Goal: Communication & Community: Answer question/provide support

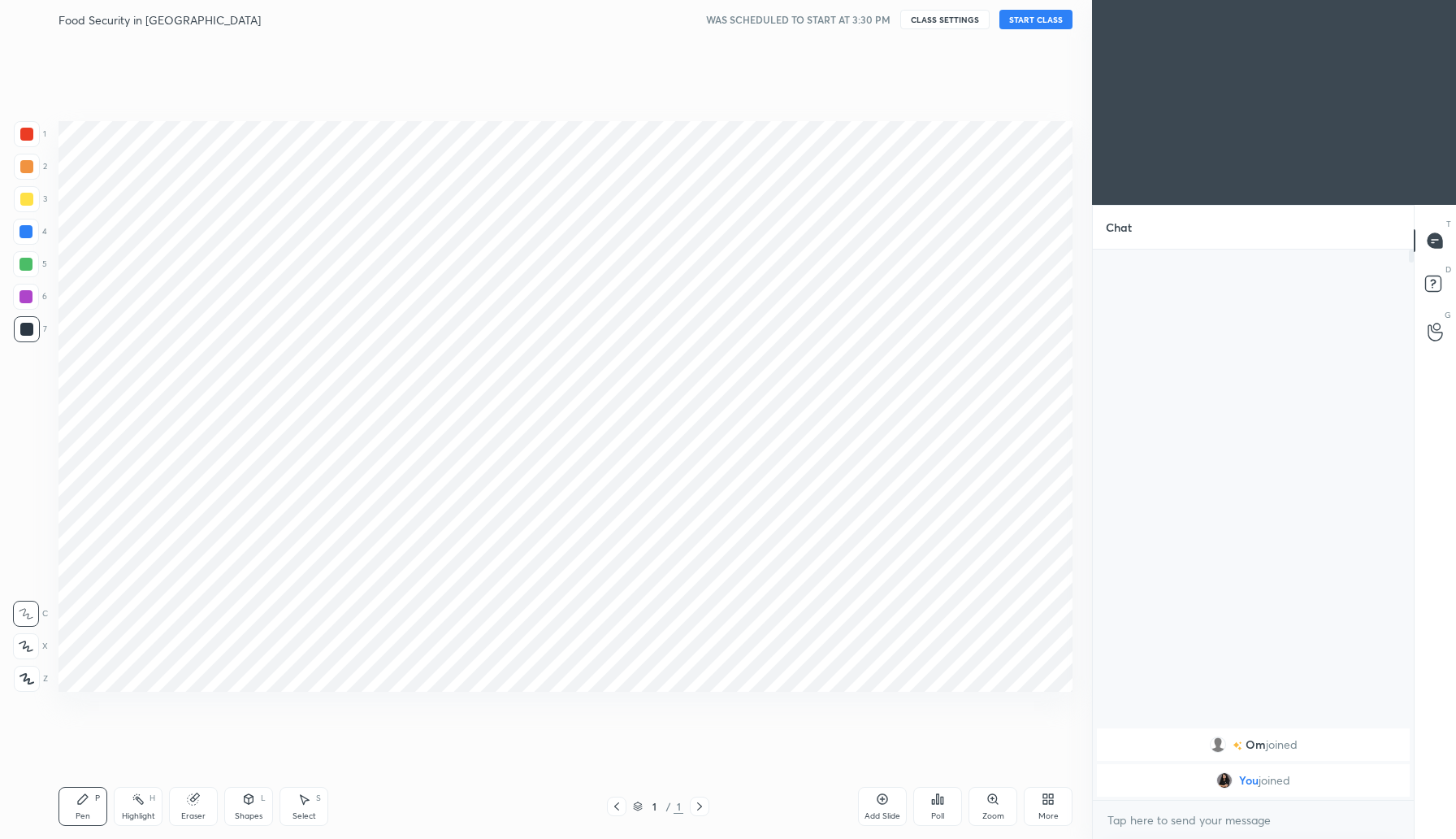
scroll to position [80549, 80214]
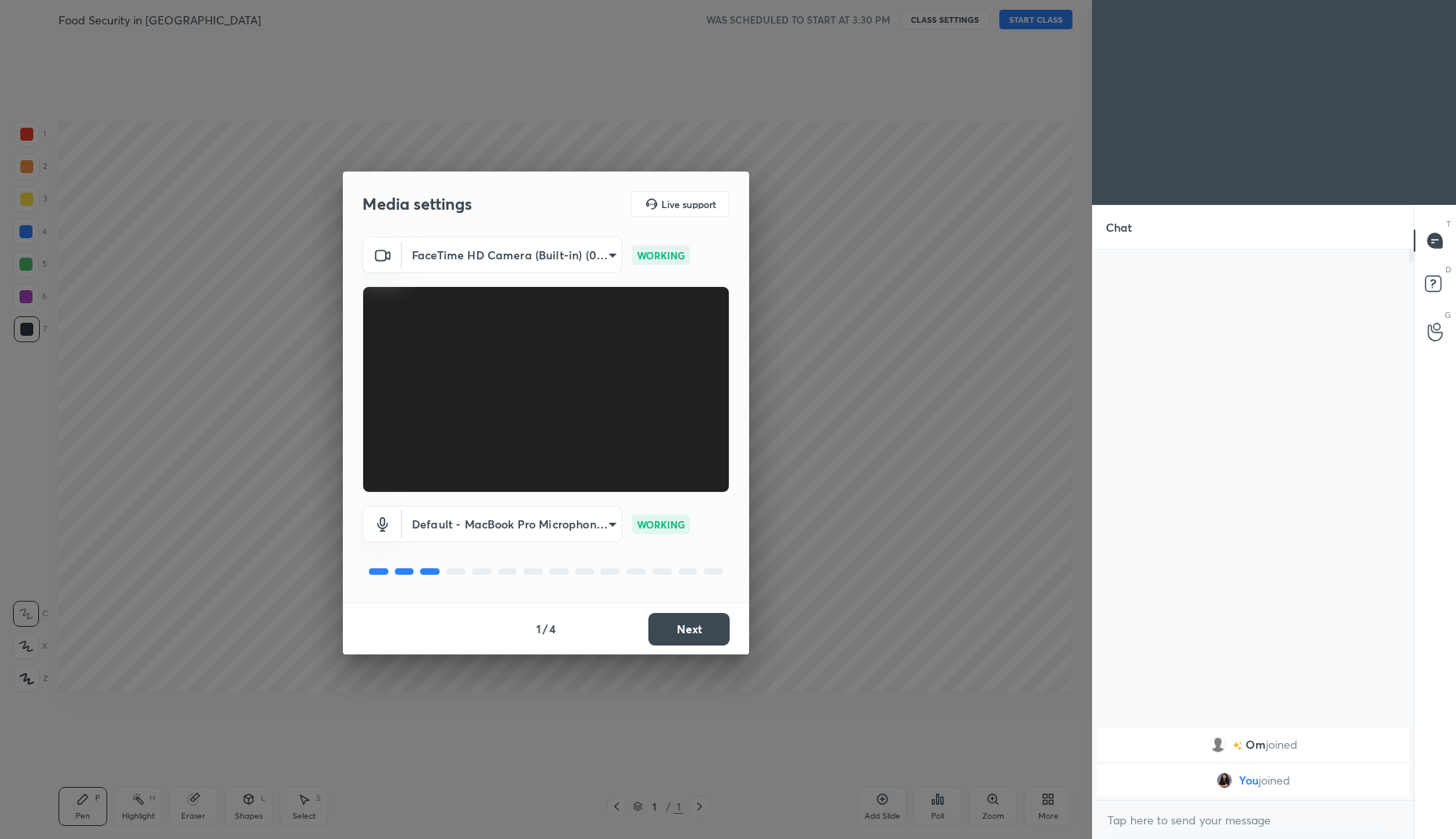
click at [689, 631] on button "Next" at bounding box center [689, 628] width 82 height 32
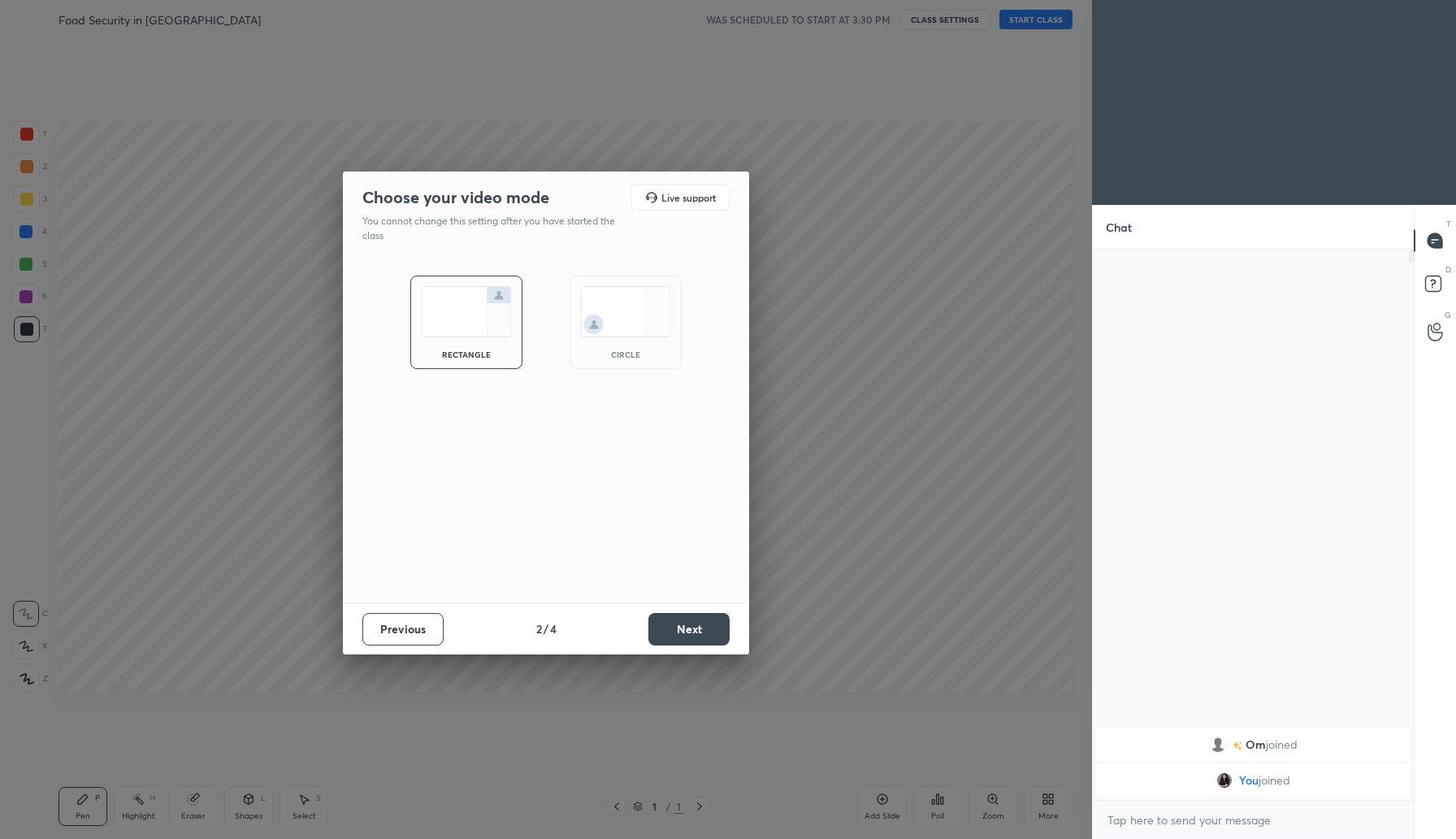
click at [692, 643] on button "Next" at bounding box center [689, 628] width 82 height 32
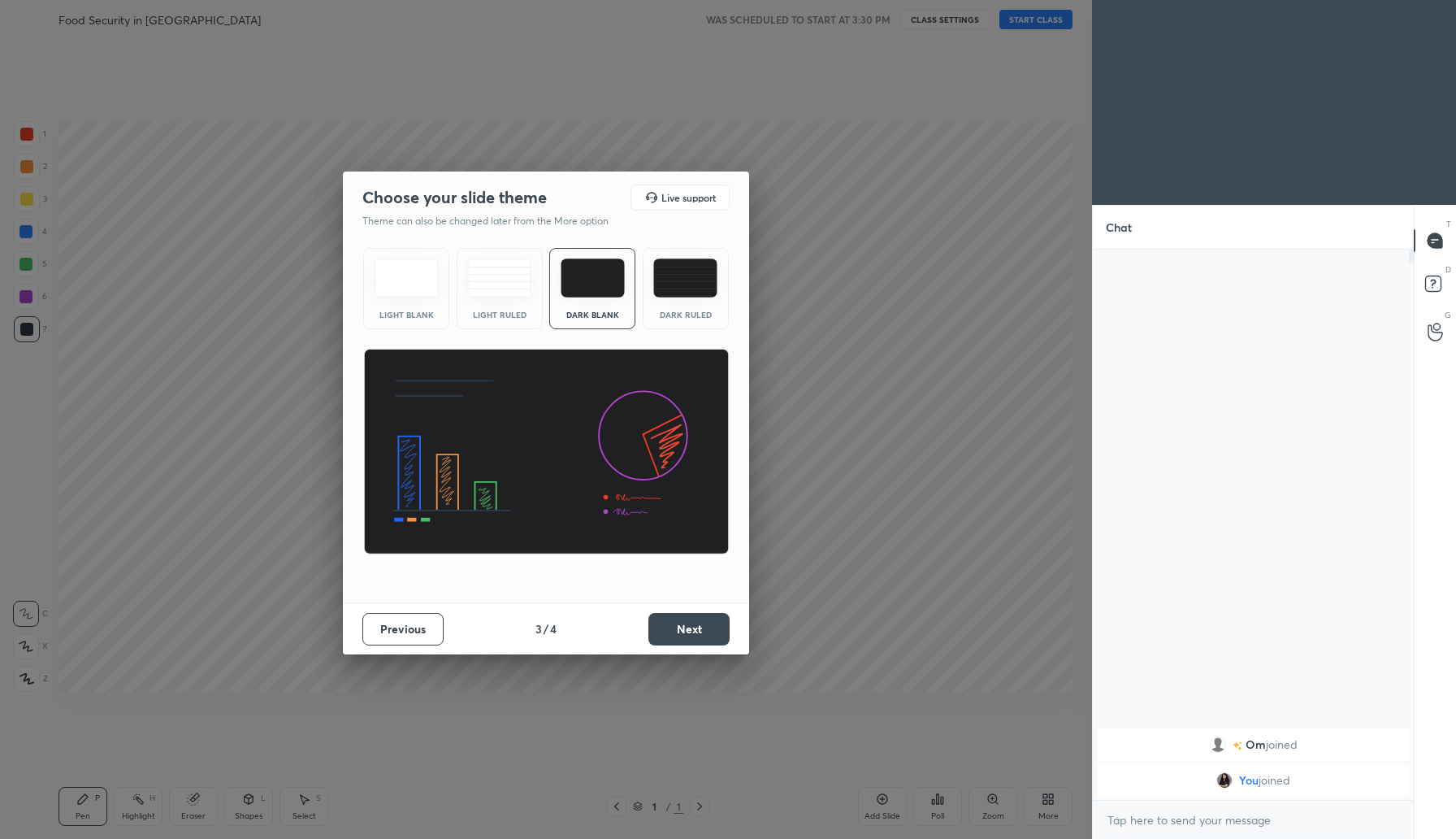
click at [692, 636] on button "Next" at bounding box center [689, 628] width 82 height 32
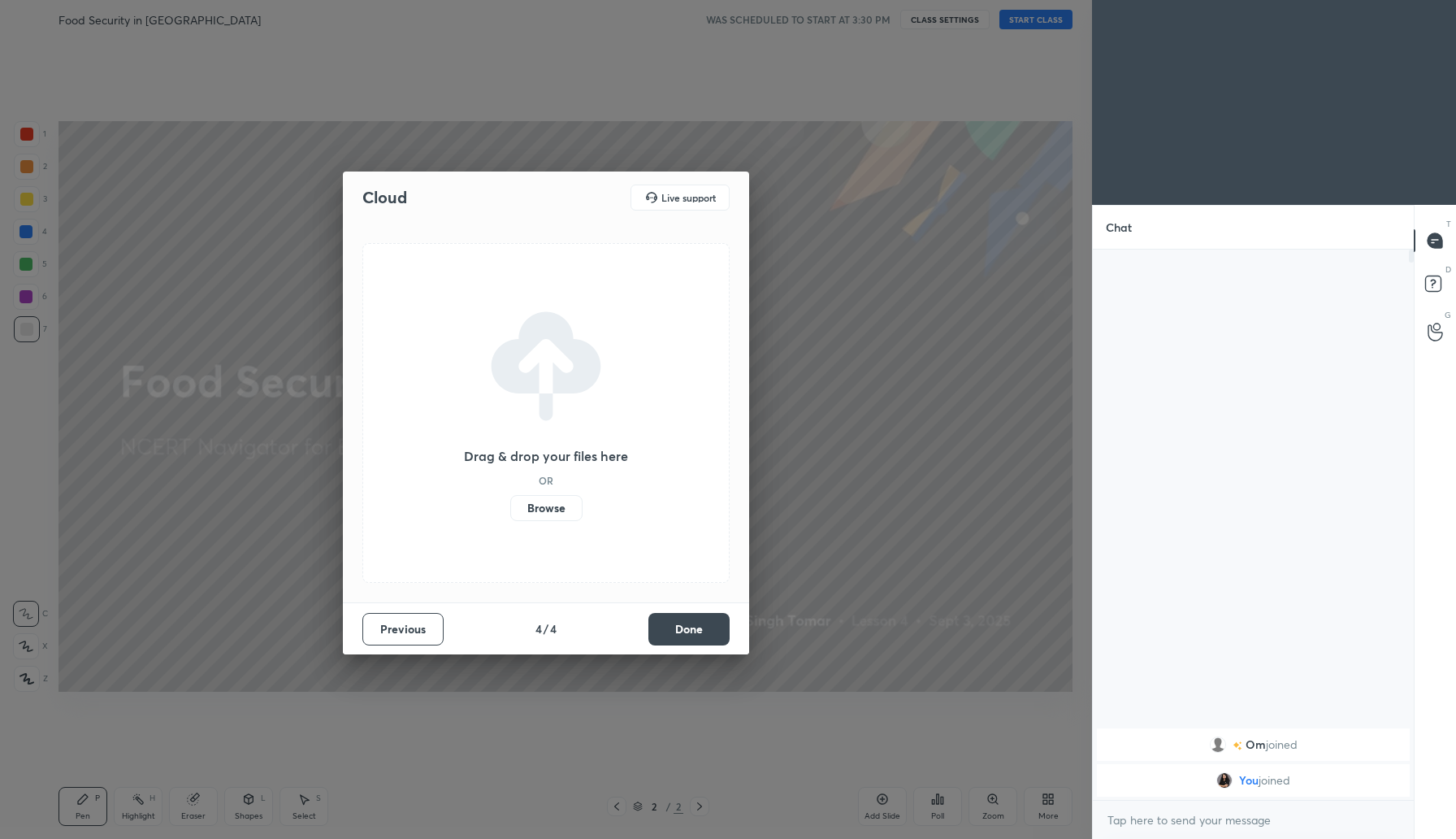
click at [553, 508] on label "Browse" at bounding box center [545, 508] width 72 height 26
click at [510, 508] on input "Browse" at bounding box center [510, 508] width 0 height 26
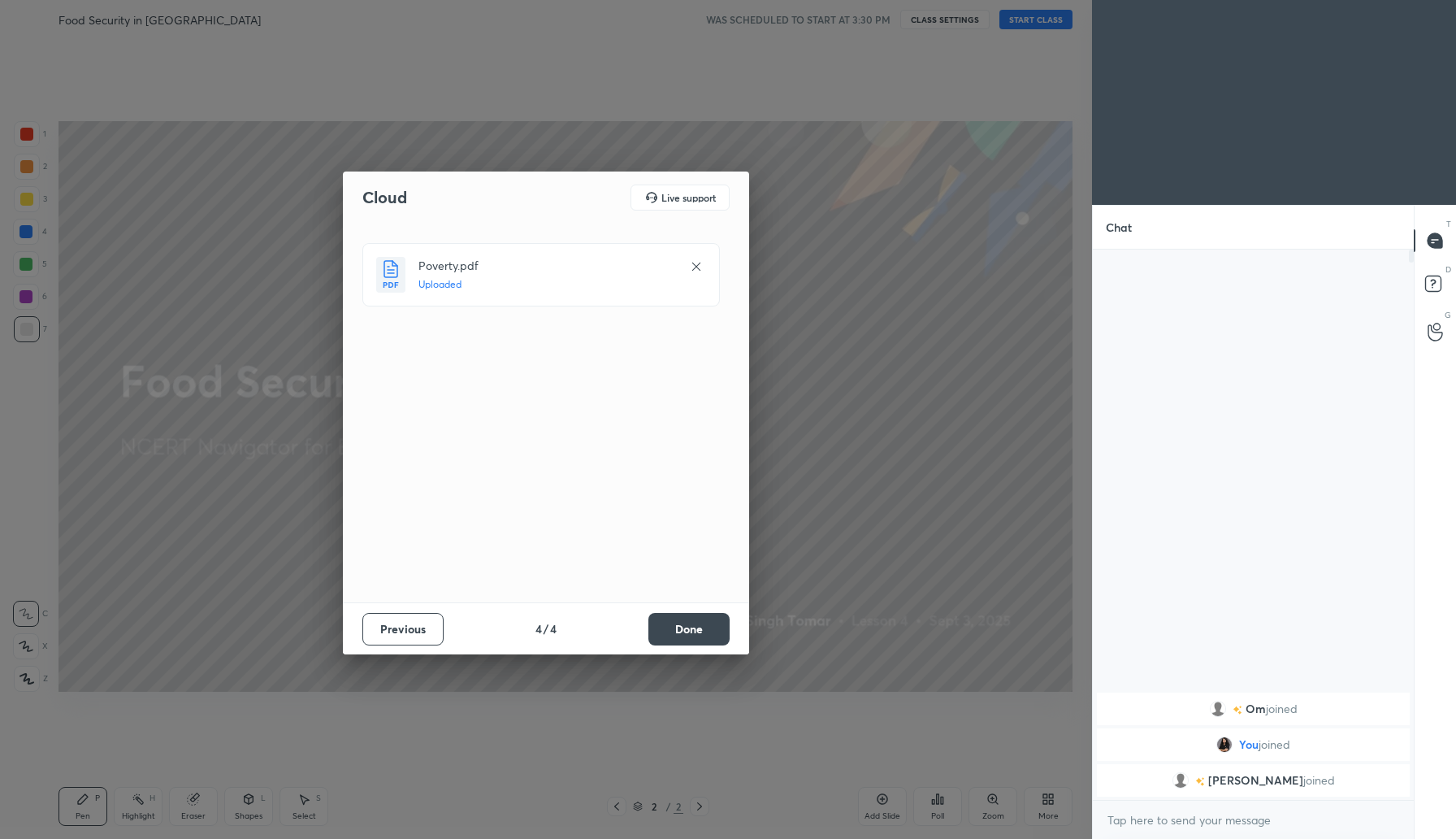
click at [714, 627] on button "Done" at bounding box center [689, 628] width 82 height 32
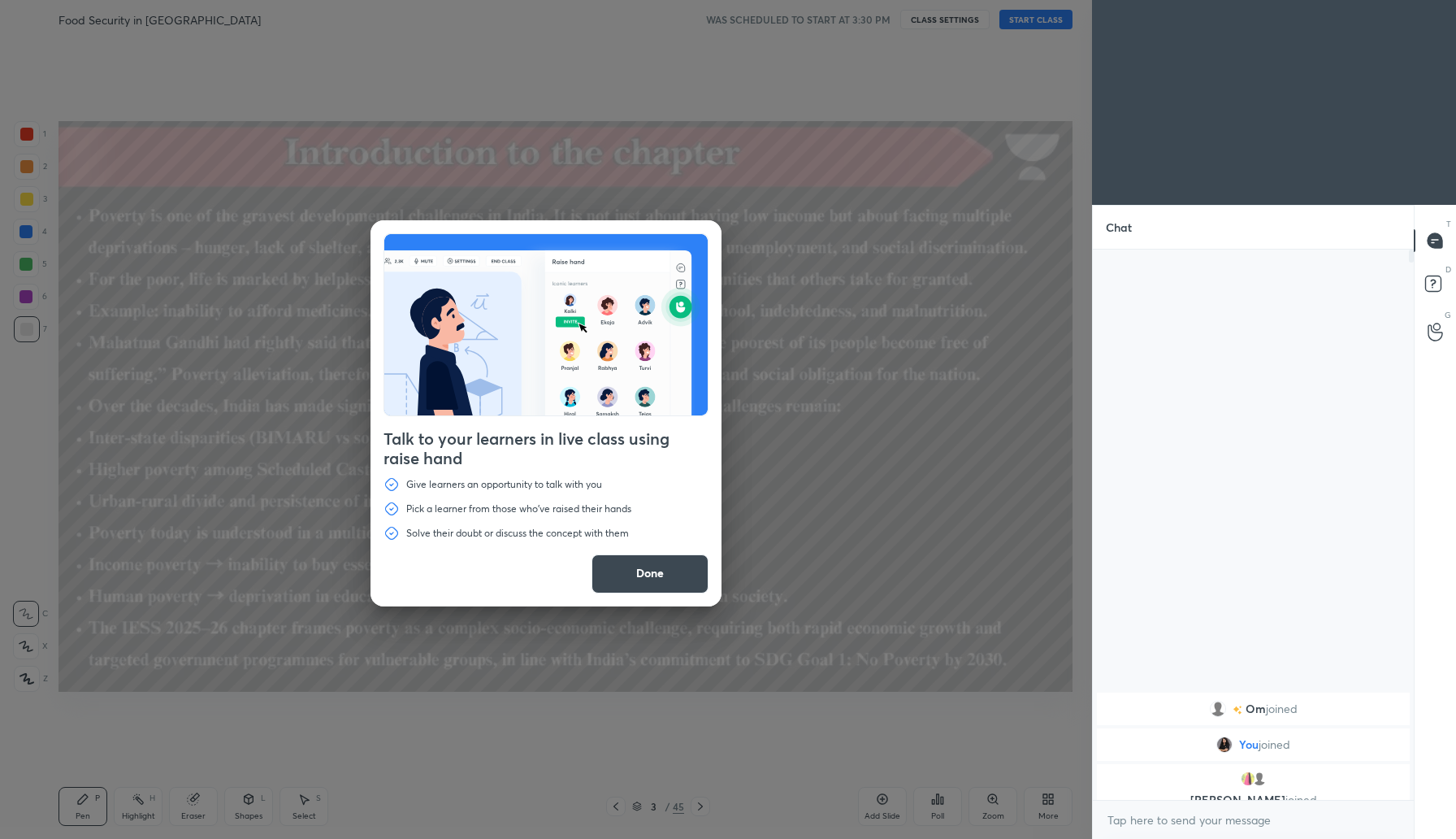
click at [669, 576] on button "Done" at bounding box center [650, 574] width 117 height 39
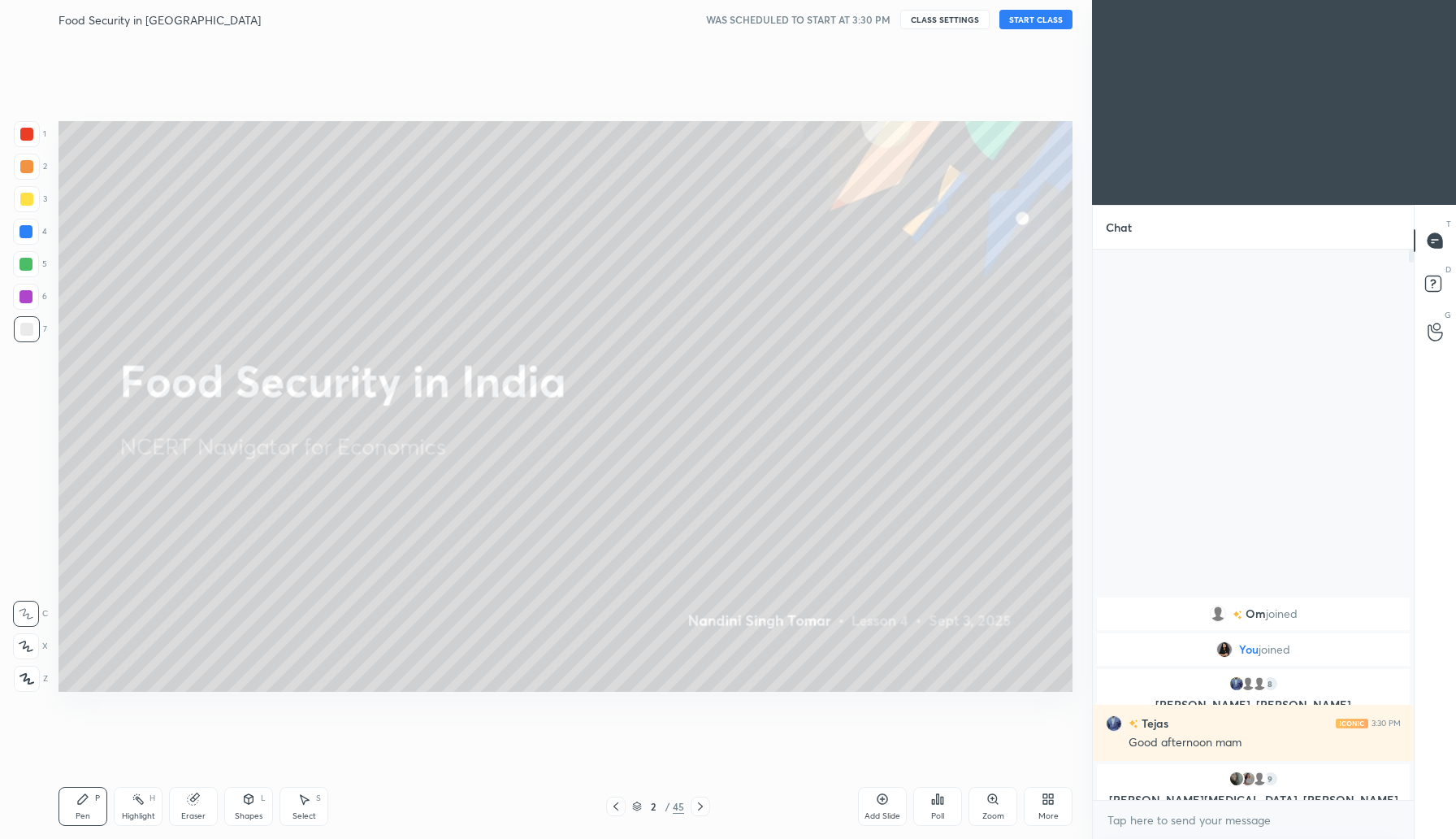
click at [1029, 18] on button "START CLASS" at bounding box center [1035, 19] width 73 height 19
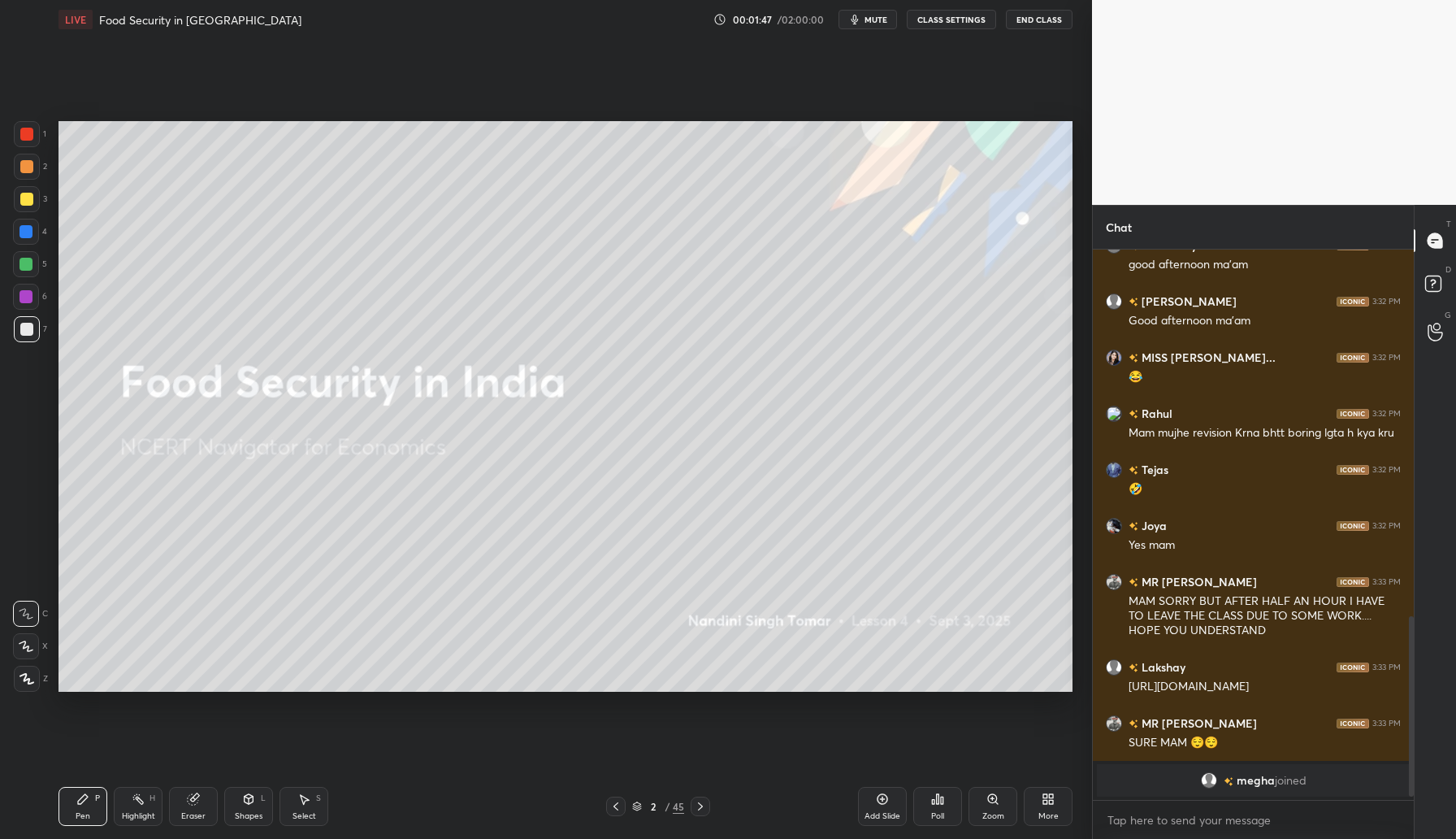
scroll to position [1121, 0]
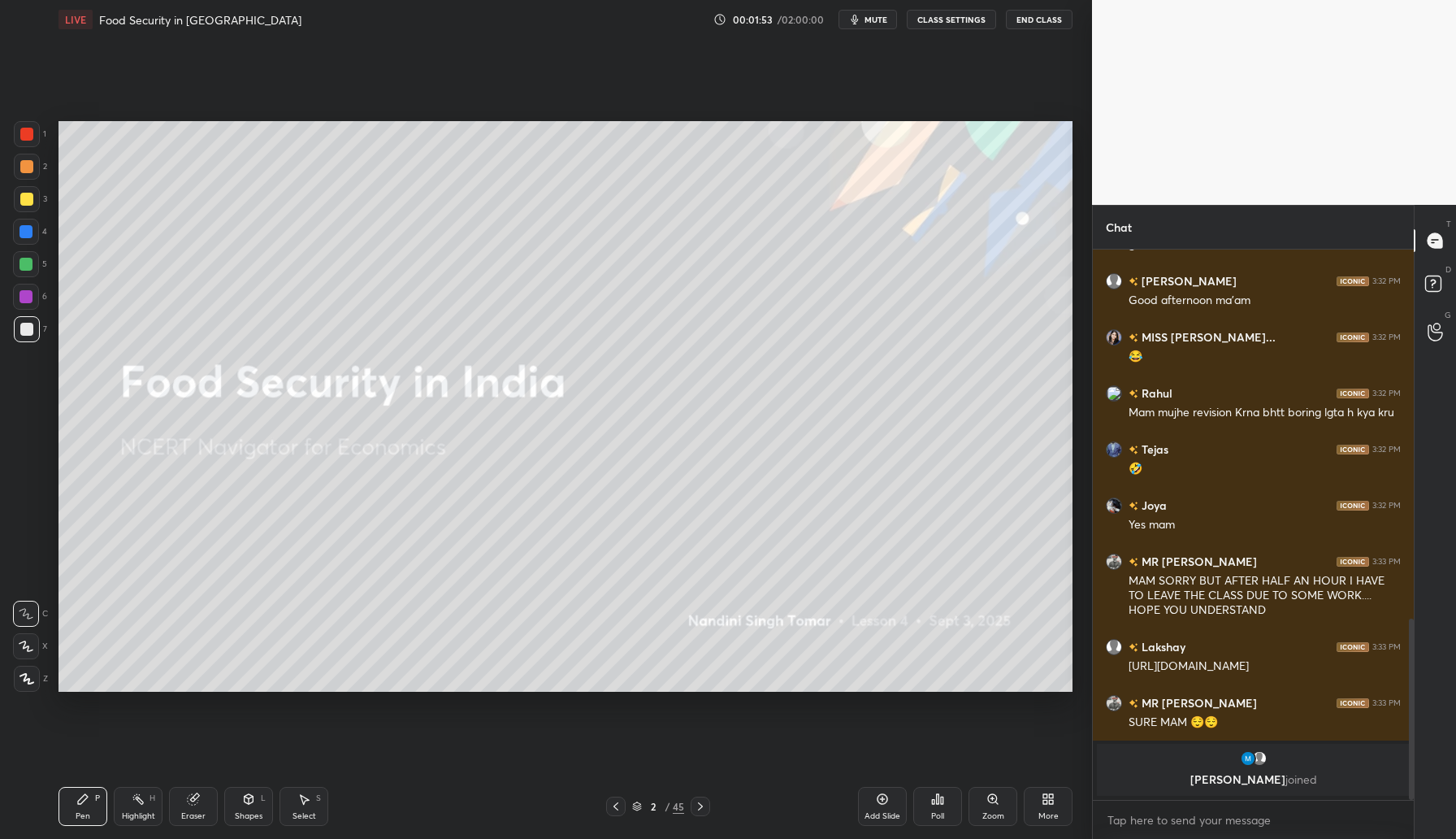
click at [887, 807] on div "Add Slide" at bounding box center [882, 806] width 49 height 39
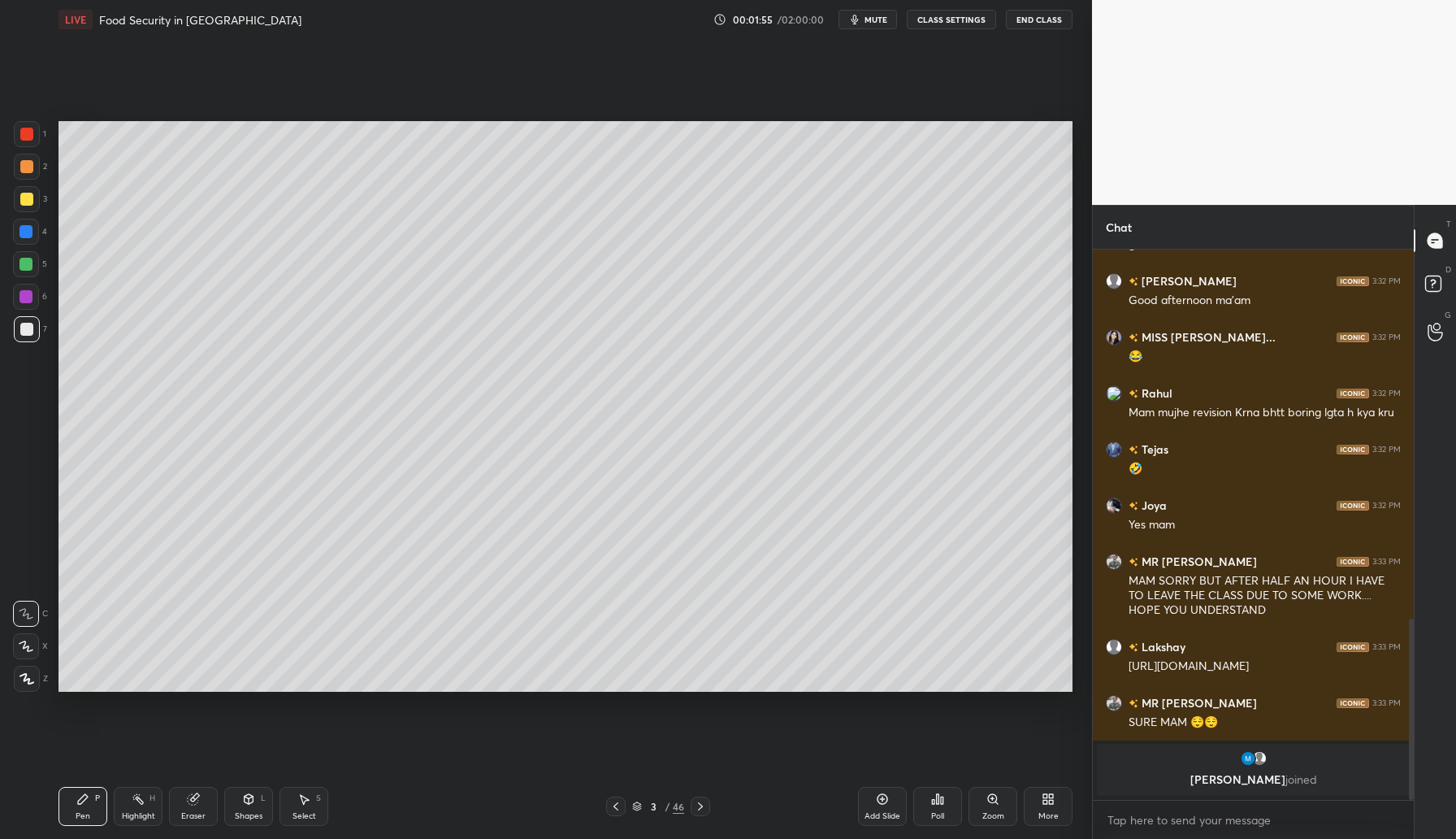
drag, startPoint x: 27, startPoint y: 200, endPoint x: 44, endPoint y: 198, distance: 17.1
click at [28, 200] on div at bounding box center [26, 199] width 13 height 13
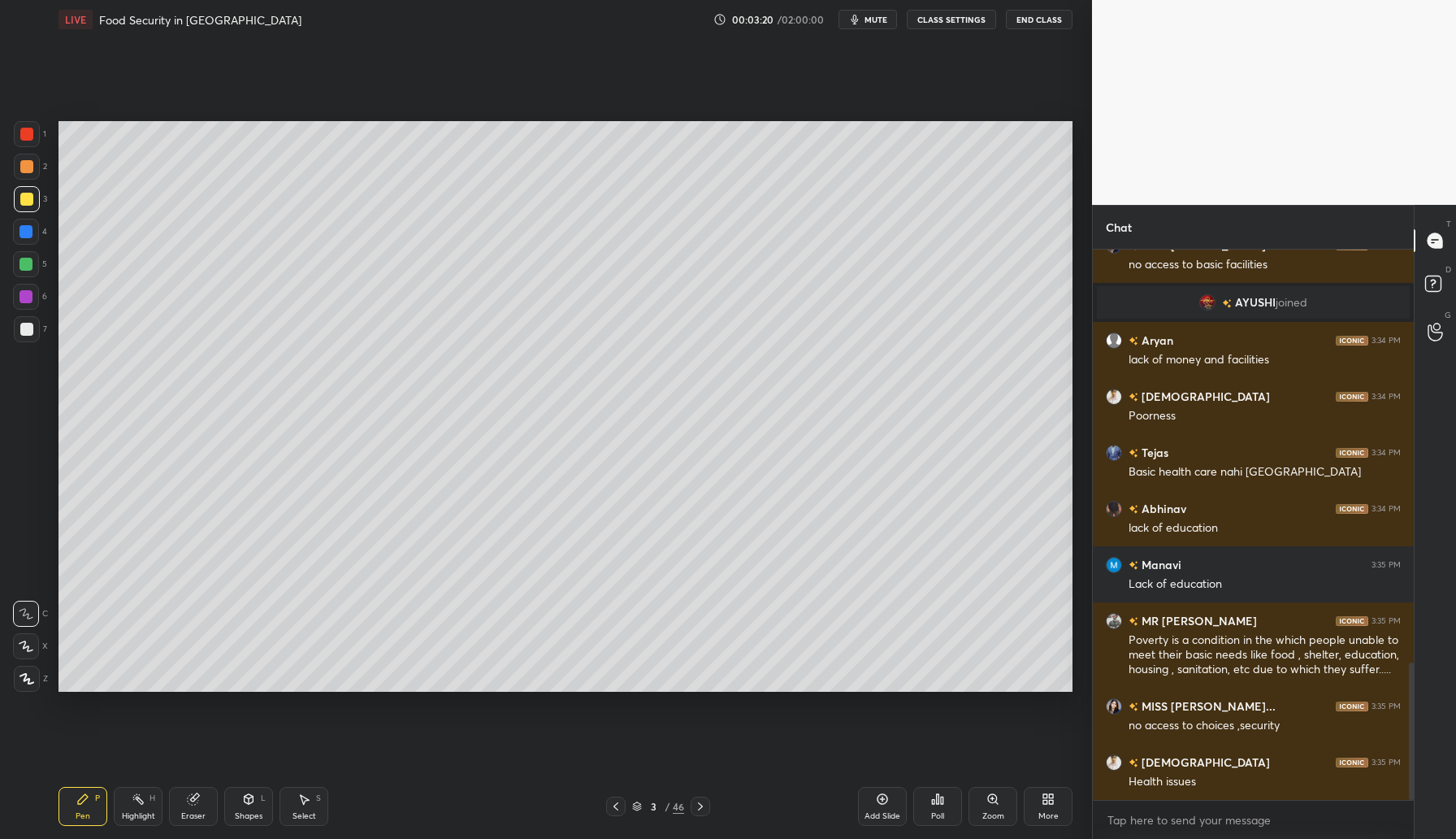
scroll to position [1694, 0]
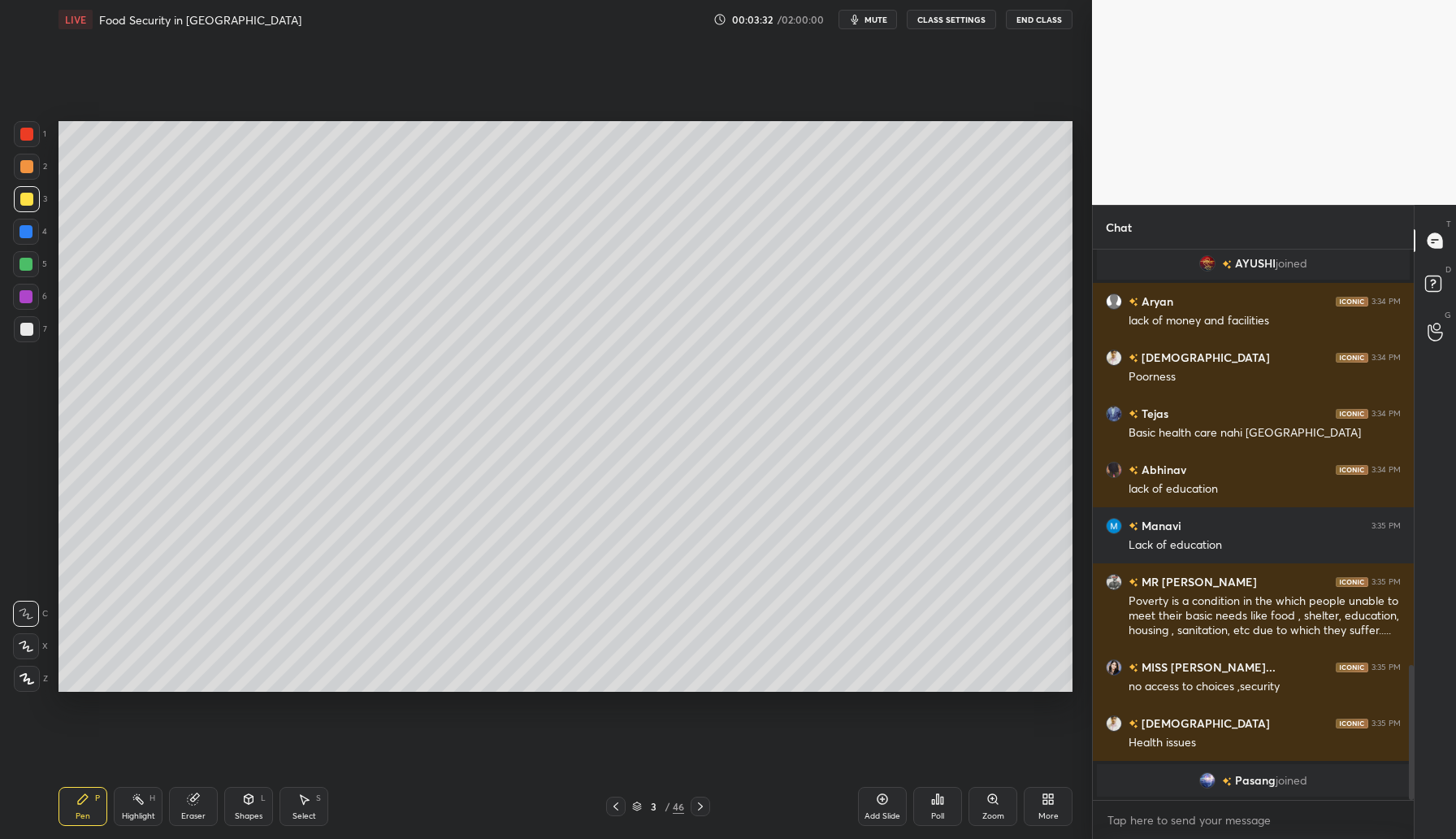
click at [193, 804] on icon at bounding box center [193, 798] width 13 height 13
drag, startPoint x: 27, startPoint y: 650, endPoint x: 55, endPoint y: 632, distance: 33.3
click at [28, 651] on icon at bounding box center [25, 646] width 13 height 14
click at [85, 793] on icon at bounding box center [82, 798] width 13 height 13
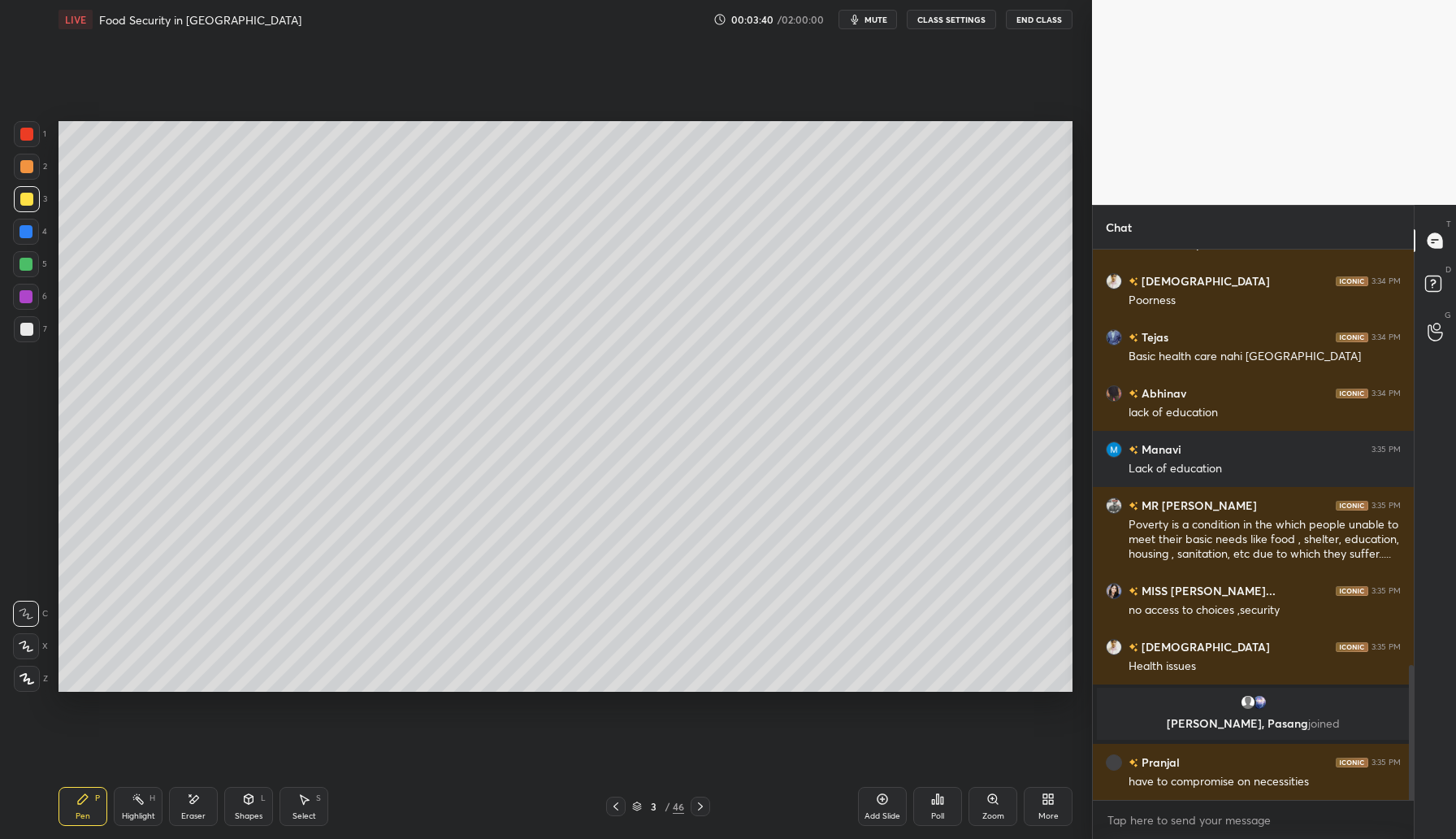
scroll to position [1697, 0]
drag, startPoint x: 894, startPoint y: 807, endPoint x: 891, endPoint y: 770, distance: 37.1
click at [895, 807] on div "Add Slide" at bounding box center [882, 806] width 49 height 39
drag, startPoint x: 29, startPoint y: 164, endPoint x: 48, endPoint y: 149, distance: 24.2
click at [29, 163] on div at bounding box center [26, 167] width 13 height 13
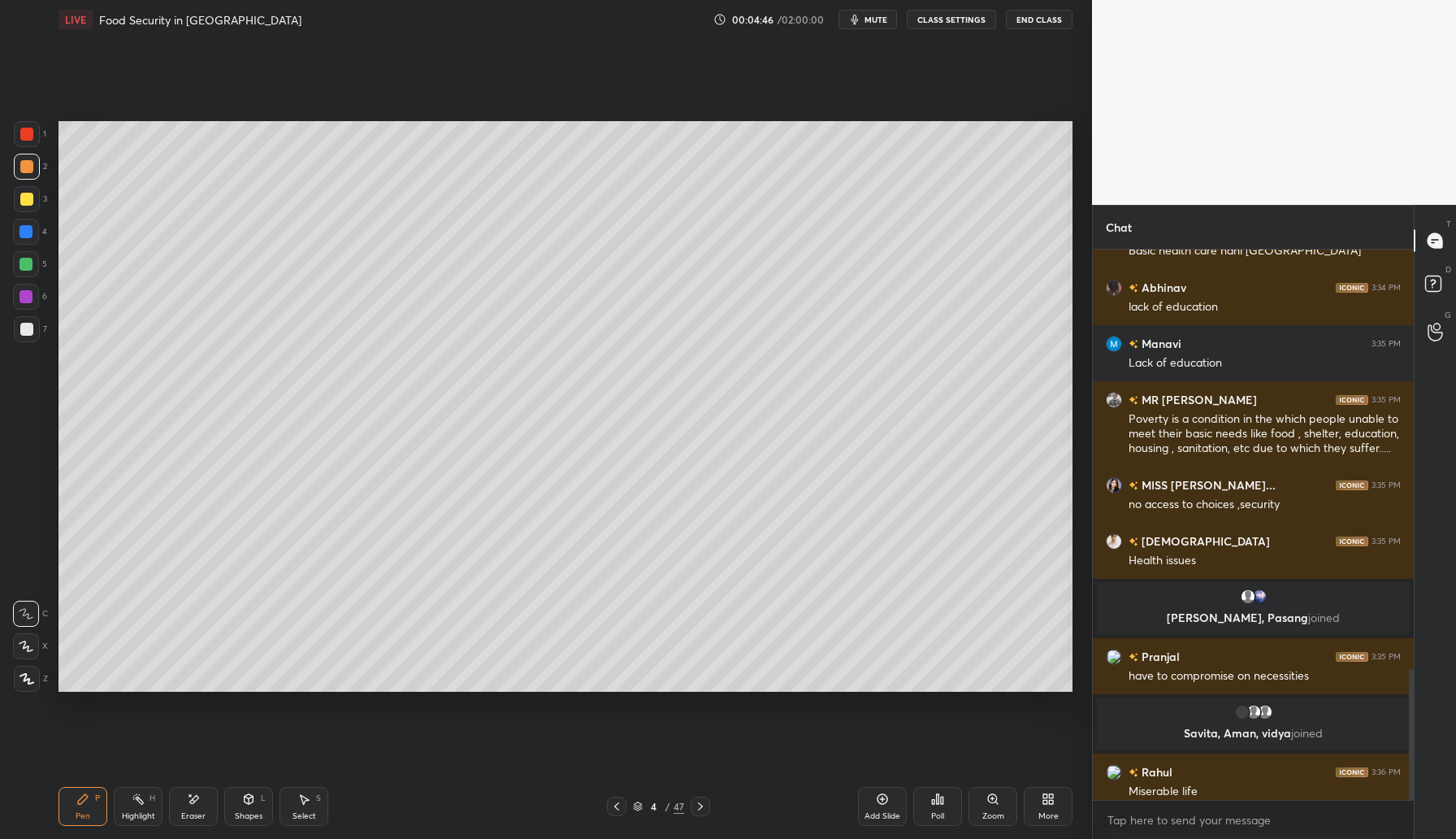
scroll to position [1766, 0]
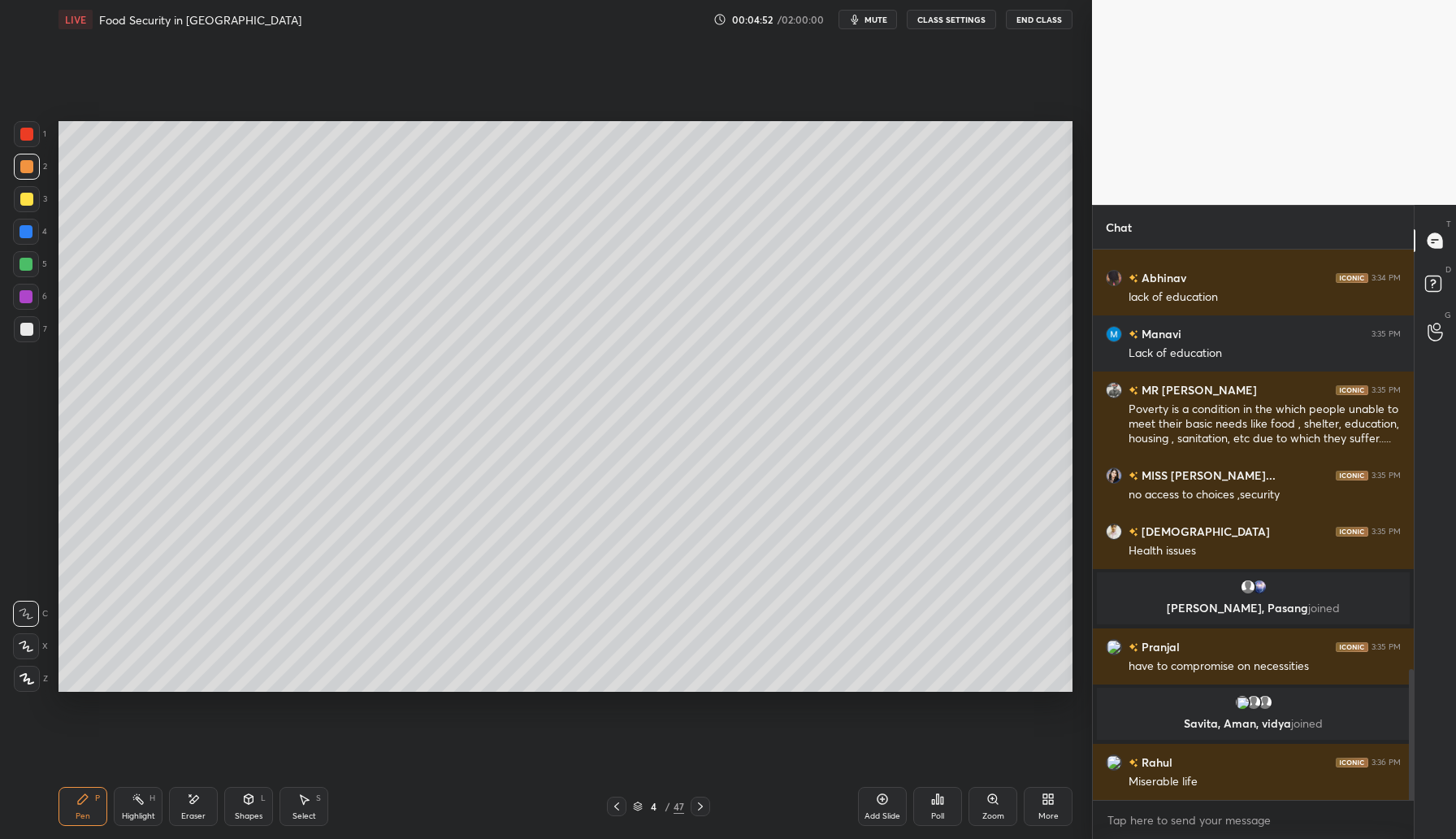
click at [242, 815] on div "Shapes" at bounding box center [249, 816] width 28 height 8
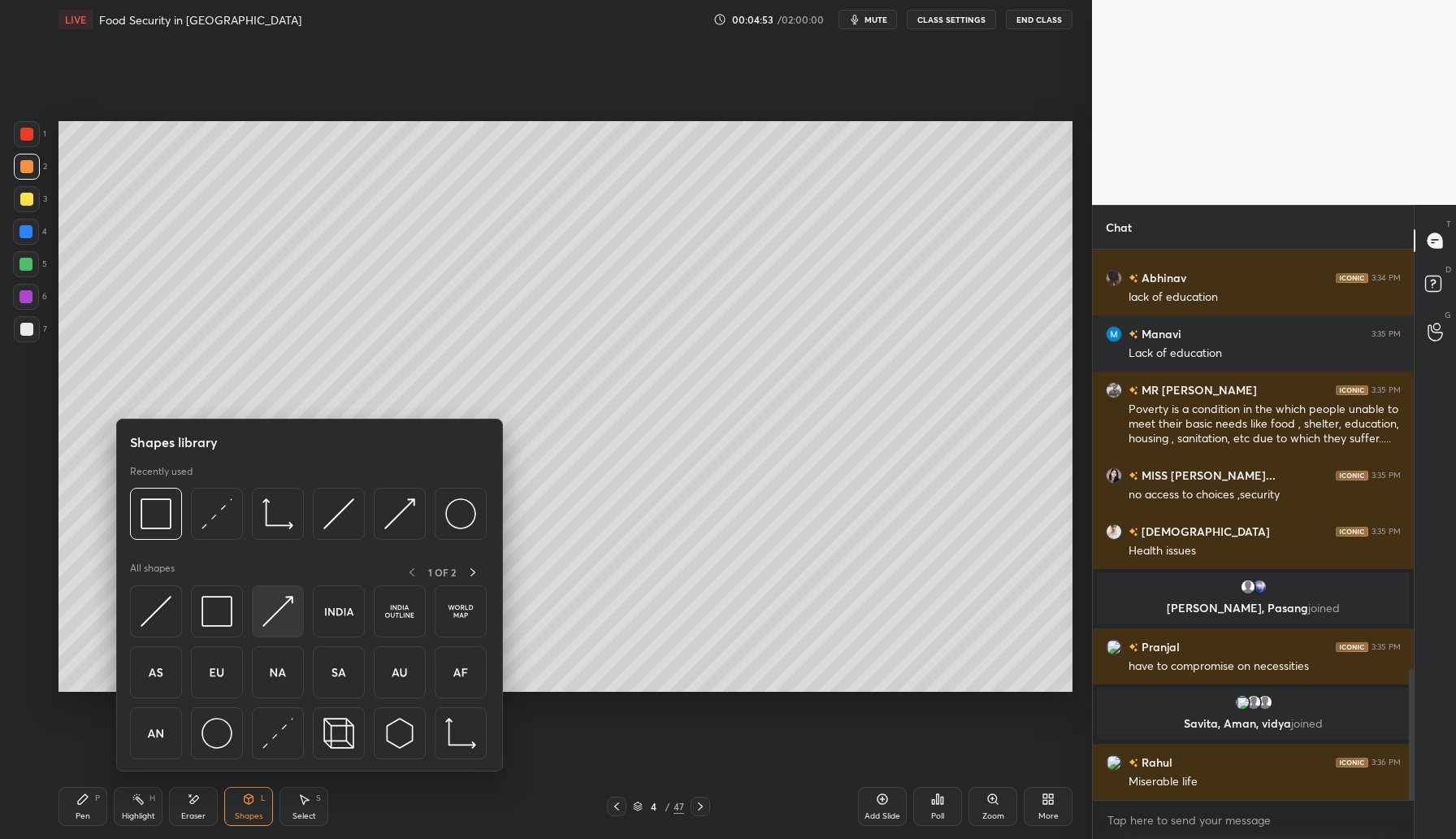
scroll to position [1806, 0]
click at [282, 597] on img at bounding box center [278, 612] width 31 height 31
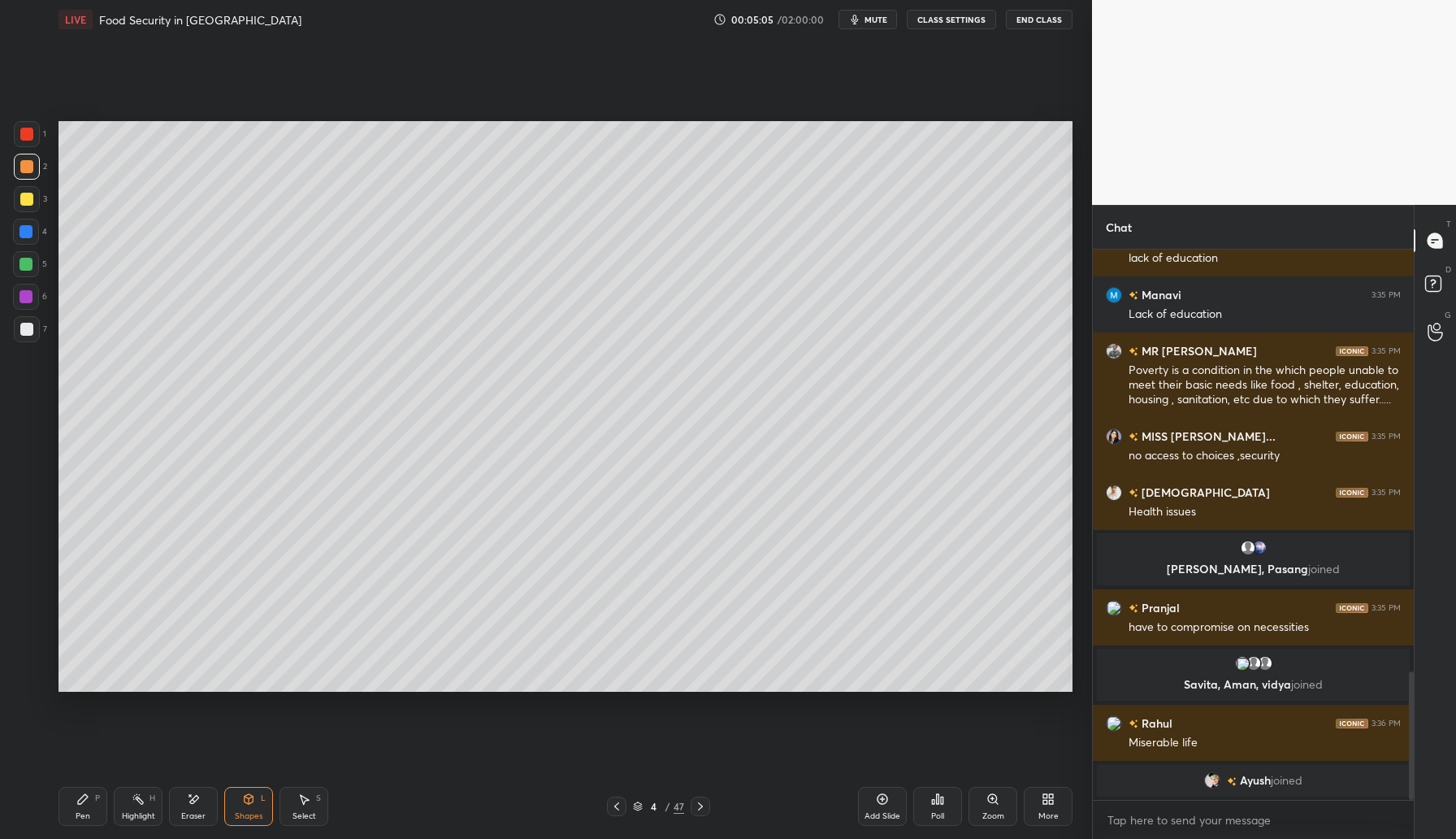
drag, startPoint x: 261, startPoint y: 797, endPoint x: 264, endPoint y: 772, distance: 25.2
click at [260, 797] on div "Shapes L" at bounding box center [249, 806] width 49 height 39
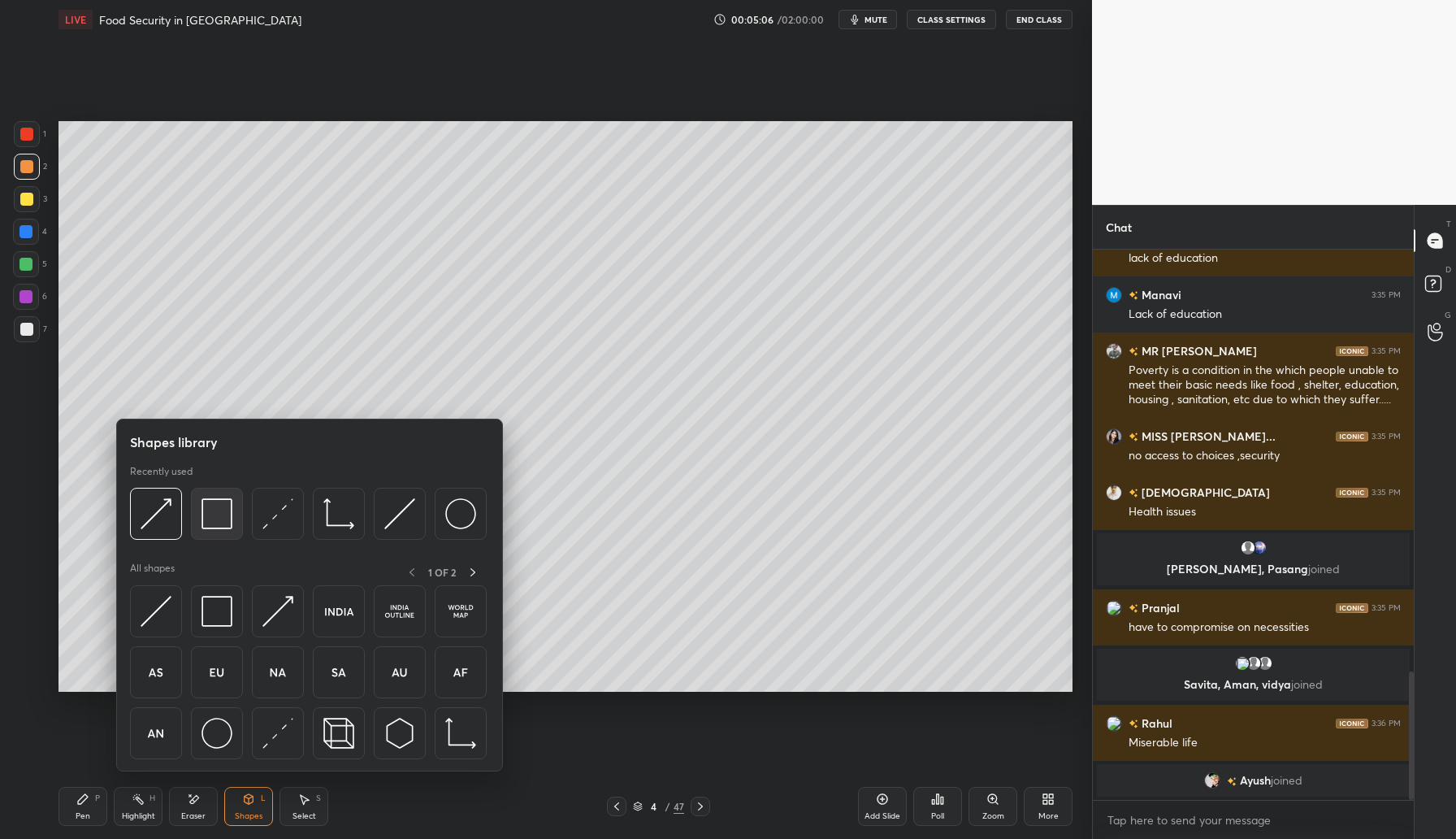
click at [212, 512] on img at bounding box center [217, 514] width 31 height 31
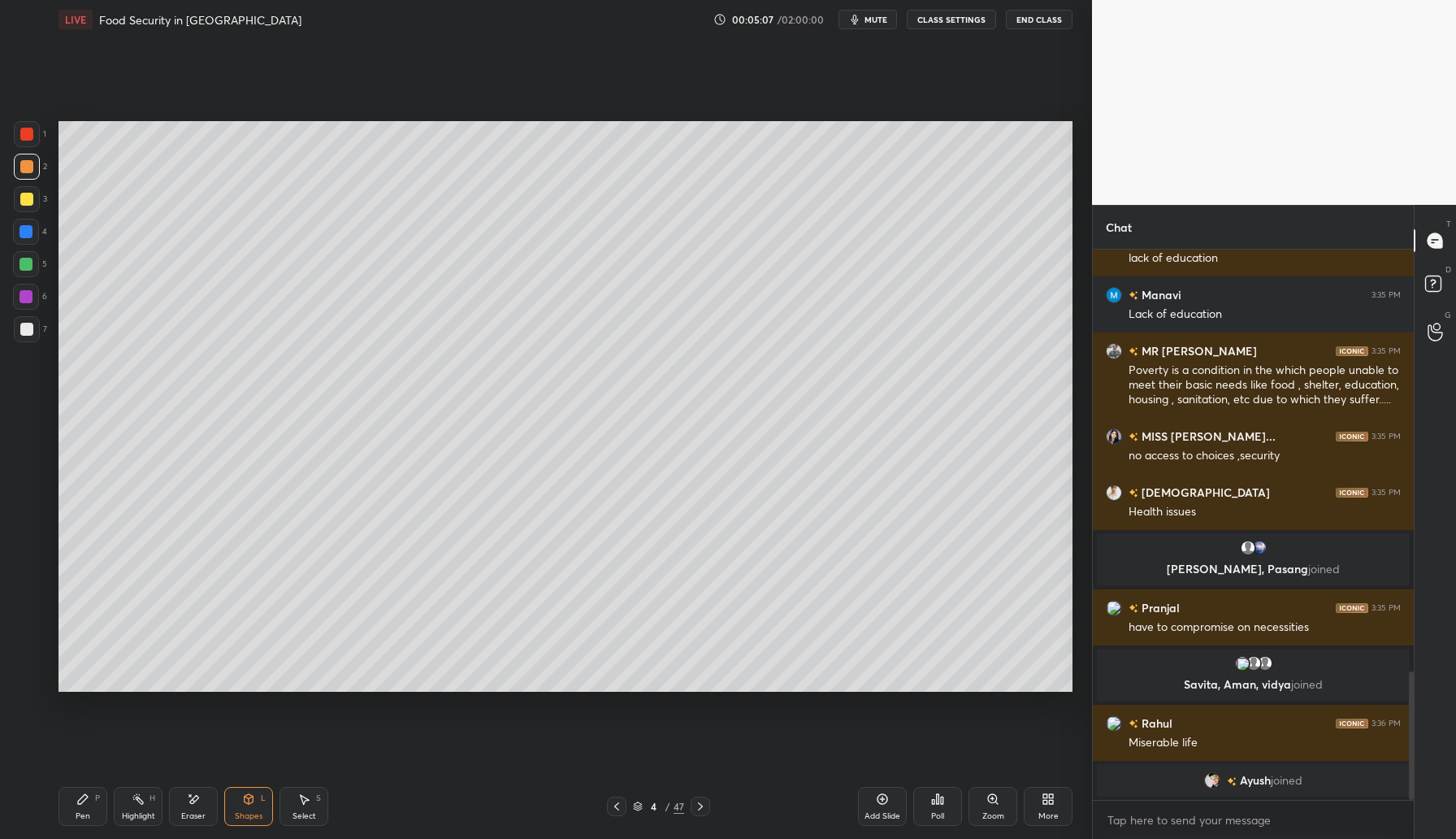
click at [25, 197] on div at bounding box center [26, 199] width 13 height 13
drag, startPoint x: 82, startPoint y: 807, endPoint x: 95, endPoint y: 799, distance: 15.3
click at [82, 807] on div "Pen P" at bounding box center [82, 806] width 49 height 39
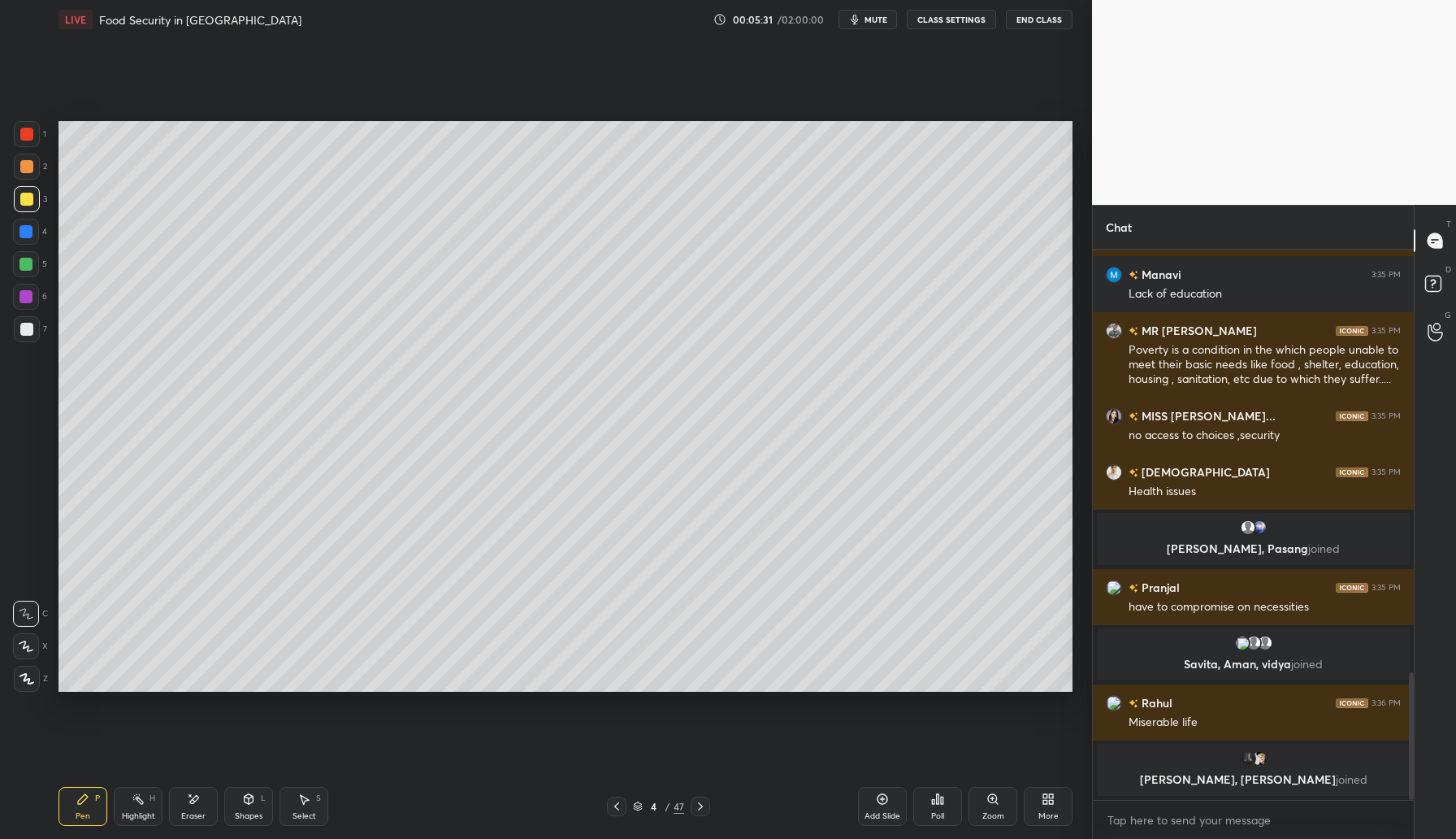
click at [29, 234] on div at bounding box center [25, 232] width 13 height 13
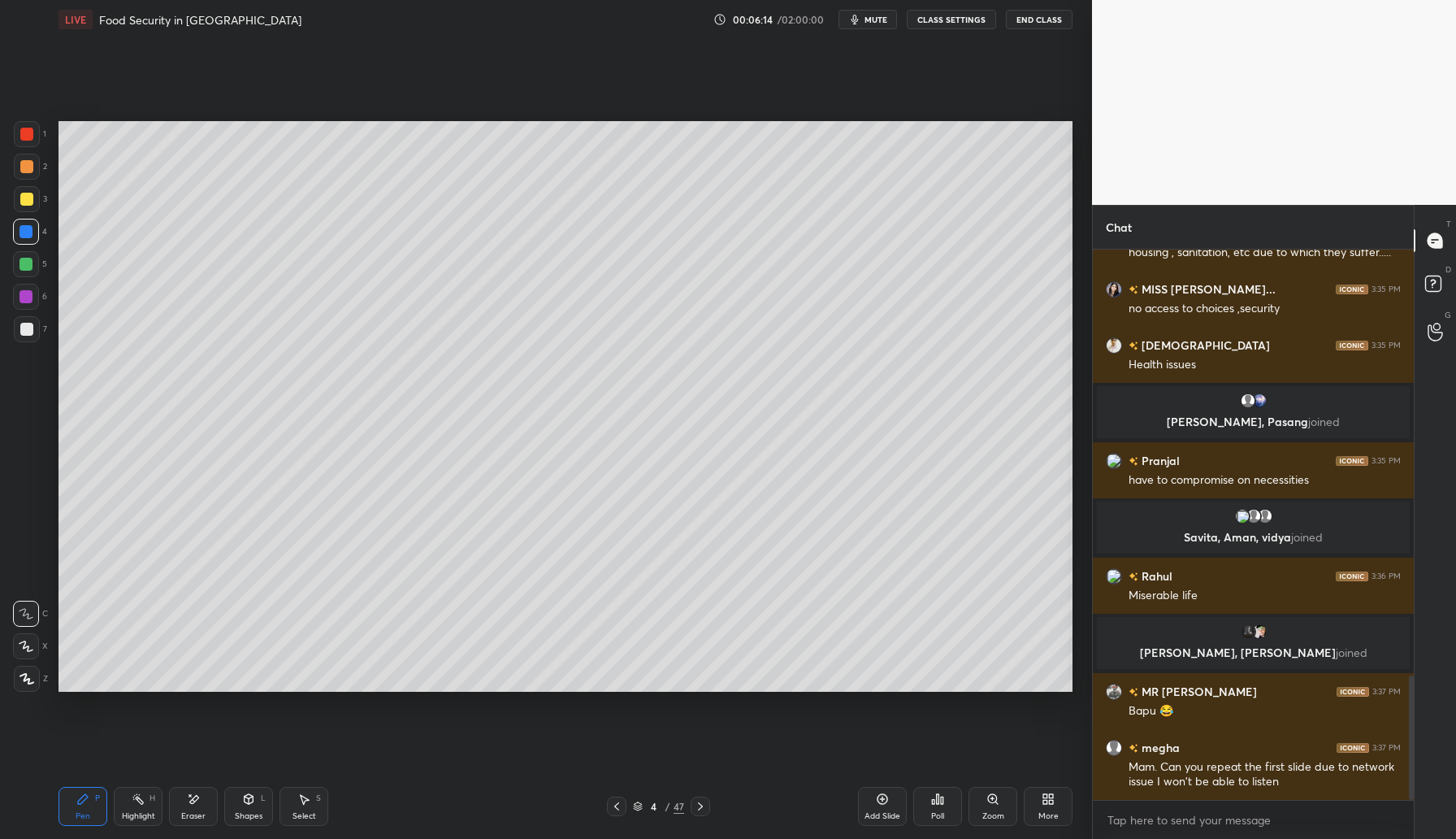
scroll to position [1916, 0]
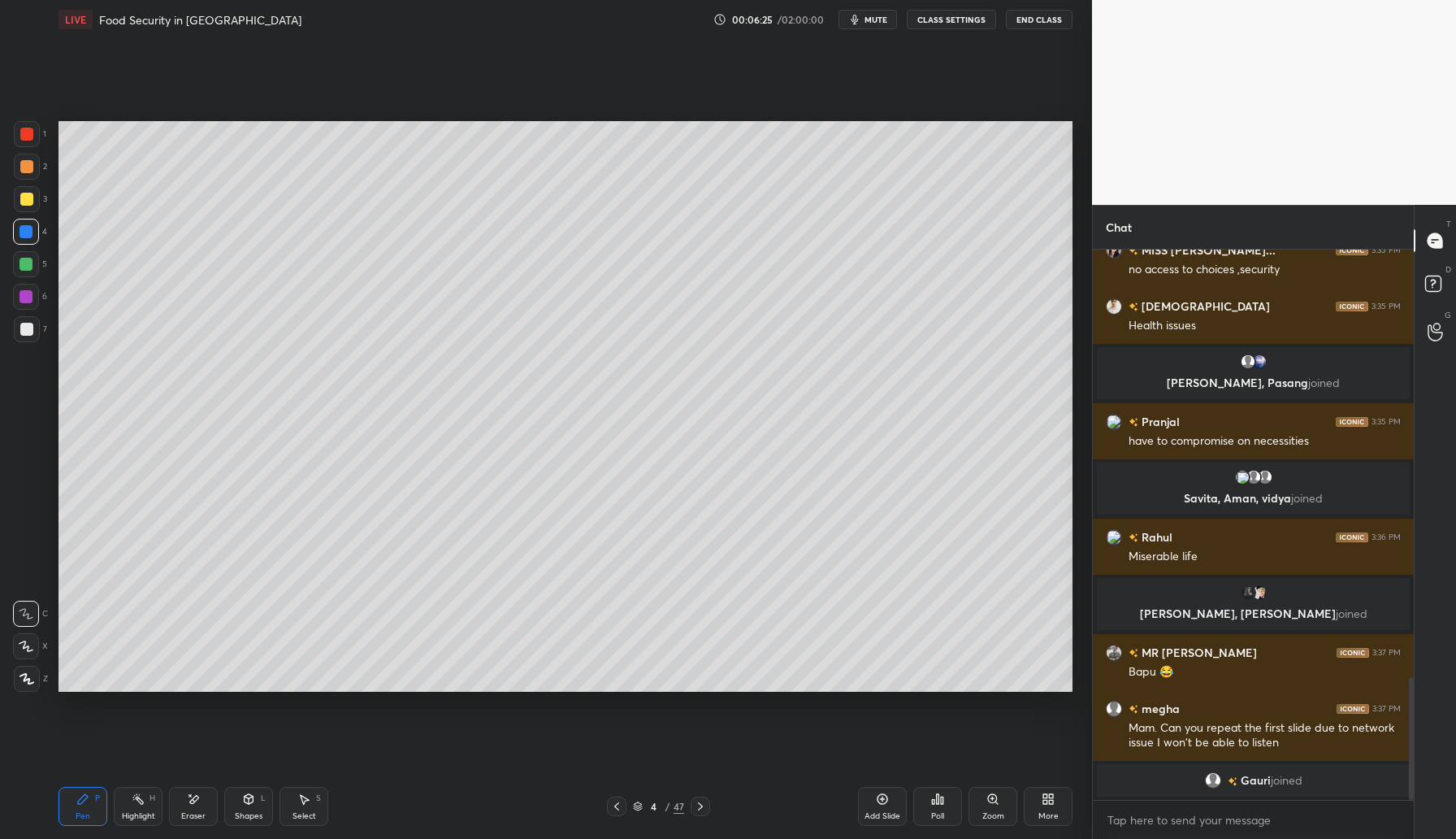
click at [817, 698] on div "Setting up your live class Poll for secs No correct answer Start poll" at bounding box center [565, 406] width 1027 height 735
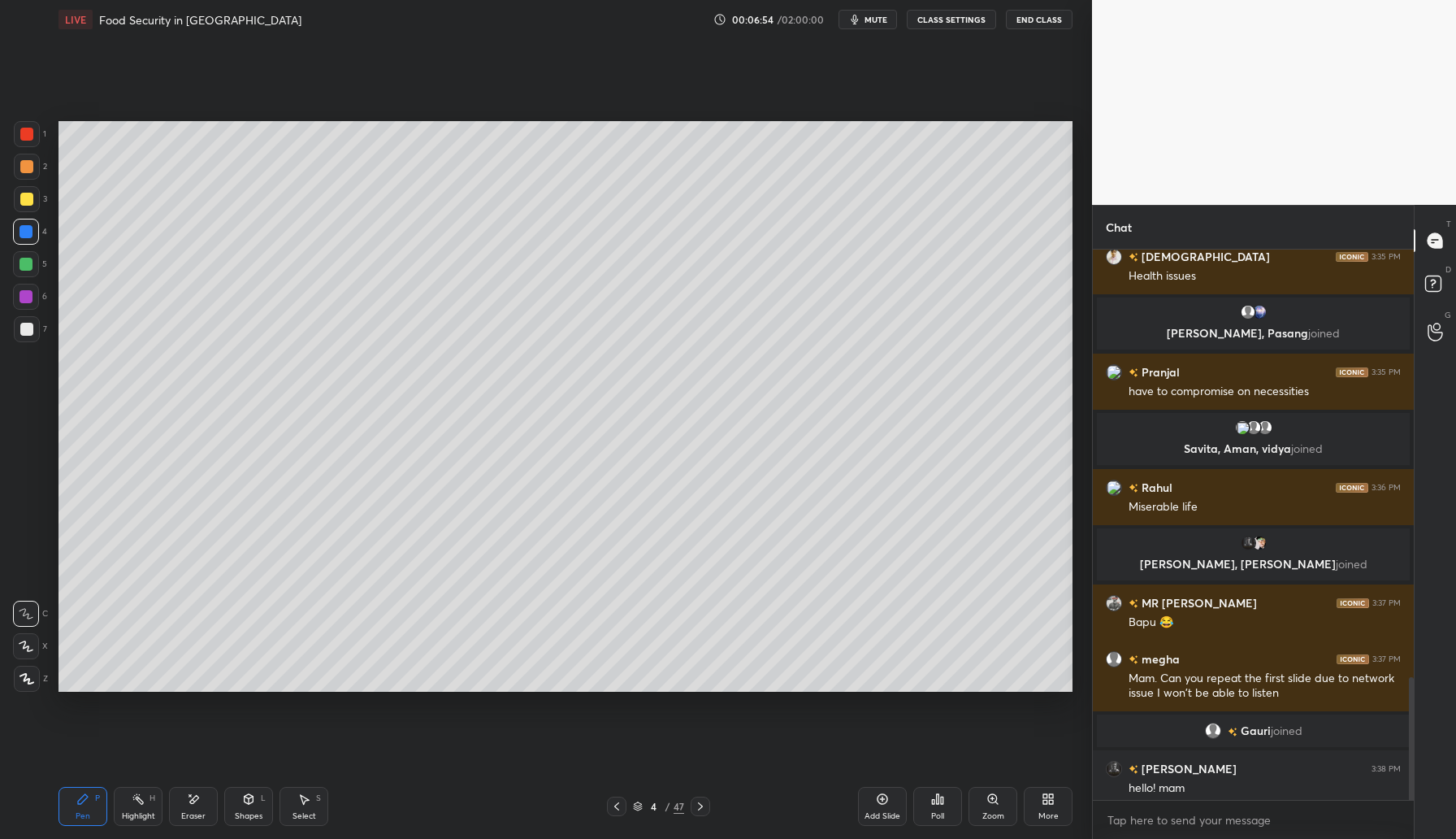
scroll to position [1923, 0]
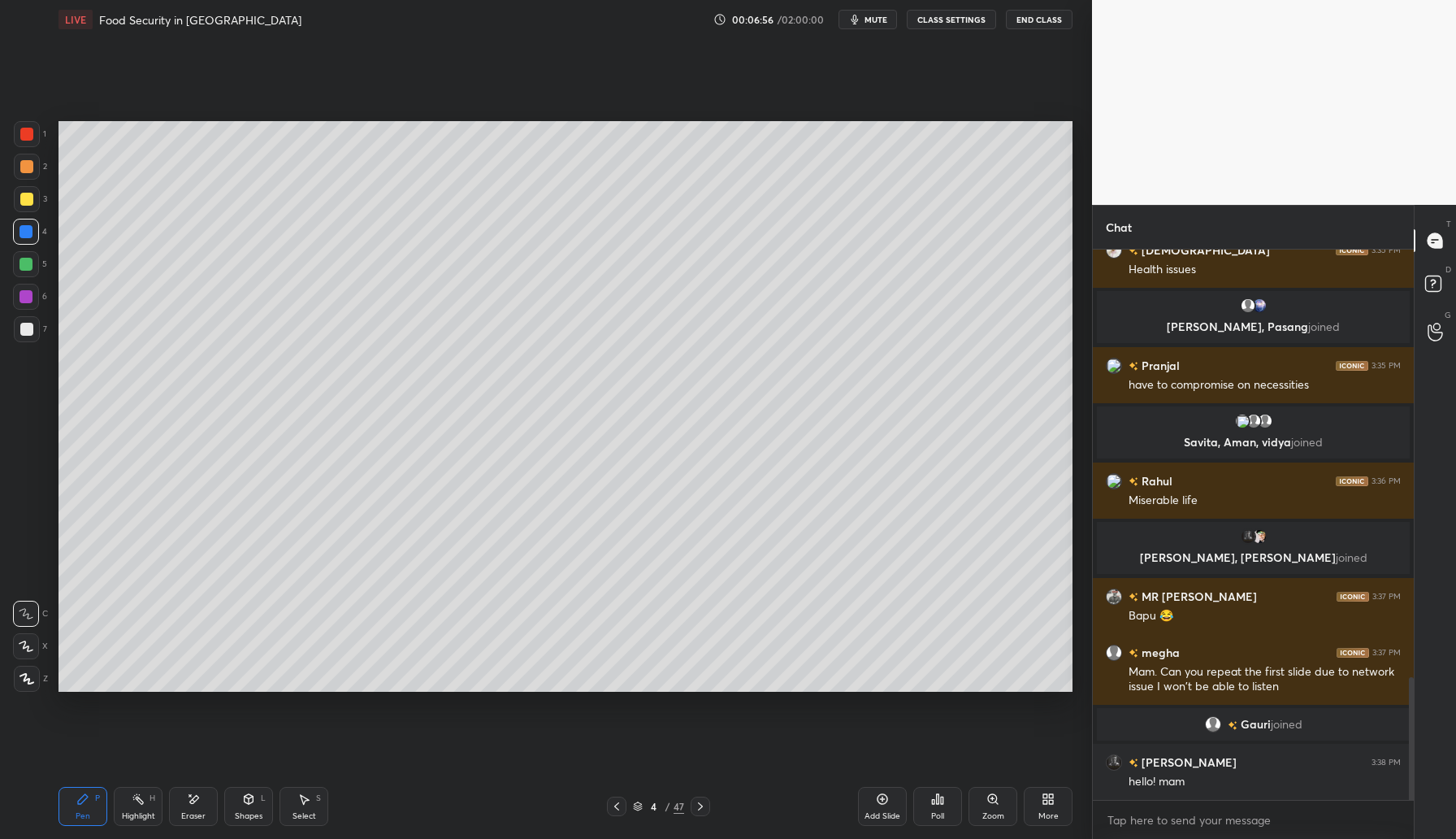
click at [206, 810] on div "Eraser" at bounding box center [193, 806] width 49 height 39
click at [93, 803] on div "Pen P" at bounding box center [82, 806] width 49 height 39
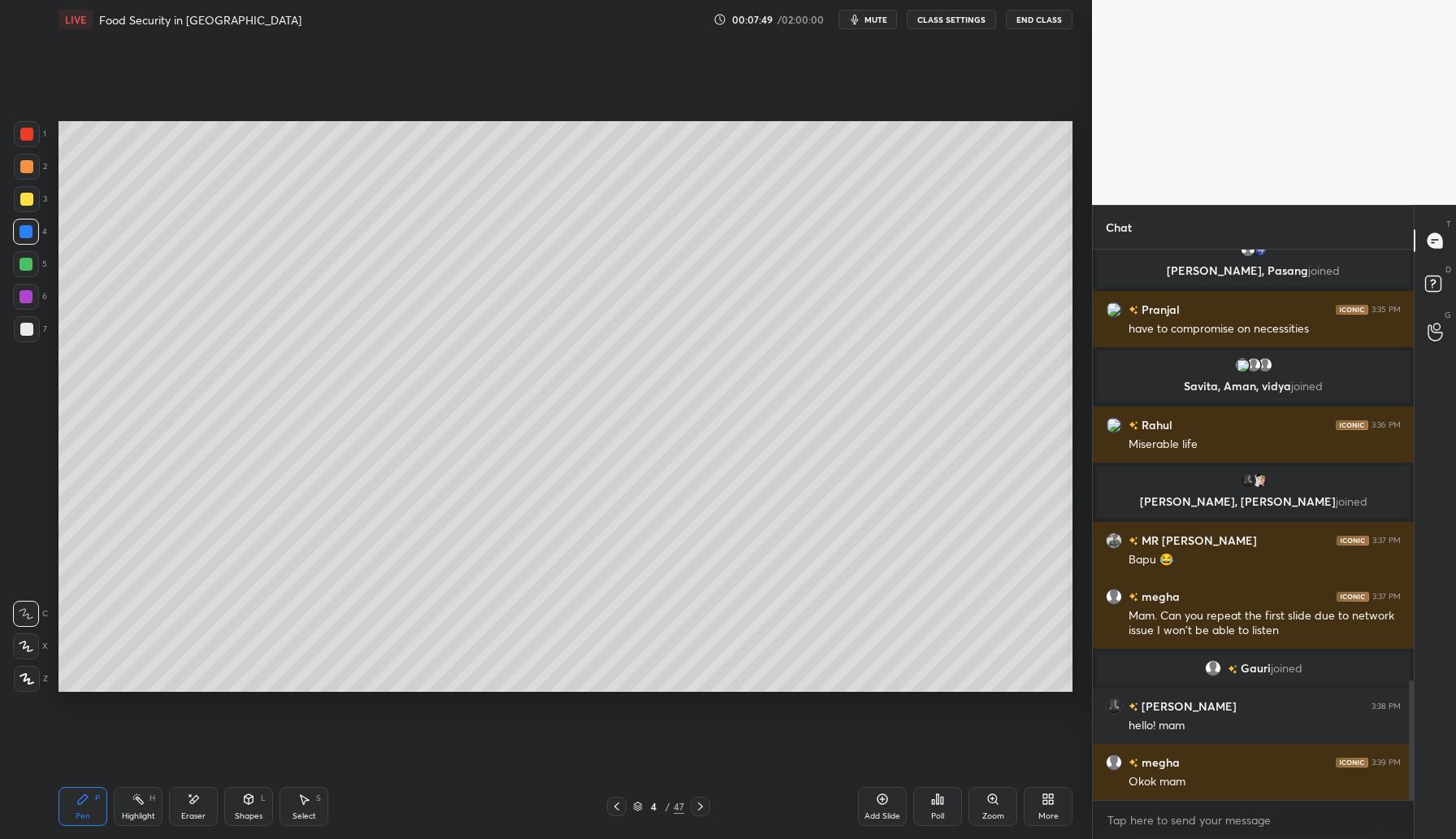
drag, startPoint x: 882, startPoint y: 813, endPoint x: 883, endPoint y: 800, distance: 13.0
click at [881, 814] on div "Add Slide" at bounding box center [882, 816] width 36 height 8
drag, startPoint x: 30, startPoint y: 168, endPoint x: 49, endPoint y: 154, distance: 23.6
click at [30, 168] on div at bounding box center [26, 167] width 13 height 13
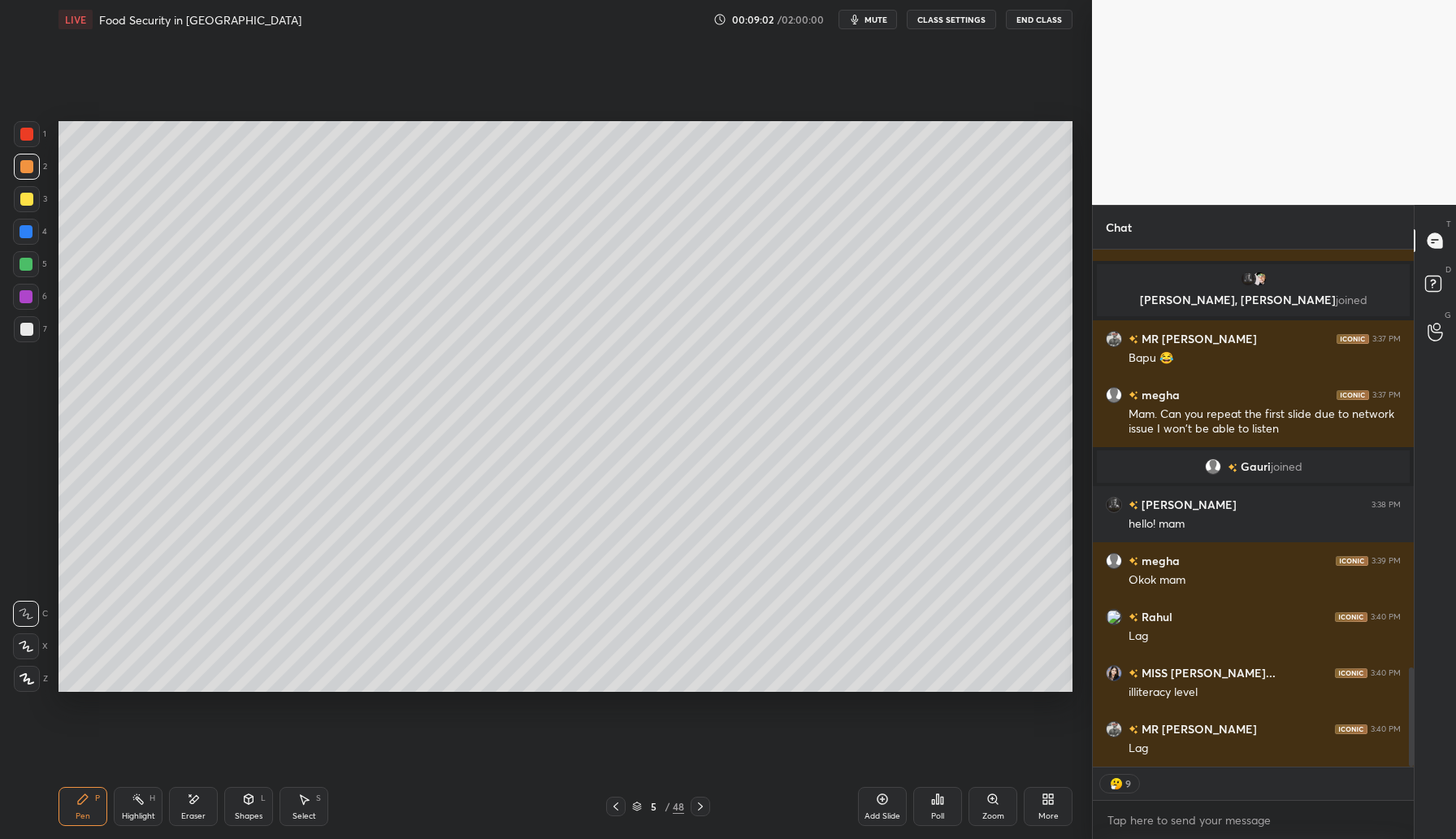
scroll to position [2236, 0]
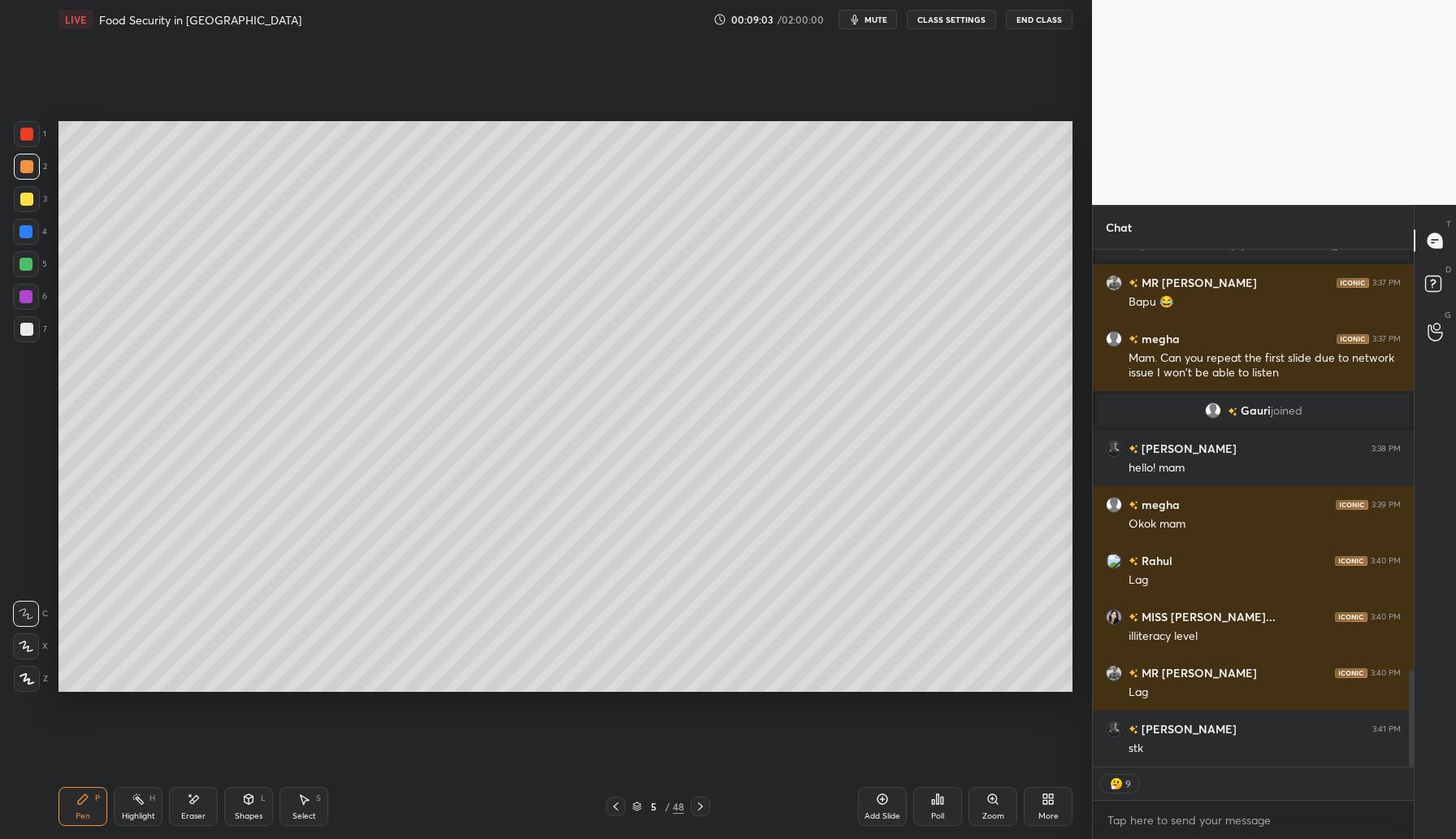
type textarea "x"
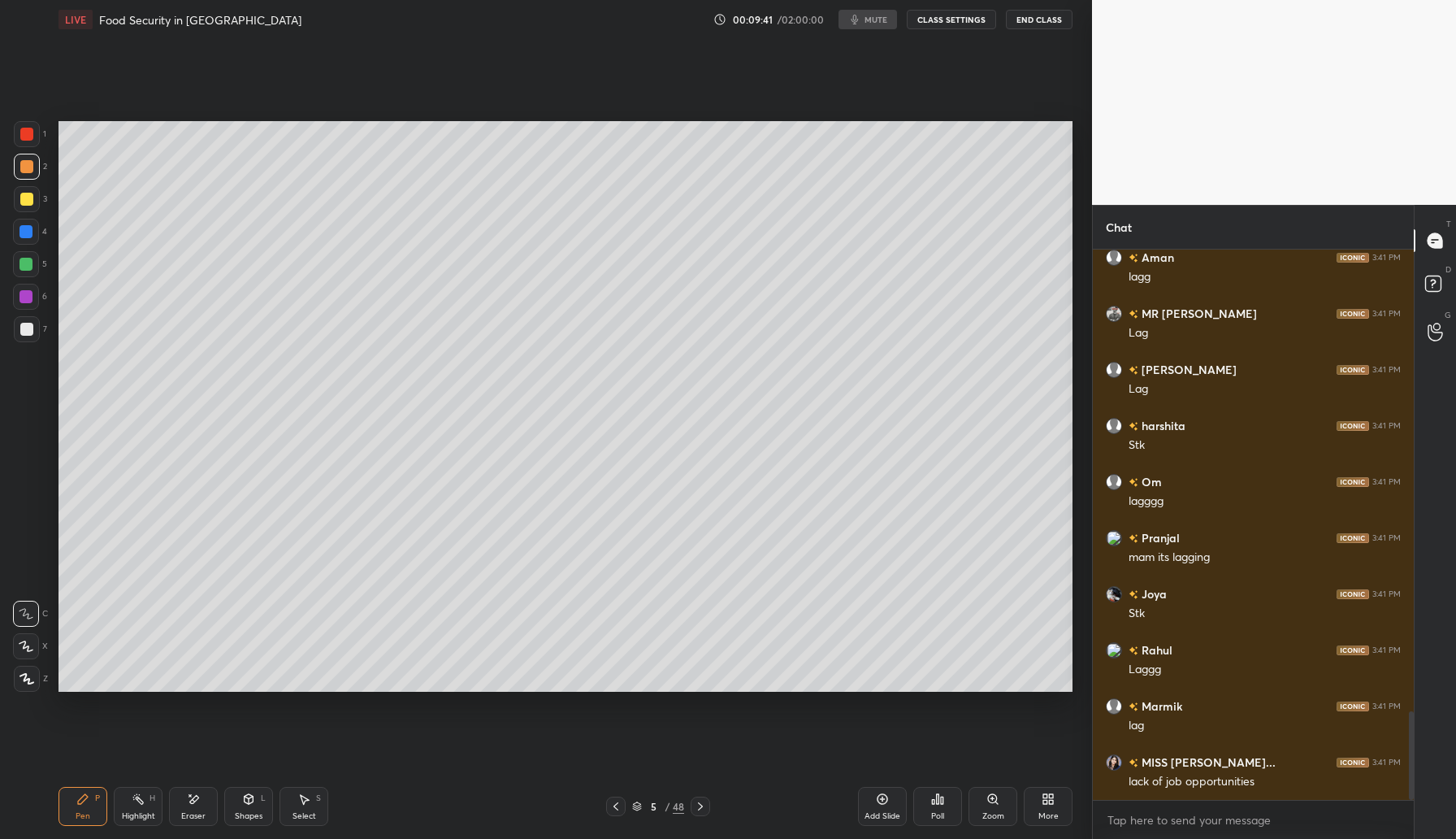
scroll to position [2932, 0]
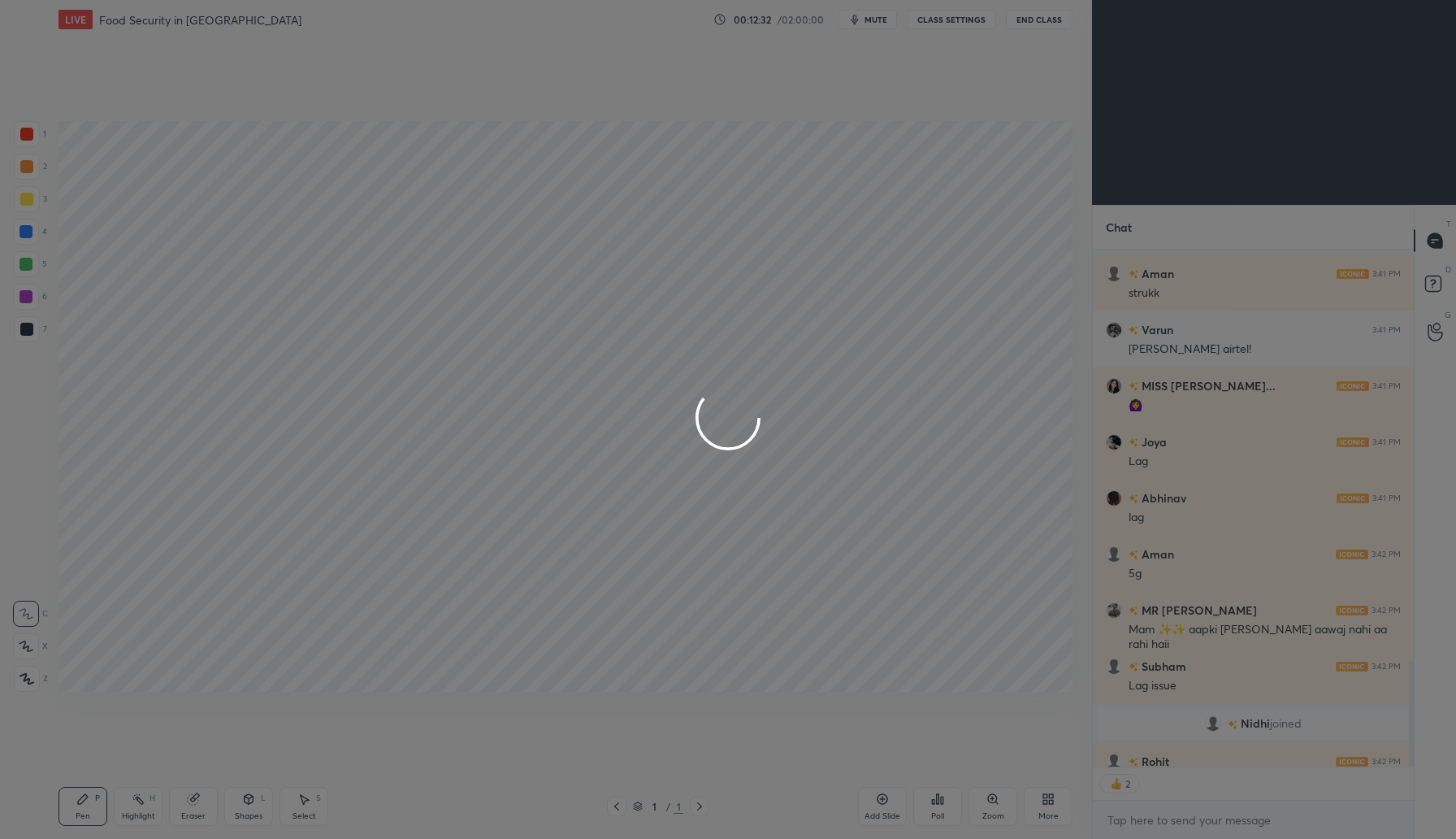
scroll to position [2005, 0]
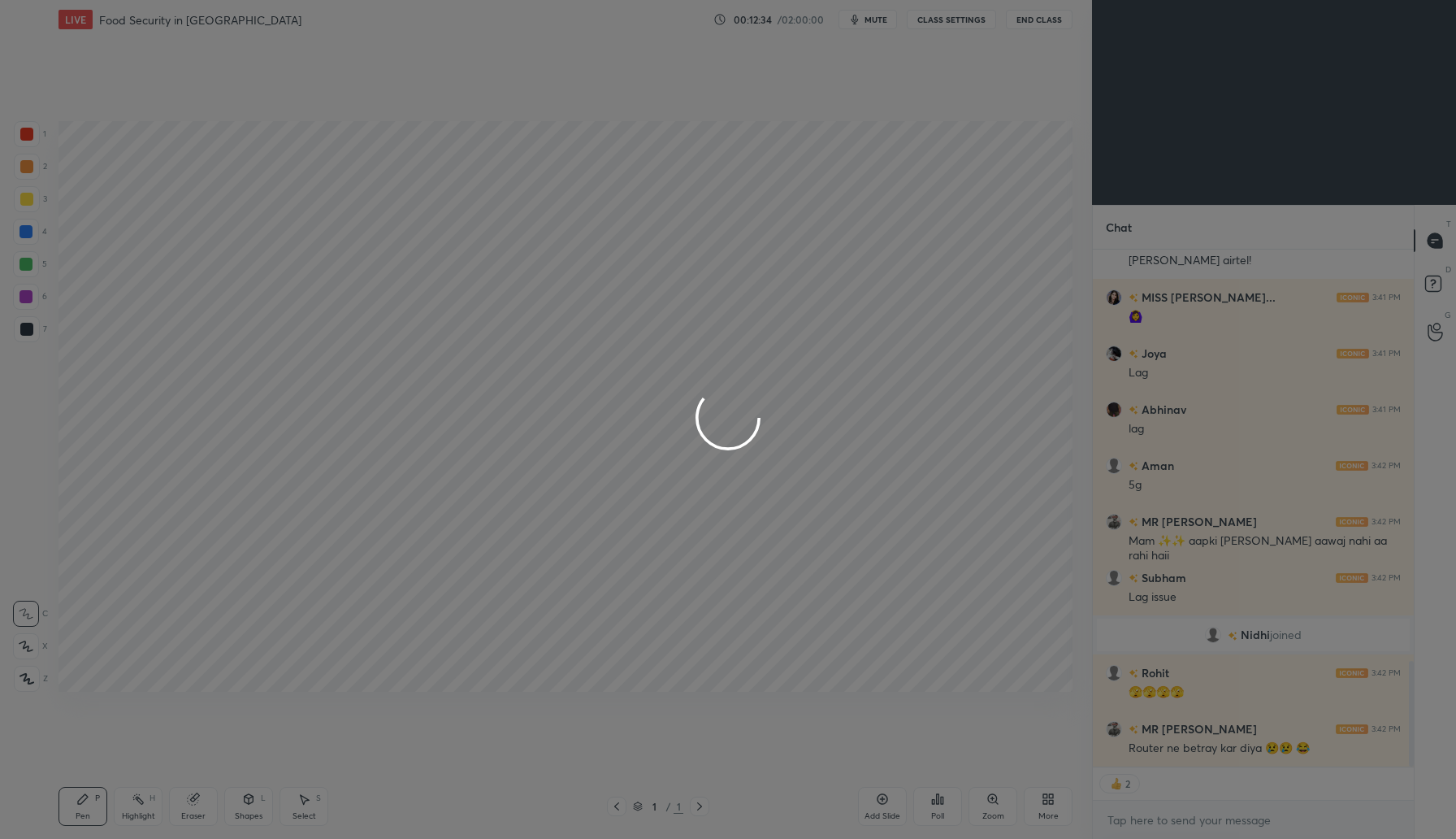
type textarea "x"
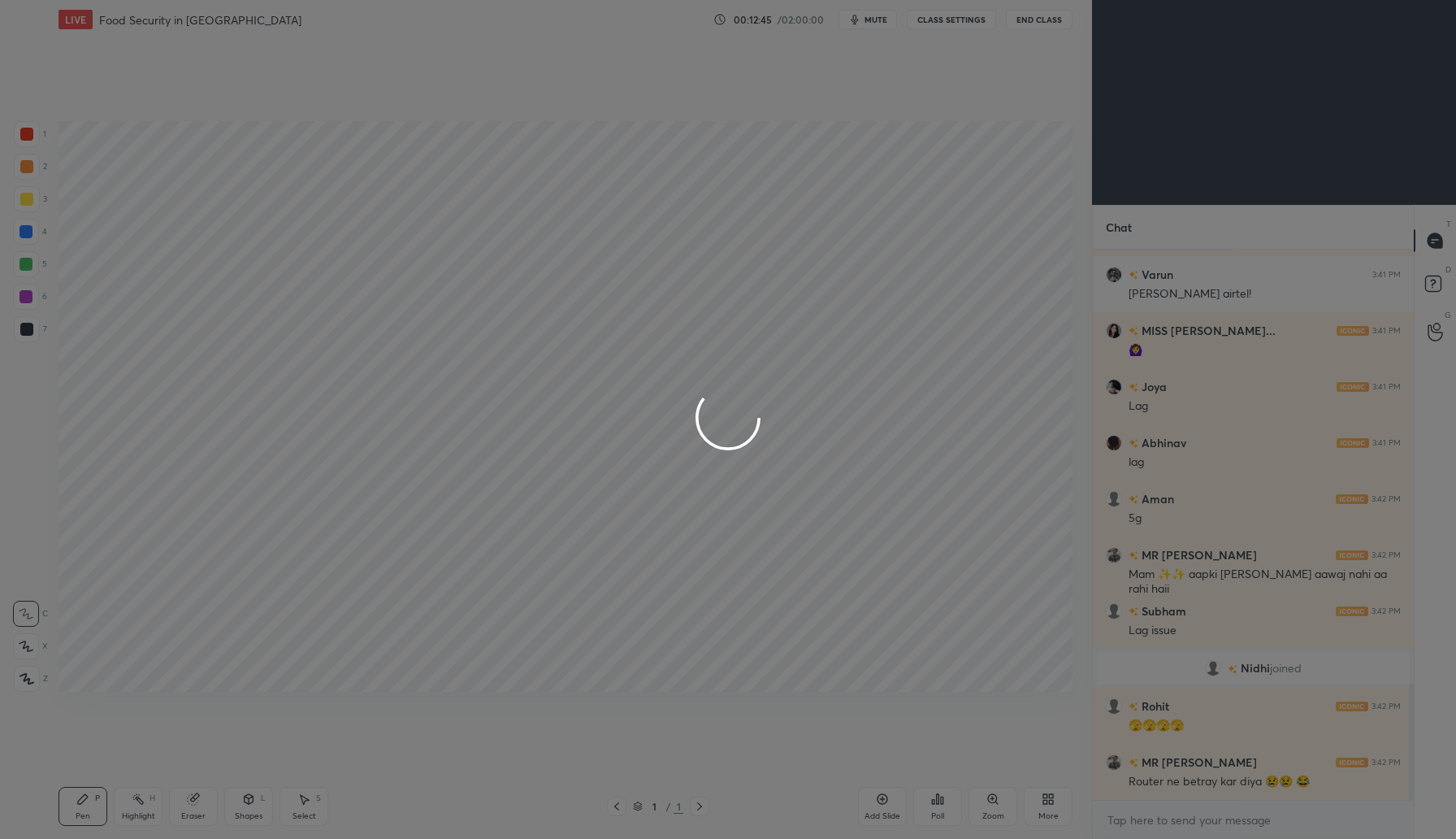
scroll to position [2090, 0]
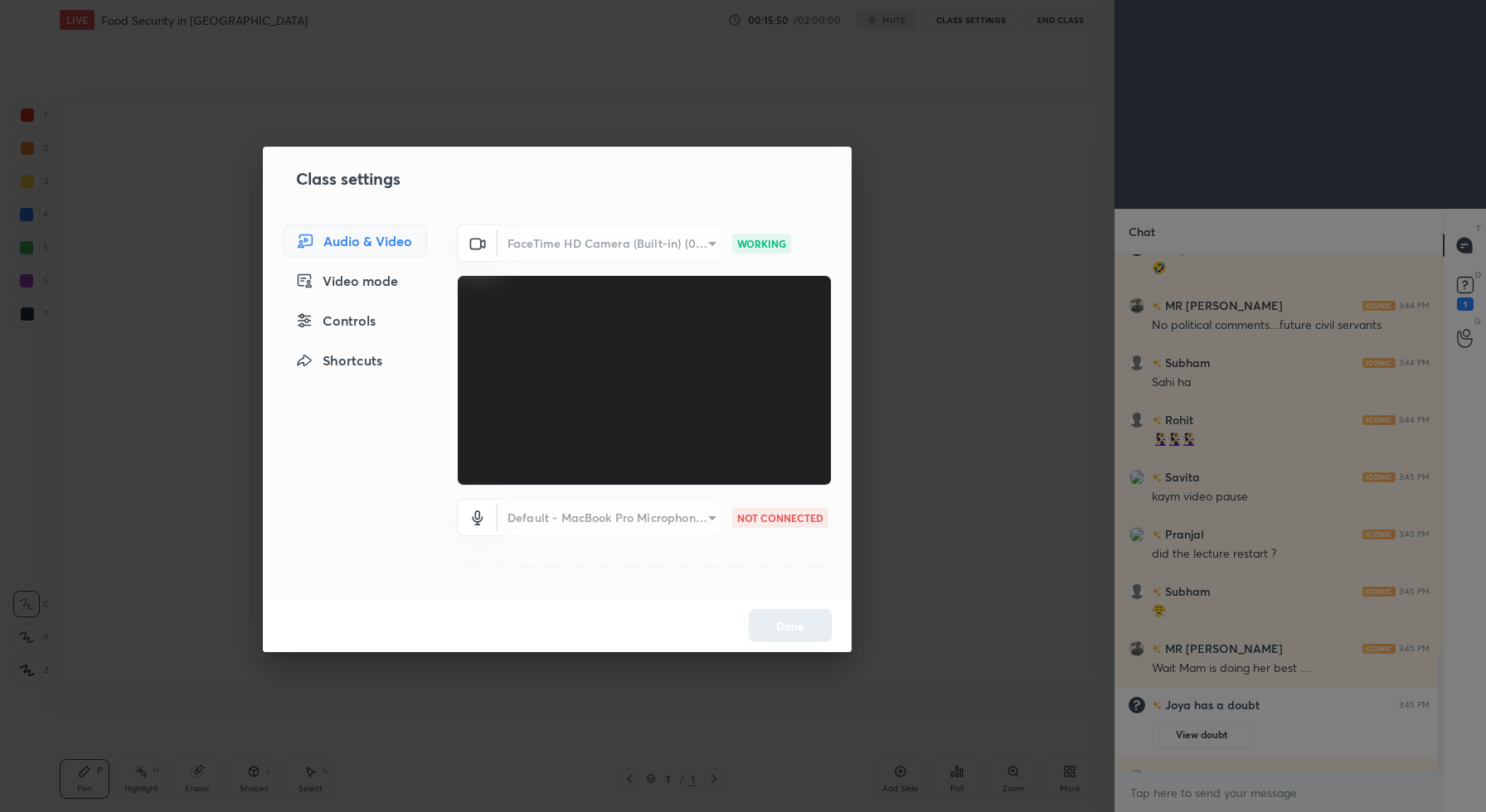
scroll to position [1954, 0]
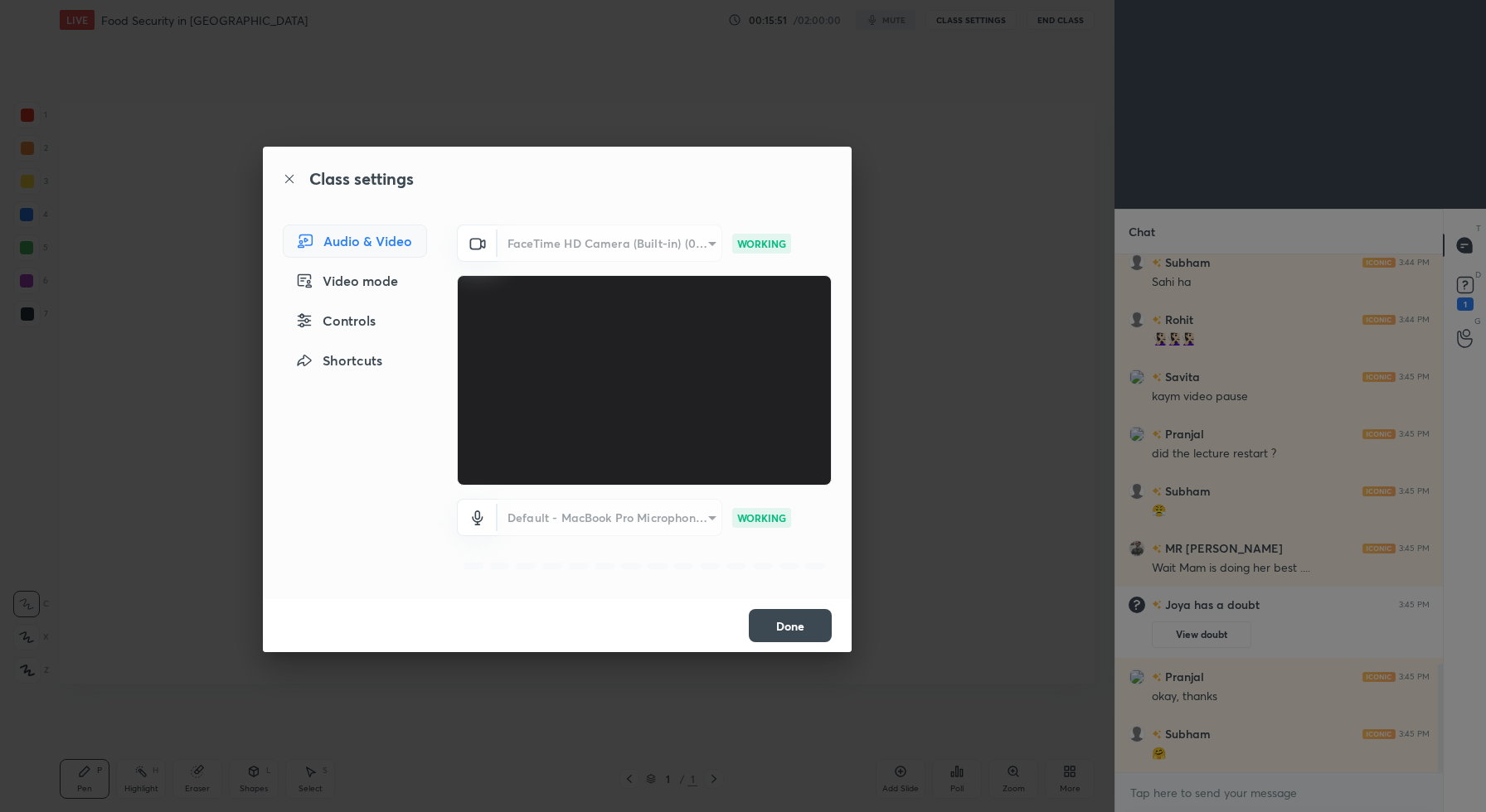
click at [792, 624] on button "Done" at bounding box center [790, 625] width 83 height 33
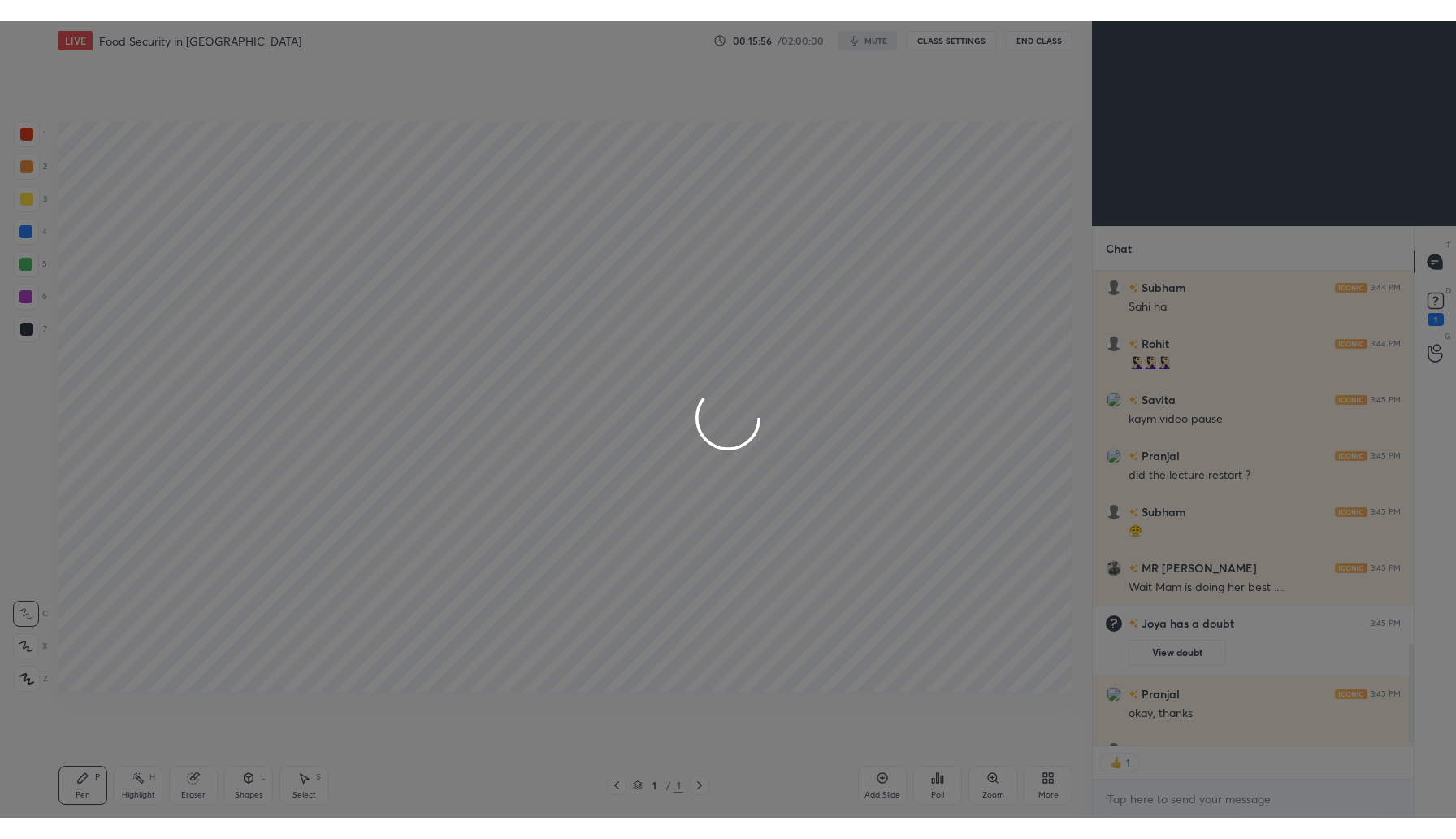
scroll to position [1908, 0]
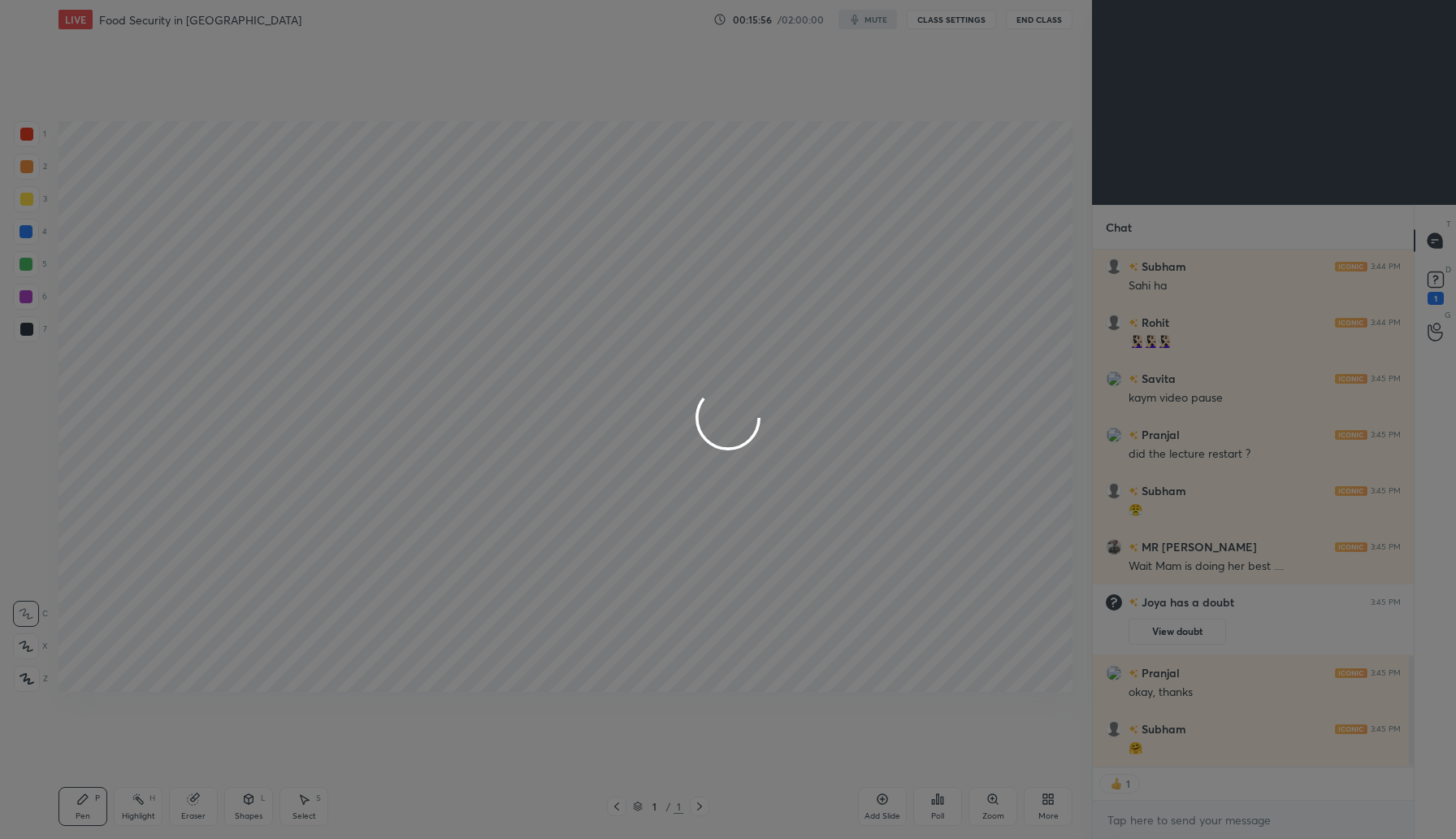
type textarea "x"
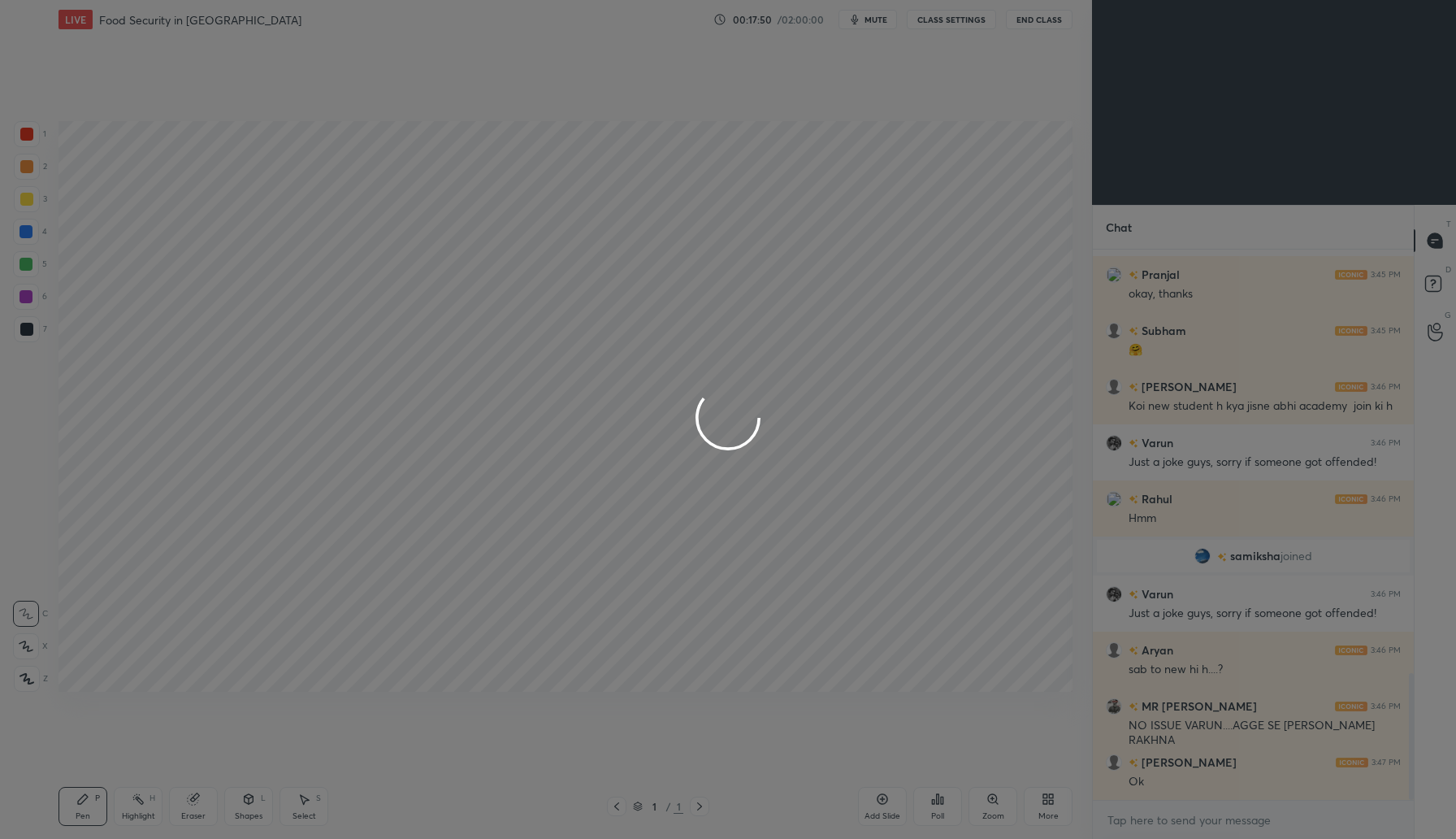
scroll to position [1834, 0]
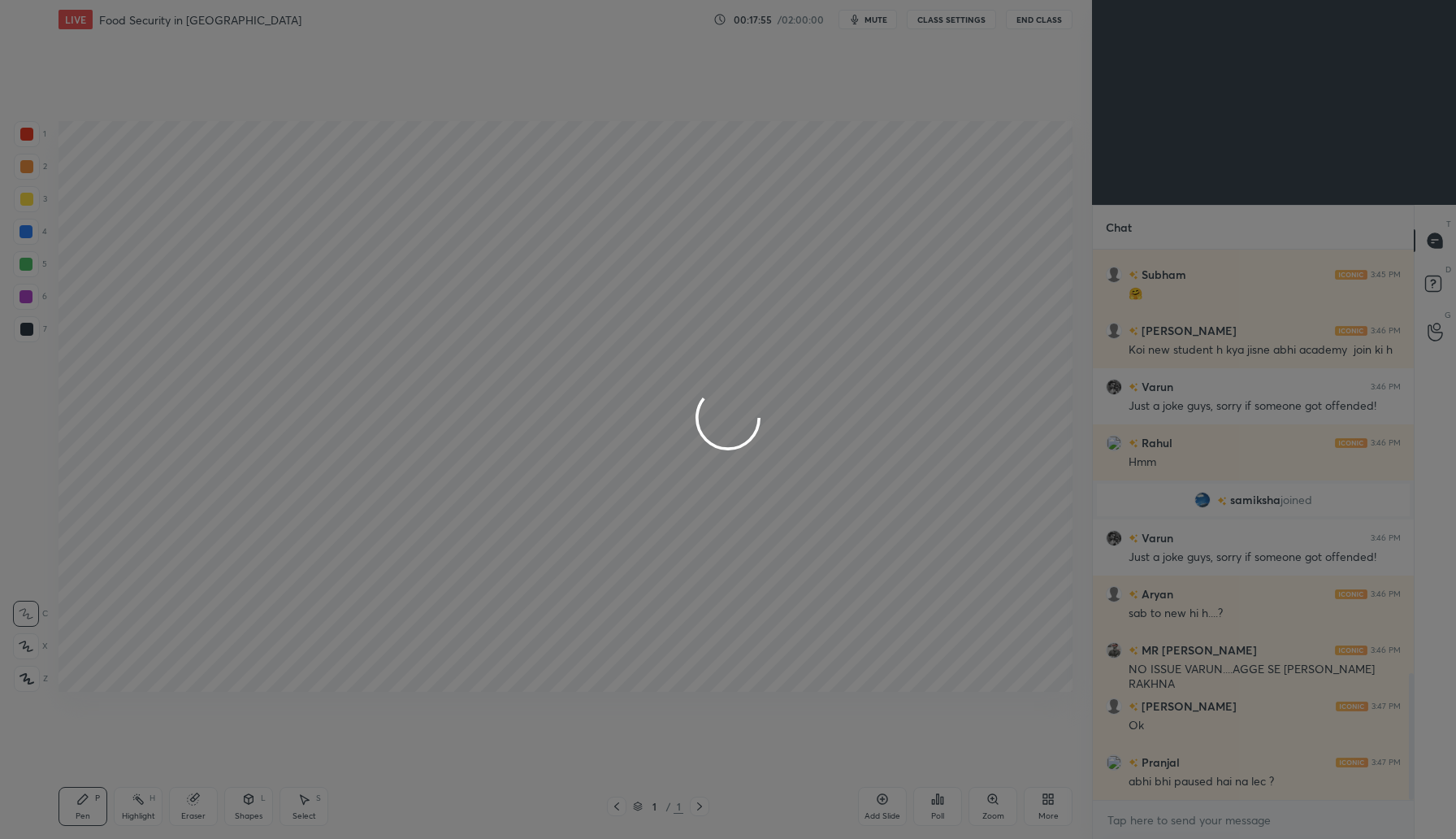
click at [1218, 818] on div at bounding box center [728, 419] width 1456 height 839
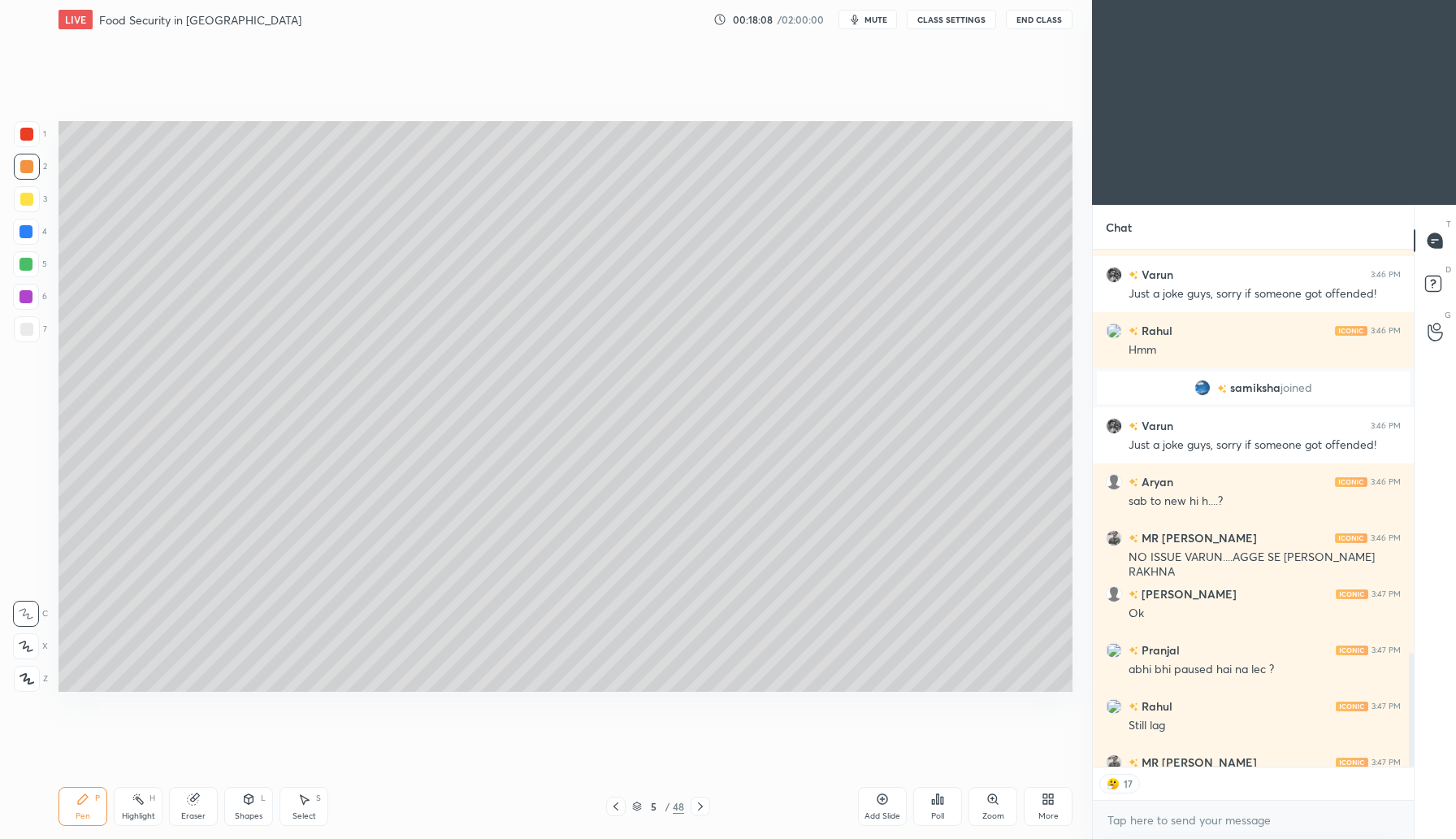
scroll to position [2035, 0]
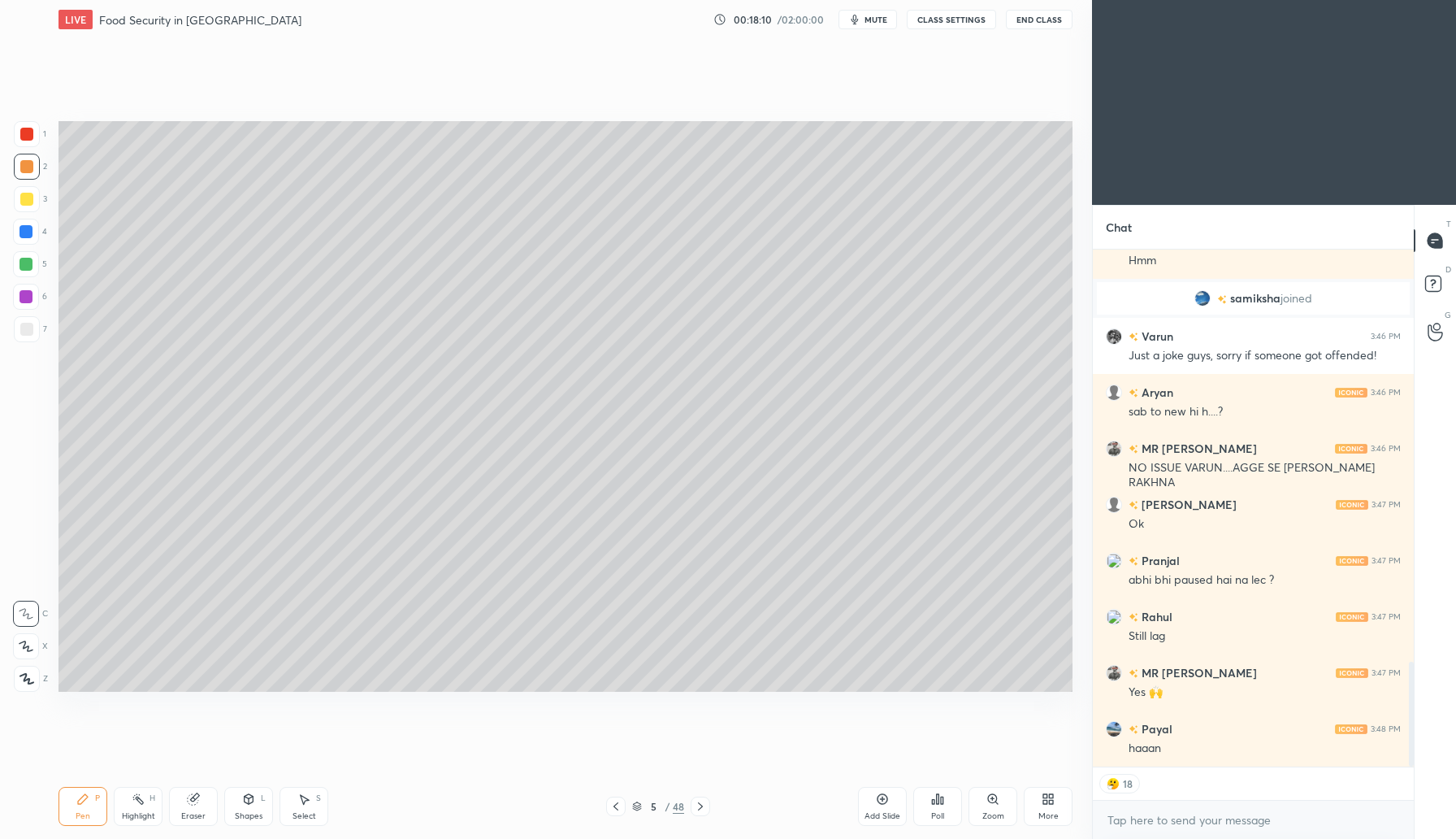
click at [194, 806] on div "Eraser" at bounding box center [193, 806] width 49 height 39
click at [16, 656] on div at bounding box center [26, 646] width 26 height 26
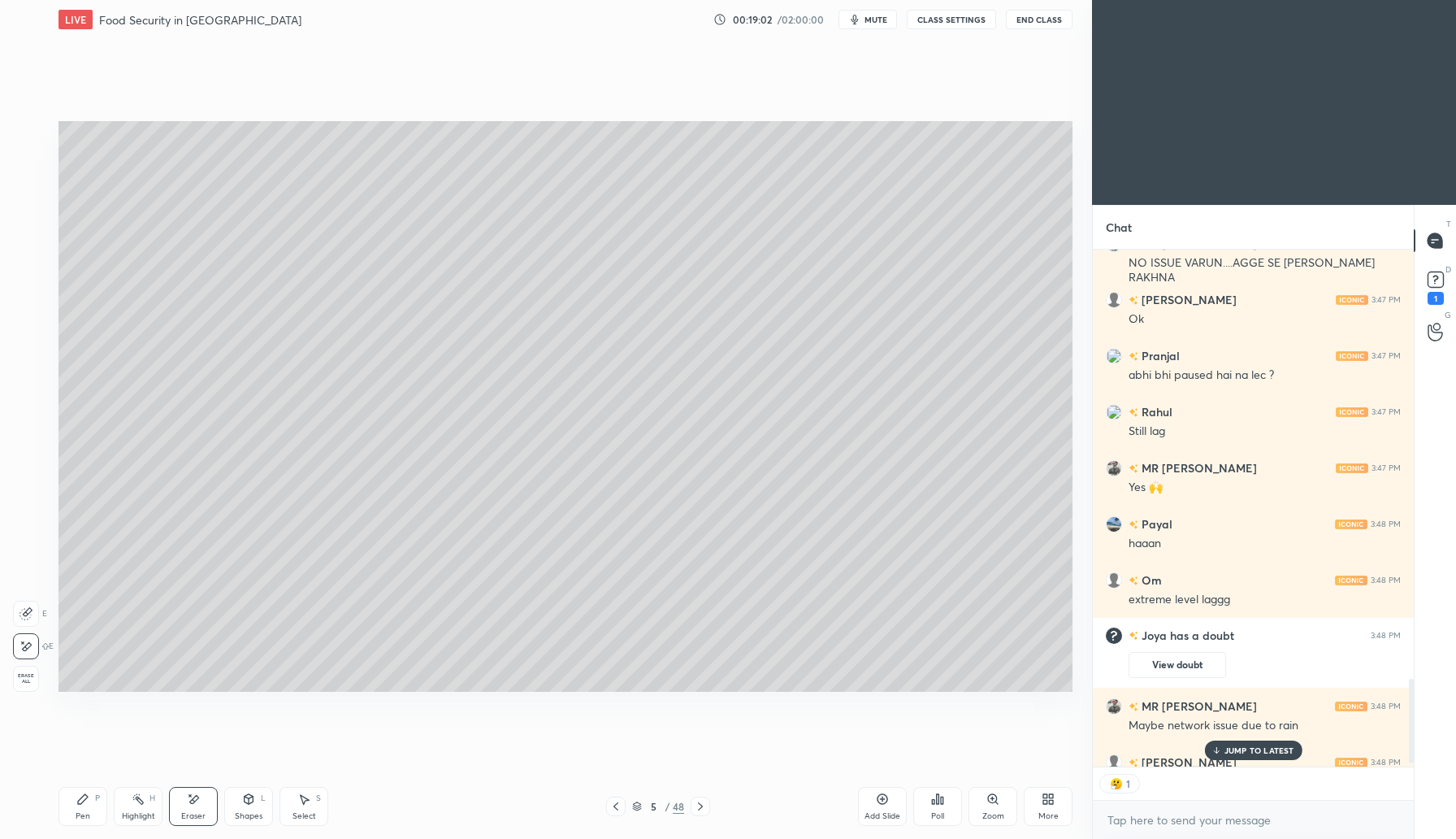
scroll to position [2627, 0]
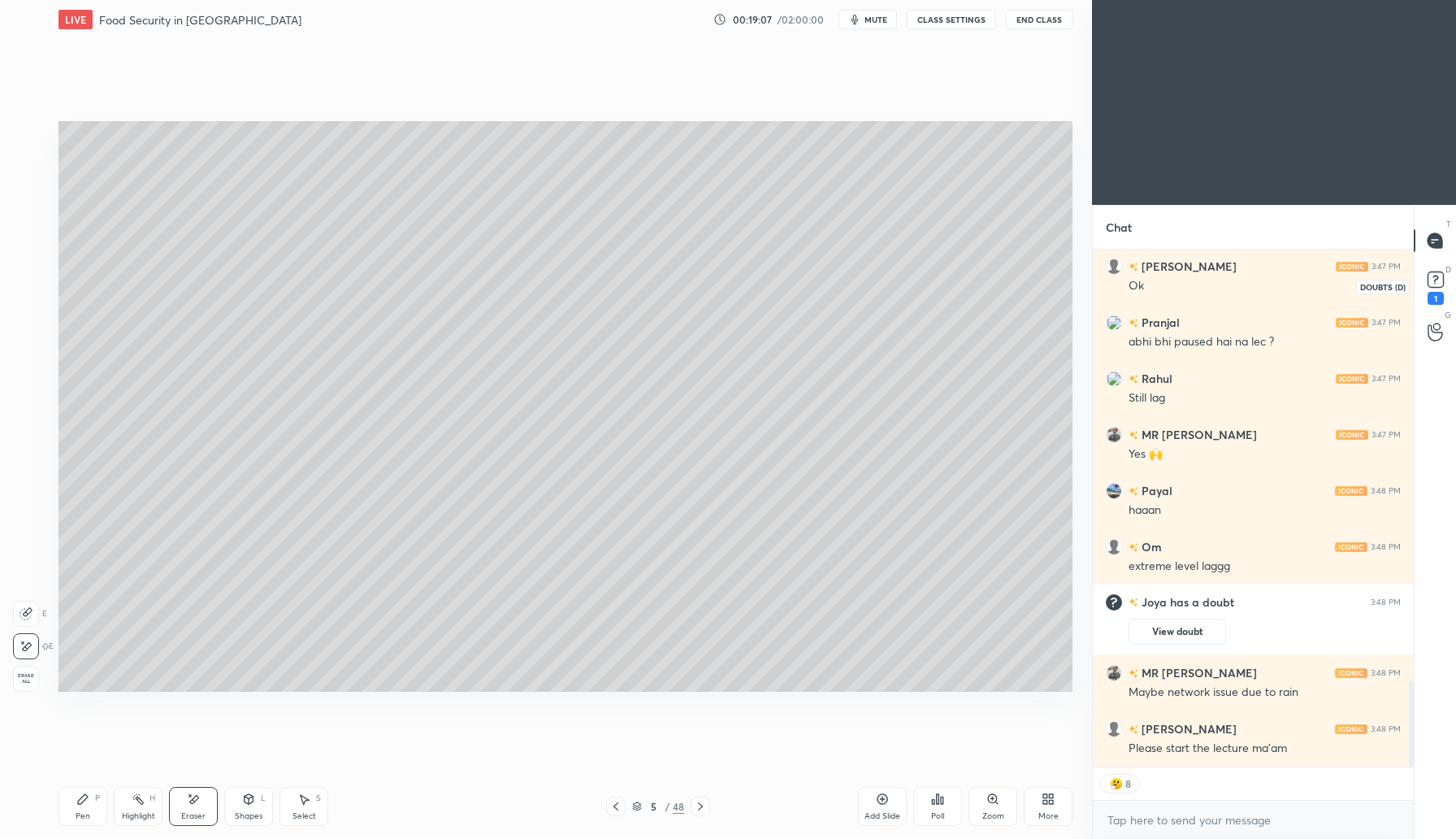
click at [1440, 292] on div "1" at bounding box center [1435, 298] width 16 height 13
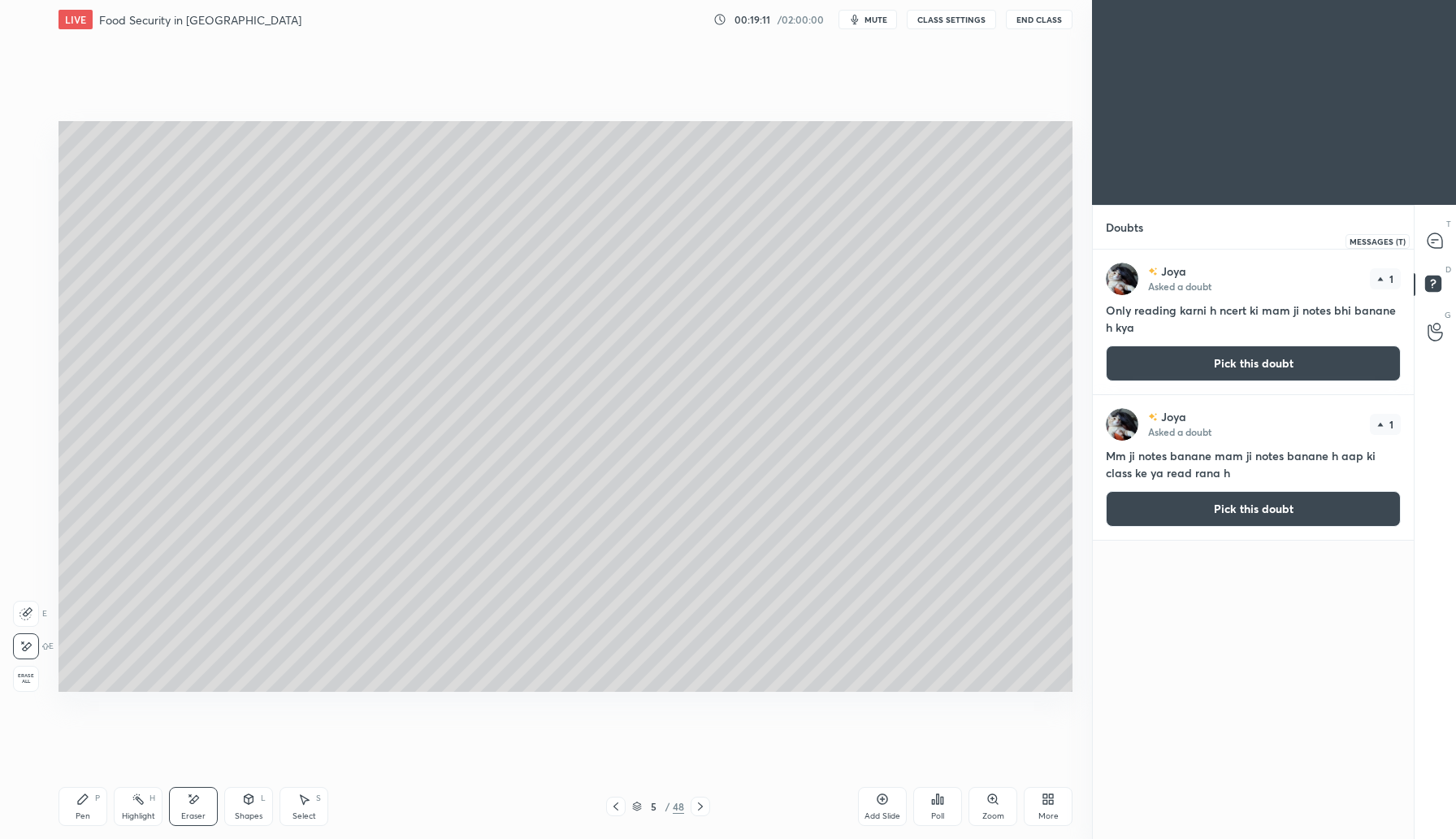
click at [1440, 239] on icon at bounding box center [1434, 240] width 15 height 15
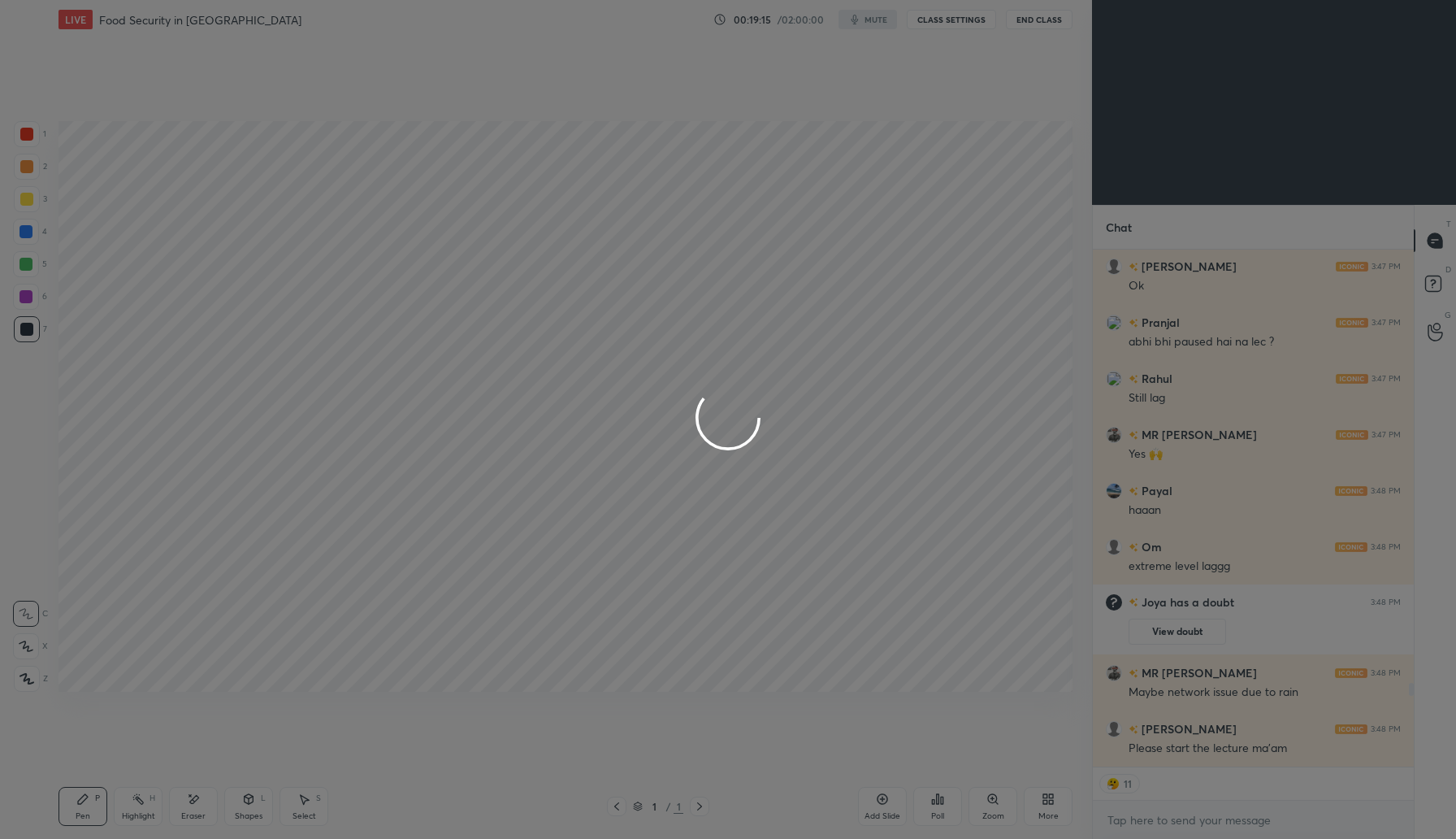
scroll to position [2730, 0]
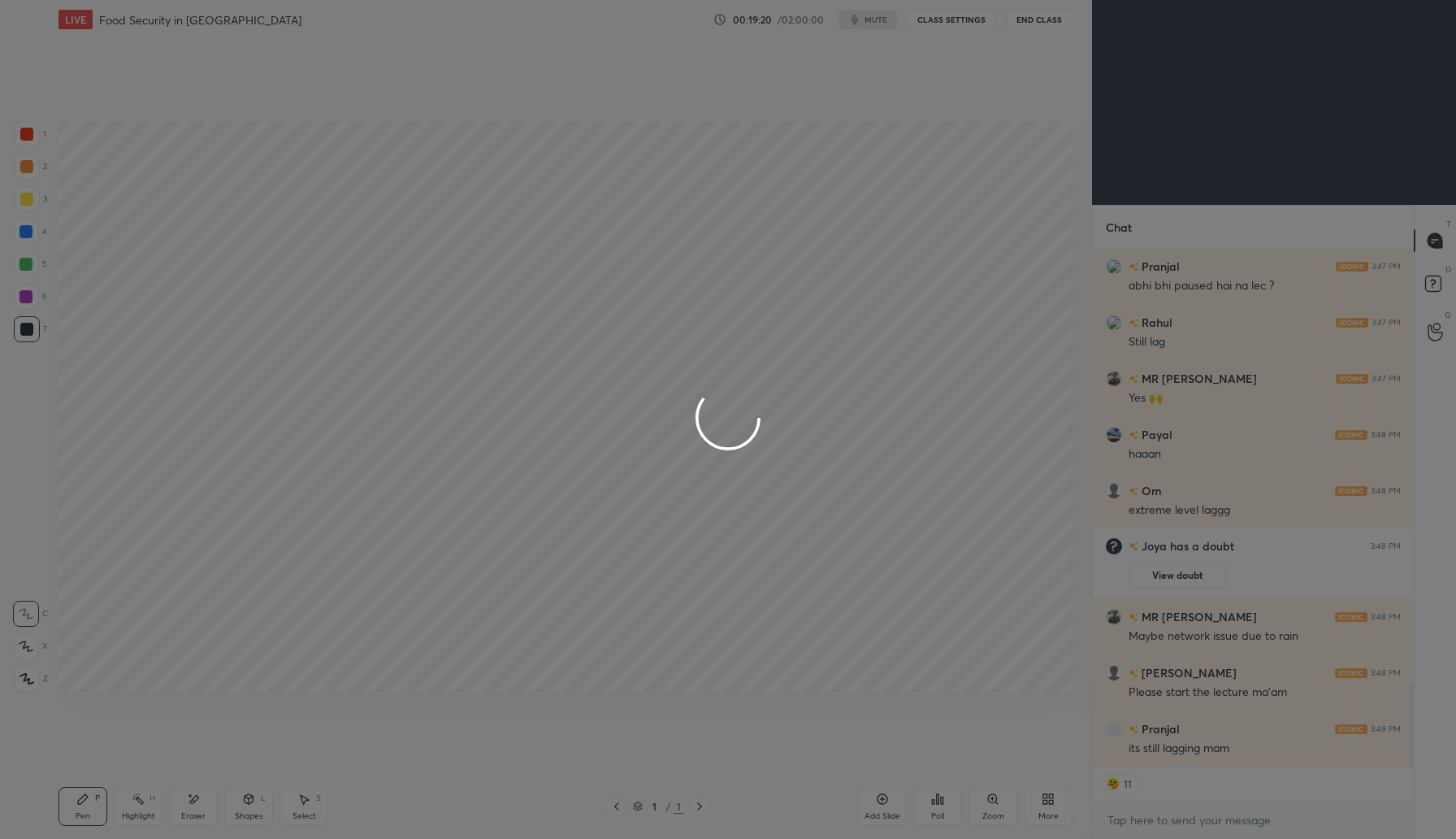
type textarea "x"
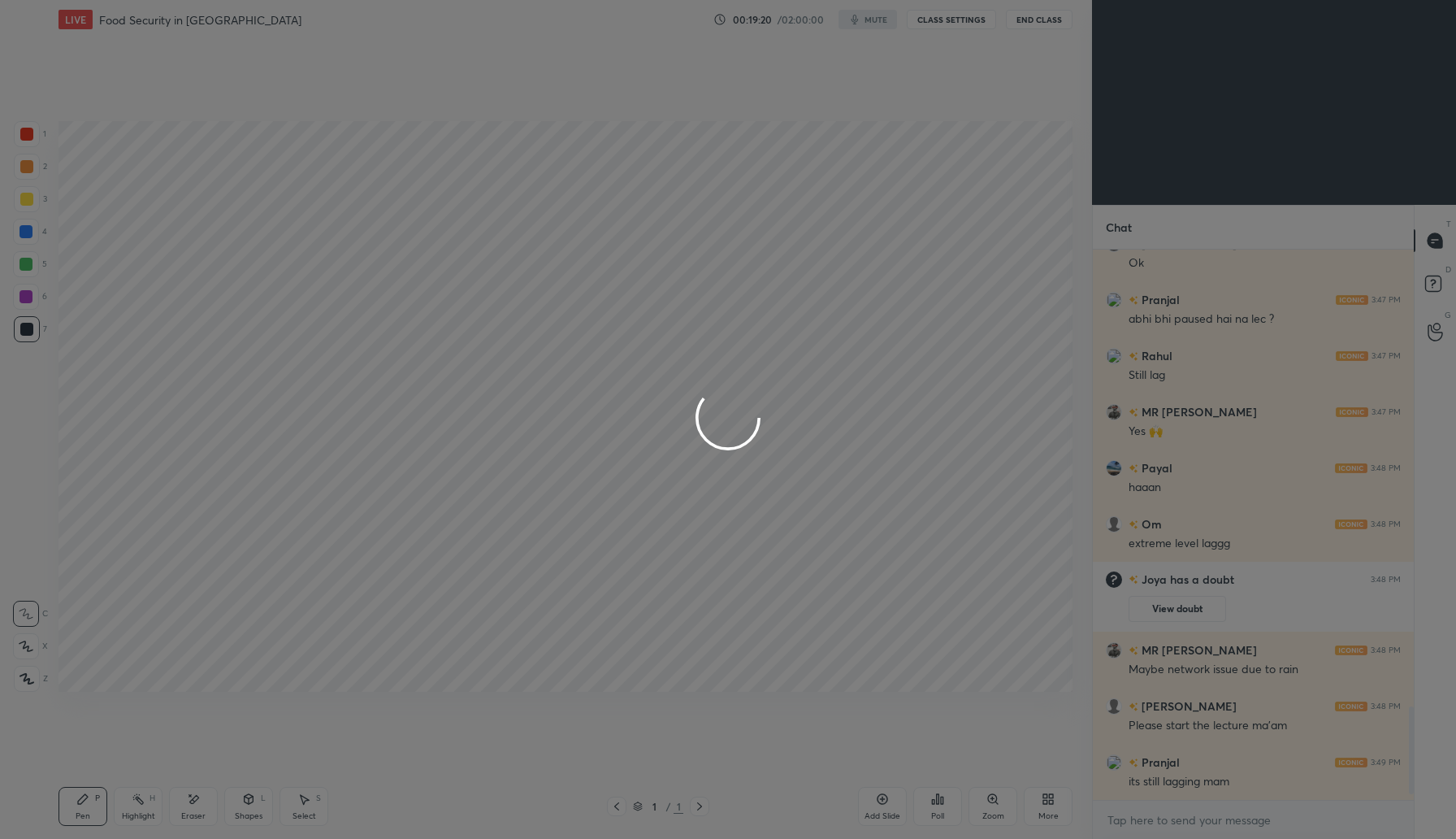
scroll to position [546, 316]
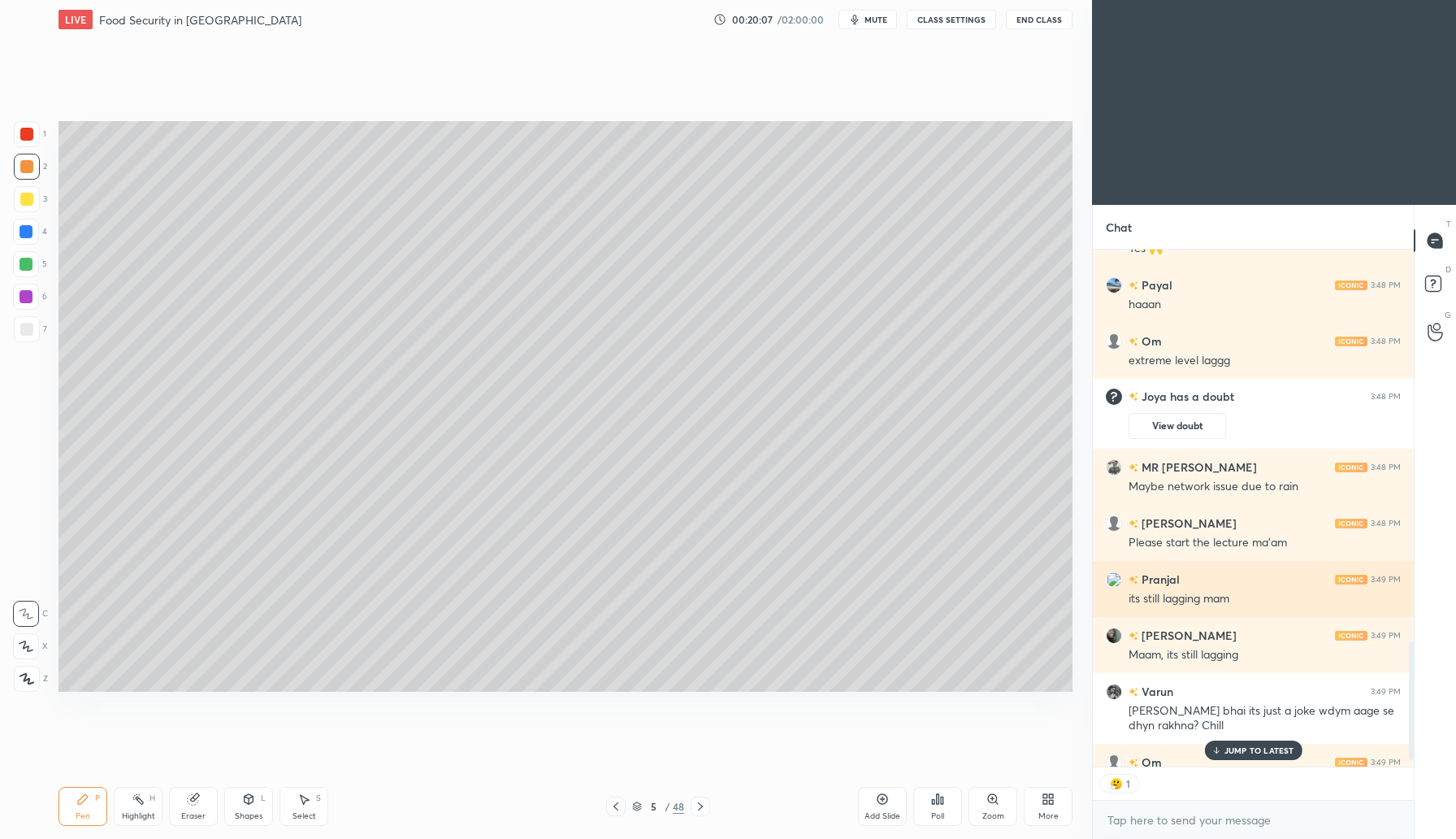
scroll to position [1747, 0]
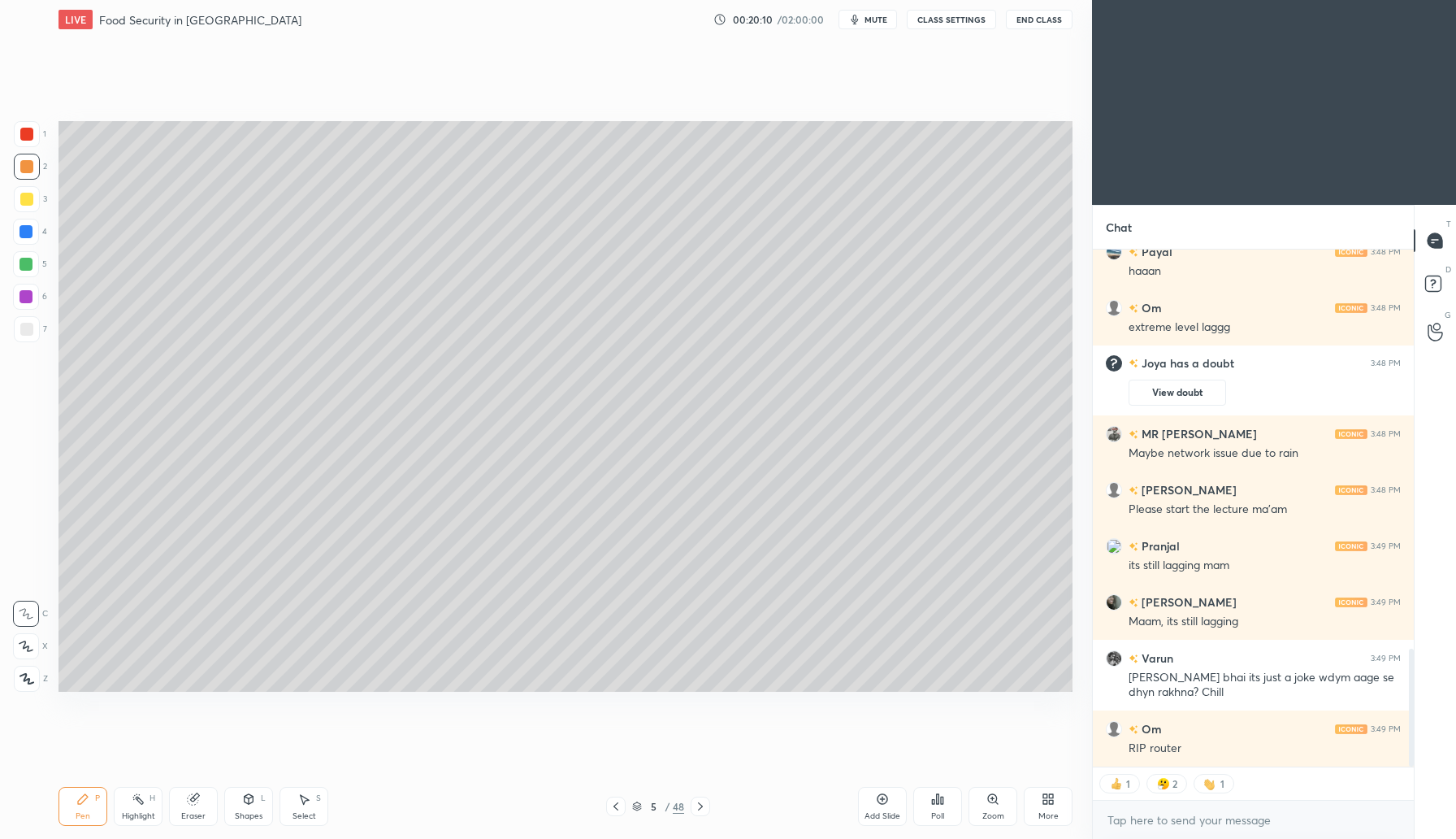
click at [195, 804] on icon at bounding box center [193, 798] width 13 height 13
click at [19, 646] on icon at bounding box center [25, 646] width 13 height 14
click at [1427, 289] on rect at bounding box center [1433, 285] width 16 height 16
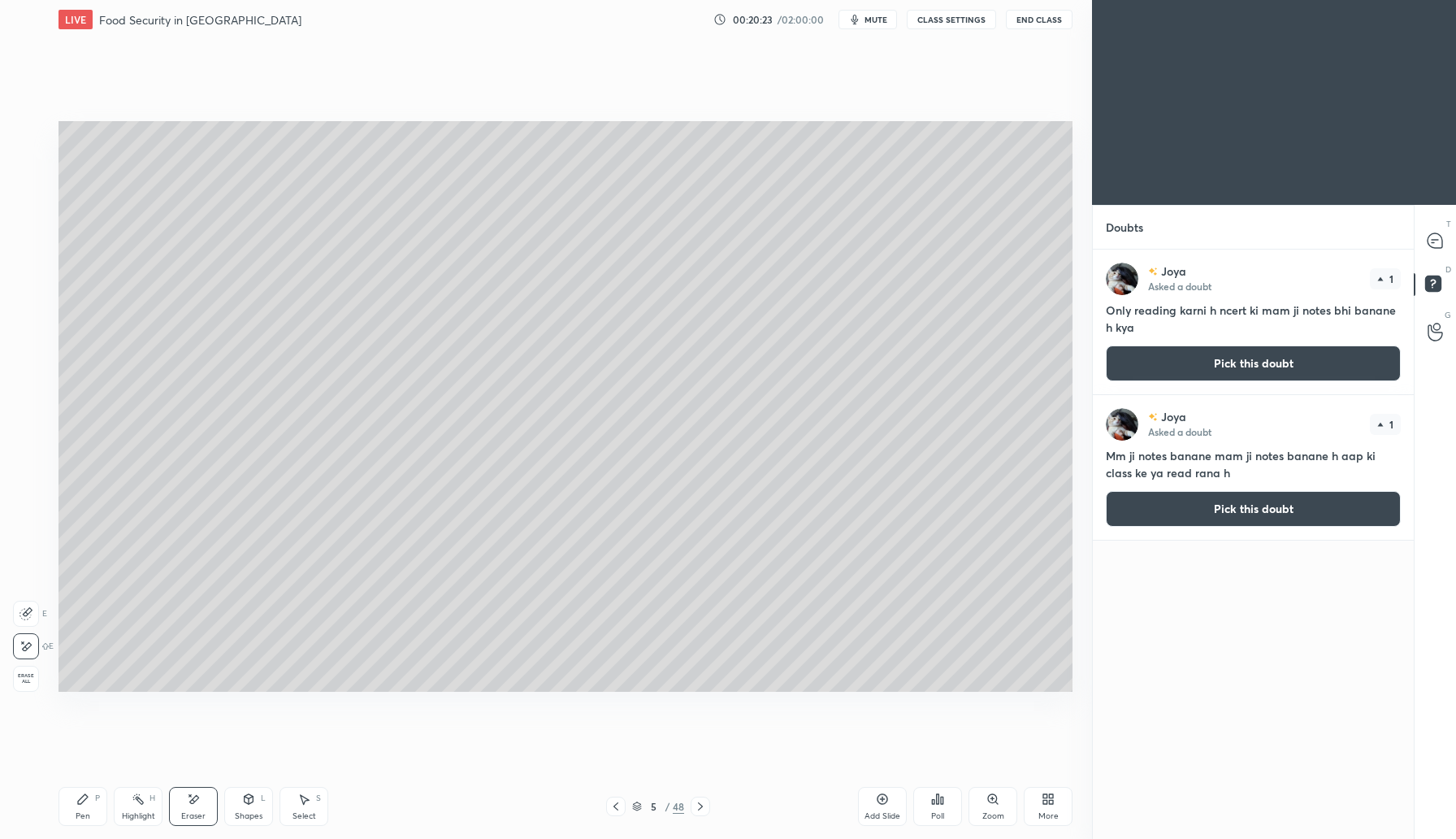
click at [1244, 355] on button "Pick this doubt" at bounding box center [1253, 363] width 295 height 36
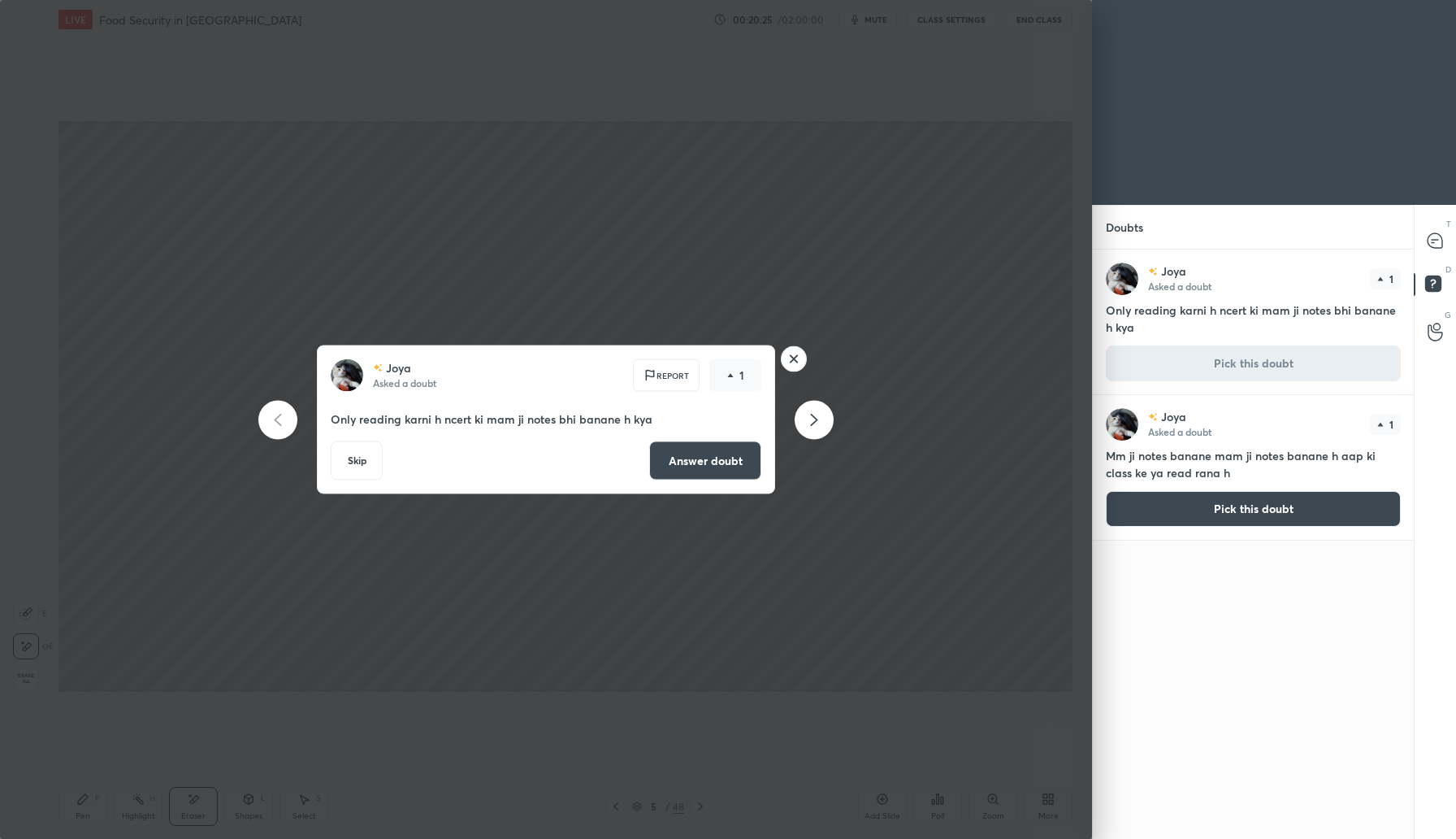
click at [733, 469] on button "Answer doubt" at bounding box center [705, 461] width 112 height 39
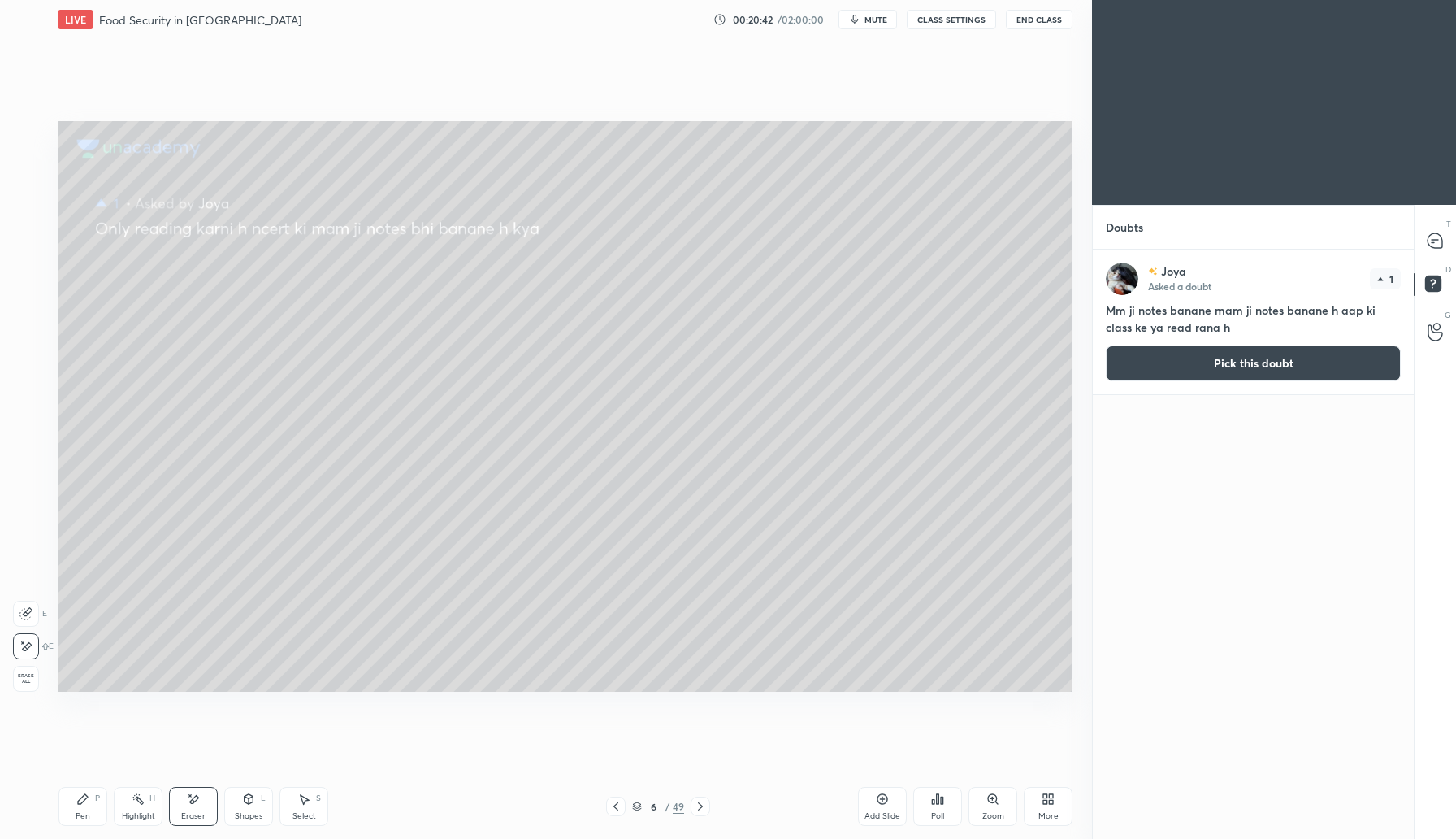
click at [80, 810] on div "Pen P" at bounding box center [82, 806] width 49 height 39
click at [1244, 360] on button "Pick this doubt" at bounding box center [1253, 363] width 295 height 36
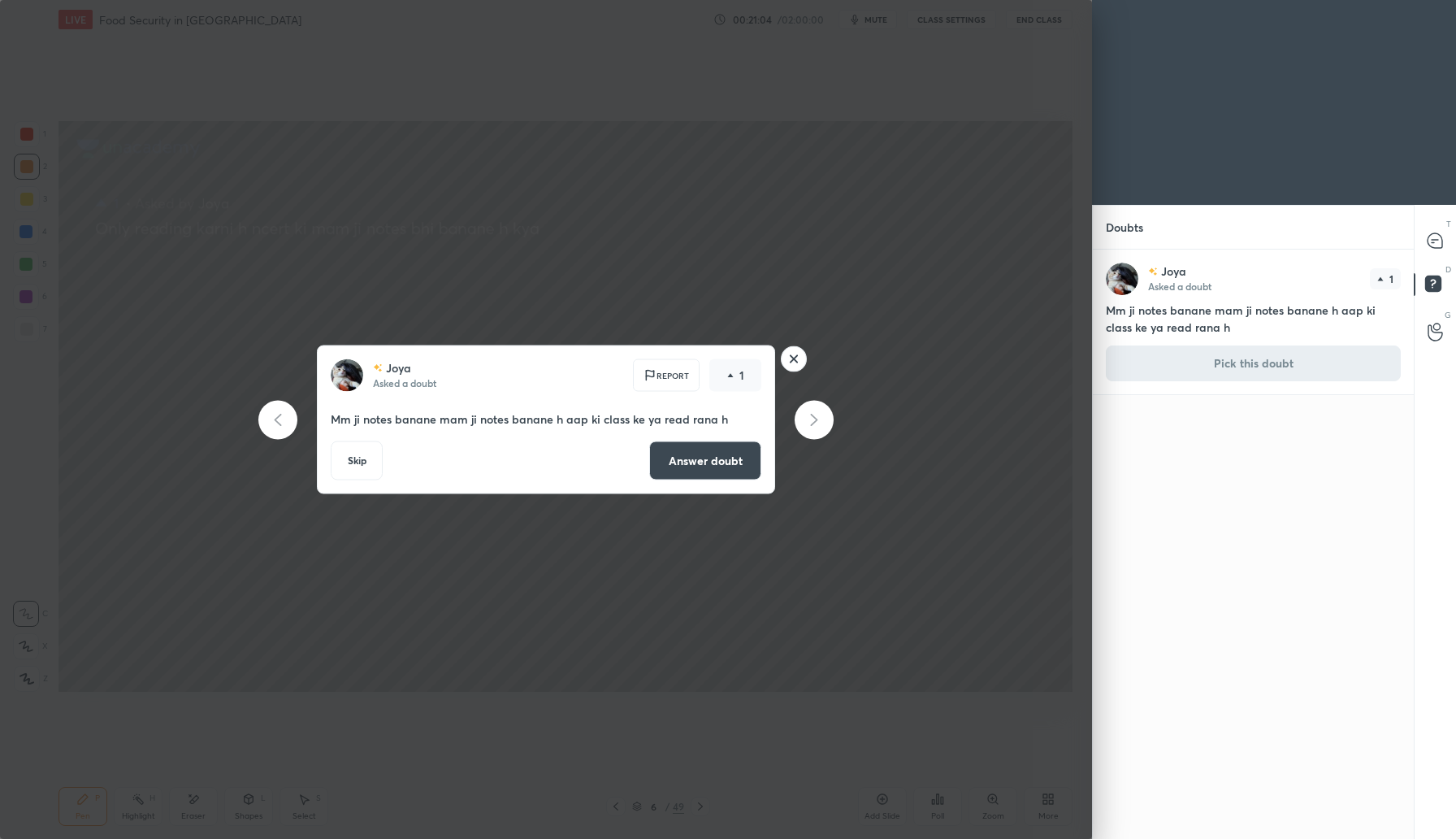
click at [802, 359] on rect at bounding box center [793, 358] width 25 height 25
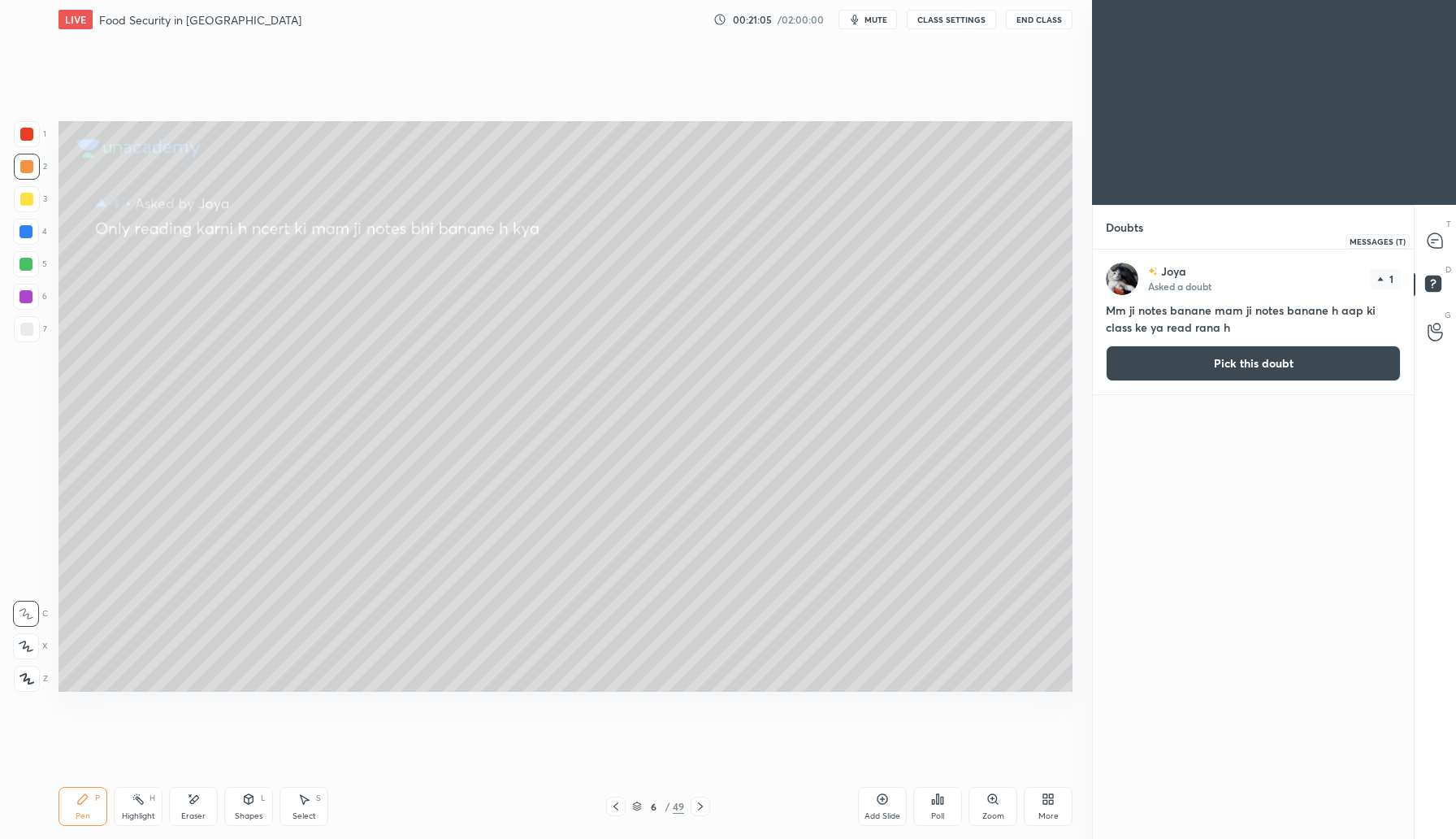
click at [1439, 240] on icon at bounding box center [1434, 240] width 15 height 15
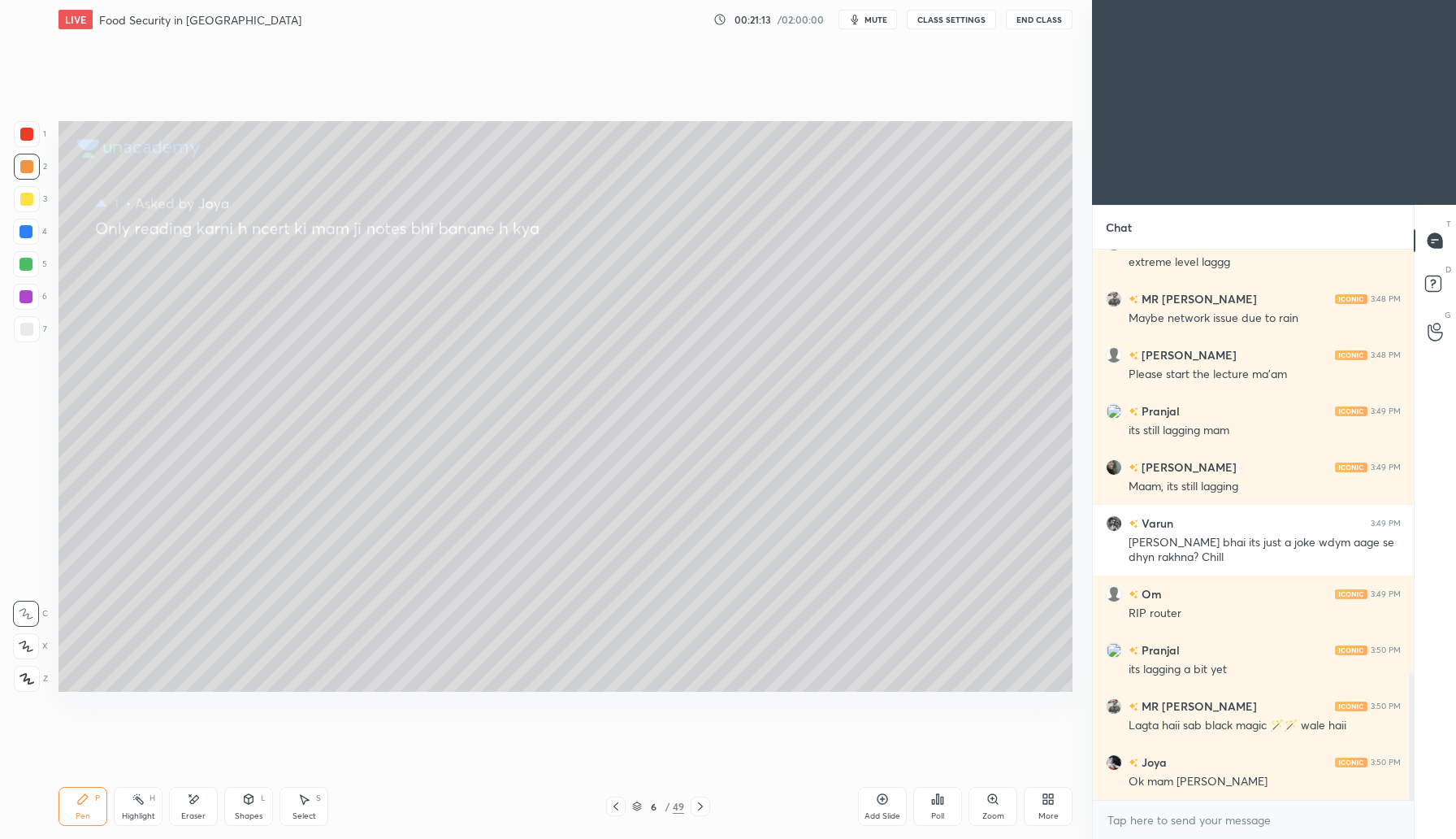
scroll to position [1906, 0]
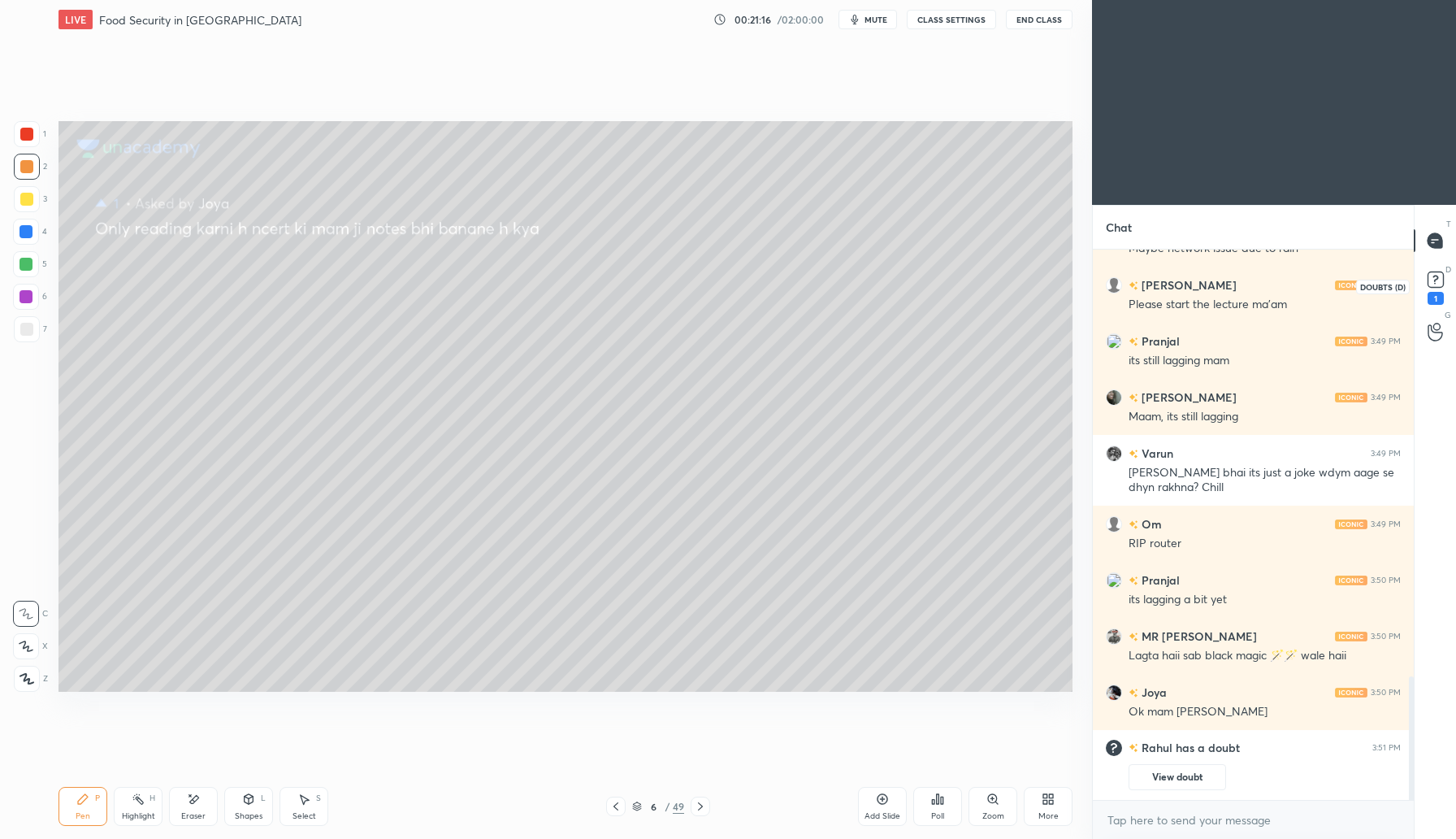
click at [1431, 270] on icon at bounding box center [1435, 279] width 24 height 24
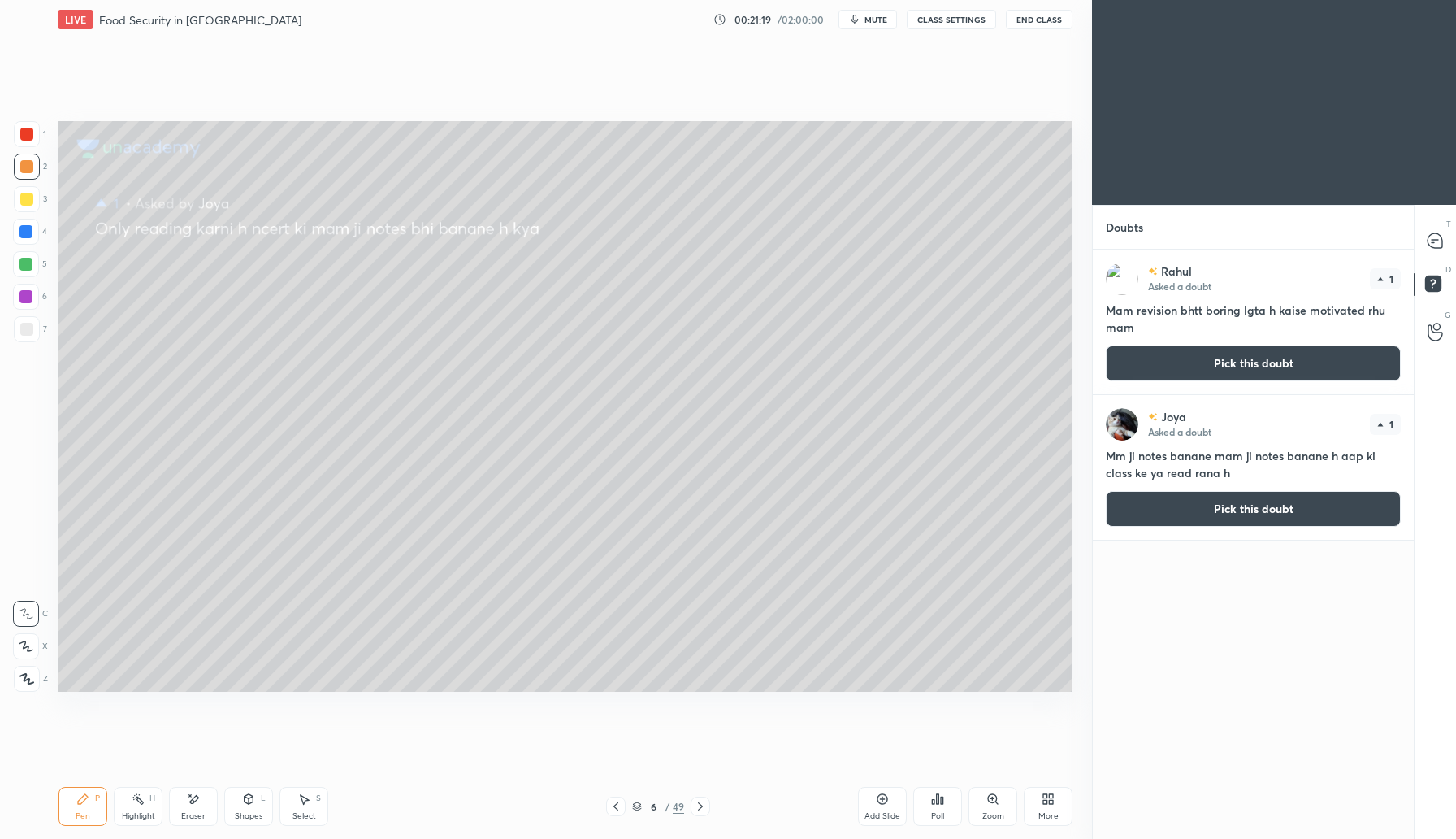
click at [1257, 357] on button "Pick this doubt" at bounding box center [1253, 363] width 295 height 36
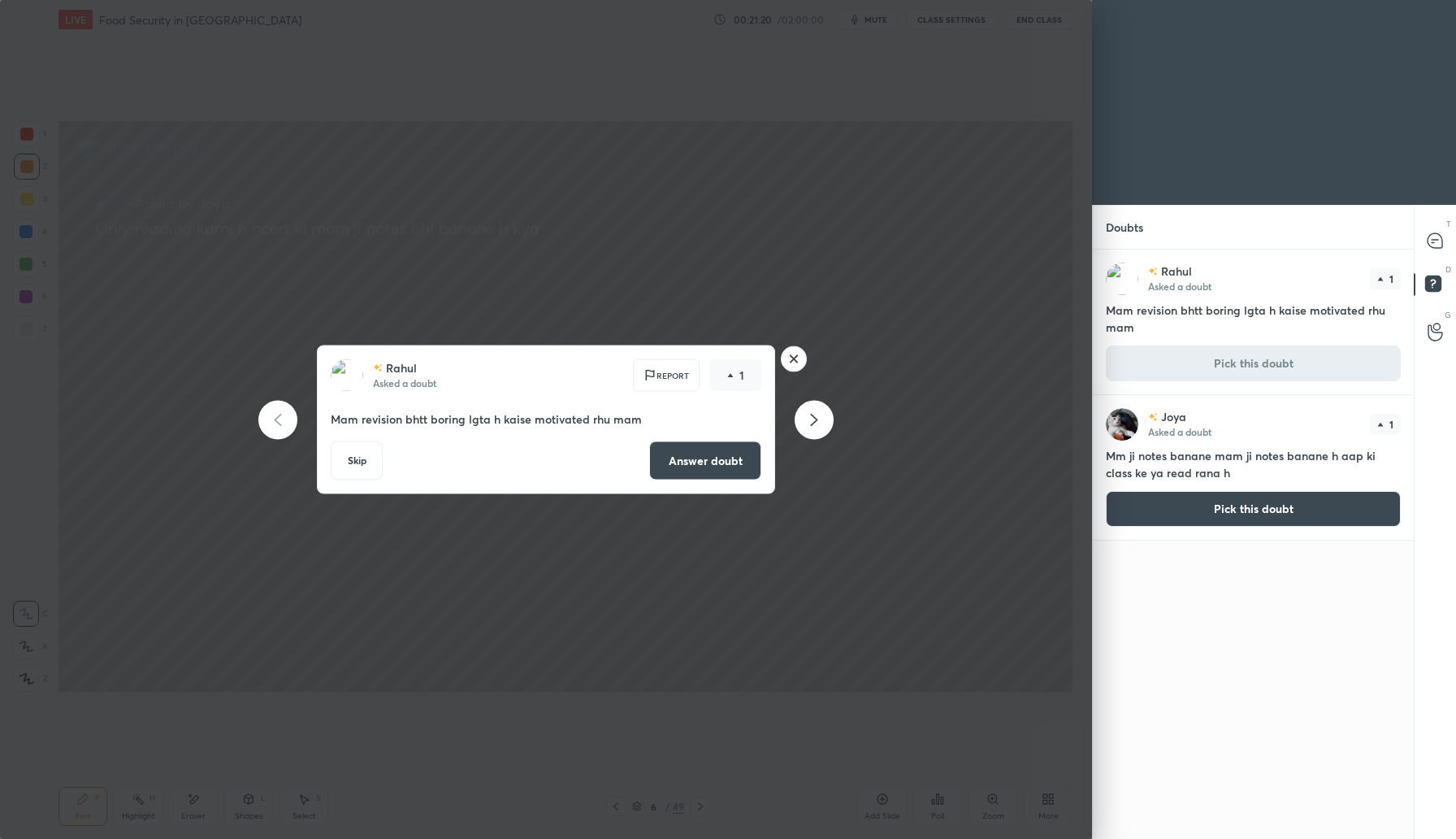
click at [711, 454] on button "Answer doubt" at bounding box center [705, 461] width 112 height 39
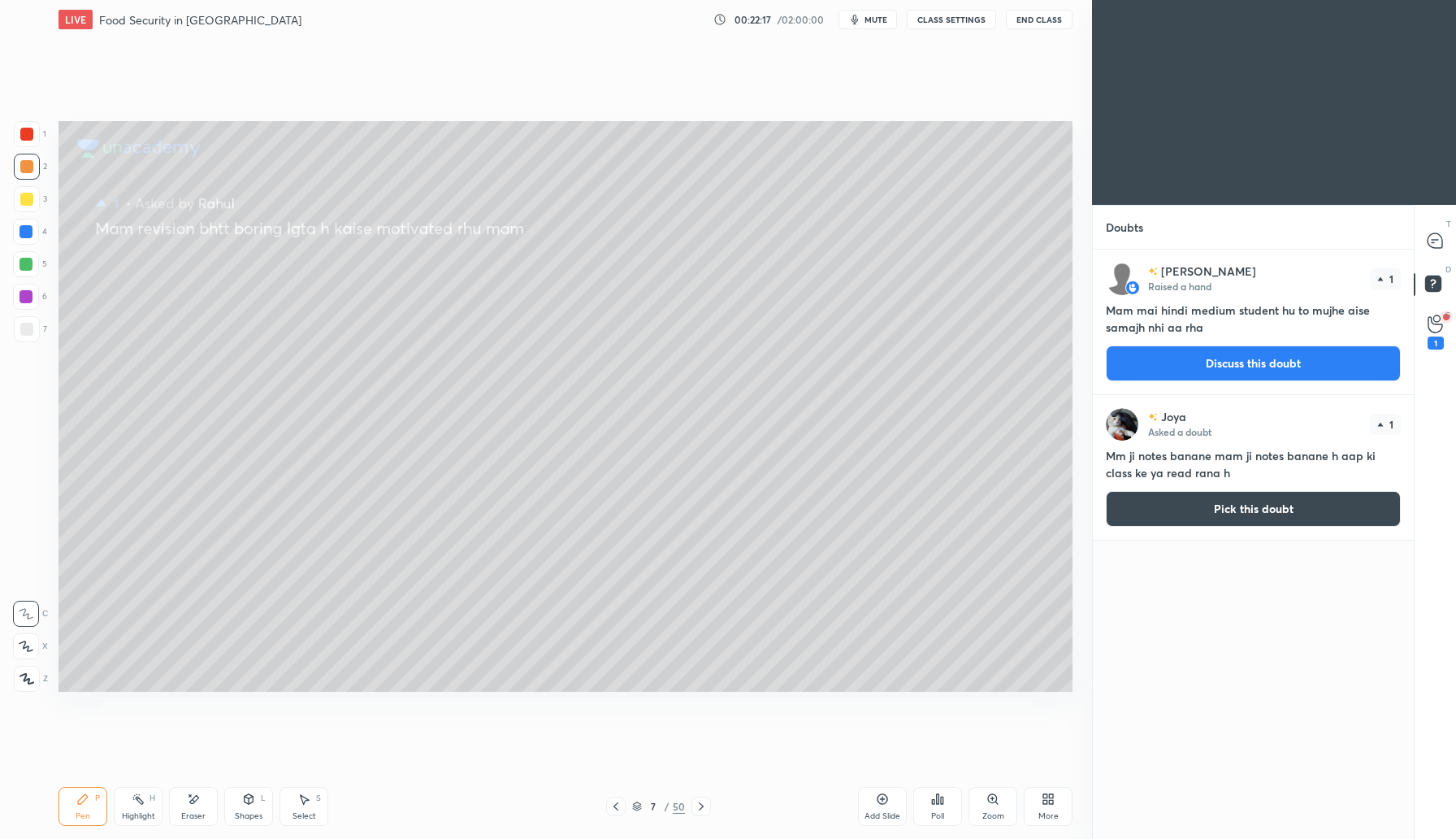
click at [1260, 360] on button "Discuss this doubt" at bounding box center [1253, 363] width 295 height 36
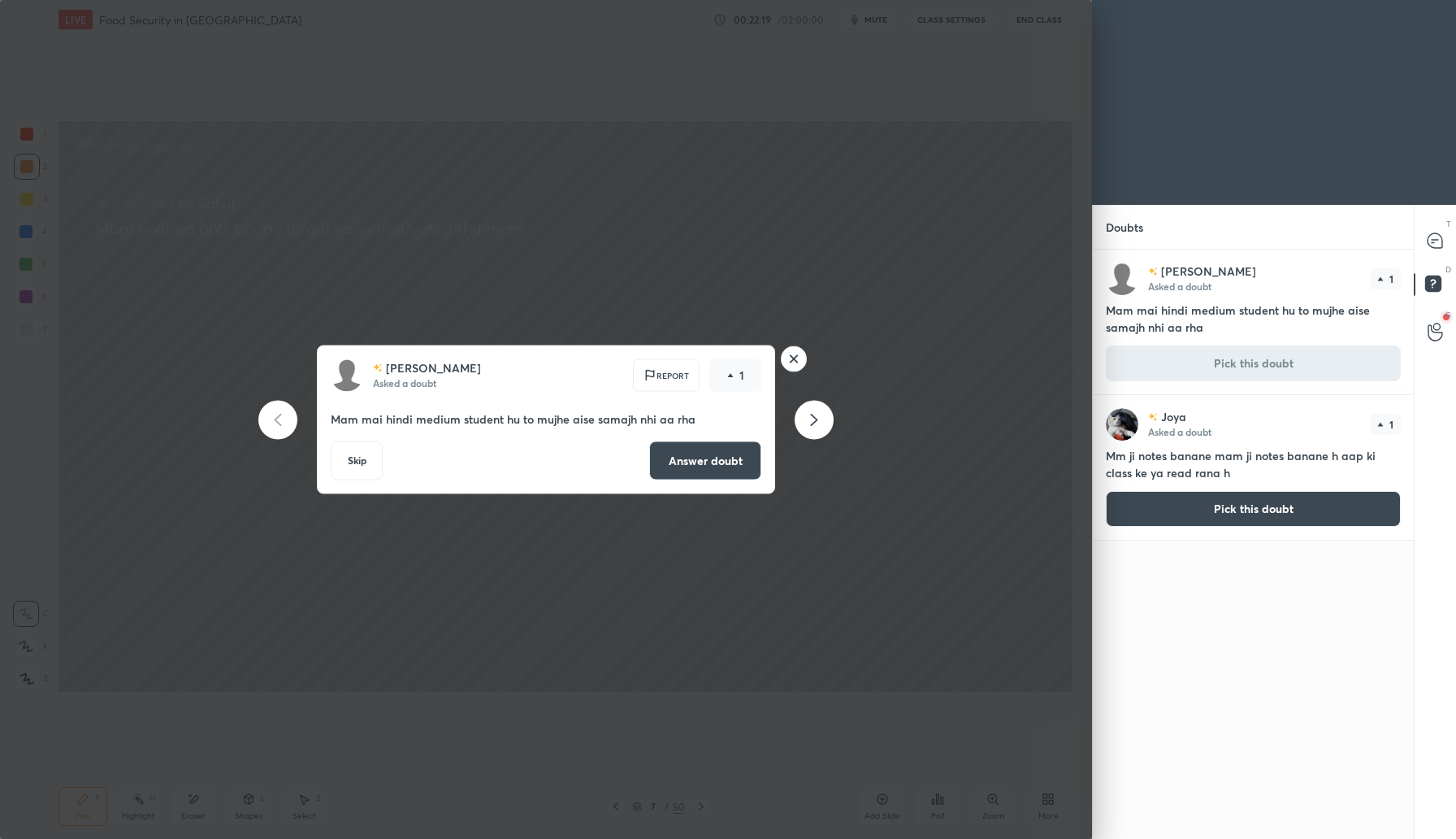
click at [711, 467] on button "Answer doubt" at bounding box center [705, 461] width 112 height 39
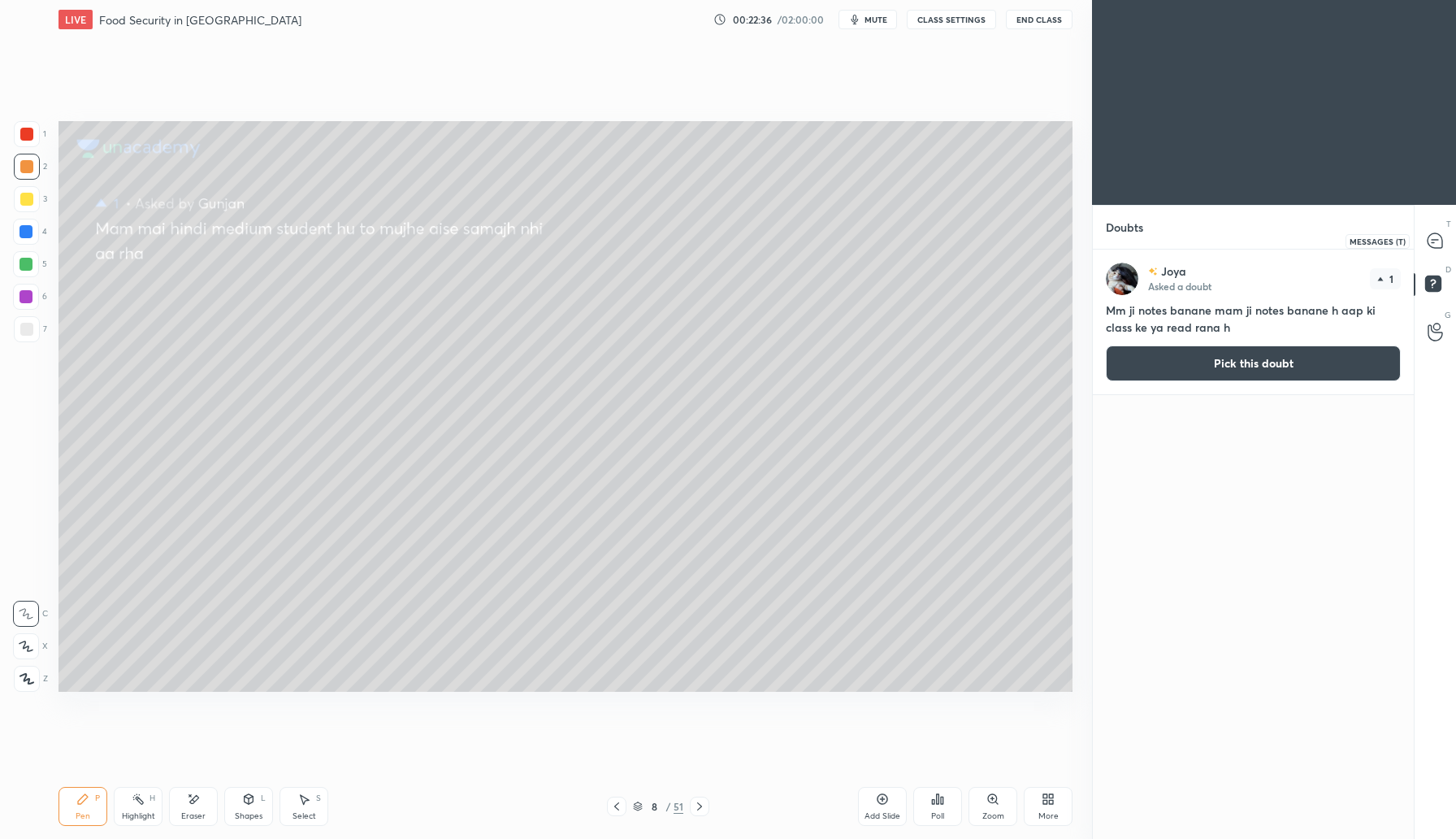
click at [1434, 241] on icon at bounding box center [1434, 240] width 15 height 15
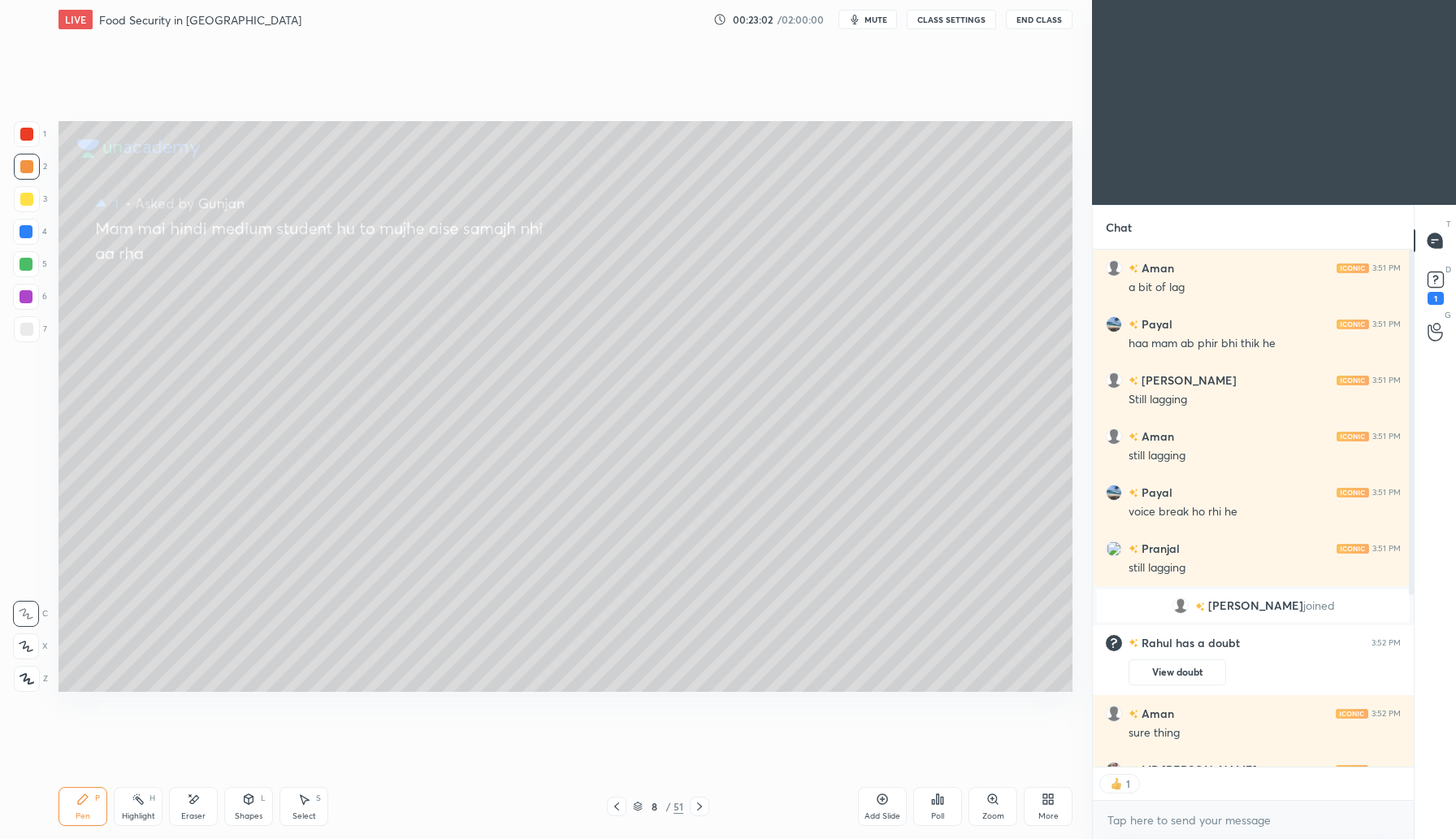
scroll to position [6, 6]
click at [1123, 622] on div "Ramneek joined" at bounding box center [1253, 605] width 321 height 39
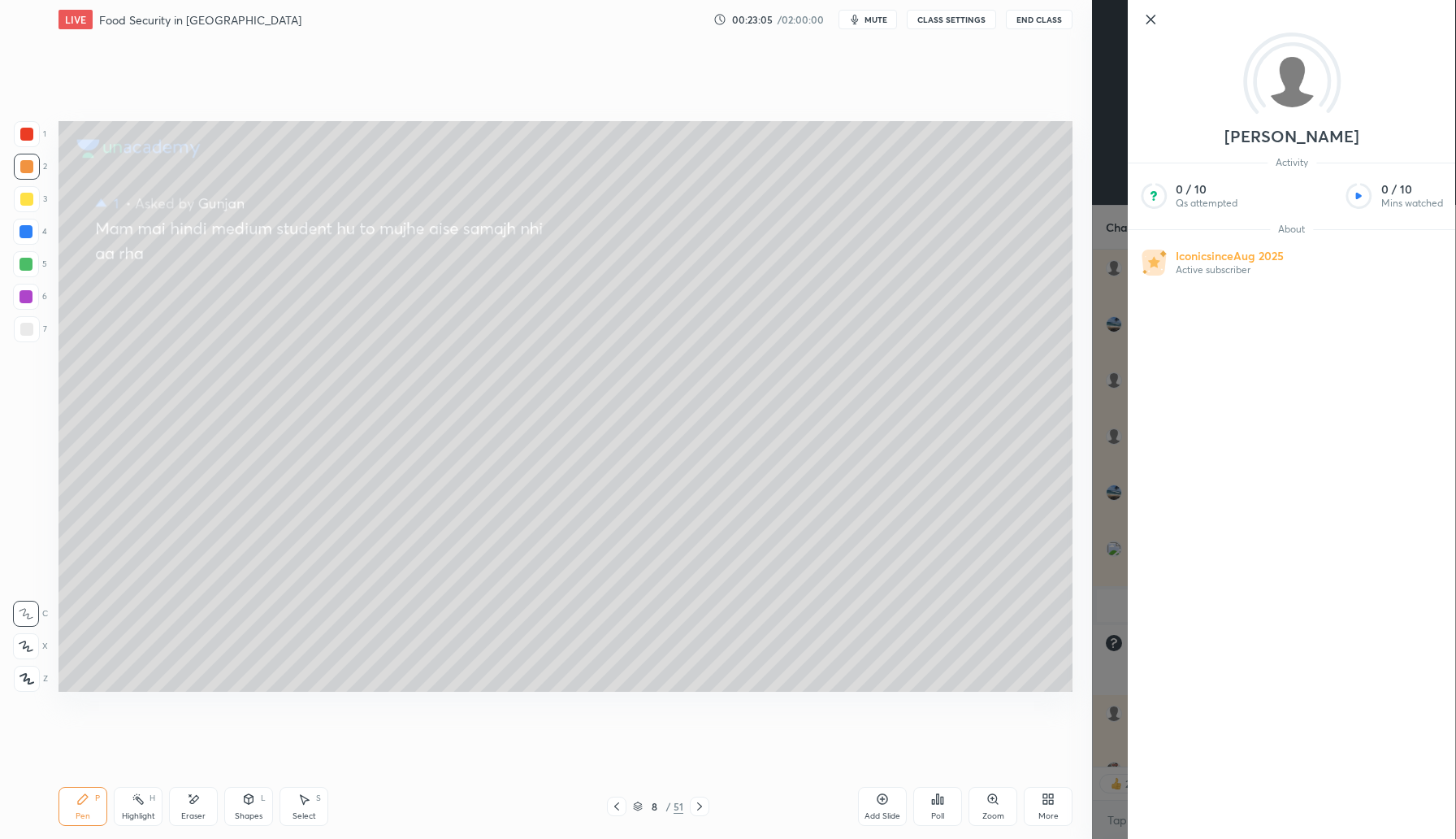
click at [1149, 19] on icon at bounding box center [1150, 19] width 19 height 19
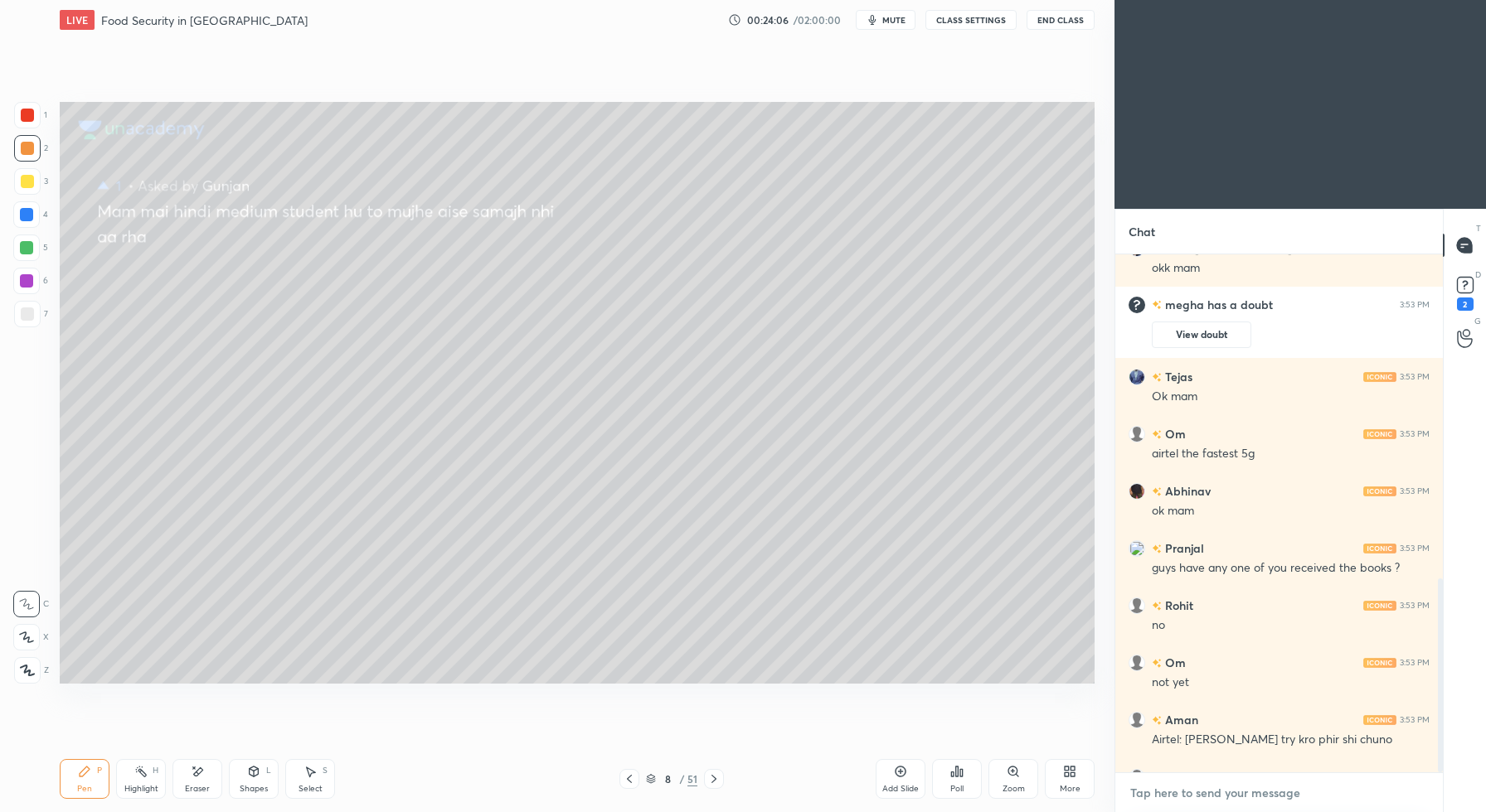
scroll to position [82161, 81867]
click at [1339, 783] on textarea at bounding box center [1279, 793] width 301 height 27
type textarea "x"
click at [1291, 789] on textarea at bounding box center [1279, 793] width 301 height 27
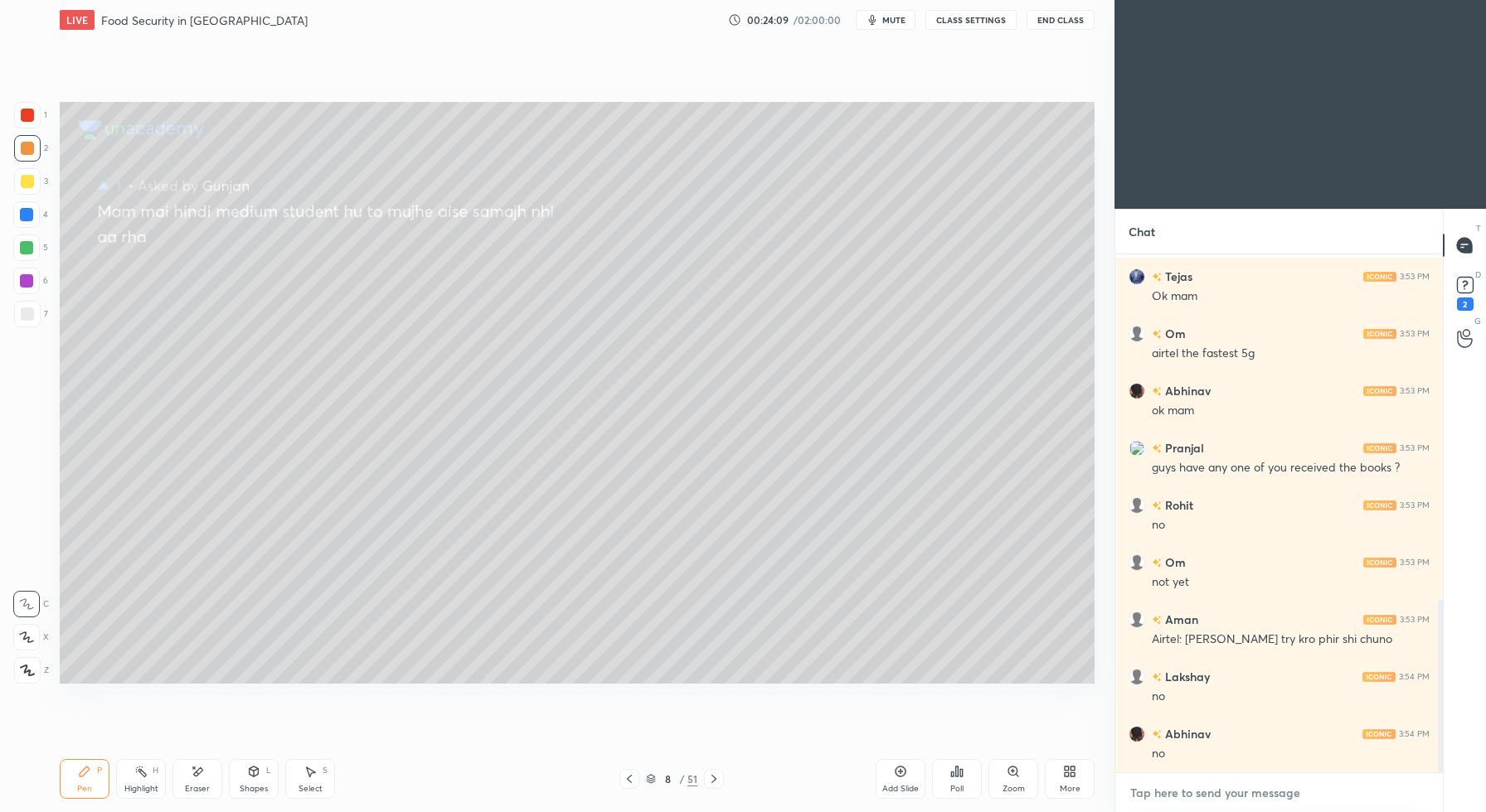
type textarea "g"
type textarea "x"
type textarea "ga"
type textarea "x"
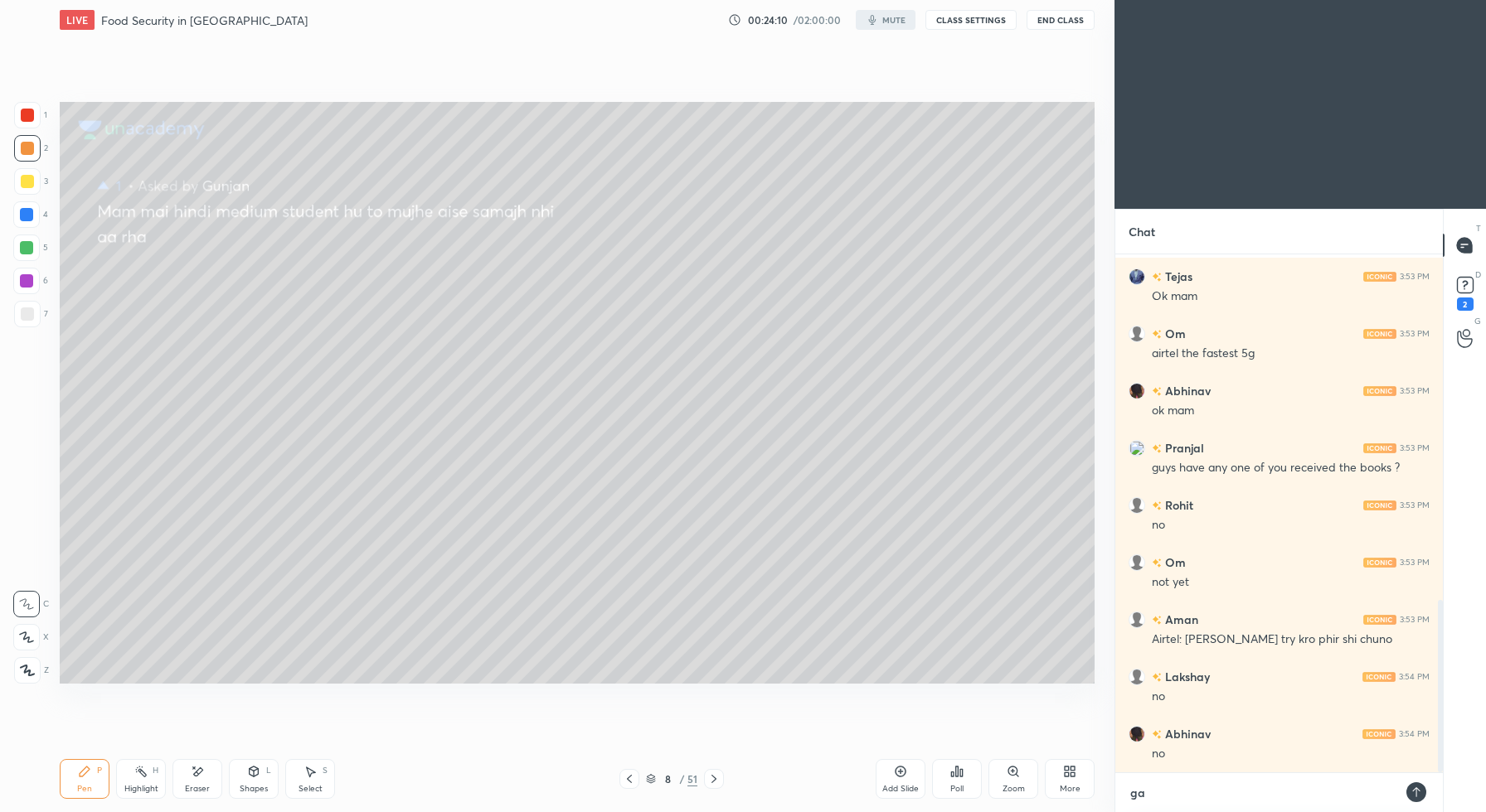
scroll to position [553, 322]
type textarea "gal"
type textarea "x"
type textarea "gala"
type textarea "x"
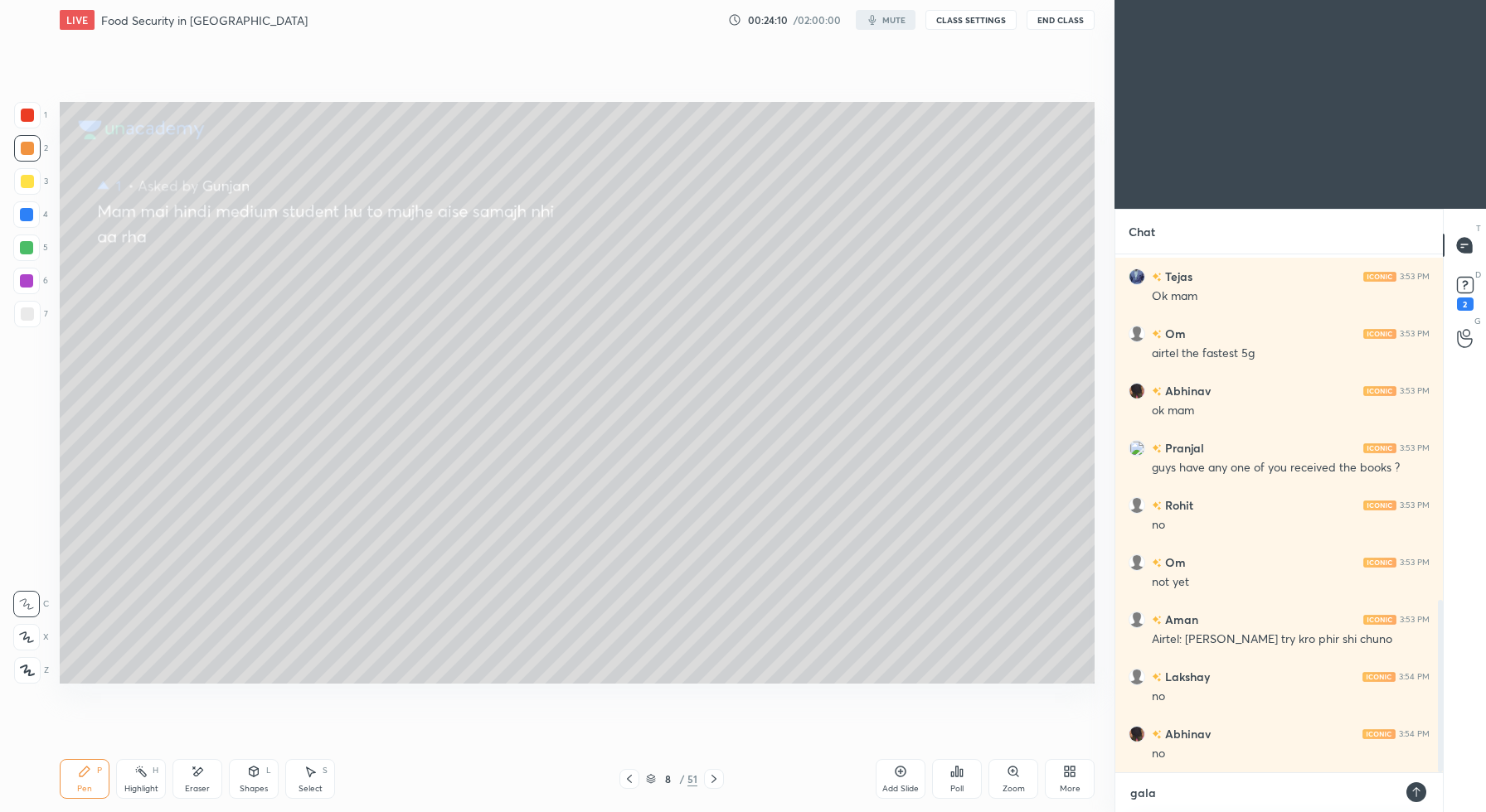
type textarea "galat"
type textarea "x"
type textarea "galat"
type textarea "x"
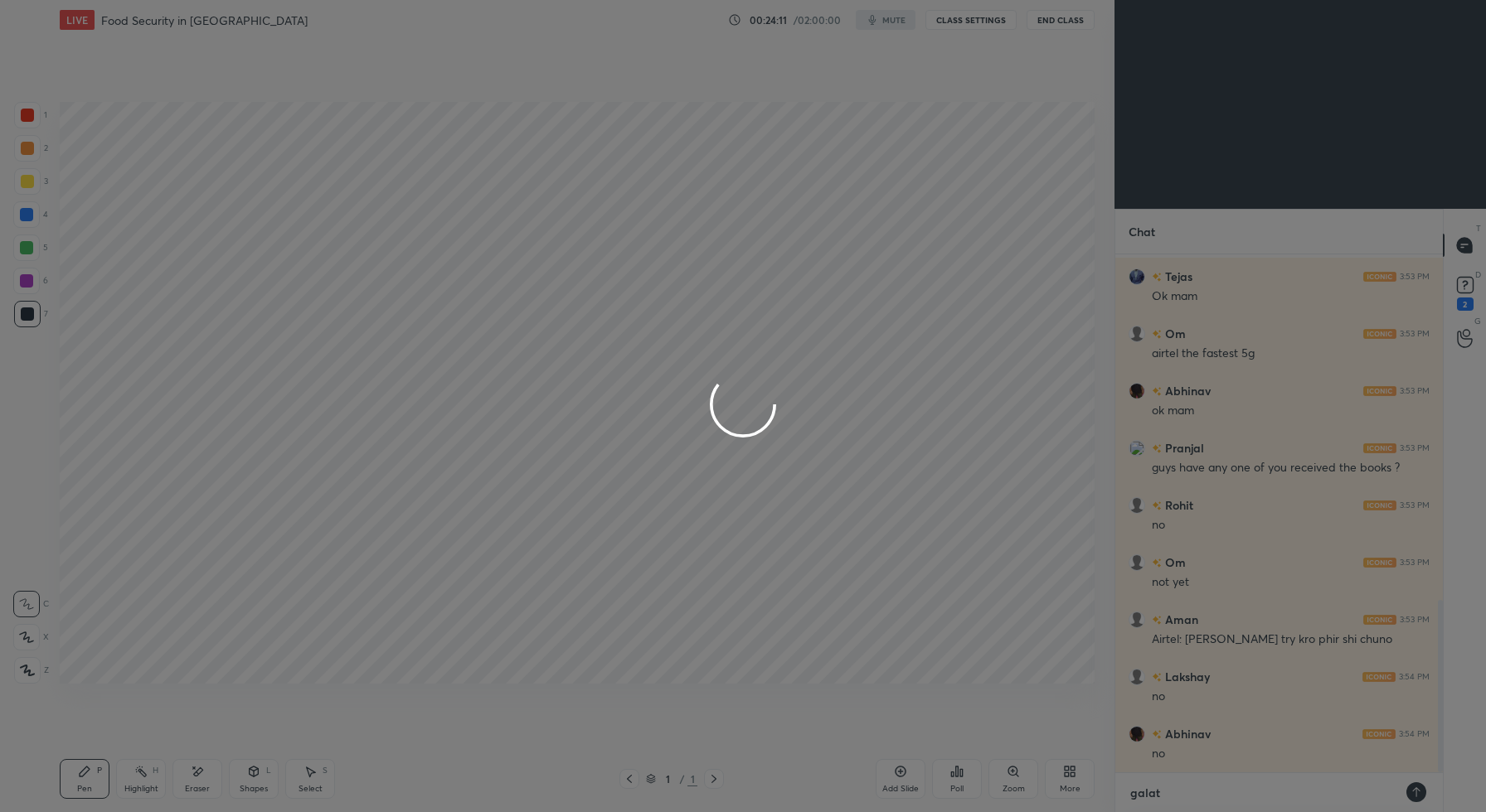
type textarea "galat h"
type textarea "x"
type textarea "galat ho"
type textarea "x"
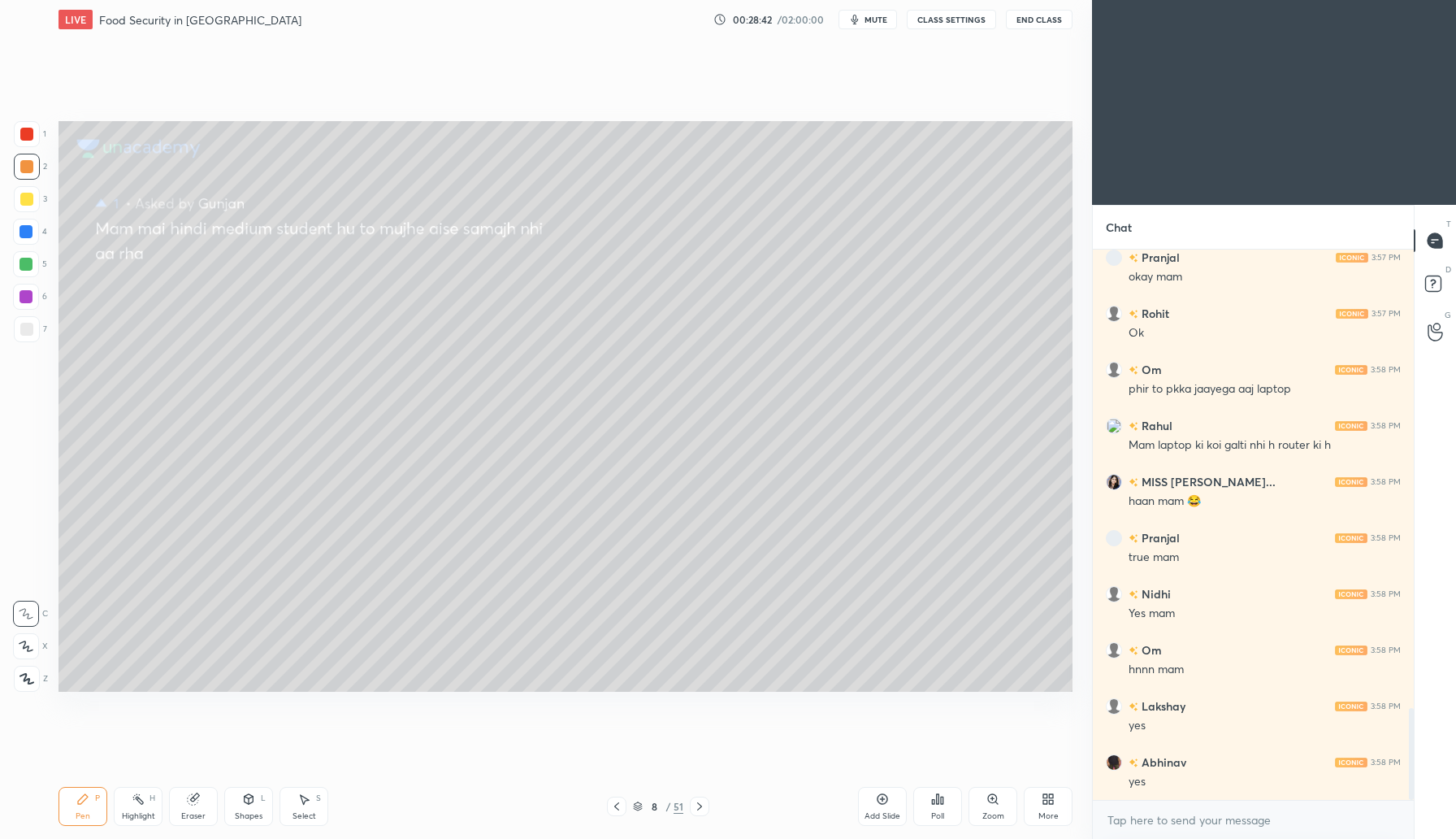
scroll to position [2750, 0]
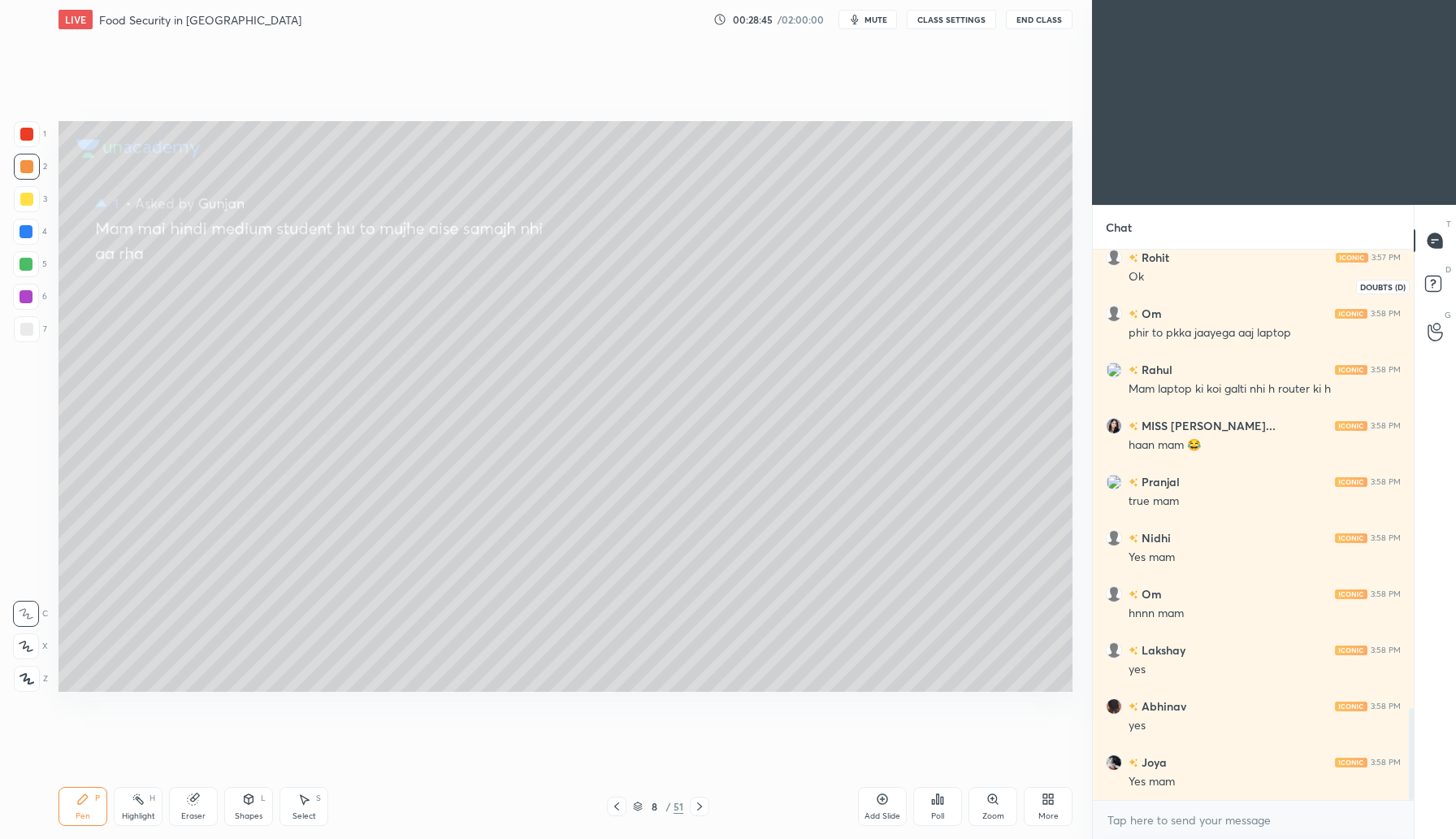
click at [1433, 296] on icon at bounding box center [1436, 286] width 29 height 29
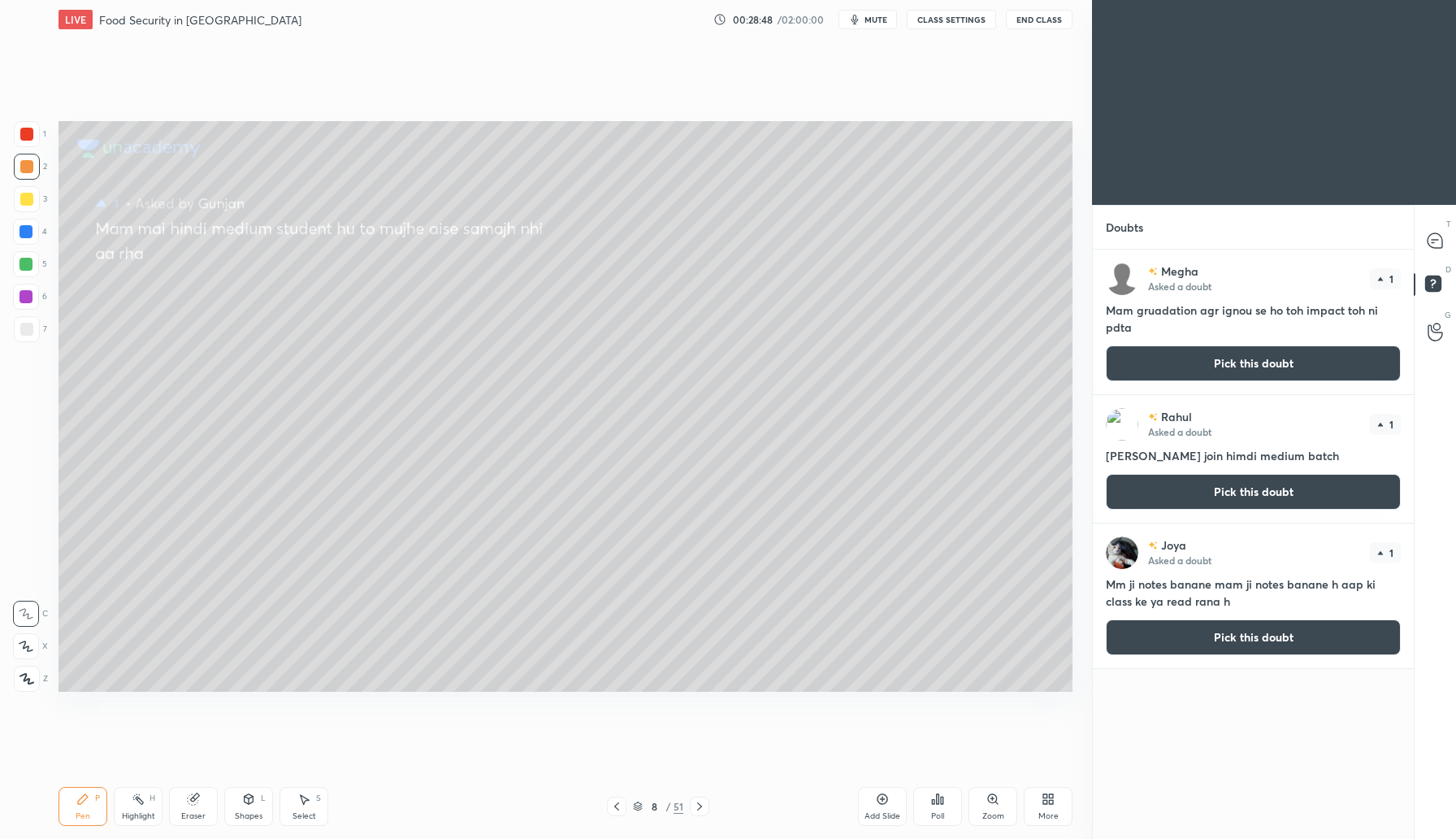
click at [1201, 359] on button "Pick this doubt" at bounding box center [1253, 363] width 295 height 36
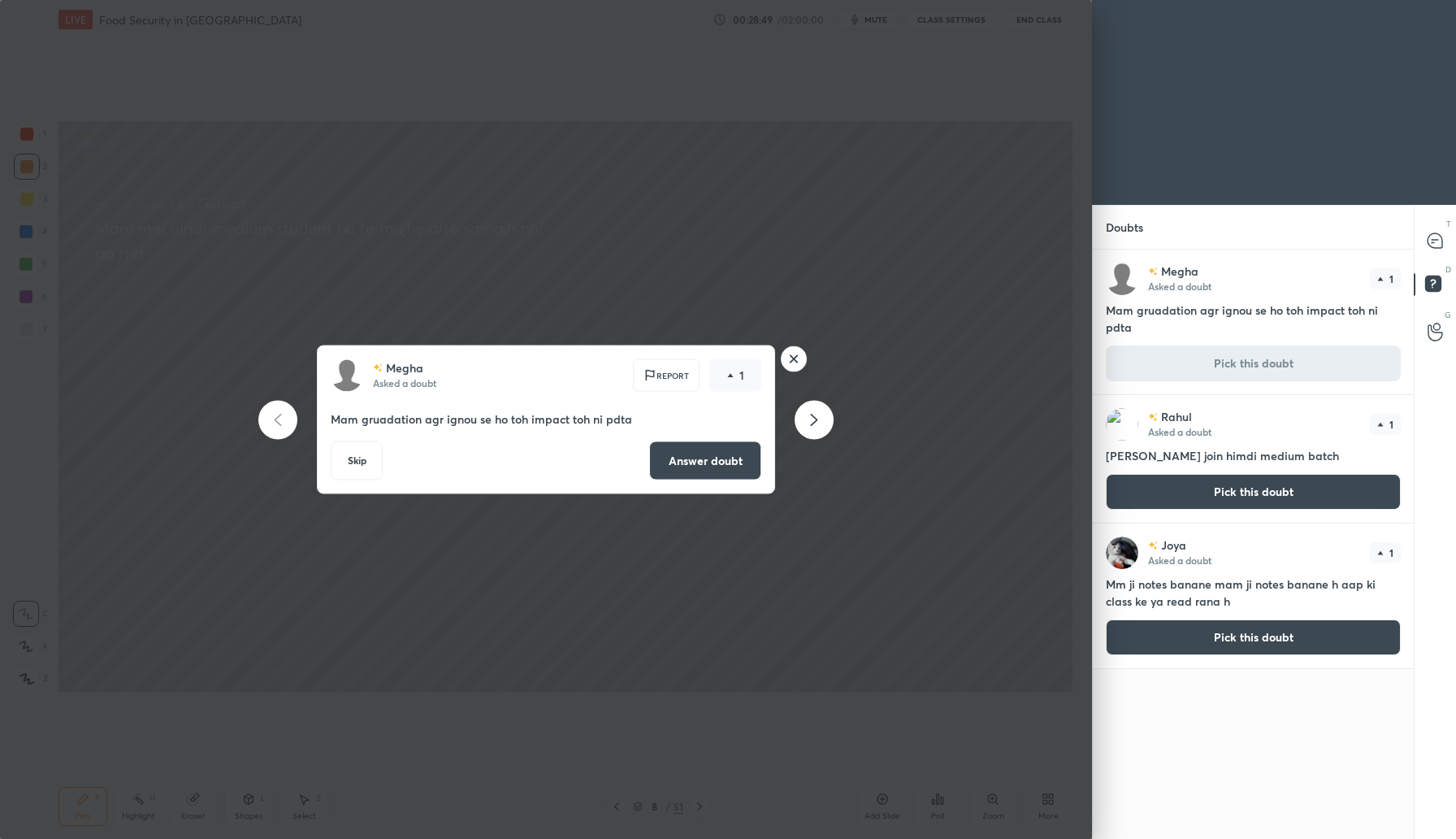
click at [717, 457] on button "Answer doubt" at bounding box center [705, 461] width 112 height 39
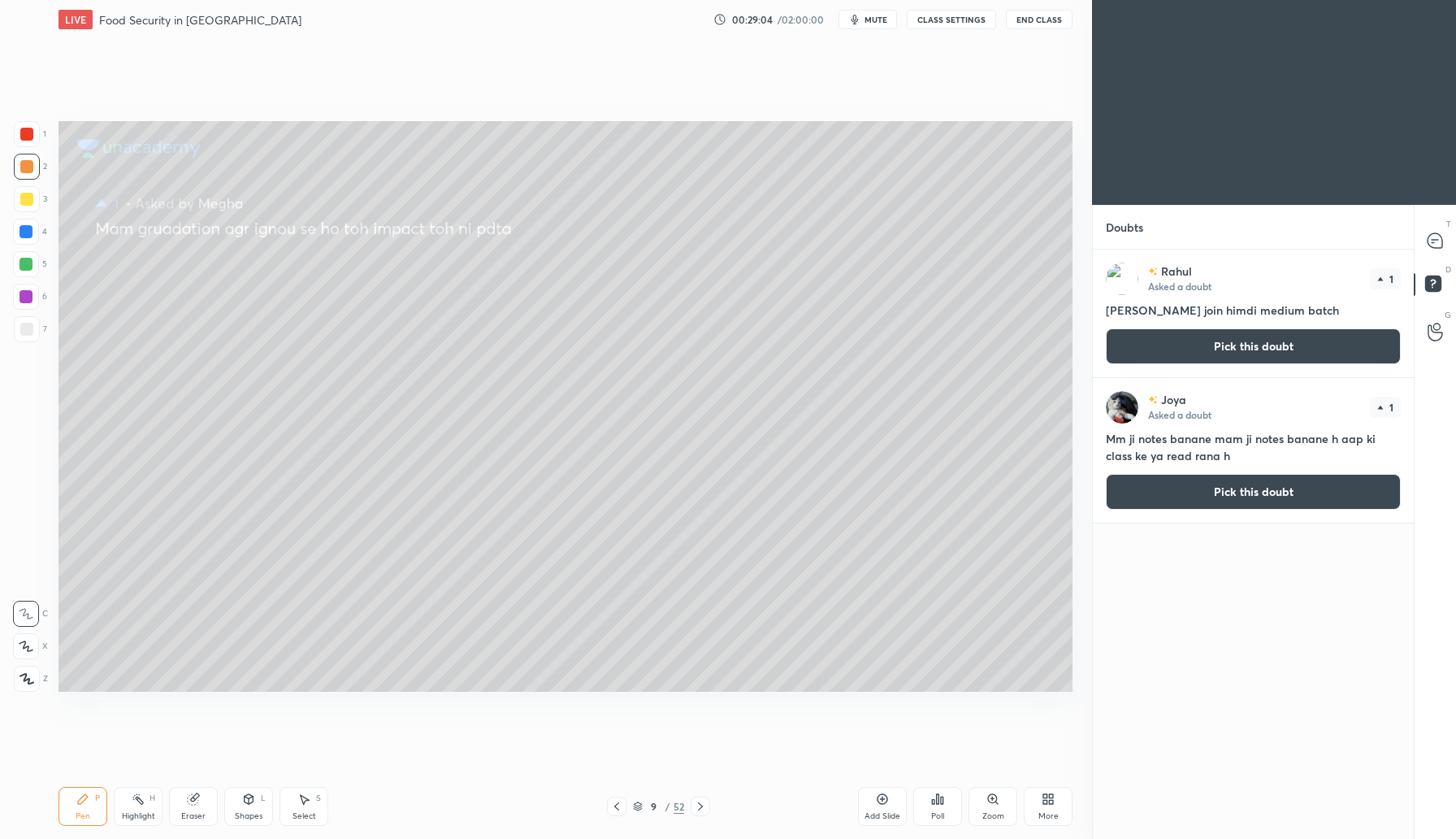
click at [198, 803] on div "Eraser" at bounding box center [193, 806] width 49 height 39
click at [94, 794] on div "Pen P" at bounding box center [82, 806] width 49 height 39
click at [1440, 234] on icon at bounding box center [1434, 240] width 15 height 15
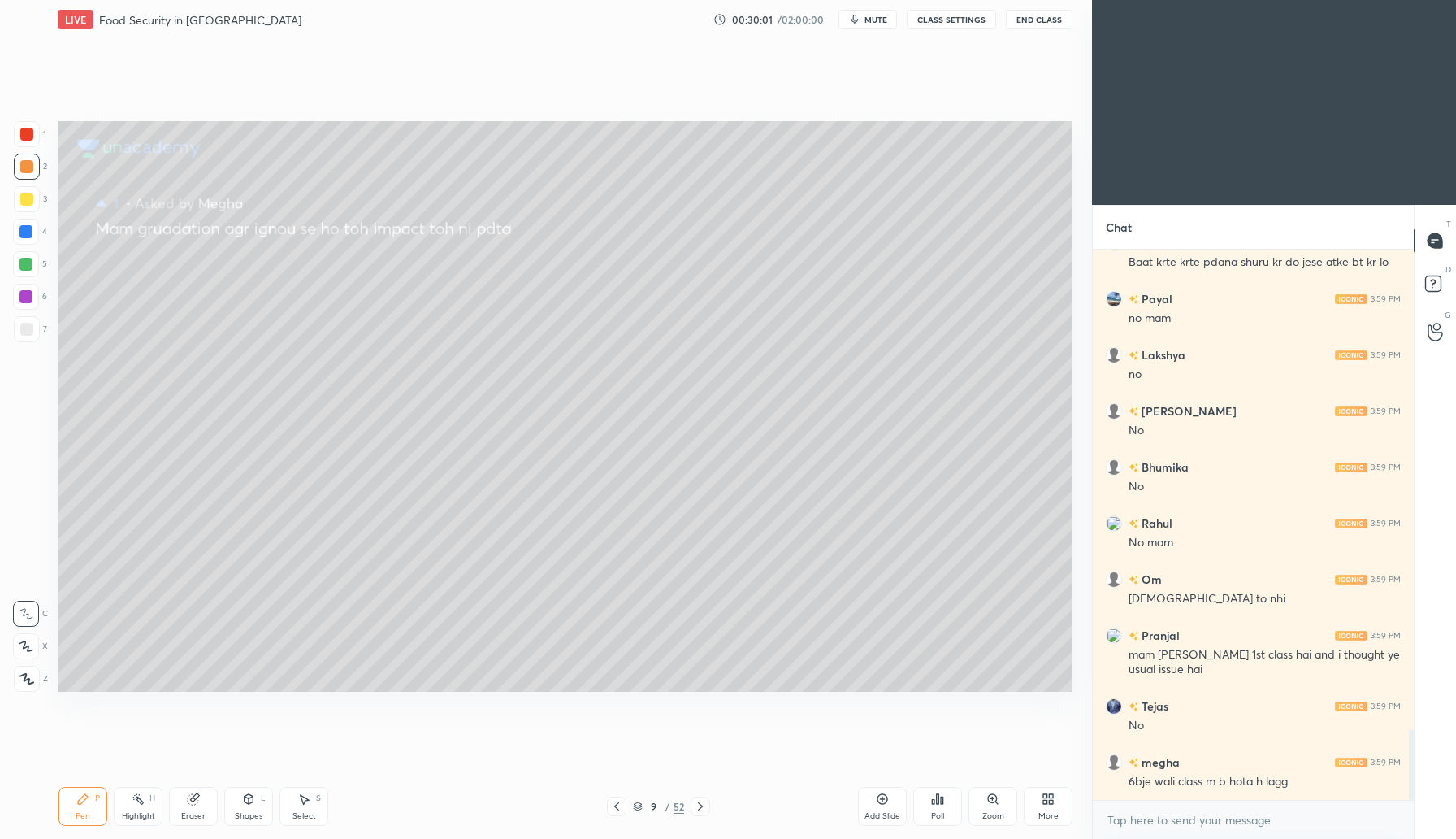
scroll to position [3771, 0]
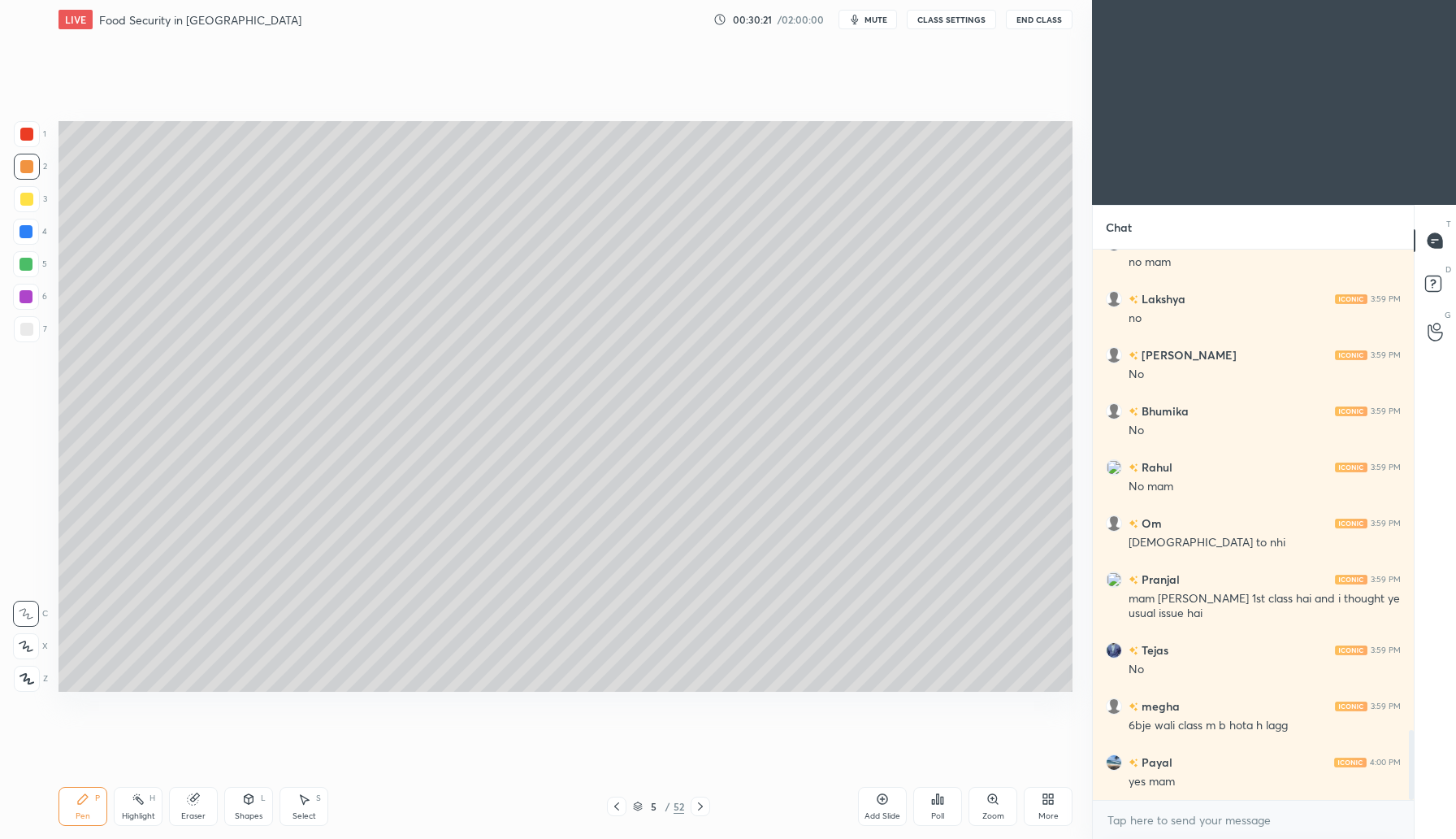
click at [193, 818] on div "Eraser" at bounding box center [193, 816] width 24 height 8
drag, startPoint x: 24, startPoint y: 647, endPoint x: 36, endPoint y: 633, distance: 18.4
click at [28, 646] on icon at bounding box center [25, 646] width 13 height 14
click at [95, 809] on div "Pen P" at bounding box center [82, 806] width 49 height 39
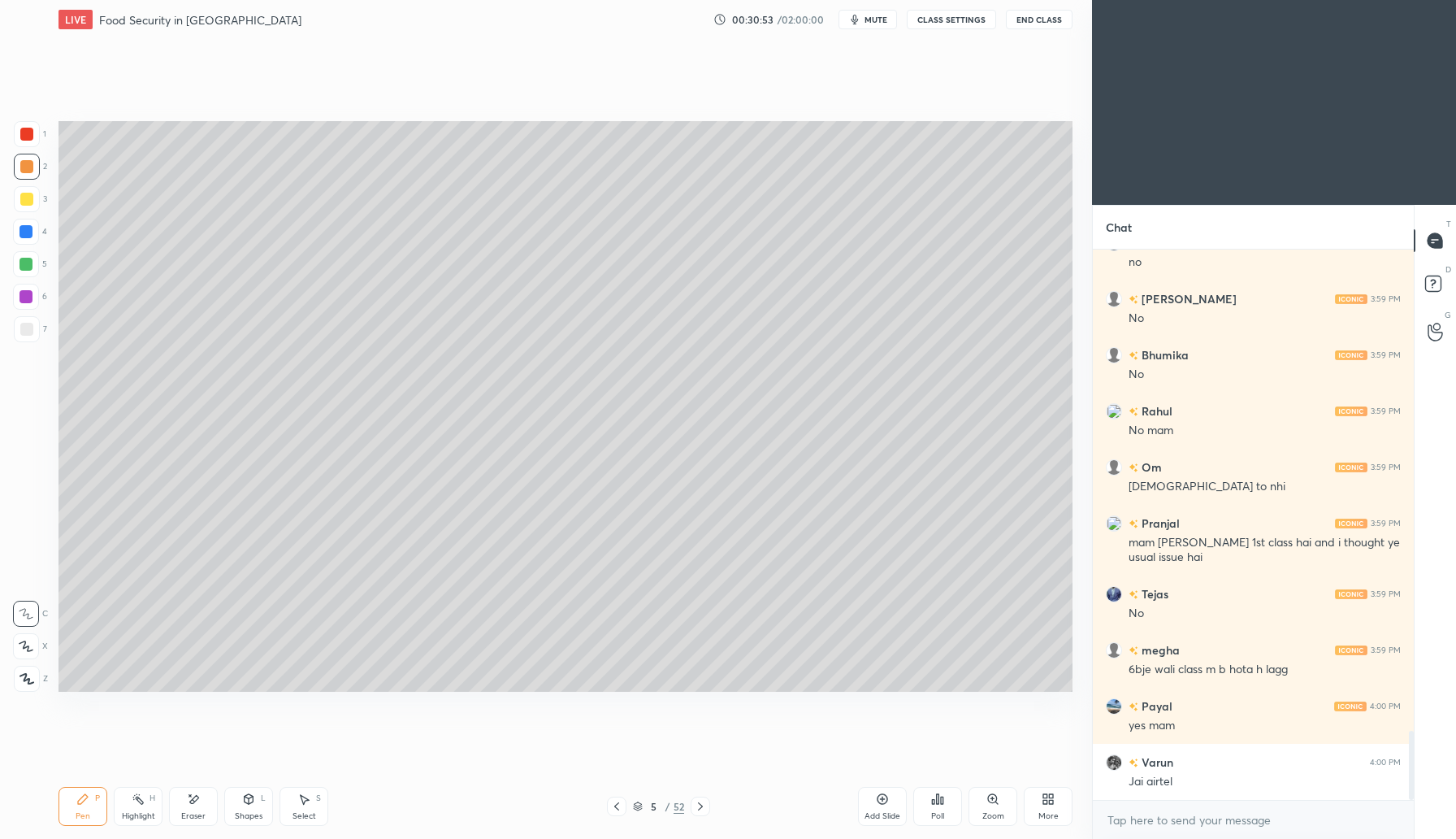
drag, startPoint x: 189, startPoint y: 805, endPoint x: 273, endPoint y: 718, distance: 120.9
click at [194, 800] on div "Eraser" at bounding box center [193, 806] width 49 height 39
drag, startPoint x: 86, startPoint y: 810, endPoint x: 101, endPoint y: 788, distance: 26.6
click at [86, 812] on div "Pen" at bounding box center [82, 816] width 15 height 8
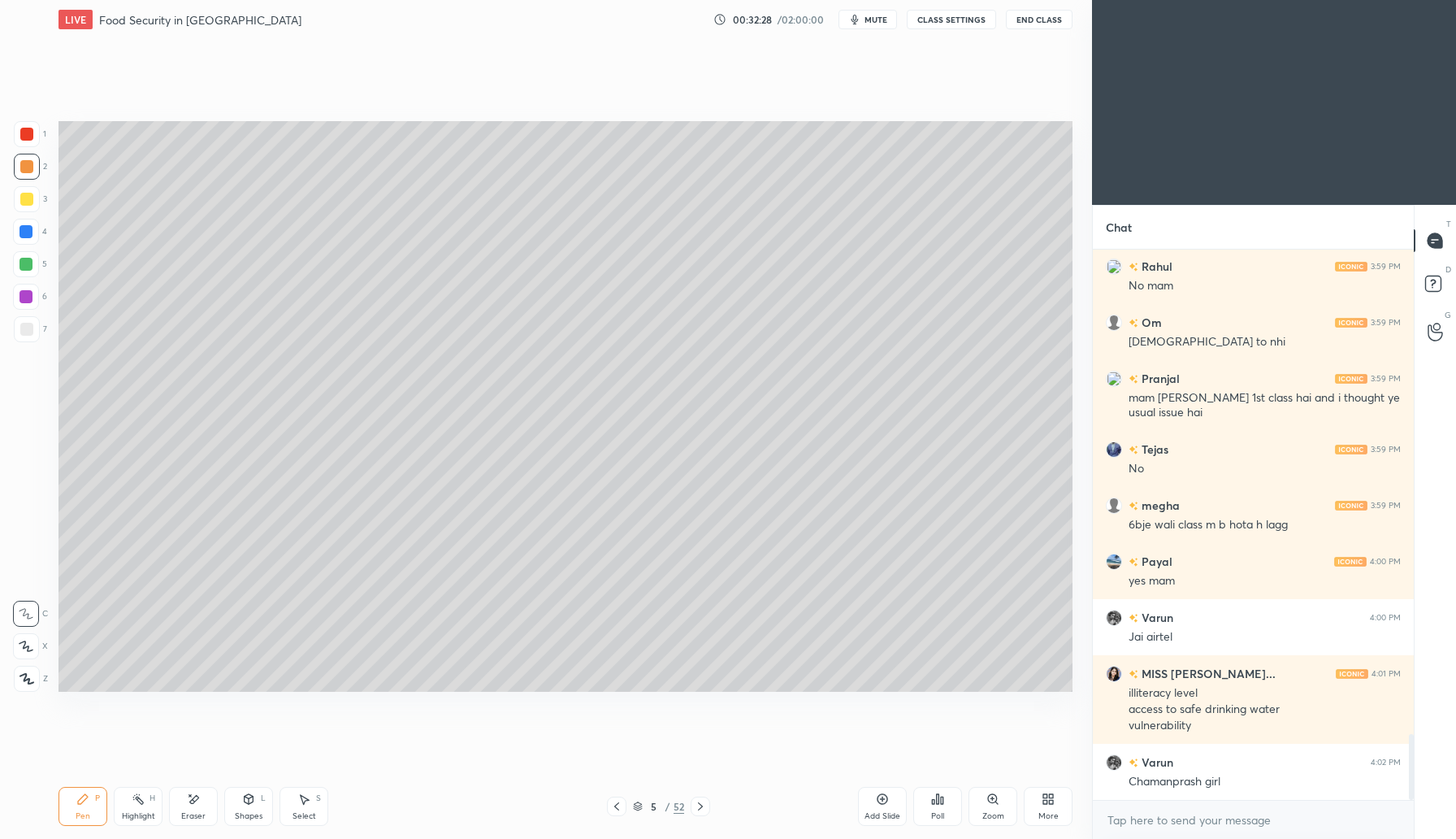
scroll to position [4028, 0]
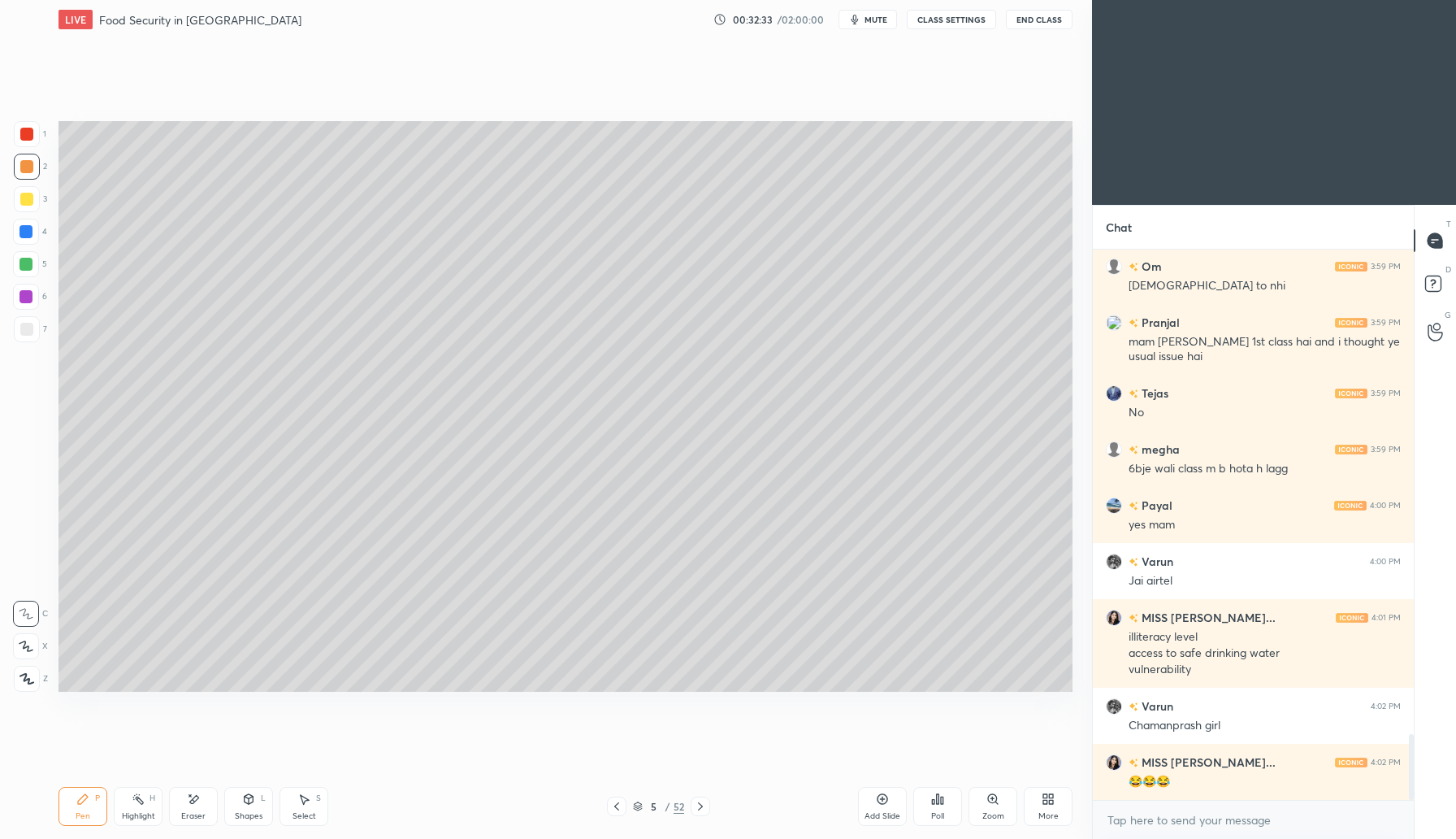
click at [889, 815] on div "Add Slide" at bounding box center [882, 816] width 36 height 8
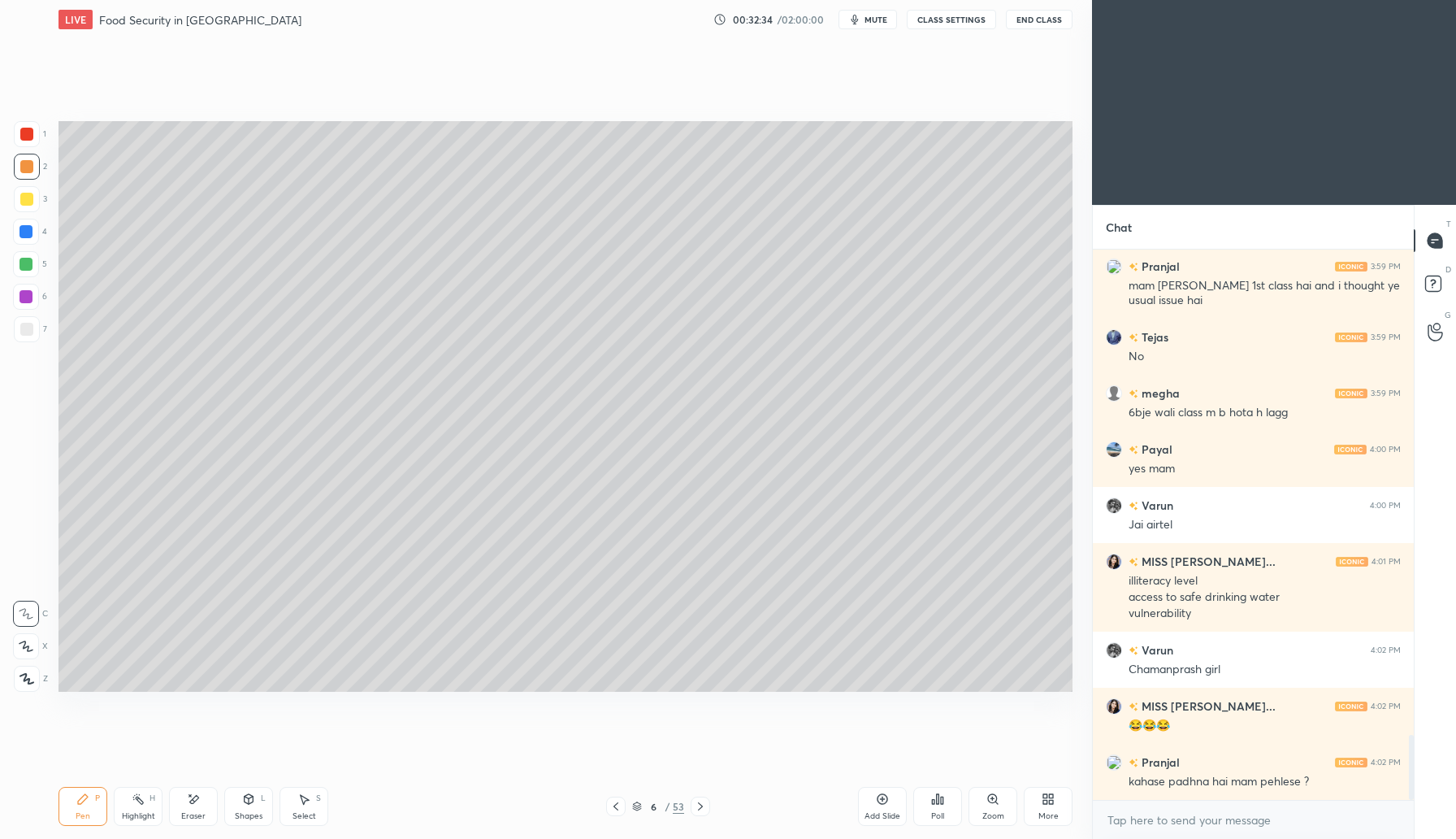
click at [28, 204] on div at bounding box center [26, 199] width 13 height 13
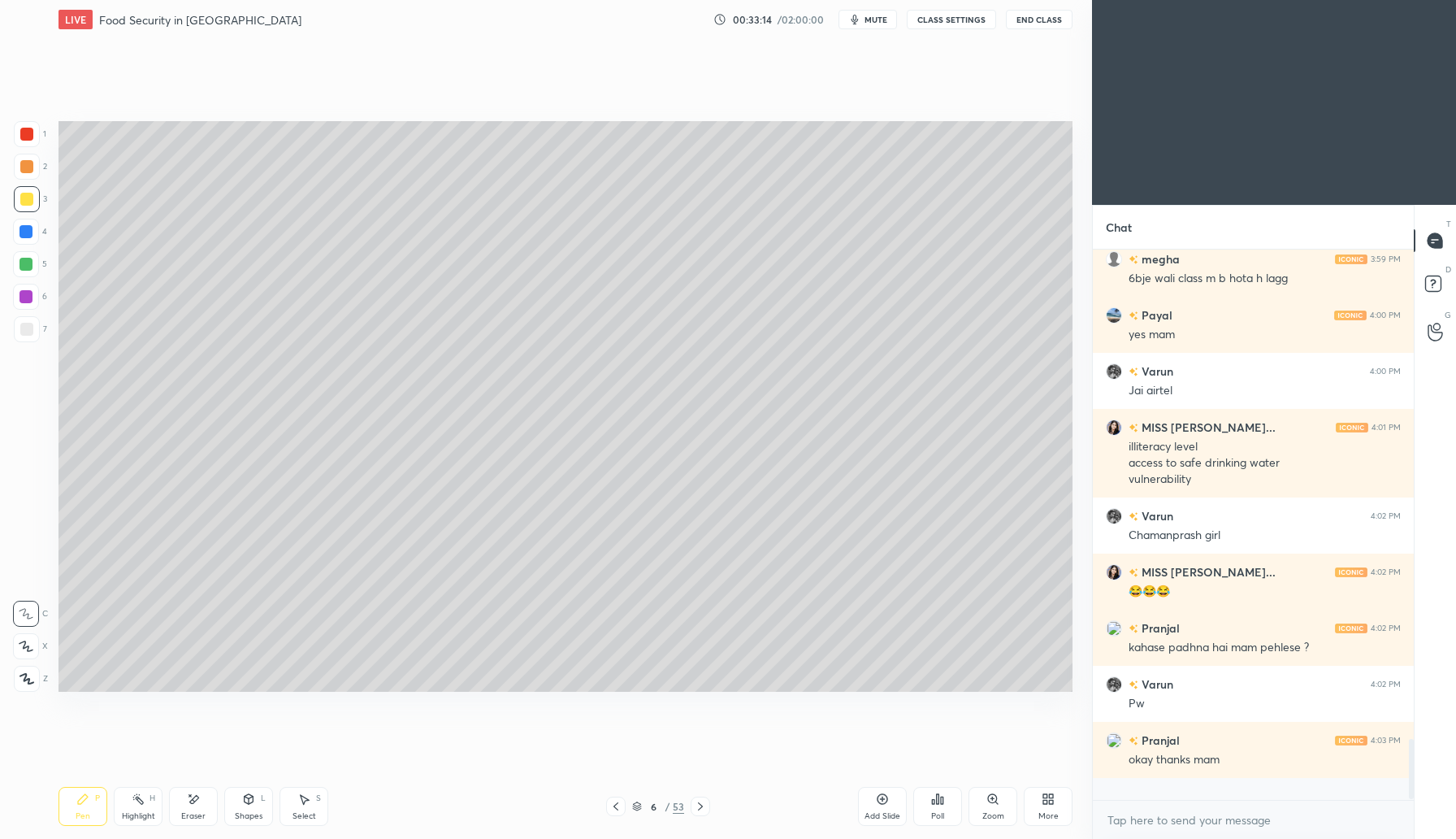
scroll to position [4196, 0]
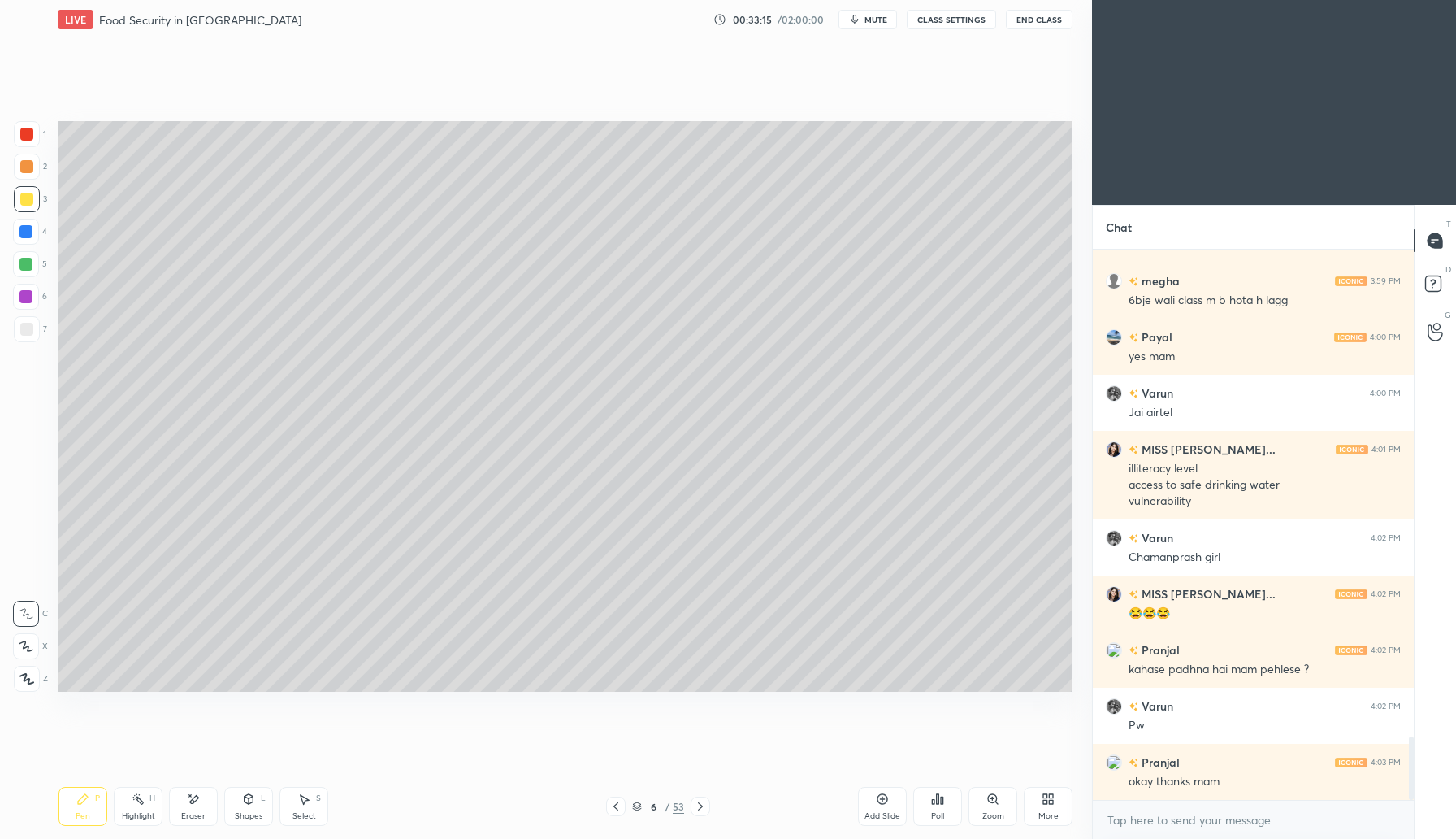
drag, startPoint x: 245, startPoint y: 803, endPoint x: 248, endPoint y: 793, distance: 10.4
click at [245, 803] on icon at bounding box center [249, 798] width 9 height 10
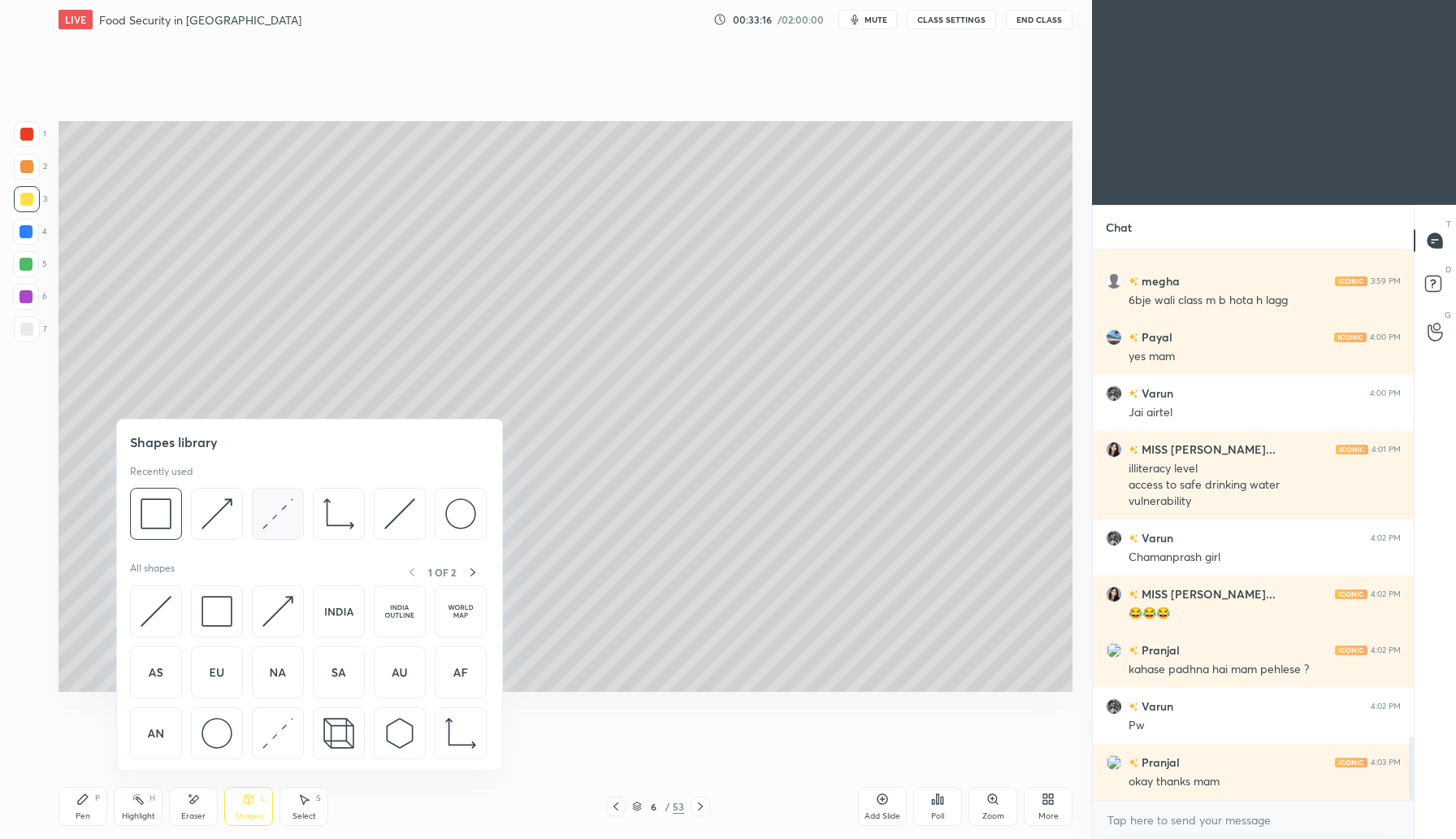
click at [285, 520] on img at bounding box center [278, 514] width 31 height 31
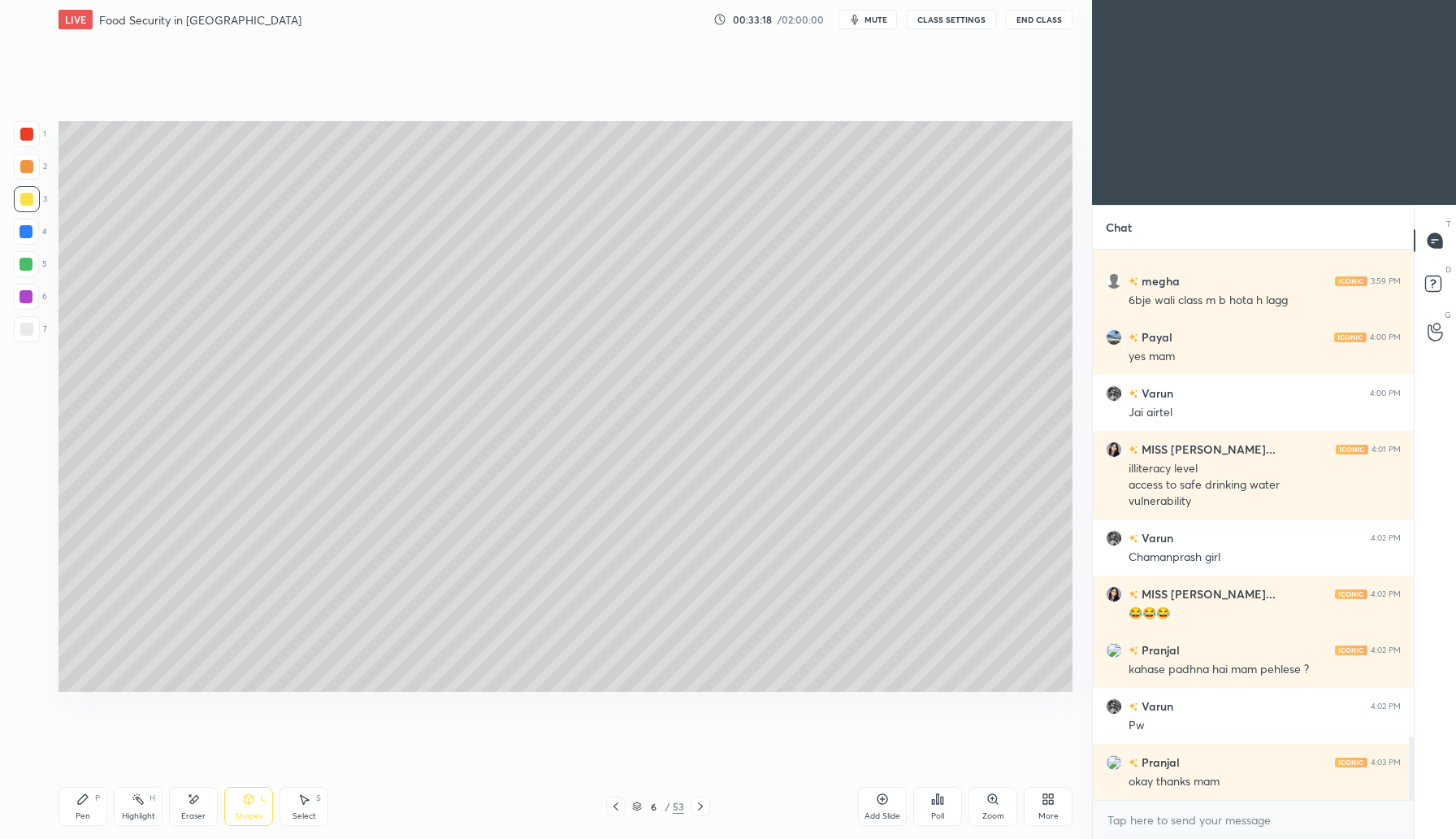
scroll to position [4252, 0]
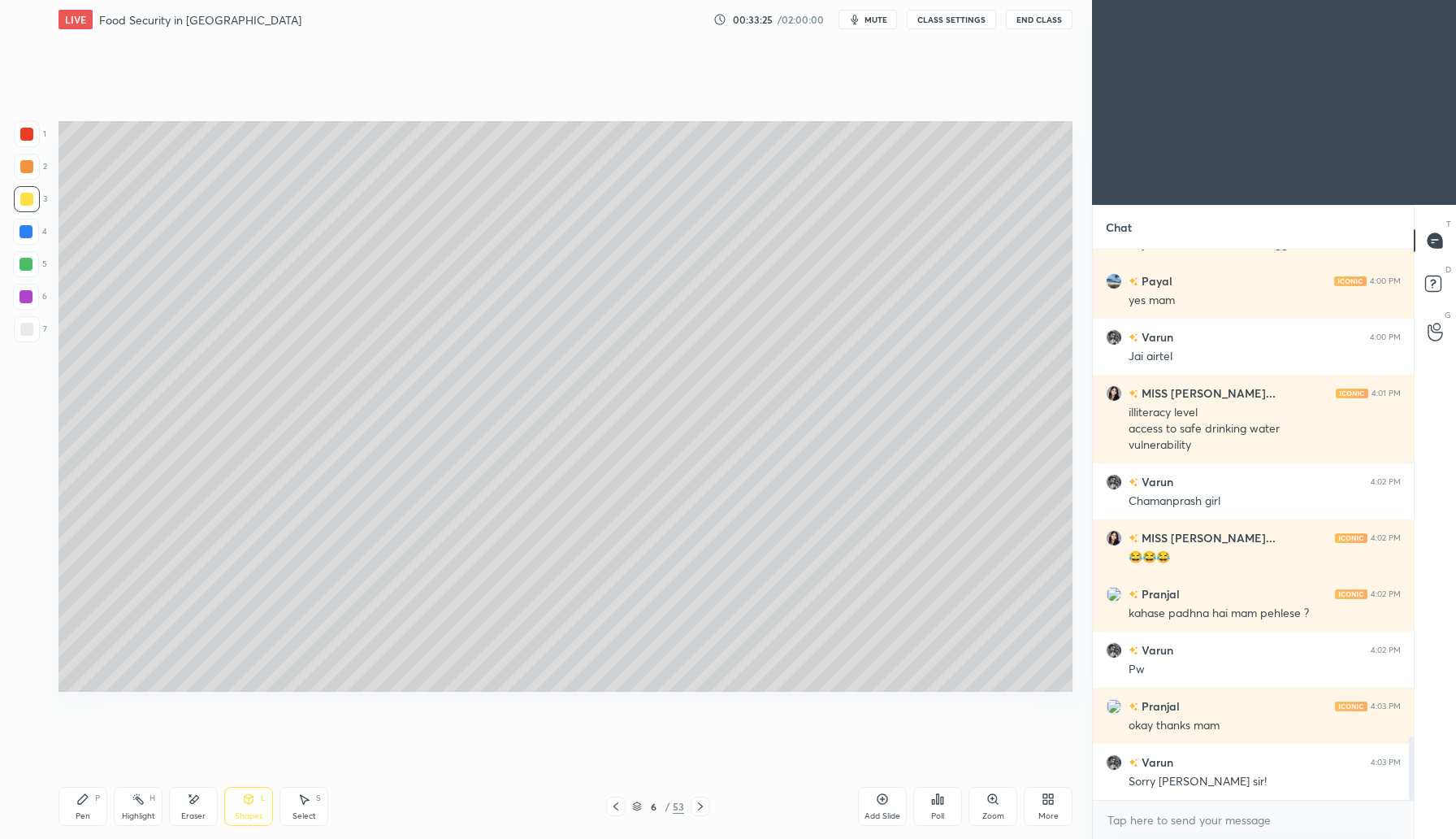
click at [94, 805] on div "Pen P" at bounding box center [82, 806] width 49 height 39
drag, startPoint x: 27, startPoint y: 166, endPoint x: 41, endPoint y: 163, distance: 14.3
click at [27, 165] on div at bounding box center [26, 167] width 13 height 13
click at [29, 200] on div at bounding box center [26, 199] width 13 height 13
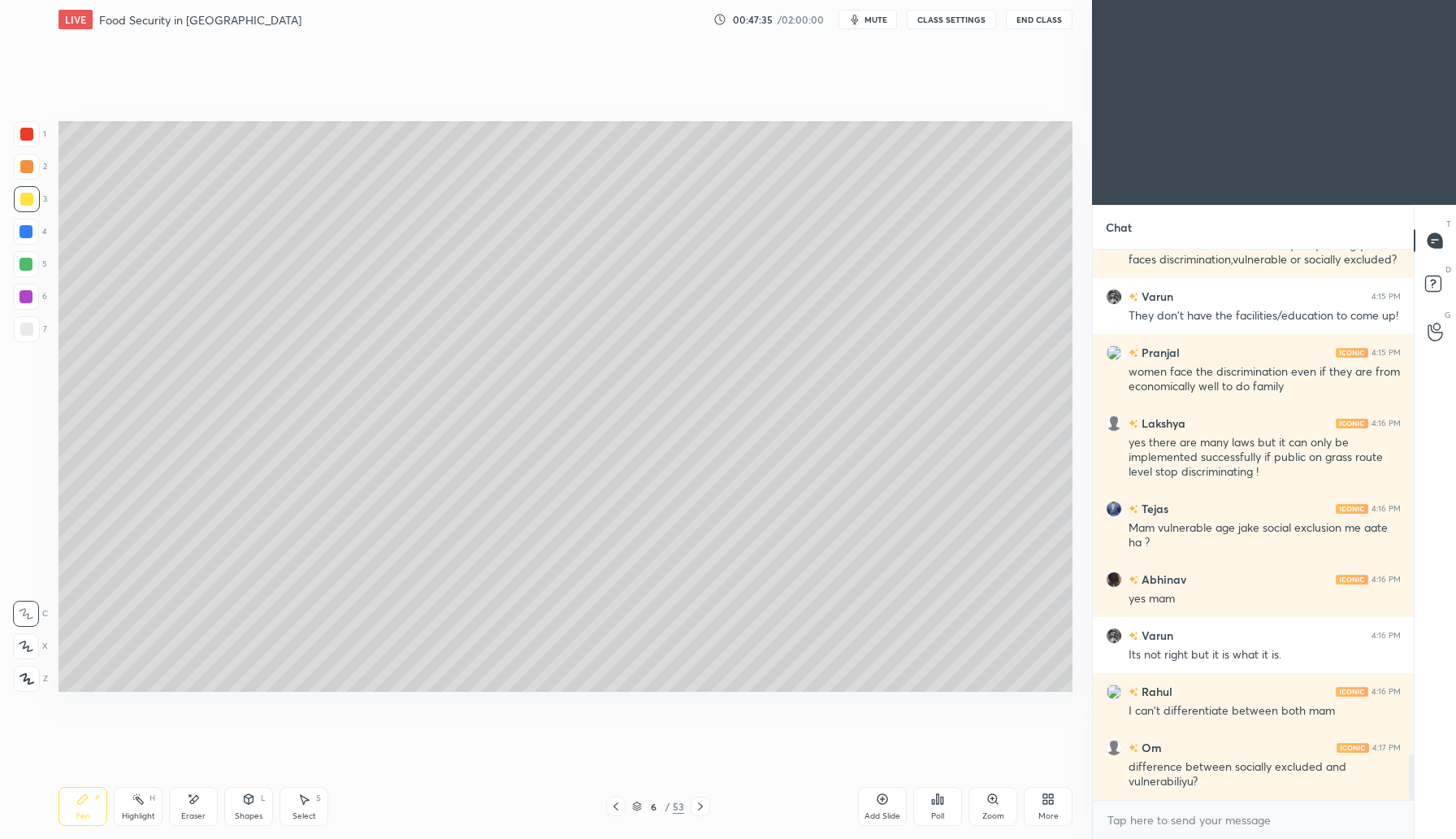
scroll to position [6090, 0]
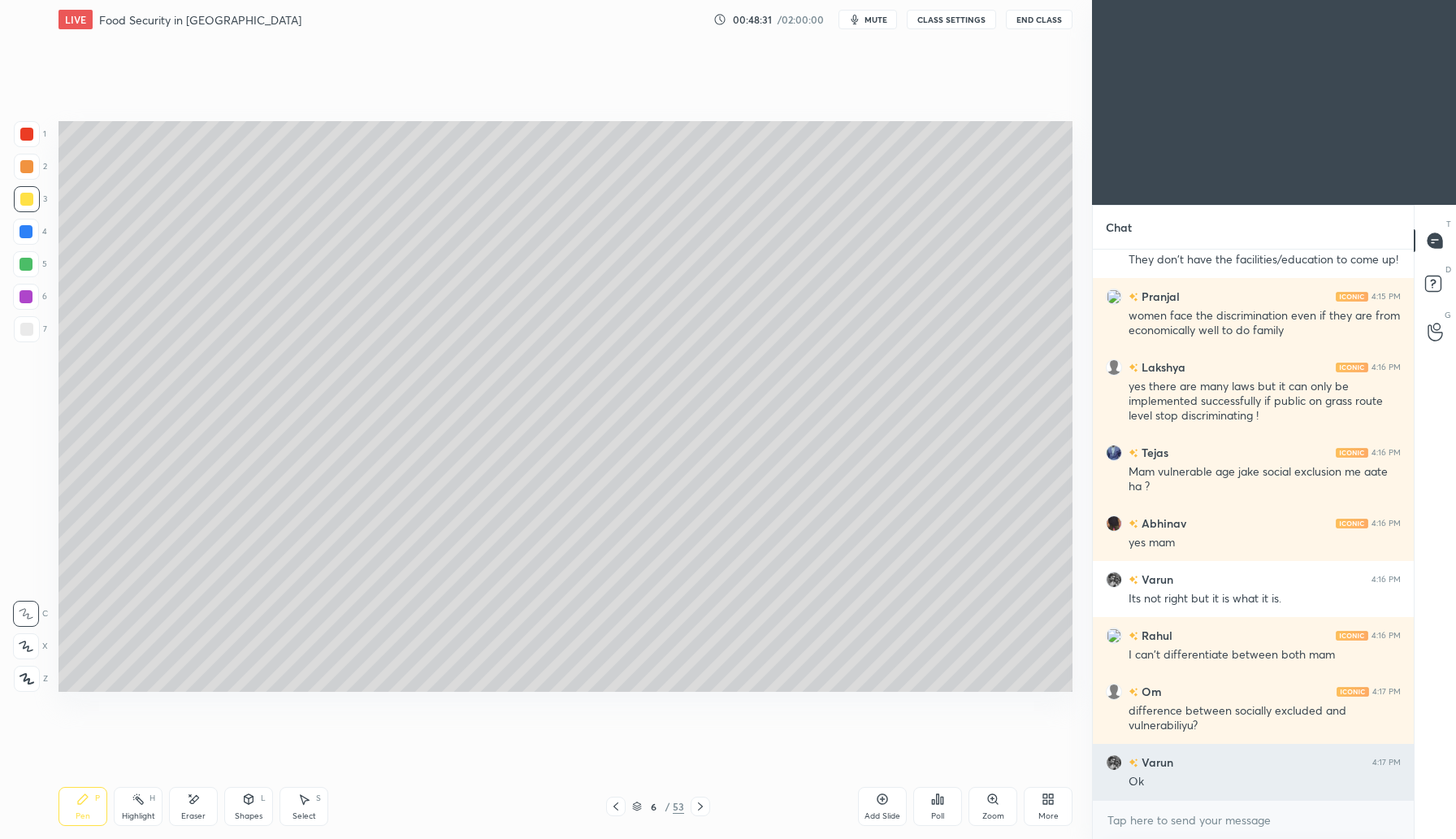
click at [1117, 766] on img "grid" at bounding box center [1113, 762] width 16 height 16
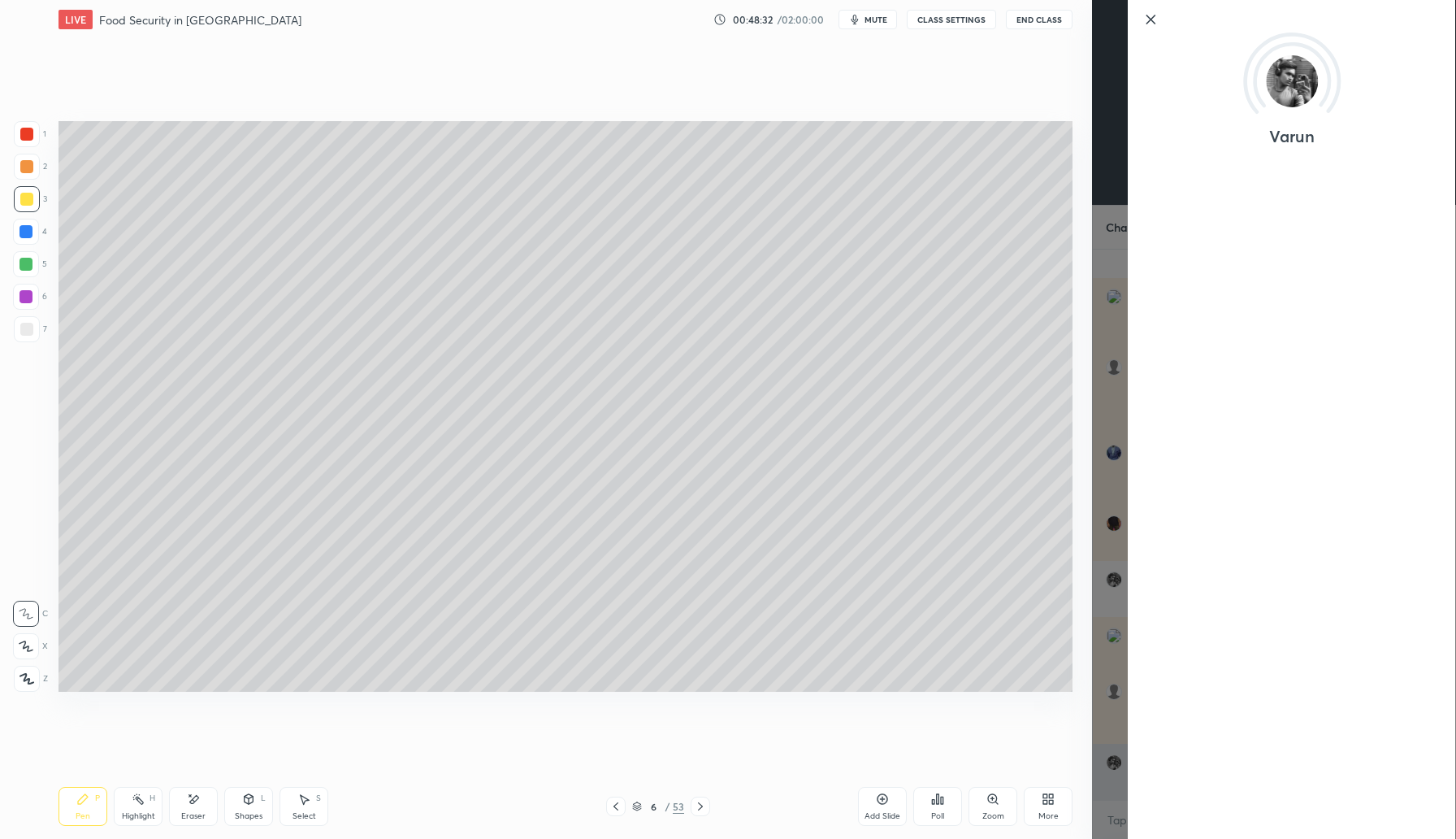
scroll to position [6145, 0]
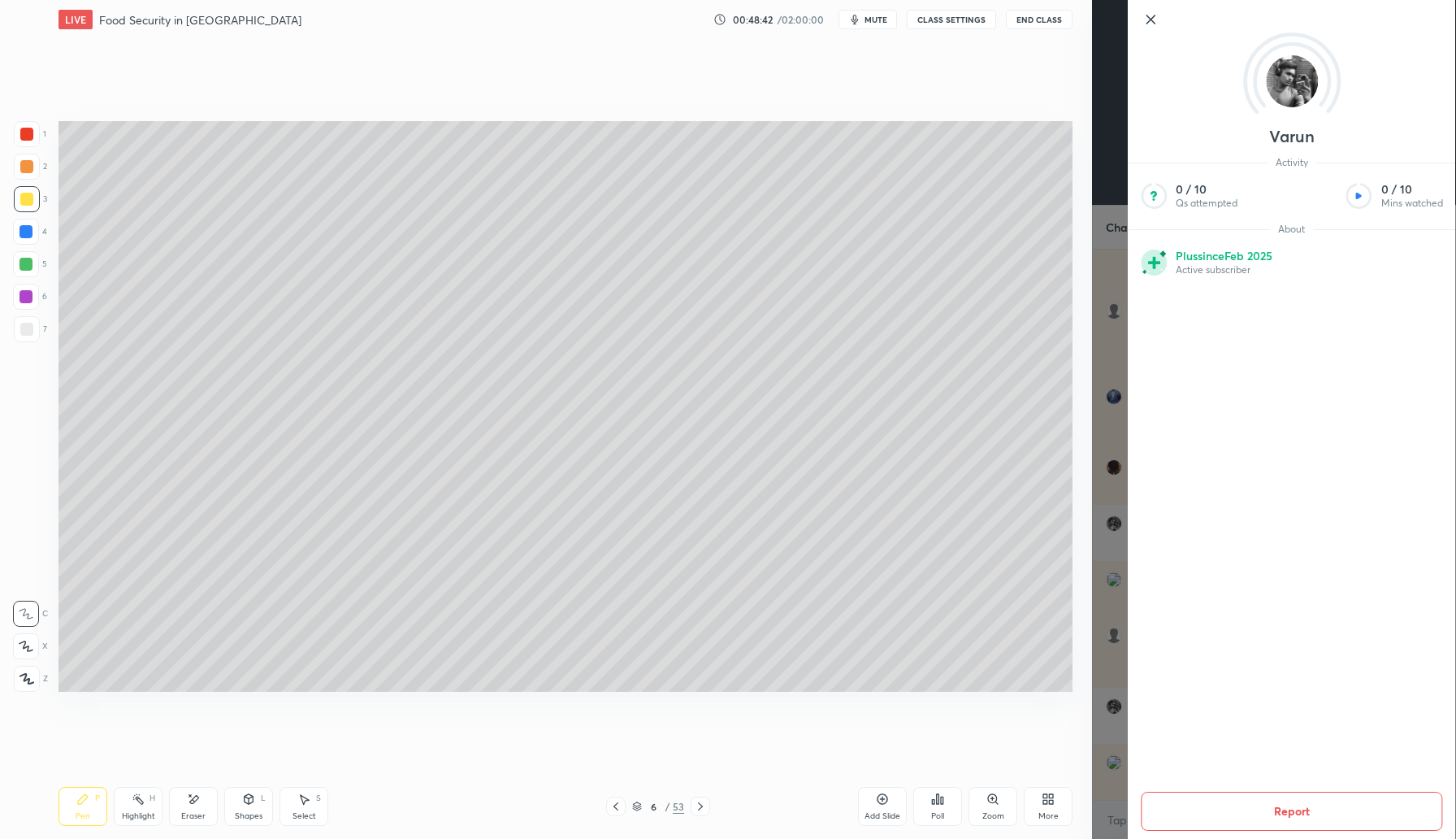
click at [1149, 16] on icon at bounding box center [1150, 19] width 19 height 19
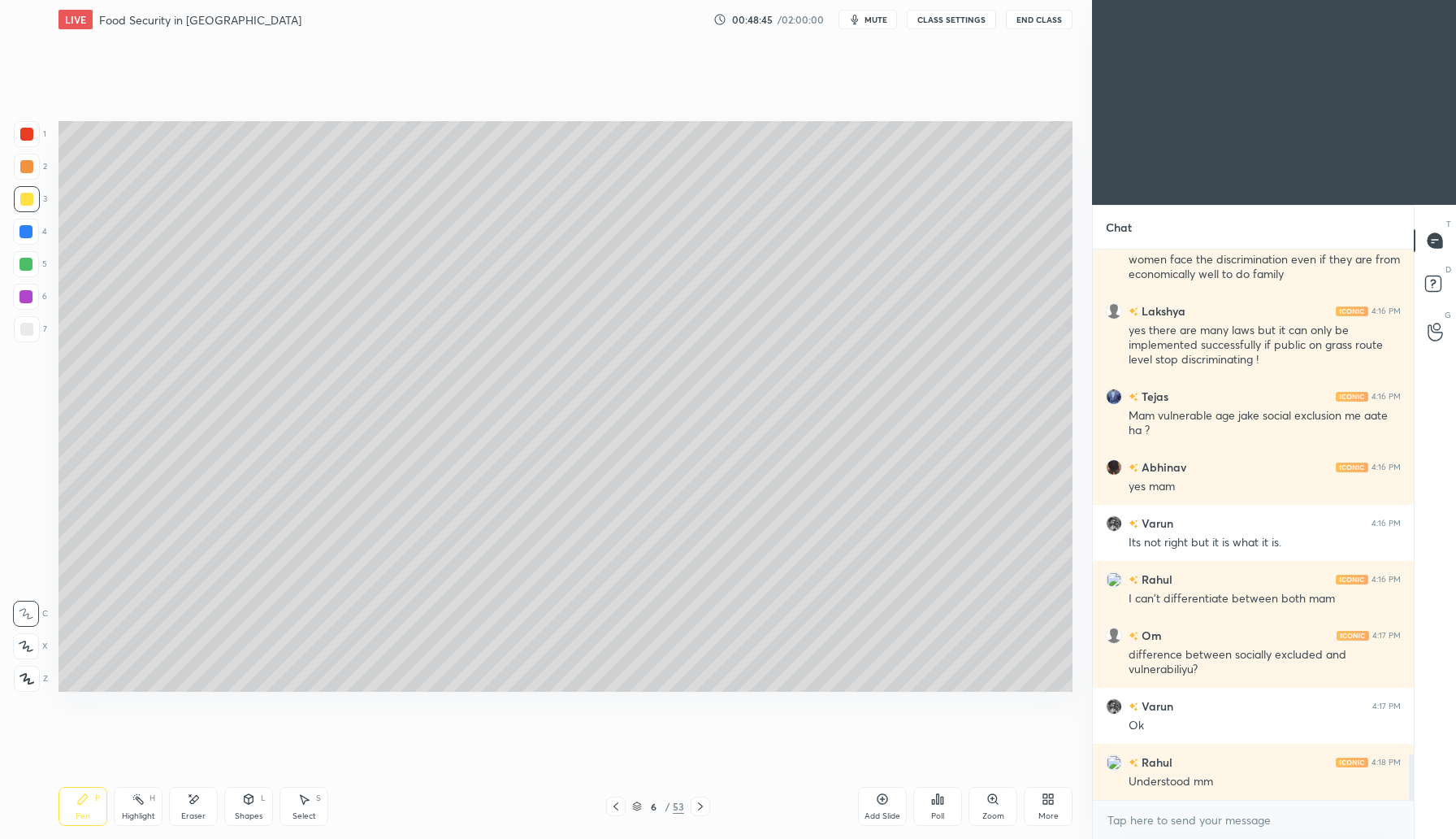
click at [881, 812] on div "Add Slide" at bounding box center [882, 816] width 36 height 8
click at [31, 164] on div at bounding box center [26, 167] width 13 height 13
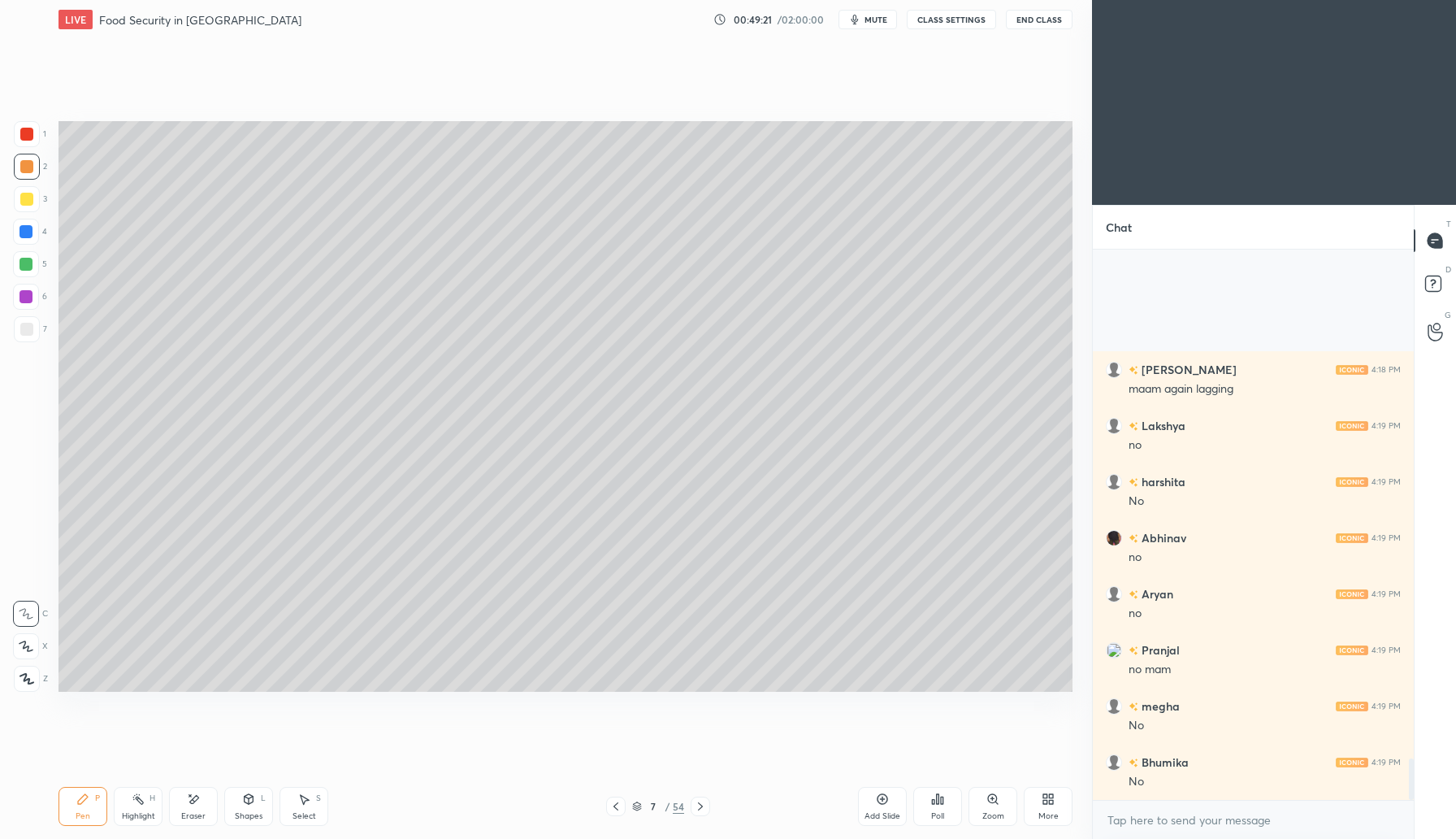
scroll to position [6792, 0]
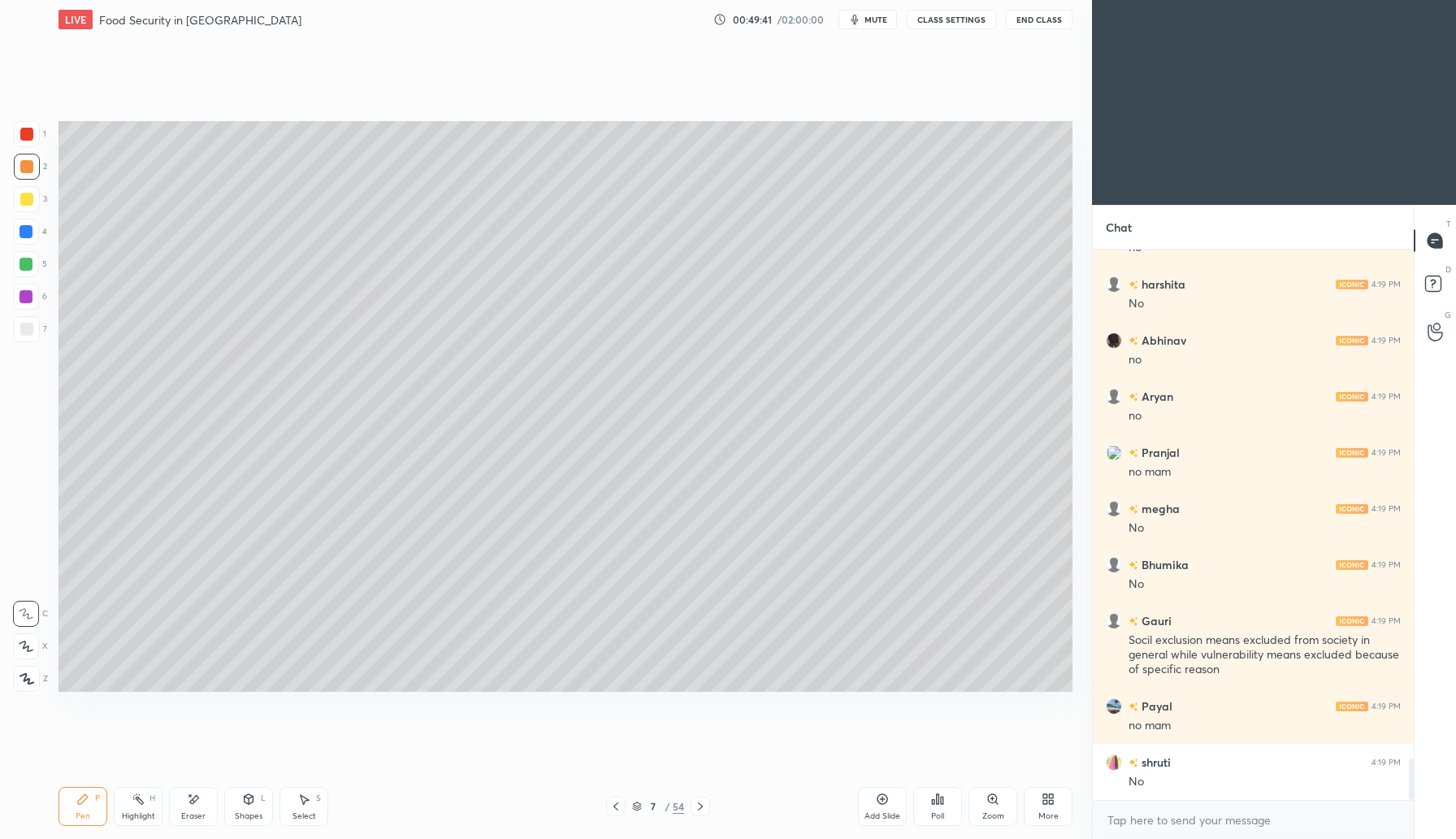
click at [199, 808] on div "Eraser" at bounding box center [193, 806] width 49 height 39
click at [85, 816] on div "Pen" at bounding box center [82, 816] width 15 height 8
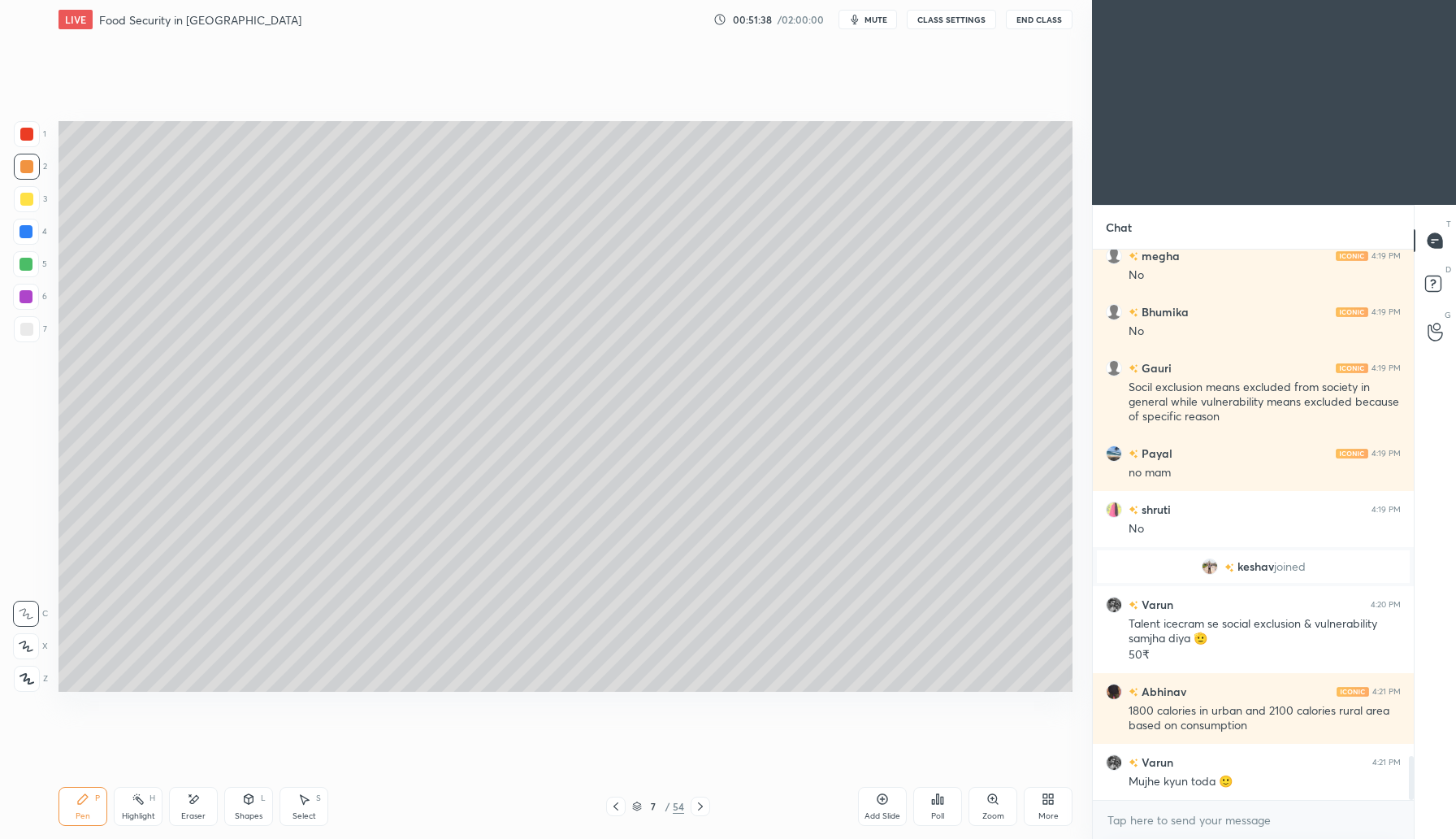
scroll to position [6381, 0]
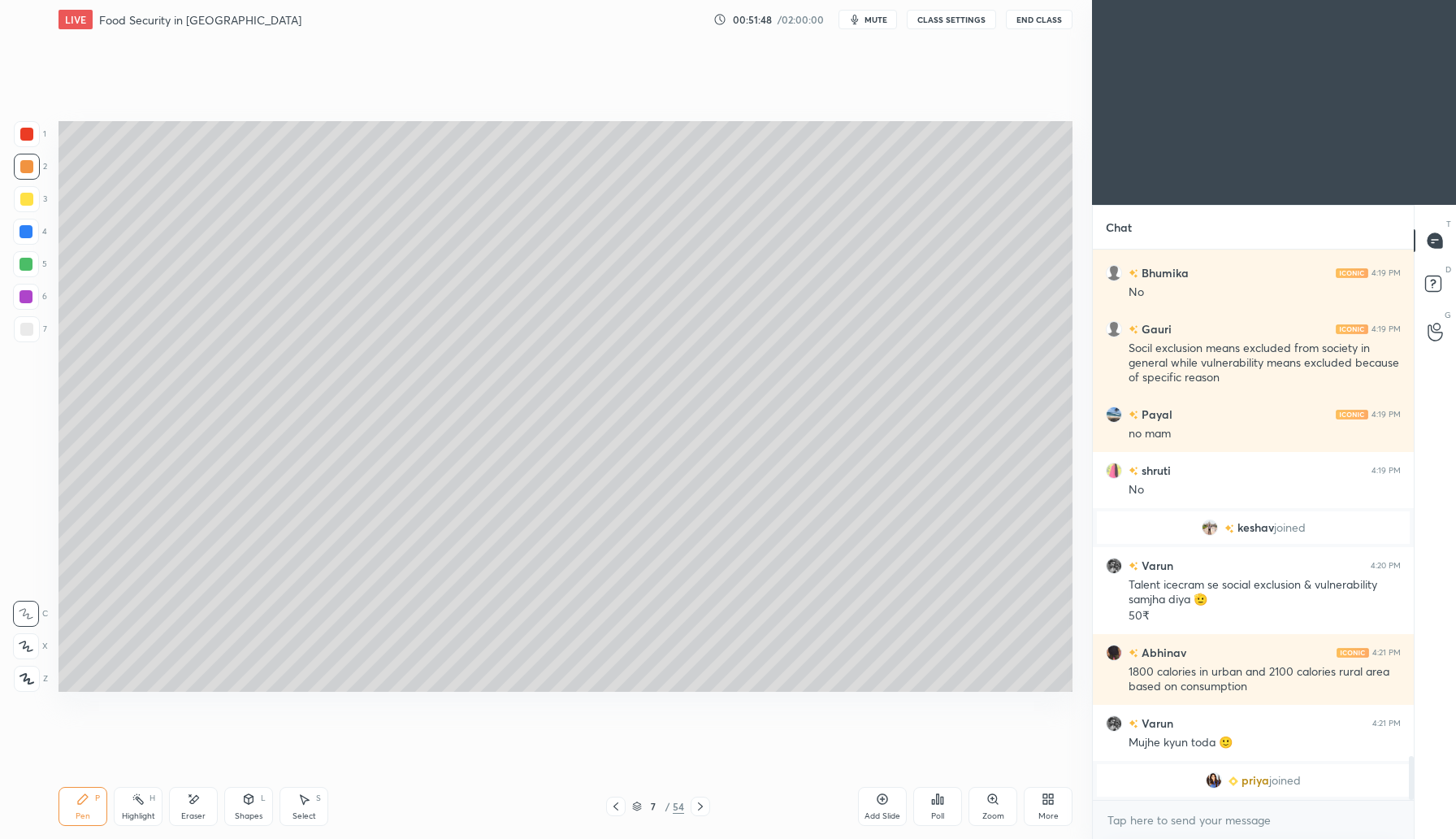
click at [881, 806] on div "Add Slide" at bounding box center [882, 806] width 49 height 39
drag, startPoint x: 30, startPoint y: 198, endPoint x: 55, endPoint y: 175, distance: 34.0
click at [32, 198] on div at bounding box center [26, 199] width 13 height 13
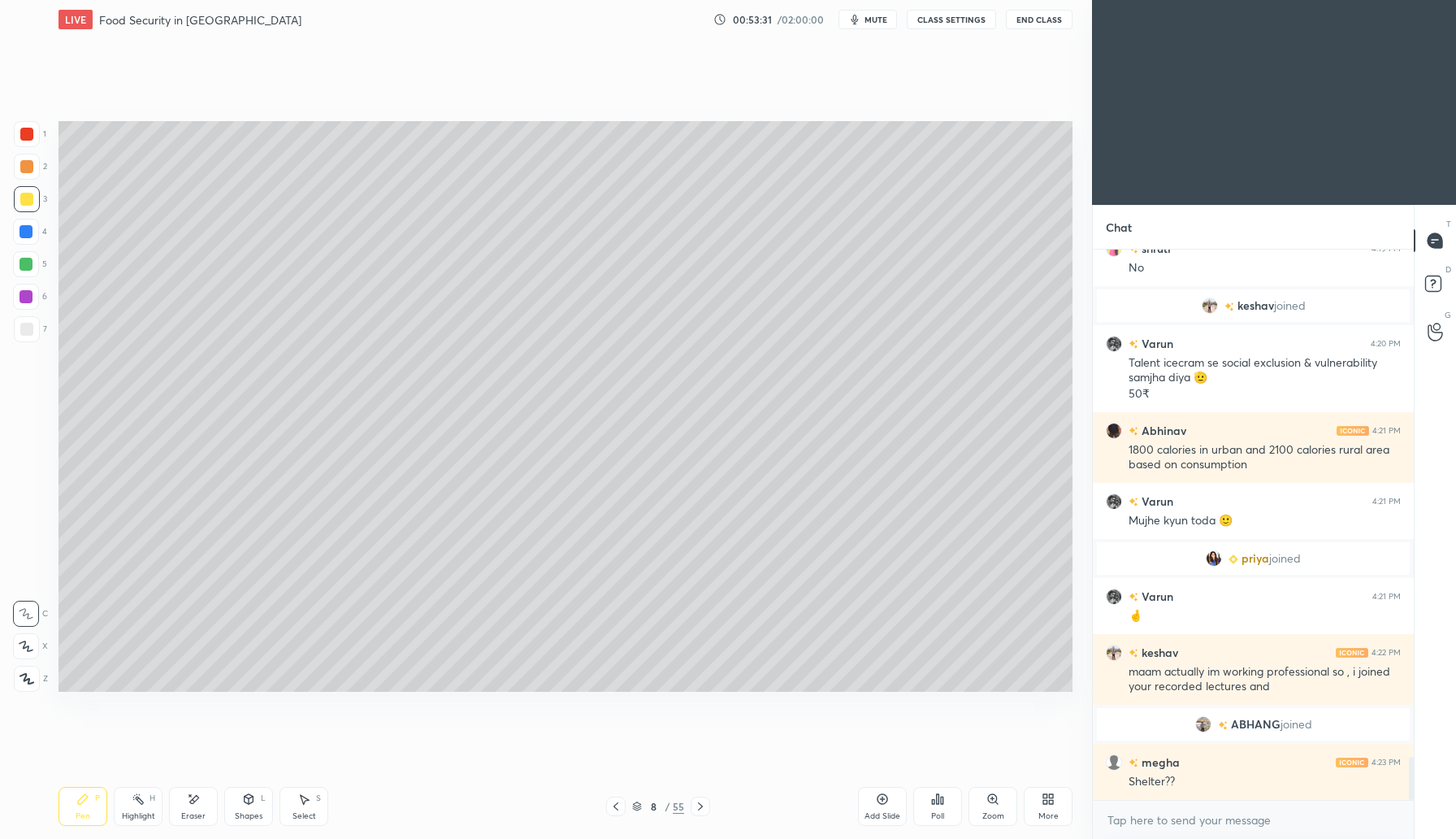
scroll to position [6453, 0]
drag, startPoint x: 875, startPoint y: 804, endPoint x: 893, endPoint y: 784, distance: 26.9
click at [875, 804] on div "Add Slide" at bounding box center [882, 806] width 49 height 39
drag, startPoint x: 29, startPoint y: 165, endPoint x: 55, endPoint y: 168, distance: 26.2
click at [29, 167] on div at bounding box center [26, 167] width 13 height 13
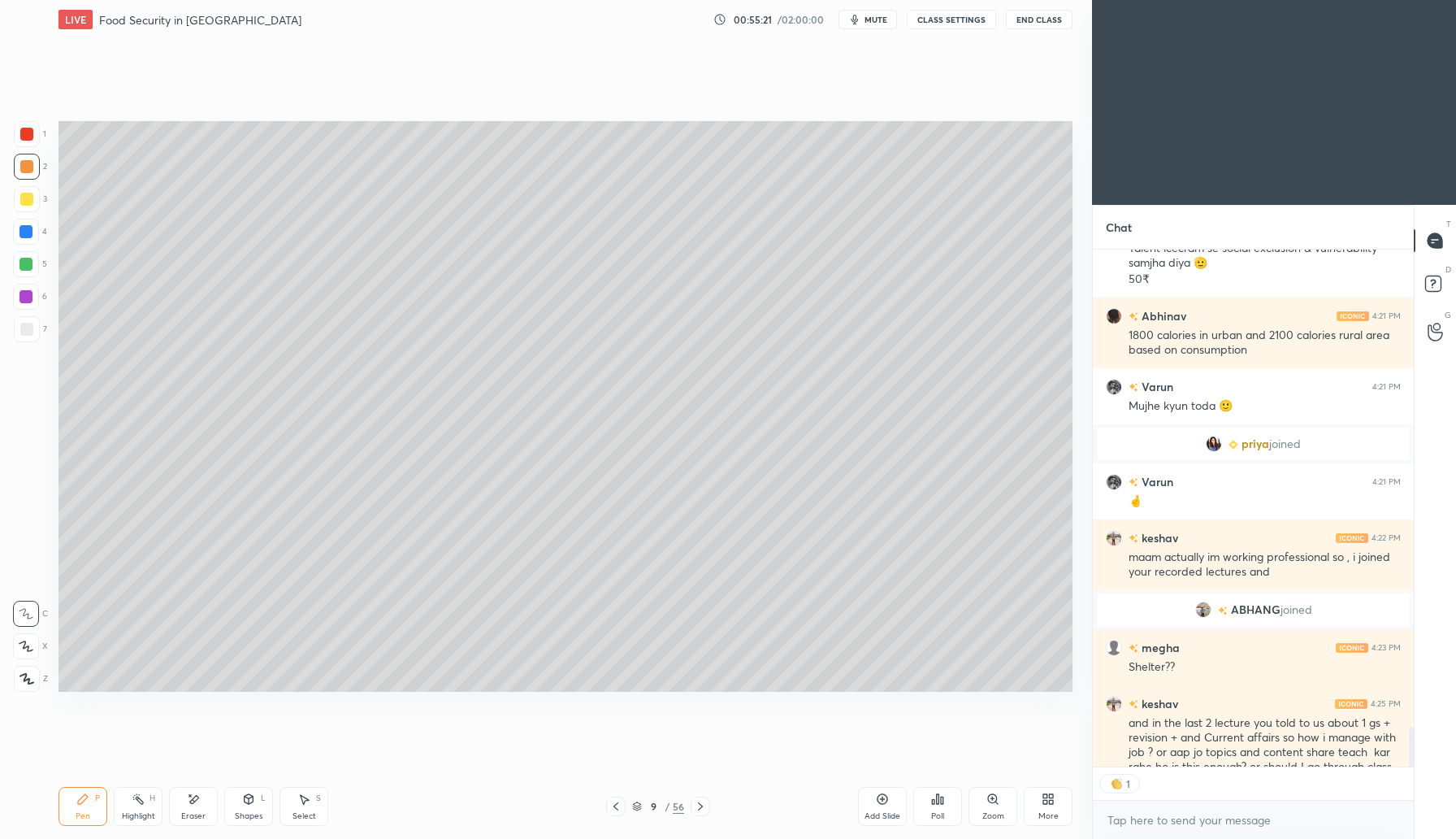
scroll to position [512, 316]
click at [881, 808] on div "Add Slide" at bounding box center [882, 806] width 49 height 39
click at [30, 200] on div at bounding box center [26, 199] width 13 height 13
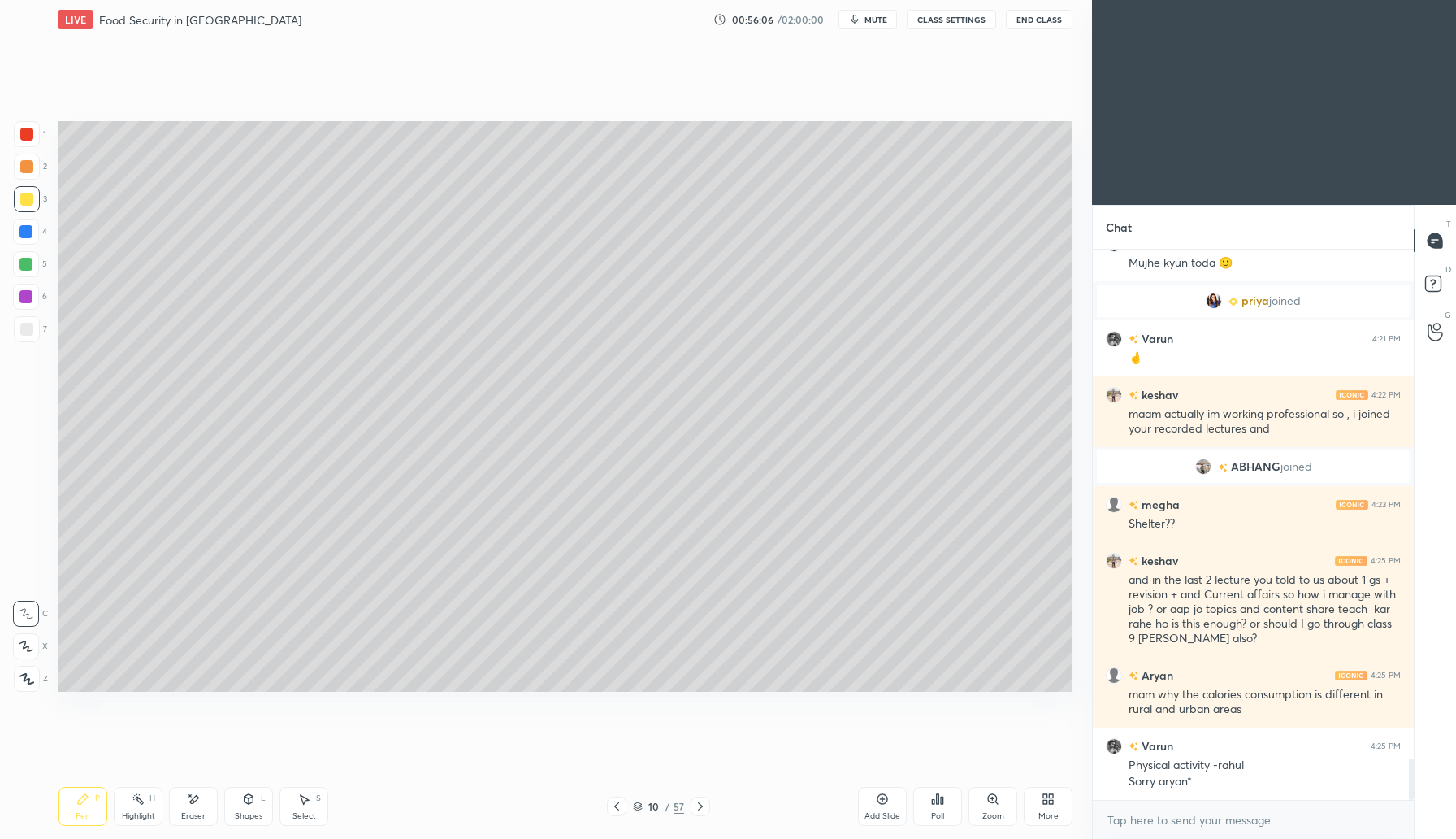
scroll to position [6766, 0]
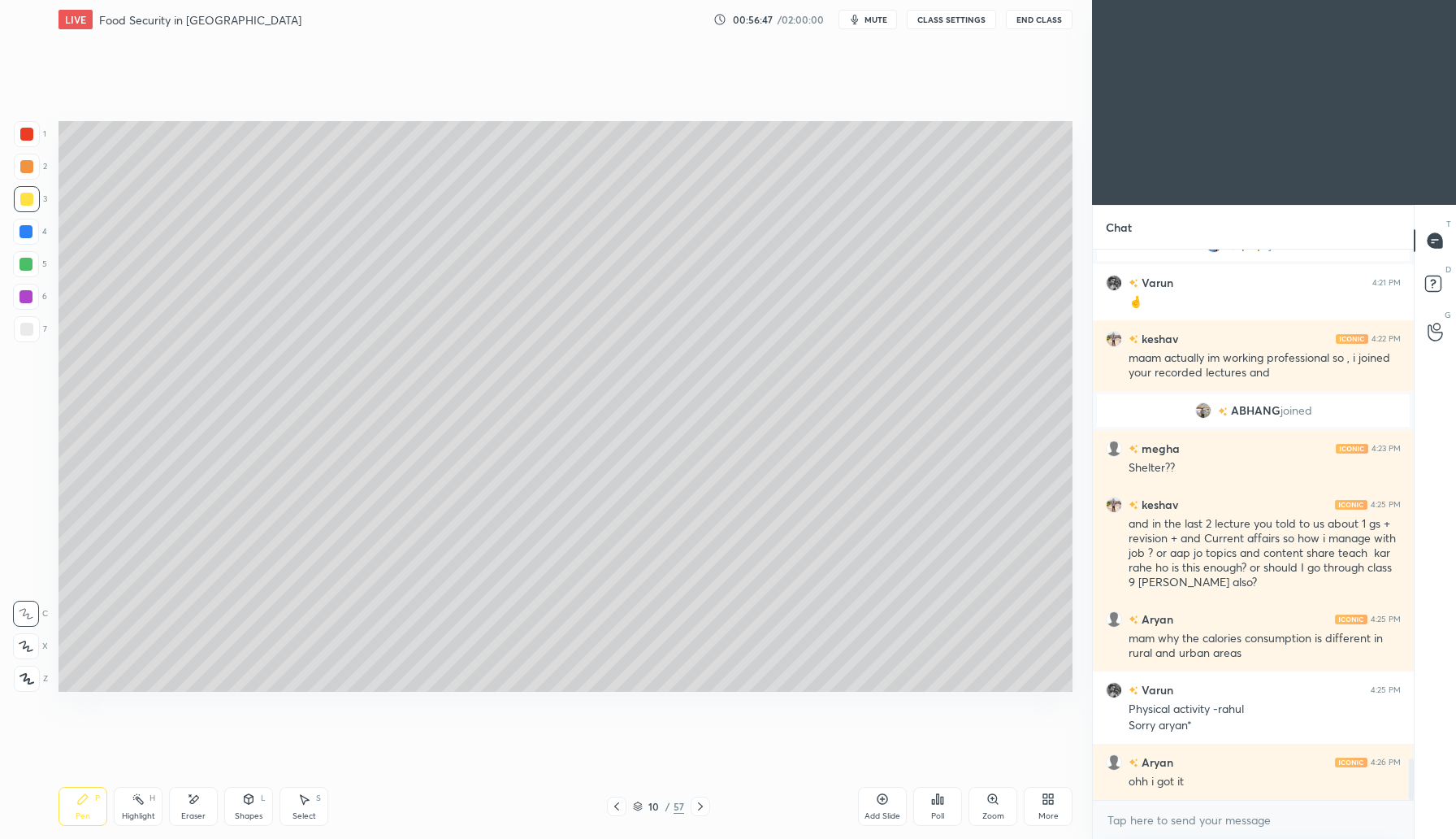
click at [191, 799] on icon at bounding box center [193, 799] width 13 height 14
click at [82, 796] on icon at bounding box center [82, 798] width 13 height 13
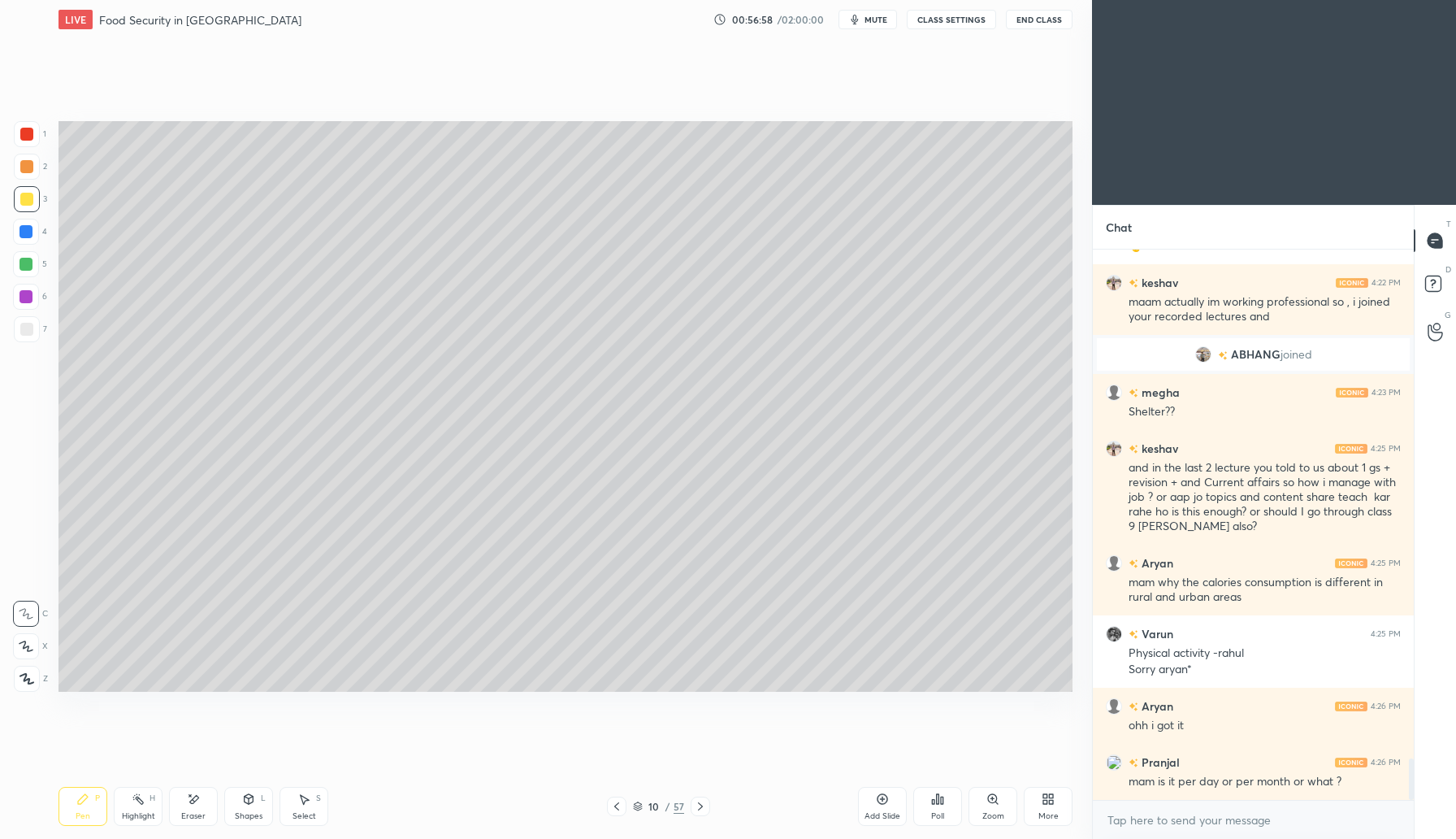
click at [190, 812] on div "Eraser" at bounding box center [193, 816] width 24 height 8
click at [82, 813] on div "Pen" at bounding box center [82, 816] width 15 height 8
drag, startPoint x: 142, startPoint y: 803, endPoint x: 153, endPoint y: 789, distance: 17.8
click at [147, 800] on div "Highlight H" at bounding box center [138, 806] width 49 height 39
drag, startPoint x: 195, startPoint y: 808, endPoint x: 272, endPoint y: 715, distance: 120.7
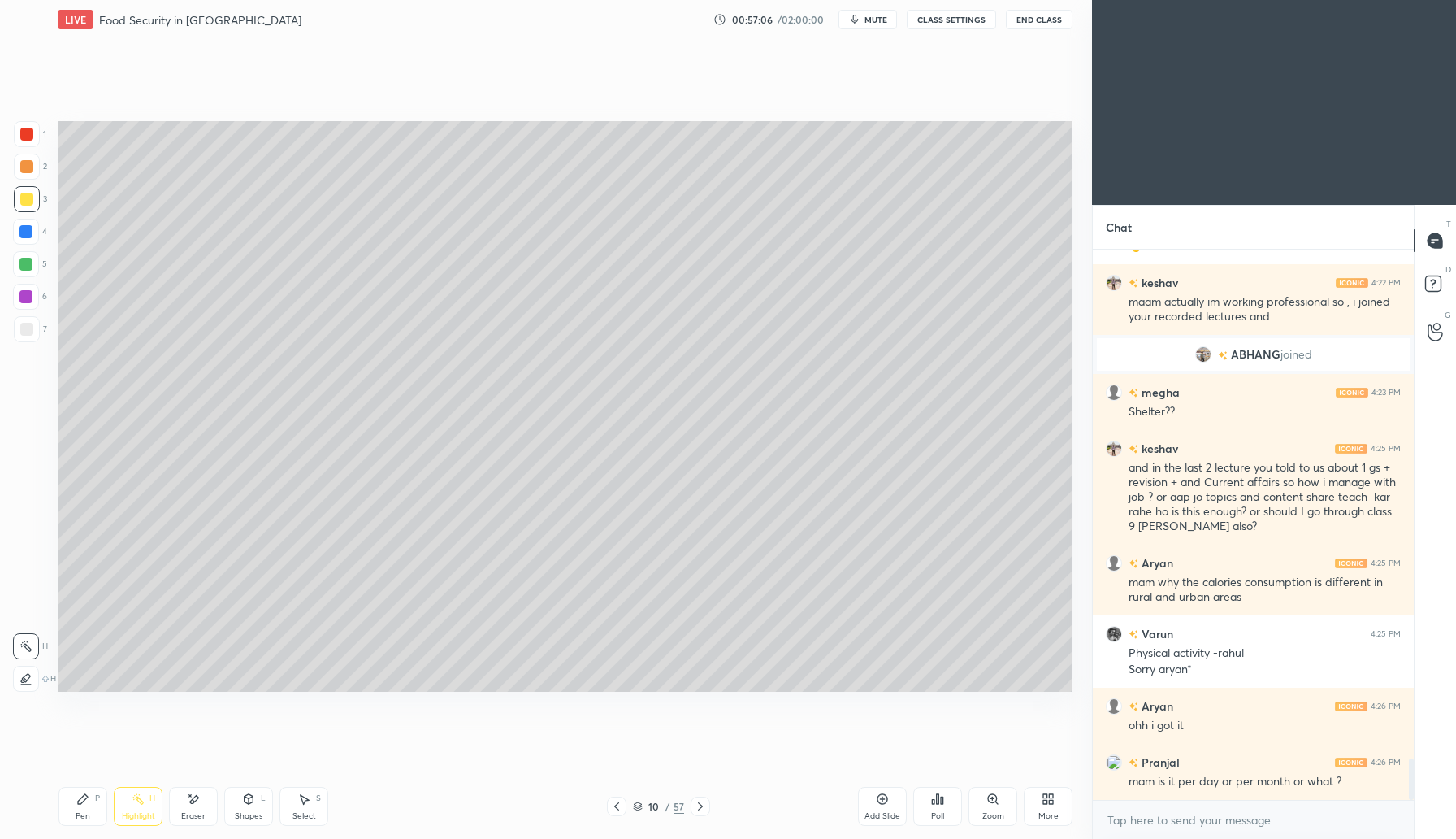
click at [200, 803] on div "Eraser" at bounding box center [193, 806] width 49 height 39
click at [66, 810] on div "Pen P" at bounding box center [82, 806] width 49 height 39
click at [29, 264] on div at bounding box center [25, 264] width 13 height 13
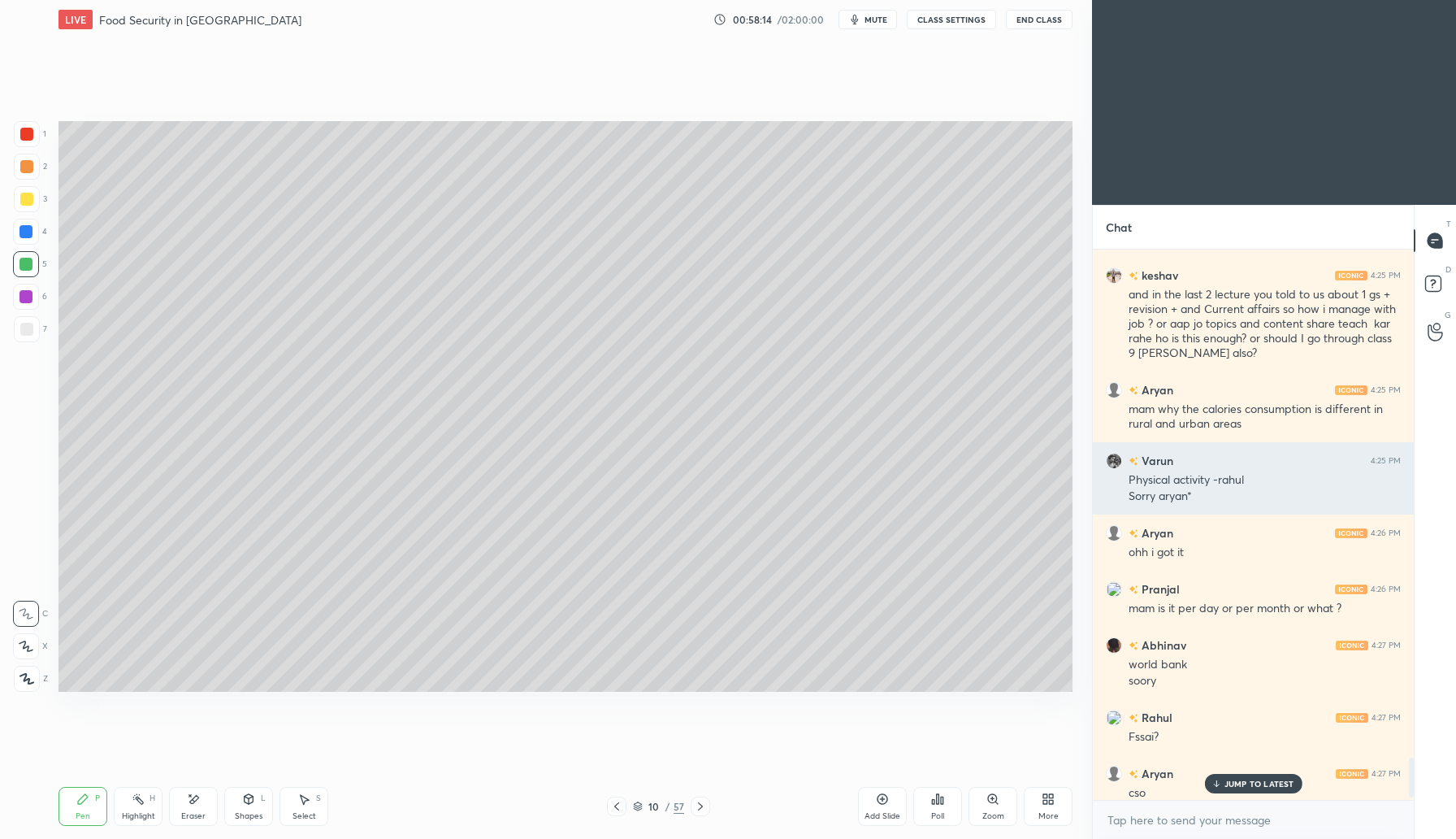
scroll to position [7007, 0]
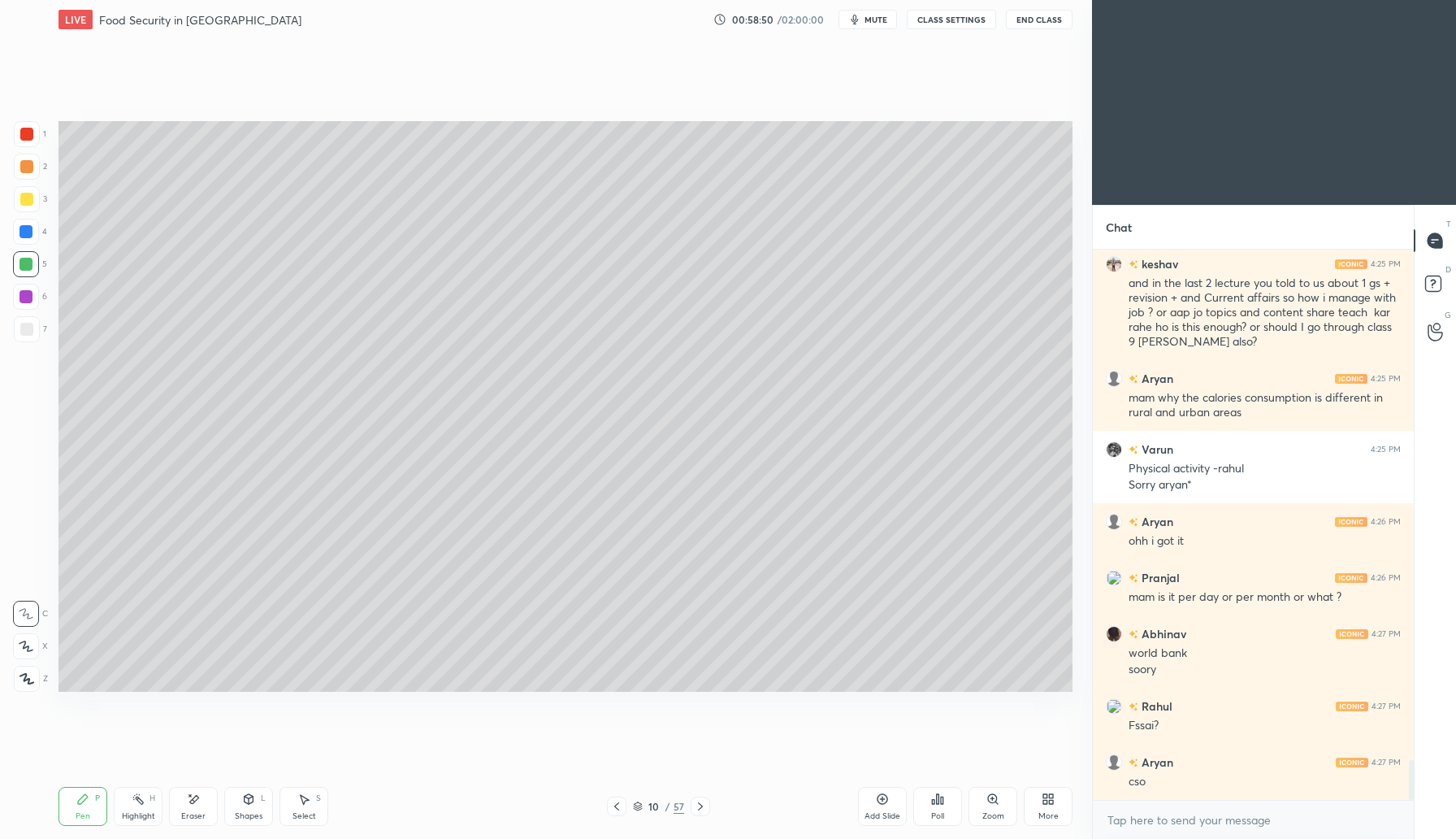
click at [705, 803] on icon at bounding box center [700, 806] width 13 height 13
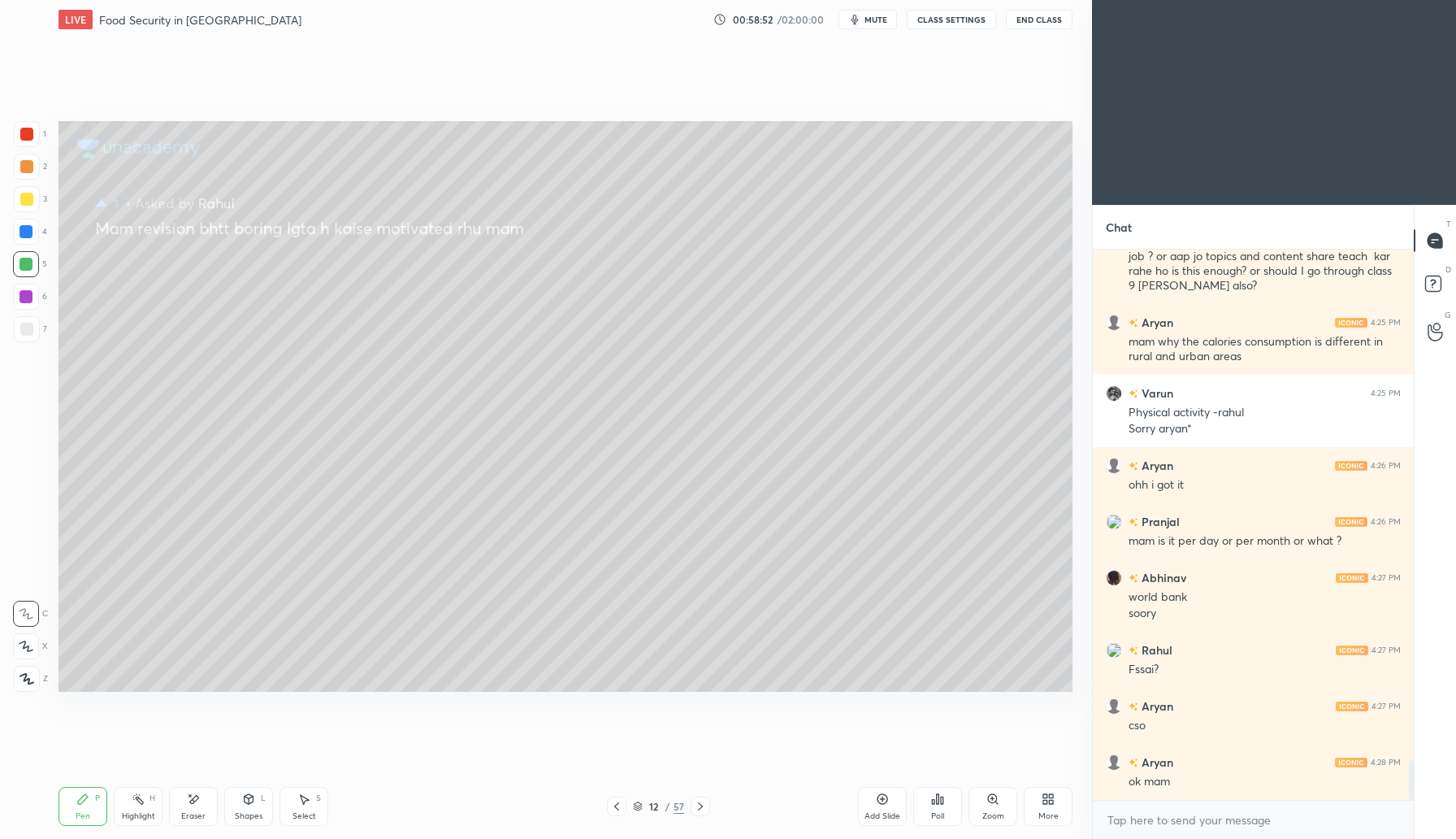
click at [614, 808] on icon at bounding box center [617, 806] width 13 height 13
click at [883, 800] on icon at bounding box center [882, 798] width 13 height 13
click at [29, 166] on div at bounding box center [26, 167] width 13 height 13
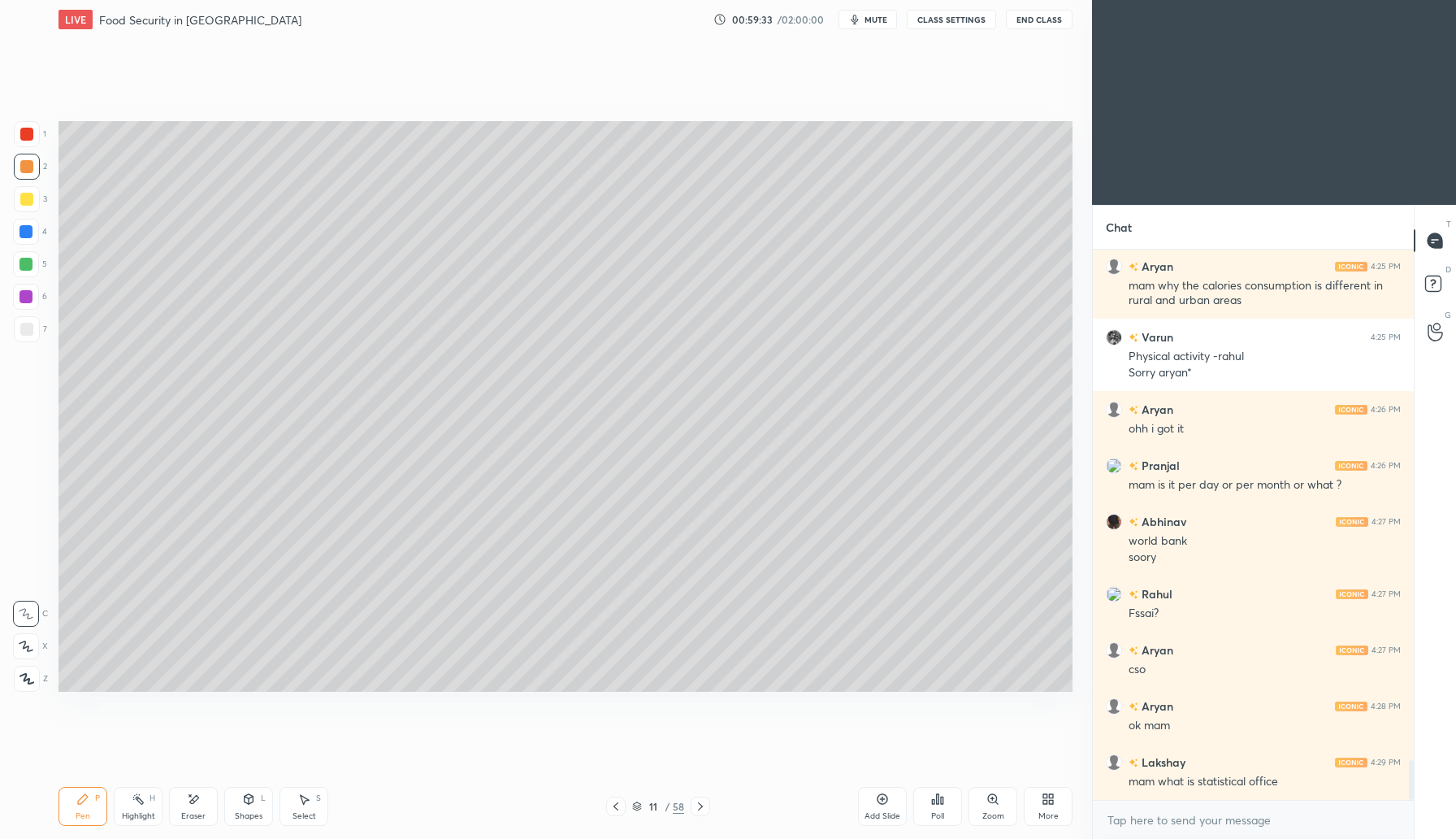
scroll to position [6960, 0]
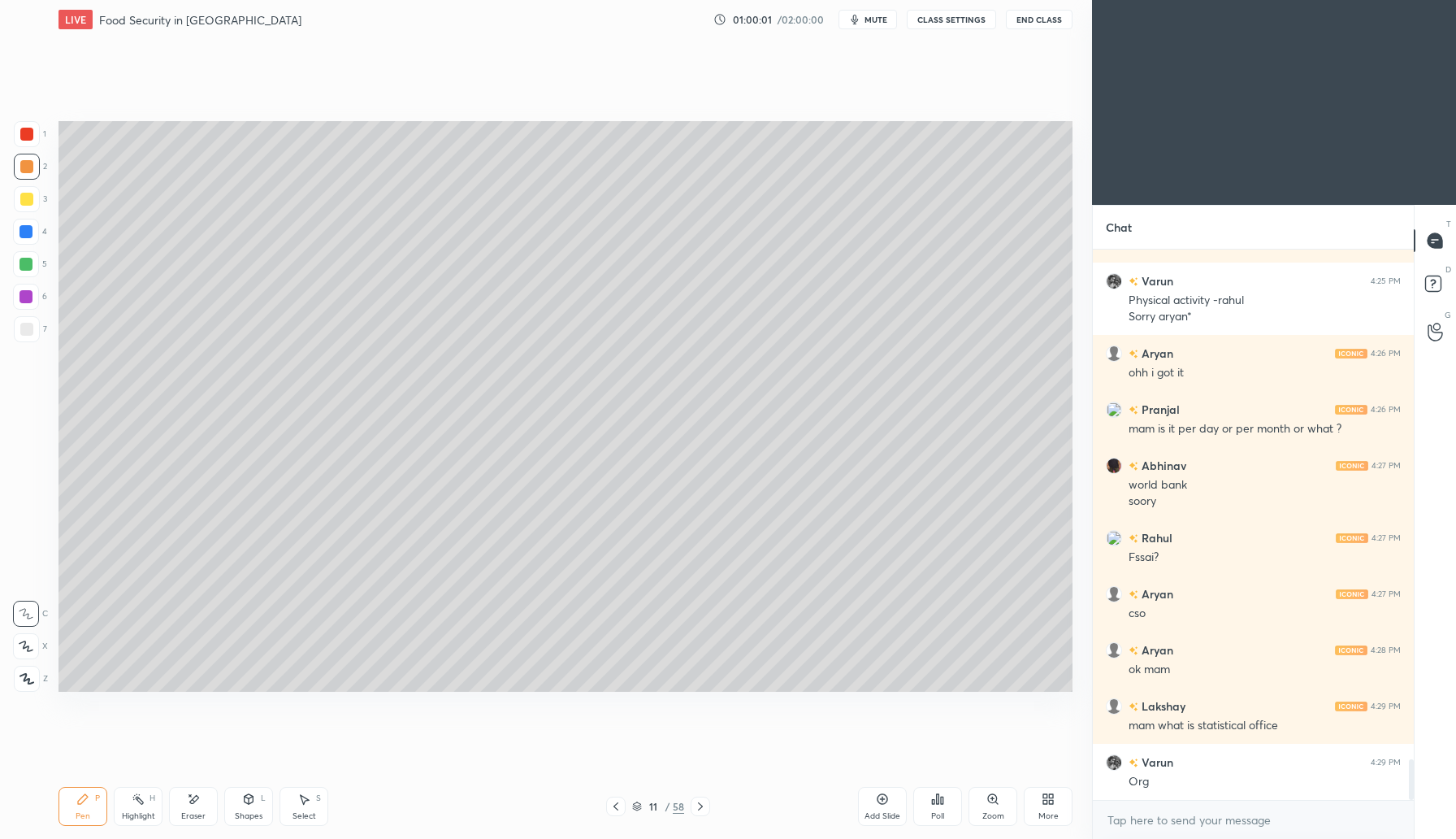
click at [27, 203] on div at bounding box center [26, 199] width 13 height 13
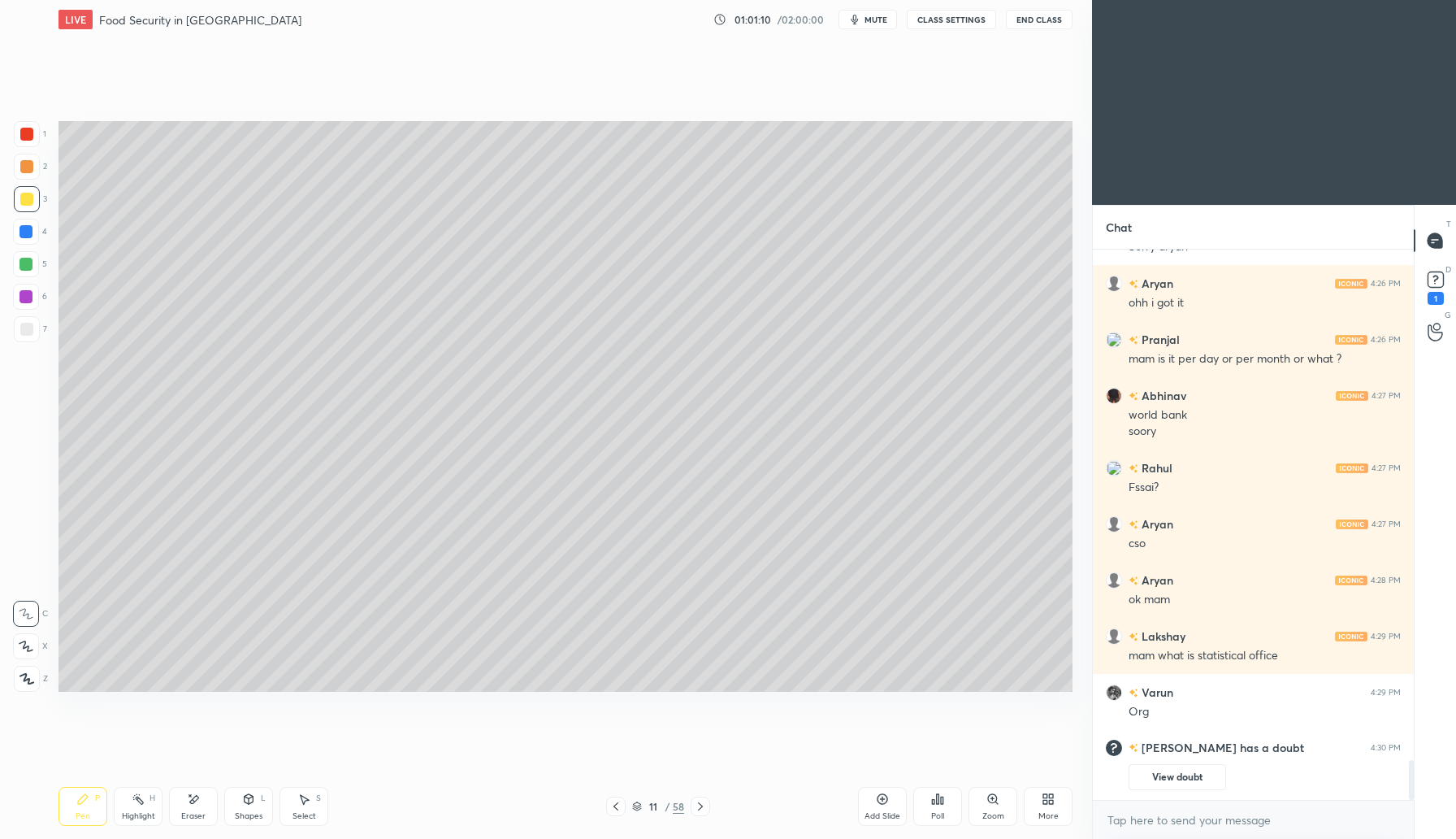
scroll to position [7100, 0]
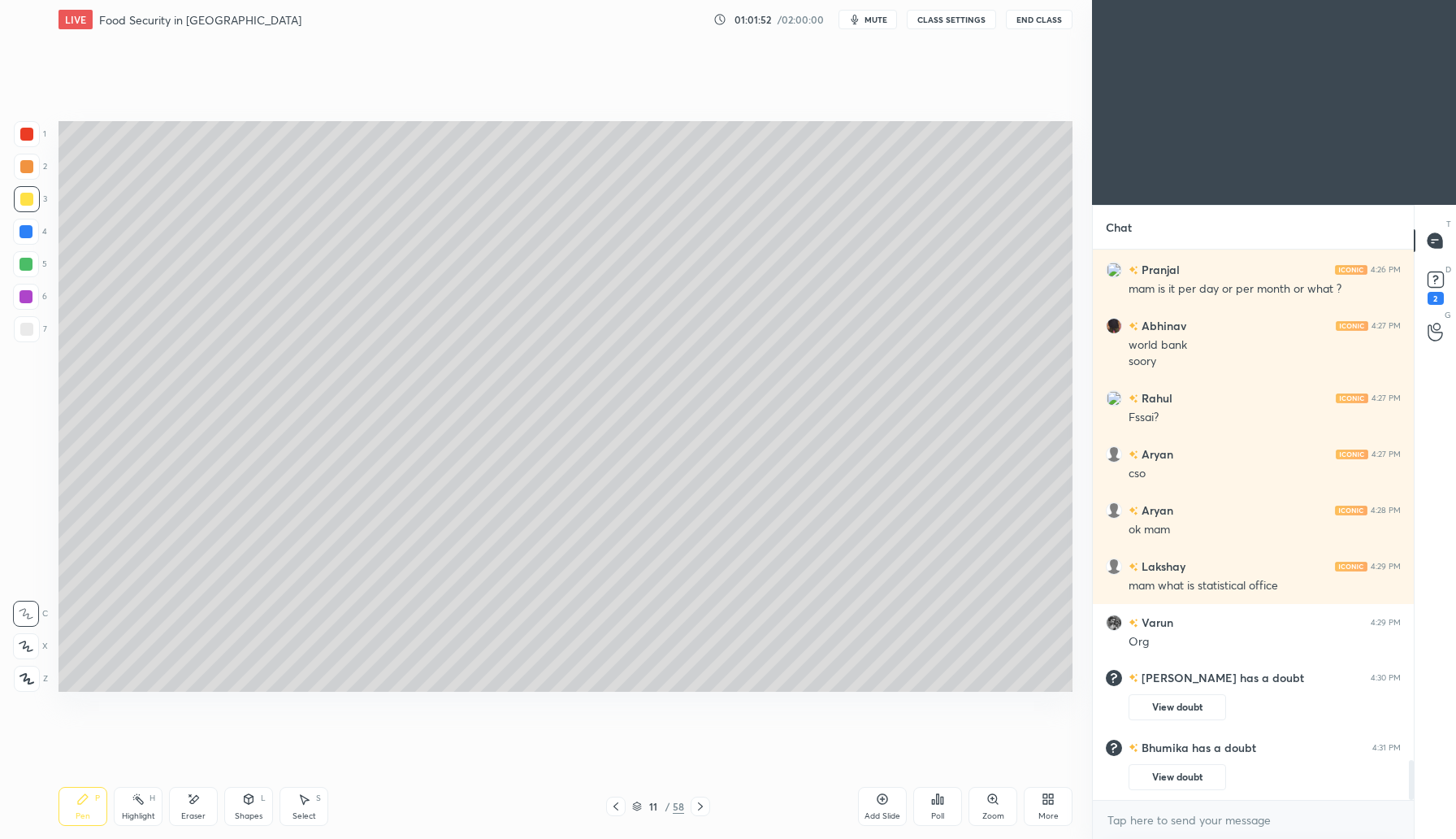
drag, startPoint x: 880, startPoint y: 814, endPoint x: 888, endPoint y: 794, distance: 21.5
click at [881, 814] on div "Add Slide" at bounding box center [882, 816] width 36 height 8
drag, startPoint x: 23, startPoint y: 239, endPoint x: 30, endPoint y: 235, distance: 8.1
click at [24, 239] on div at bounding box center [26, 232] width 26 height 26
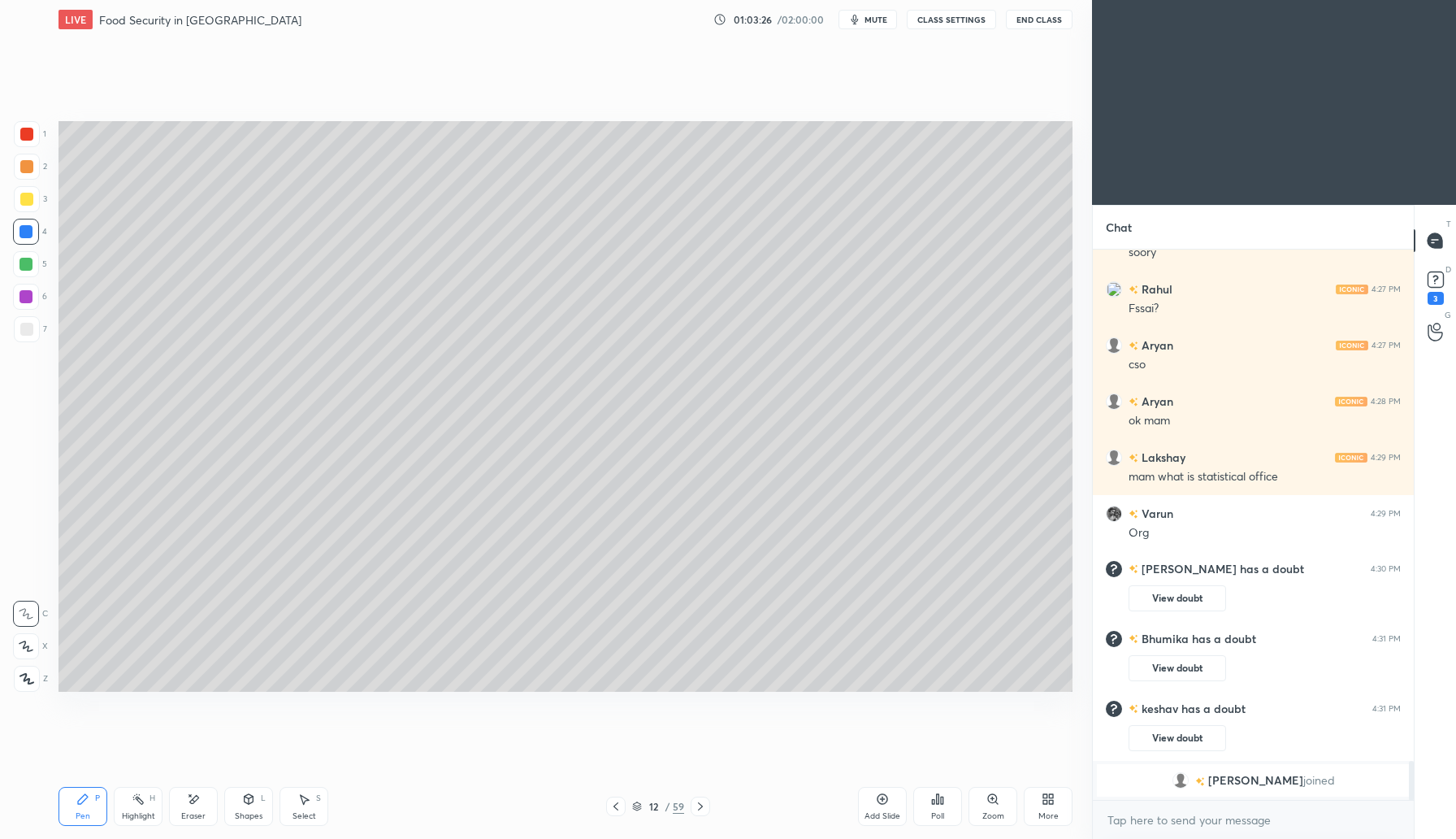
scroll to position [7250, 0]
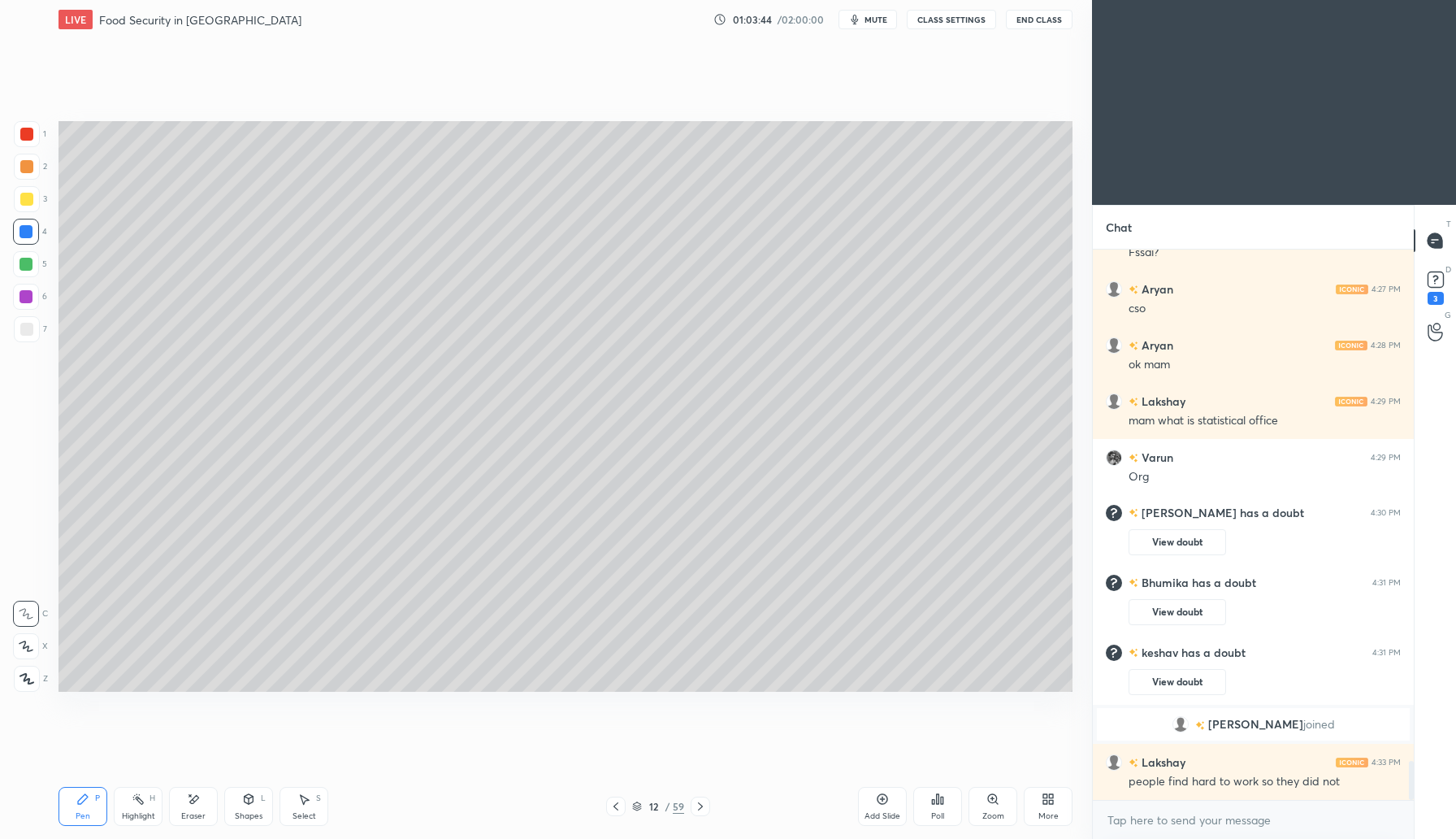
click at [878, 804] on div "Add Slide" at bounding box center [882, 806] width 49 height 39
click at [33, 196] on div at bounding box center [27, 200] width 26 height 26
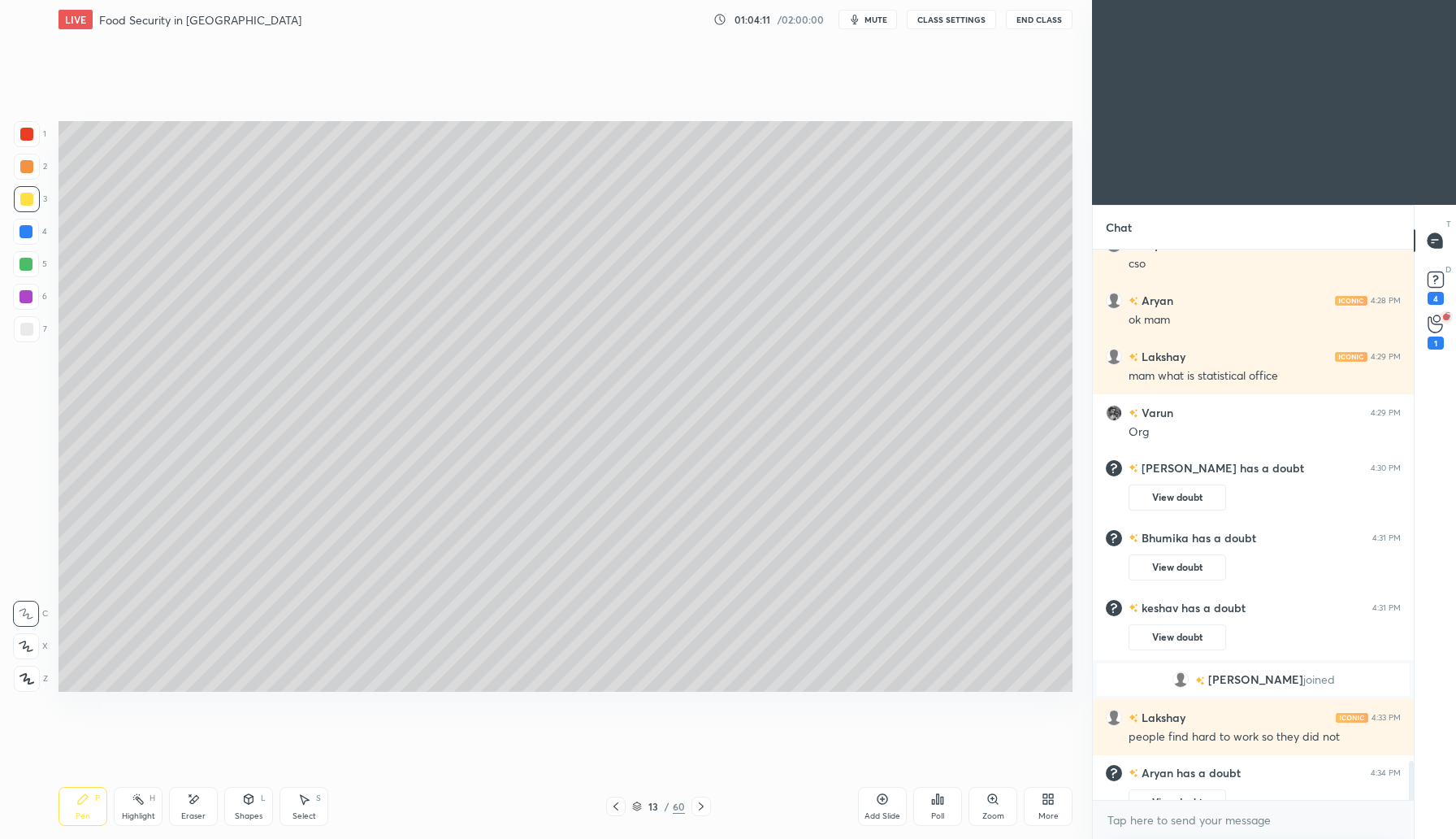
scroll to position [7275, 0]
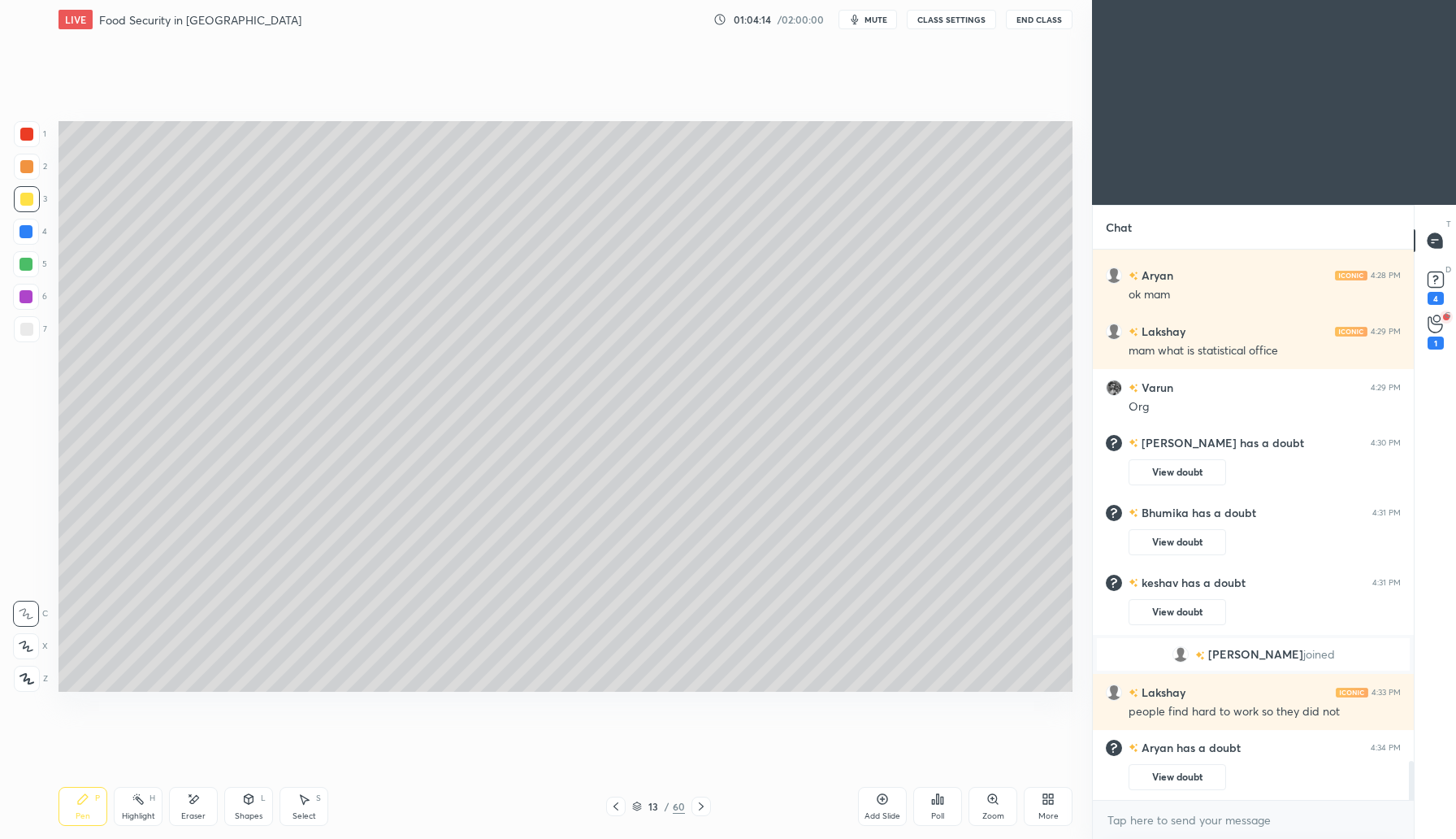
drag, startPoint x: 197, startPoint y: 792, endPoint x: 200, endPoint y: 783, distance: 9.5
click at [199, 789] on div "Eraser" at bounding box center [193, 806] width 49 height 39
drag, startPoint x: 83, startPoint y: 799, endPoint x: 106, endPoint y: 771, distance: 36.2
click at [87, 798] on icon at bounding box center [82, 798] width 13 height 13
drag, startPoint x: 28, startPoint y: 162, endPoint x: 56, endPoint y: 167, distance: 28.4
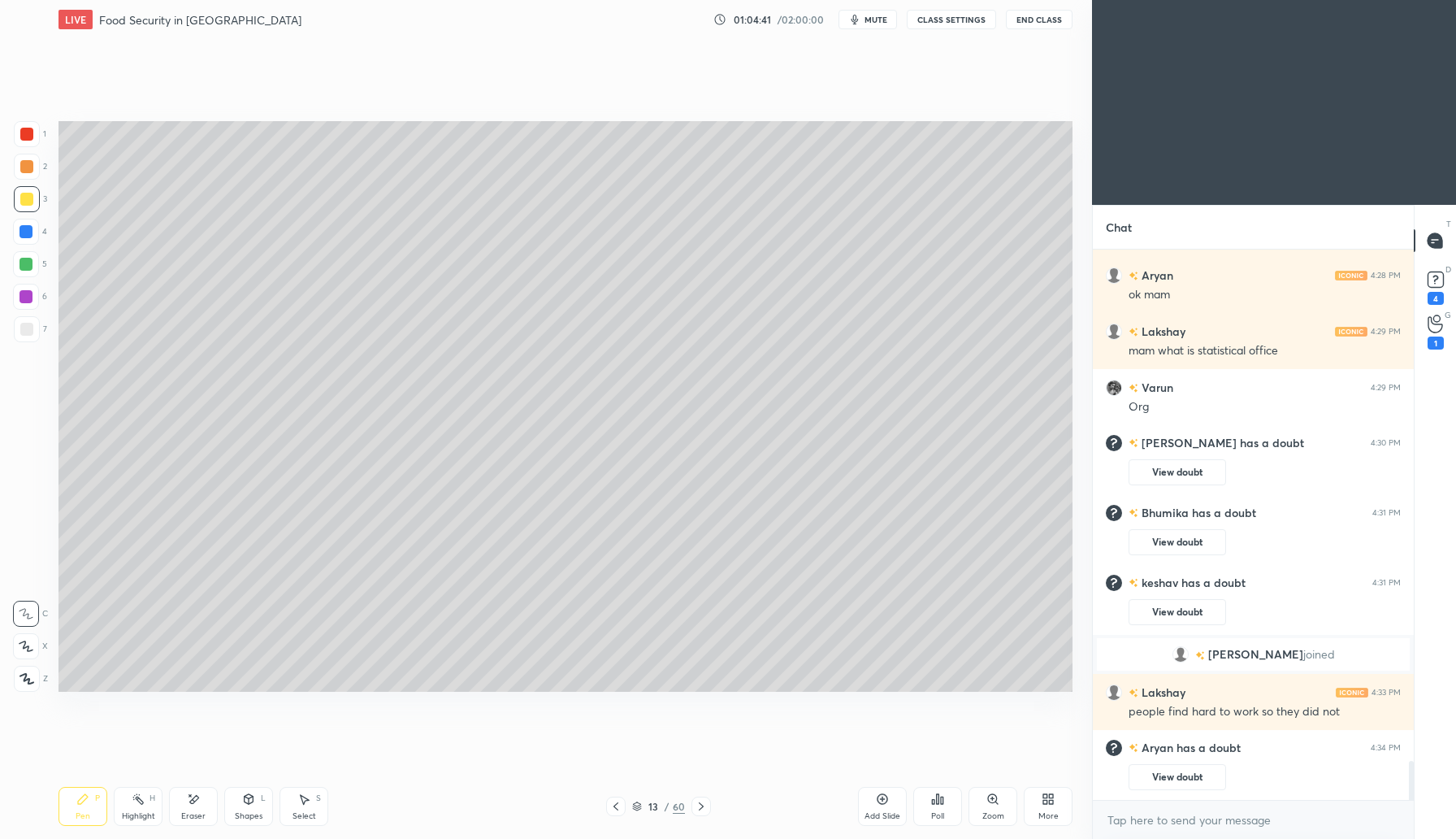
click at [32, 162] on div at bounding box center [26, 167] width 13 height 13
drag, startPoint x: 29, startPoint y: 266, endPoint x: 49, endPoint y: 252, distance: 24.4
click at [31, 265] on div at bounding box center [25, 264] width 13 height 13
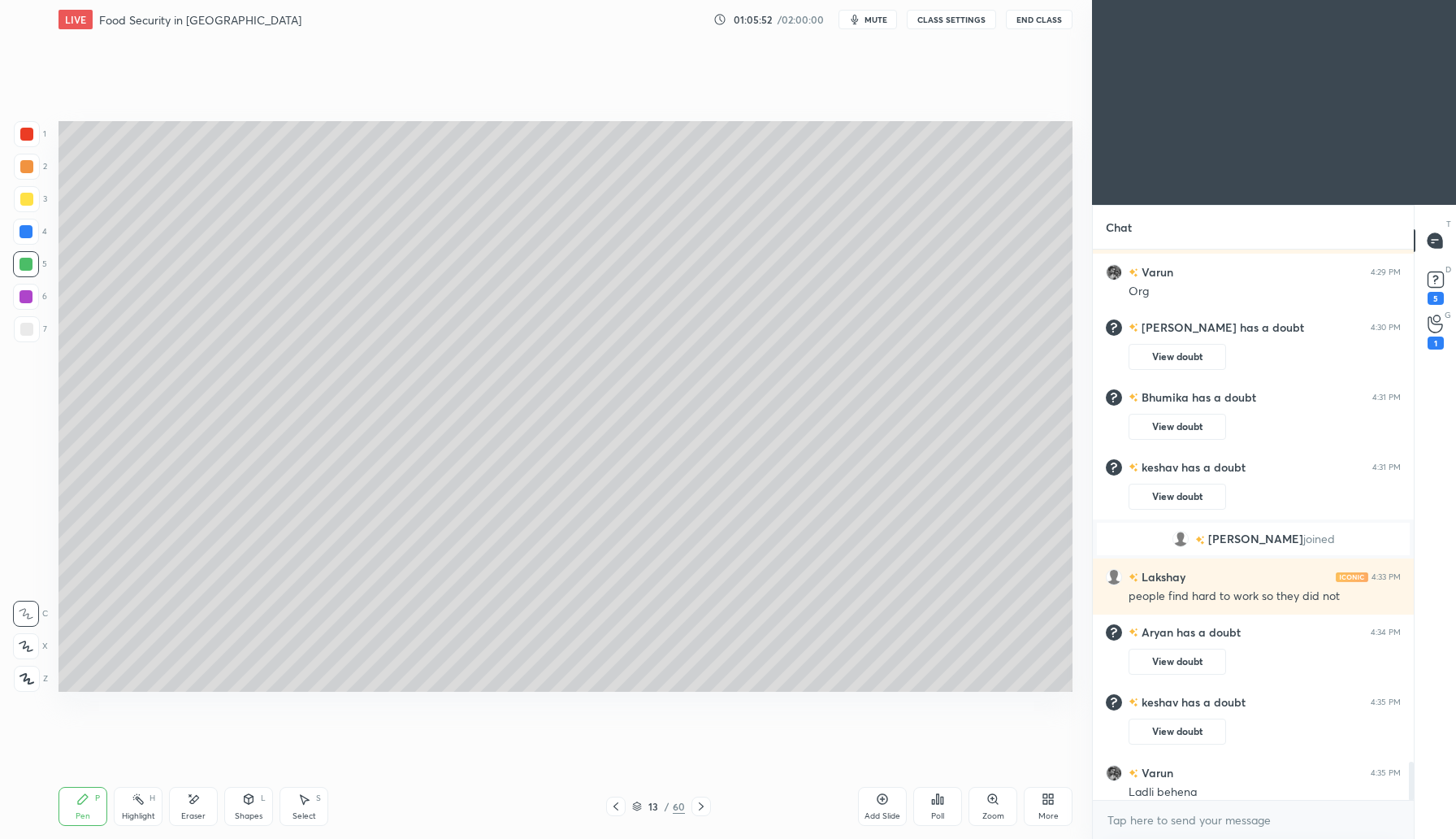
scroll to position [7356, 0]
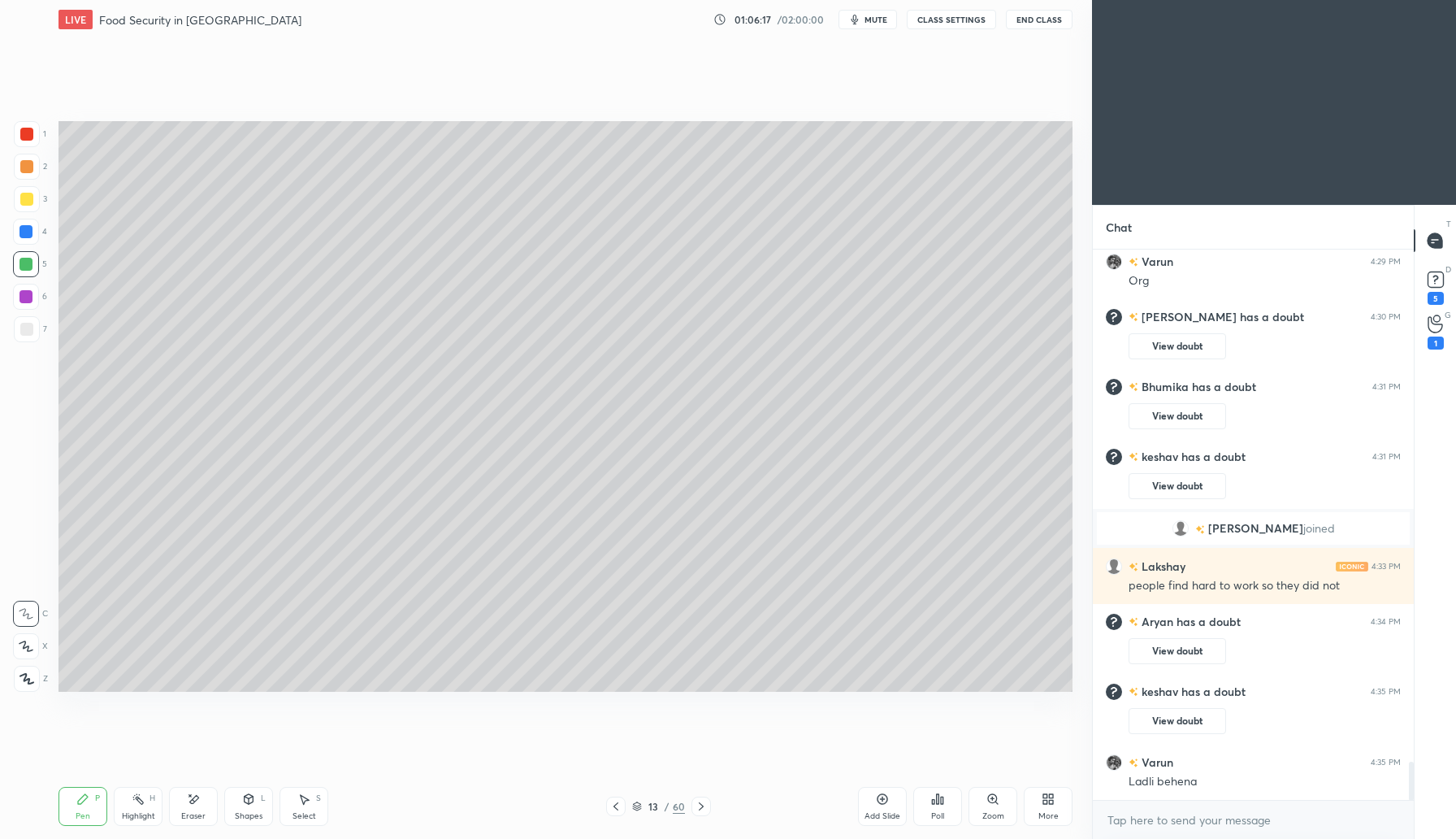
drag, startPoint x: 878, startPoint y: 816, endPoint x: 878, endPoint y: 806, distance: 10.0
click at [877, 815] on div "Add Slide" at bounding box center [882, 816] width 36 height 8
drag, startPoint x: 24, startPoint y: 168, endPoint x: 36, endPoint y: 164, distance: 12.6
click at [26, 167] on div at bounding box center [26, 167] width 13 height 13
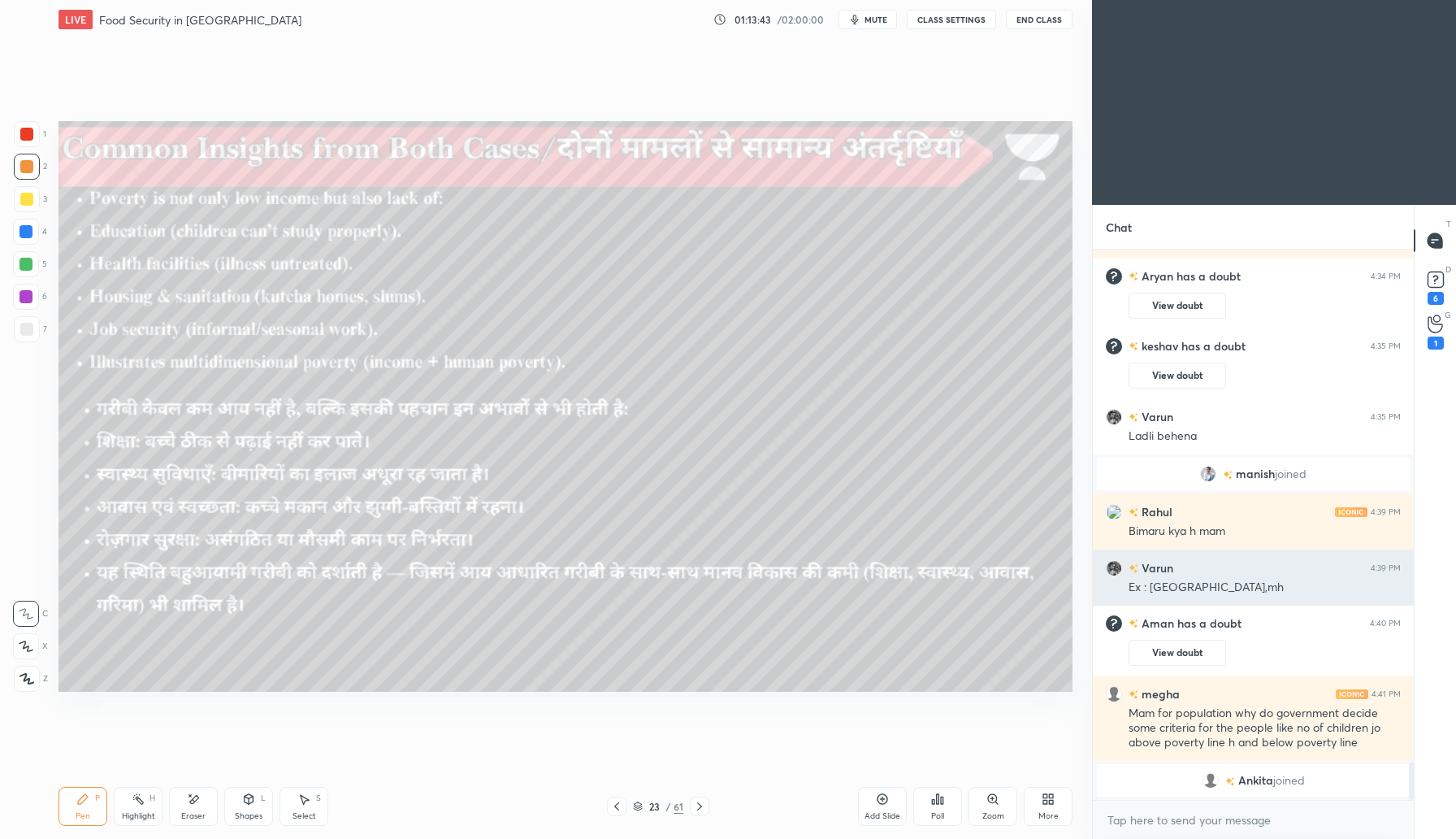
scroll to position [7595, 0]
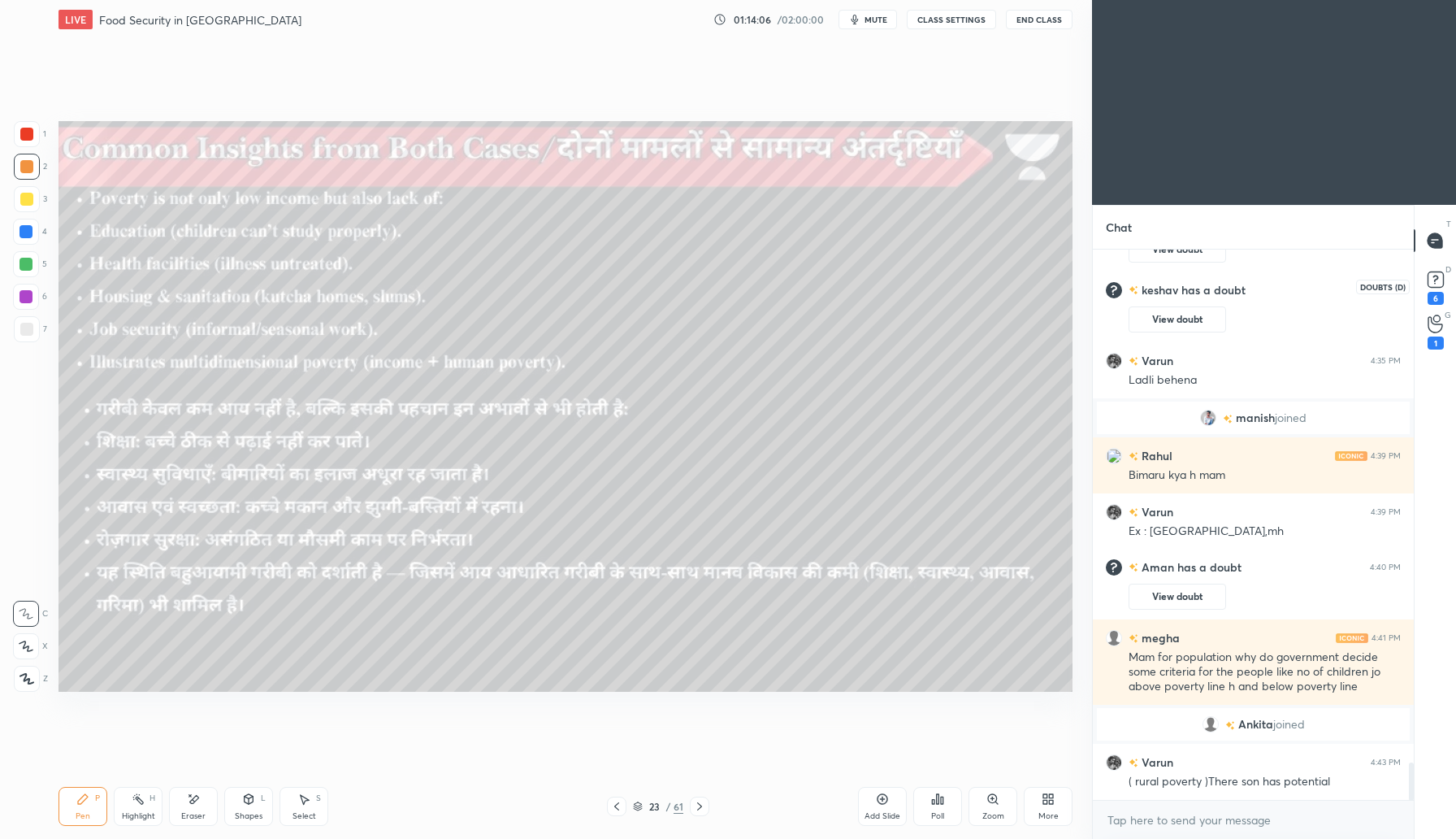
click at [1430, 280] on rect at bounding box center [1435, 280] width 16 height 16
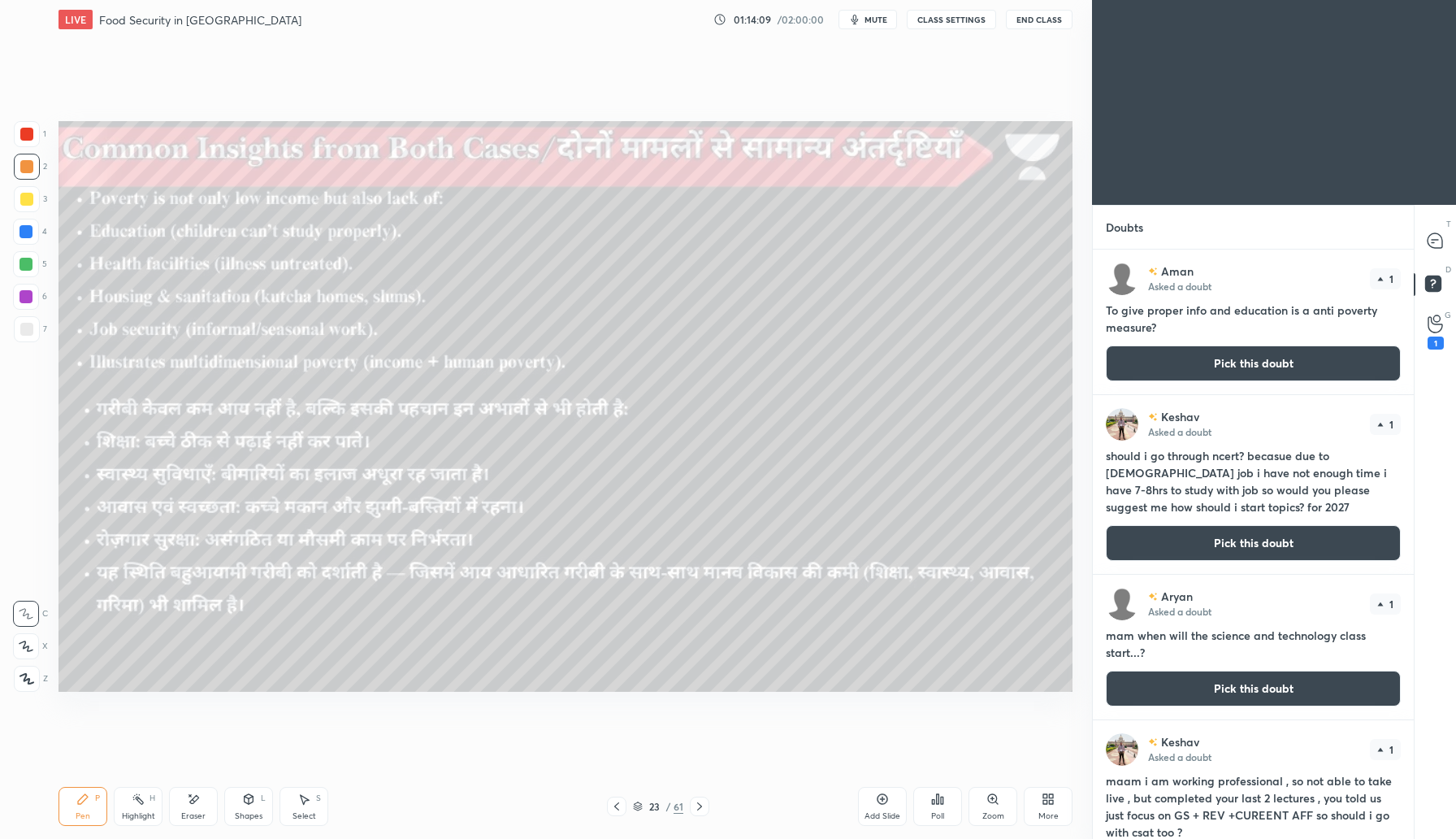
click at [1259, 357] on button "Pick this doubt" at bounding box center [1253, 363] width 295 height 36
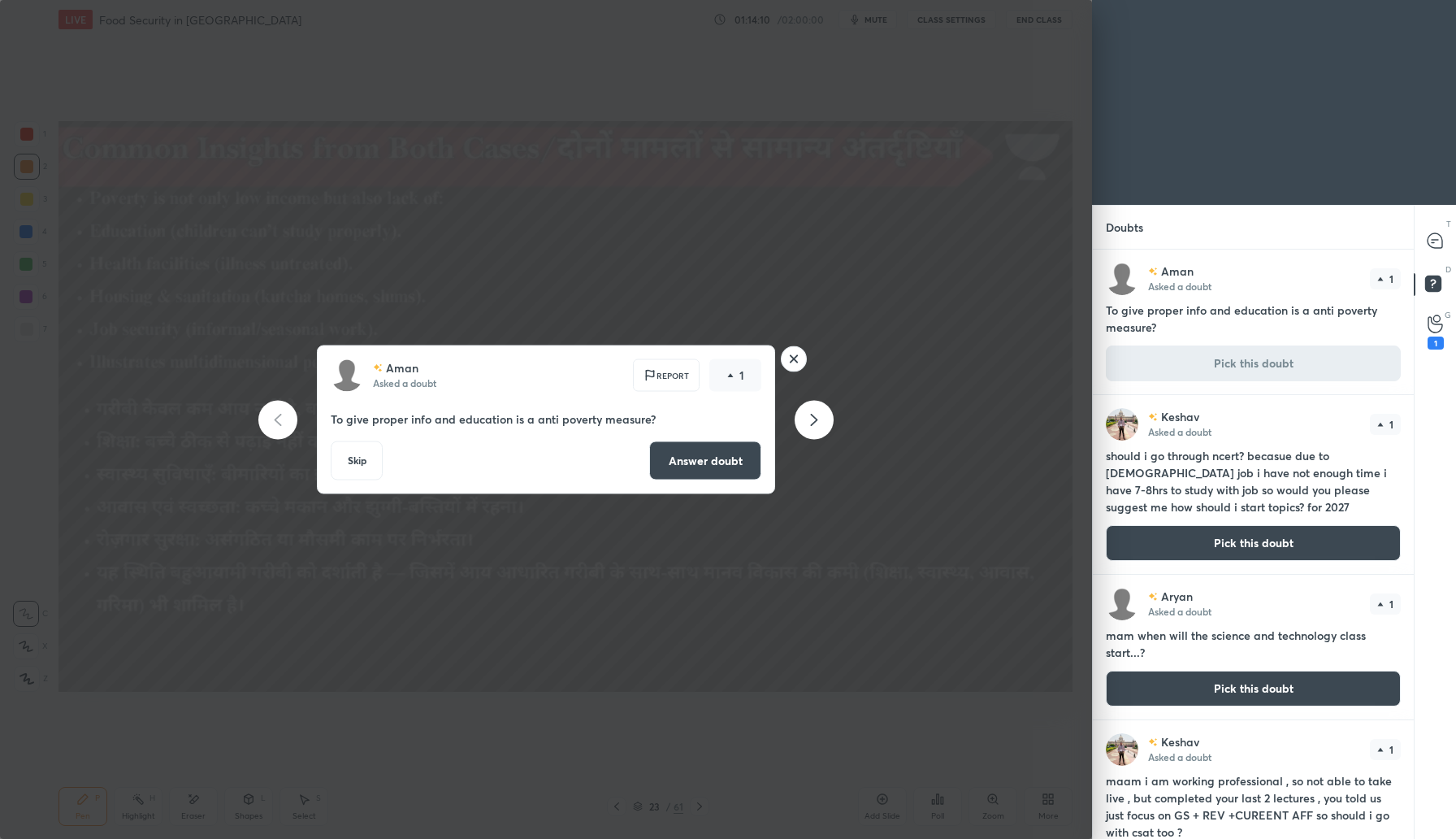
click at [713, 466] on button "Answer doubt" at bounding box center [705, 461] width 112 height 39
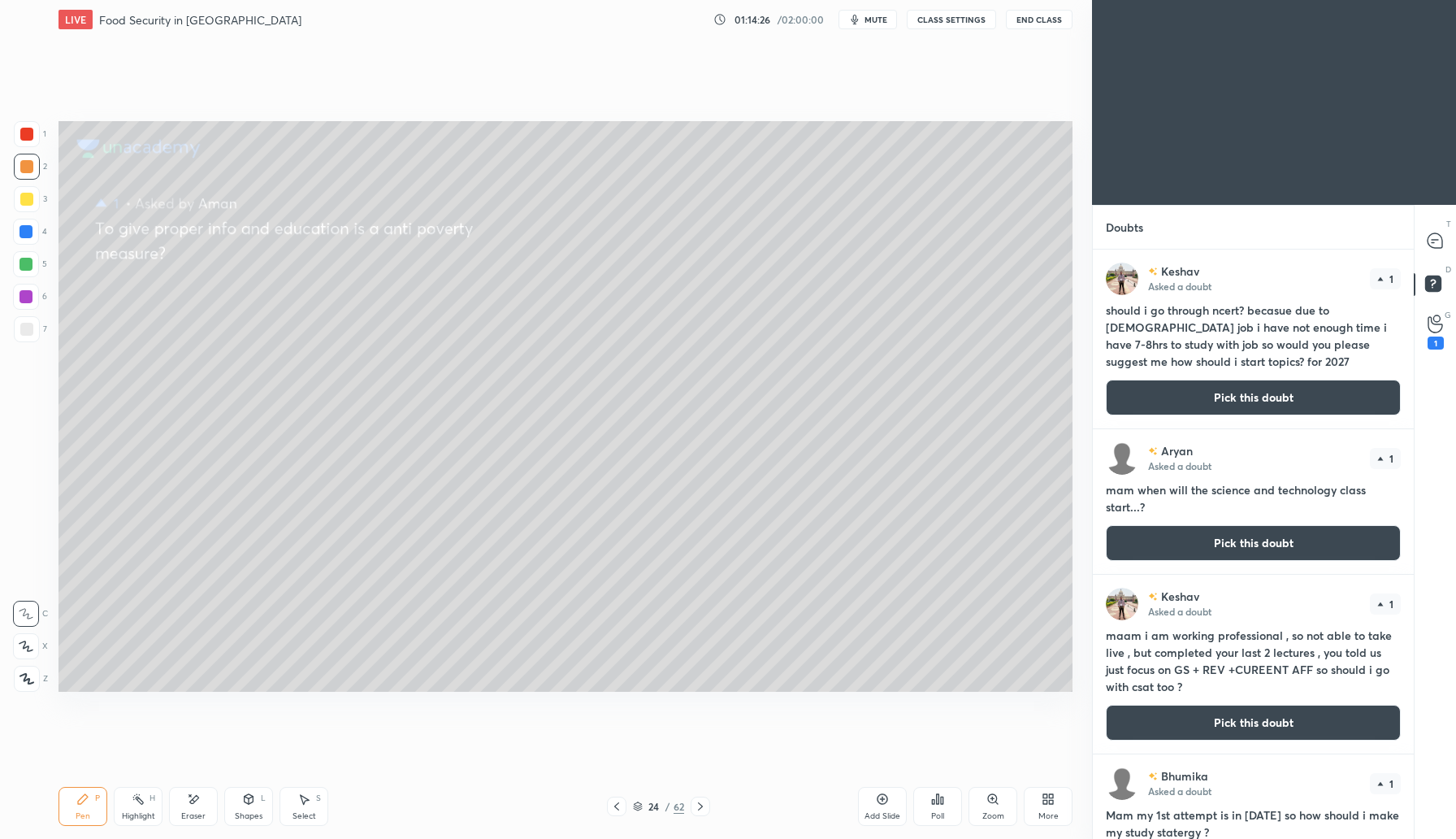
click at [1198, 400] on button "Pick this doubt" at bounding box center [1253, 397] width 295 height 36
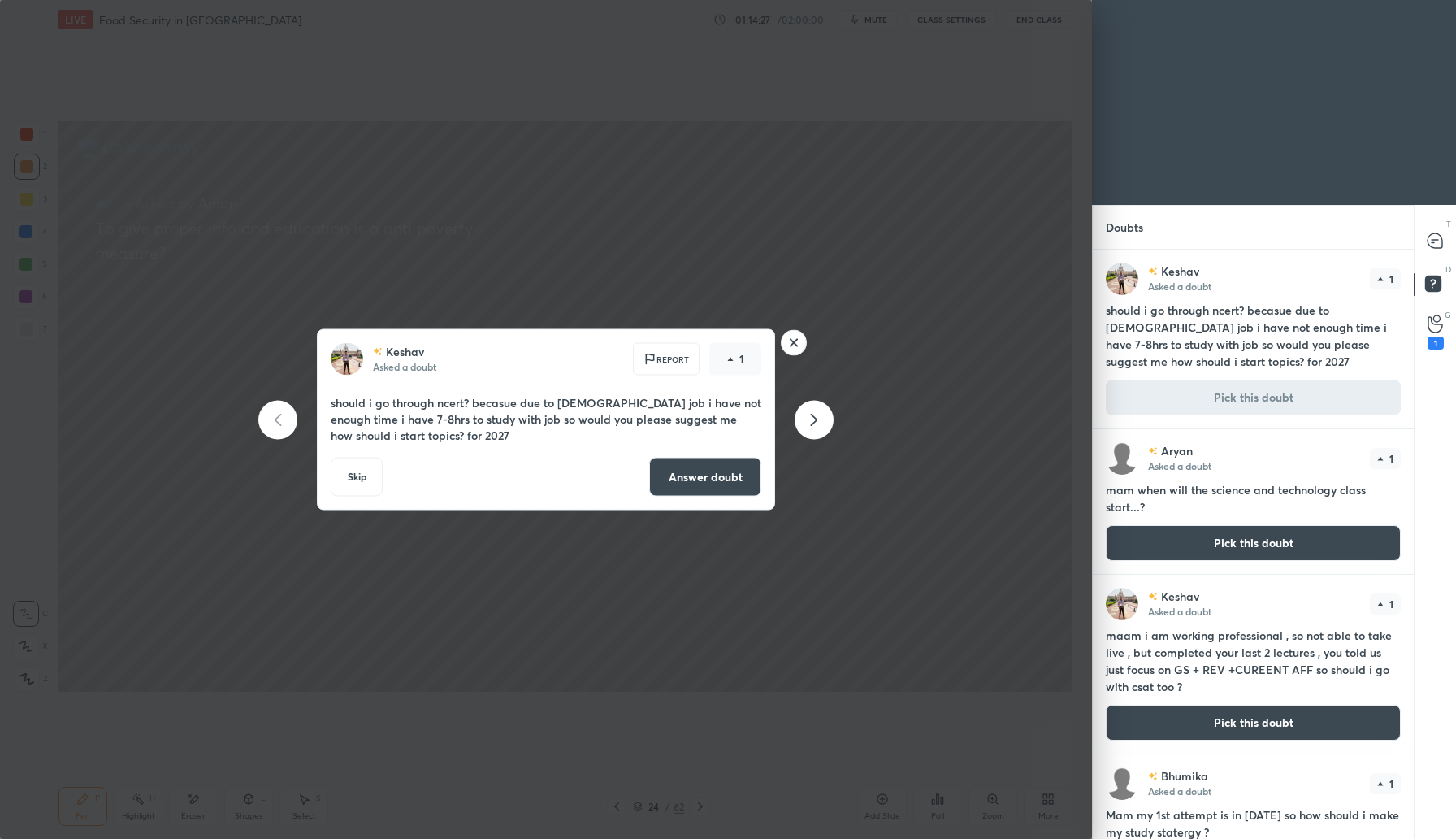
click at [737, 482] on button "Answer doubt" at bounding box center [705, 476] width 112 height 39
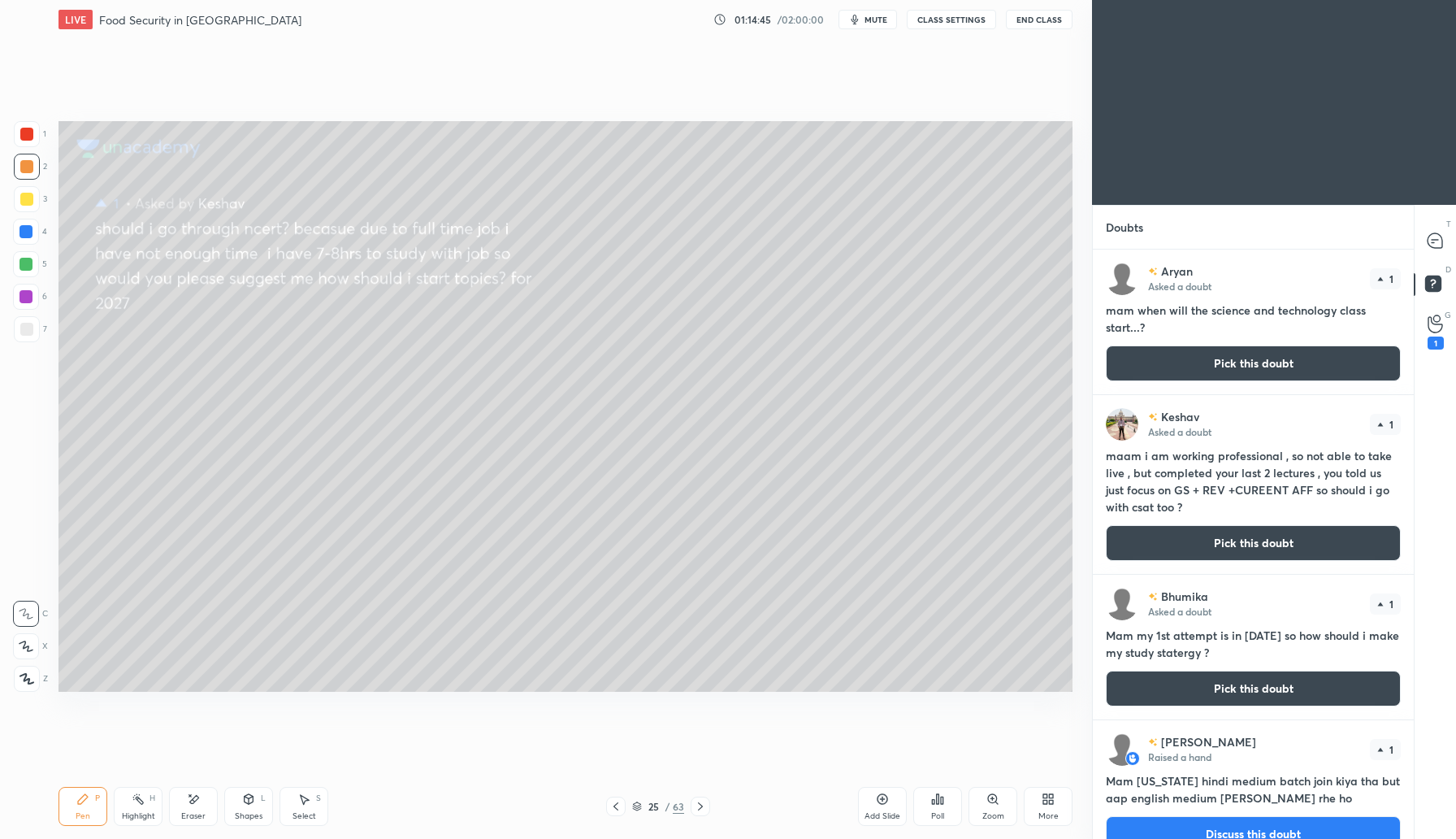
click at [1261, 355] on button "Pick this doubt" at bounding box center [1253, 363] width 295 height 36
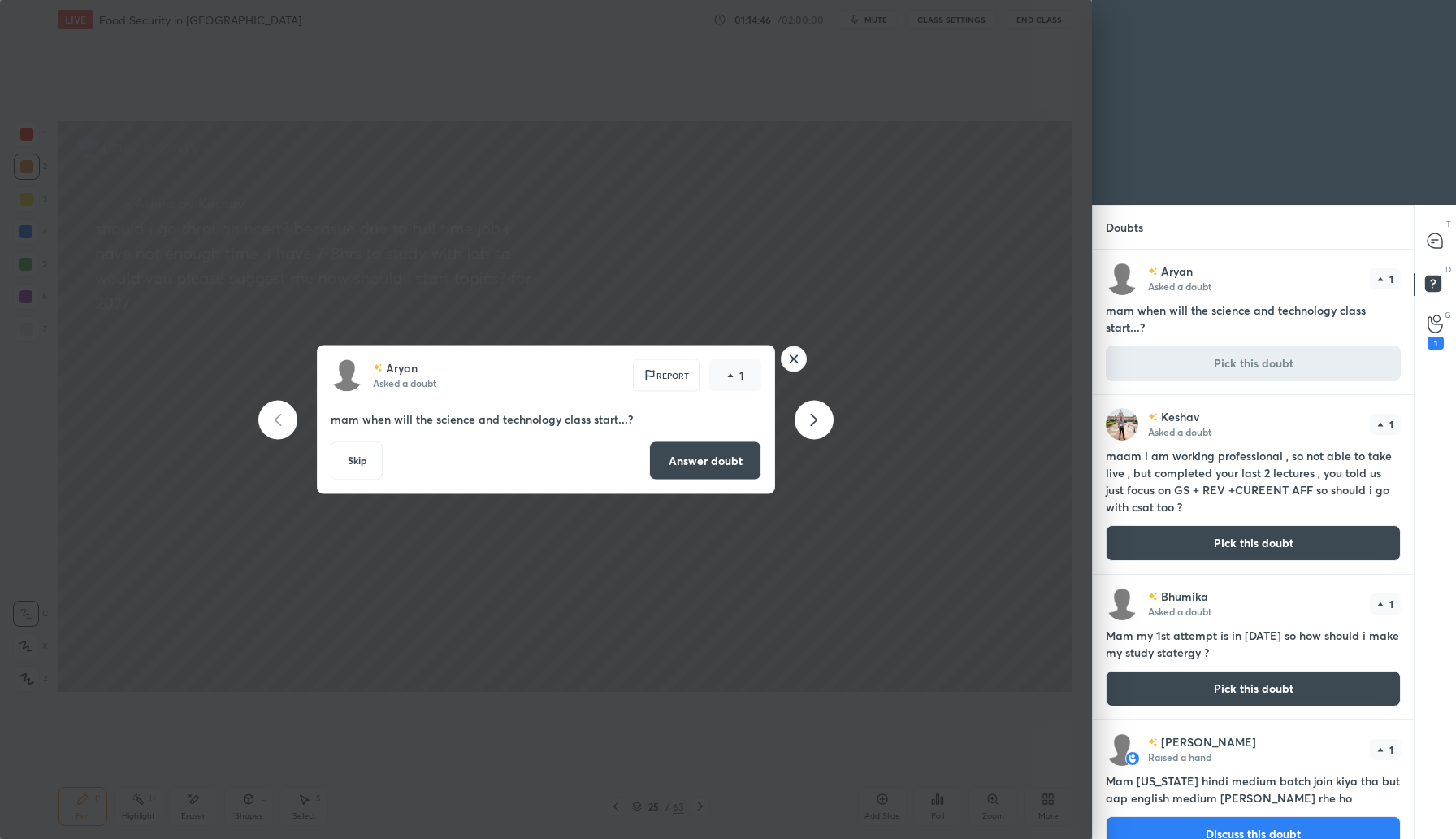
click at [709, 469] on button "Answer doubt" at bounding box center [705, 461] width 112 height 39
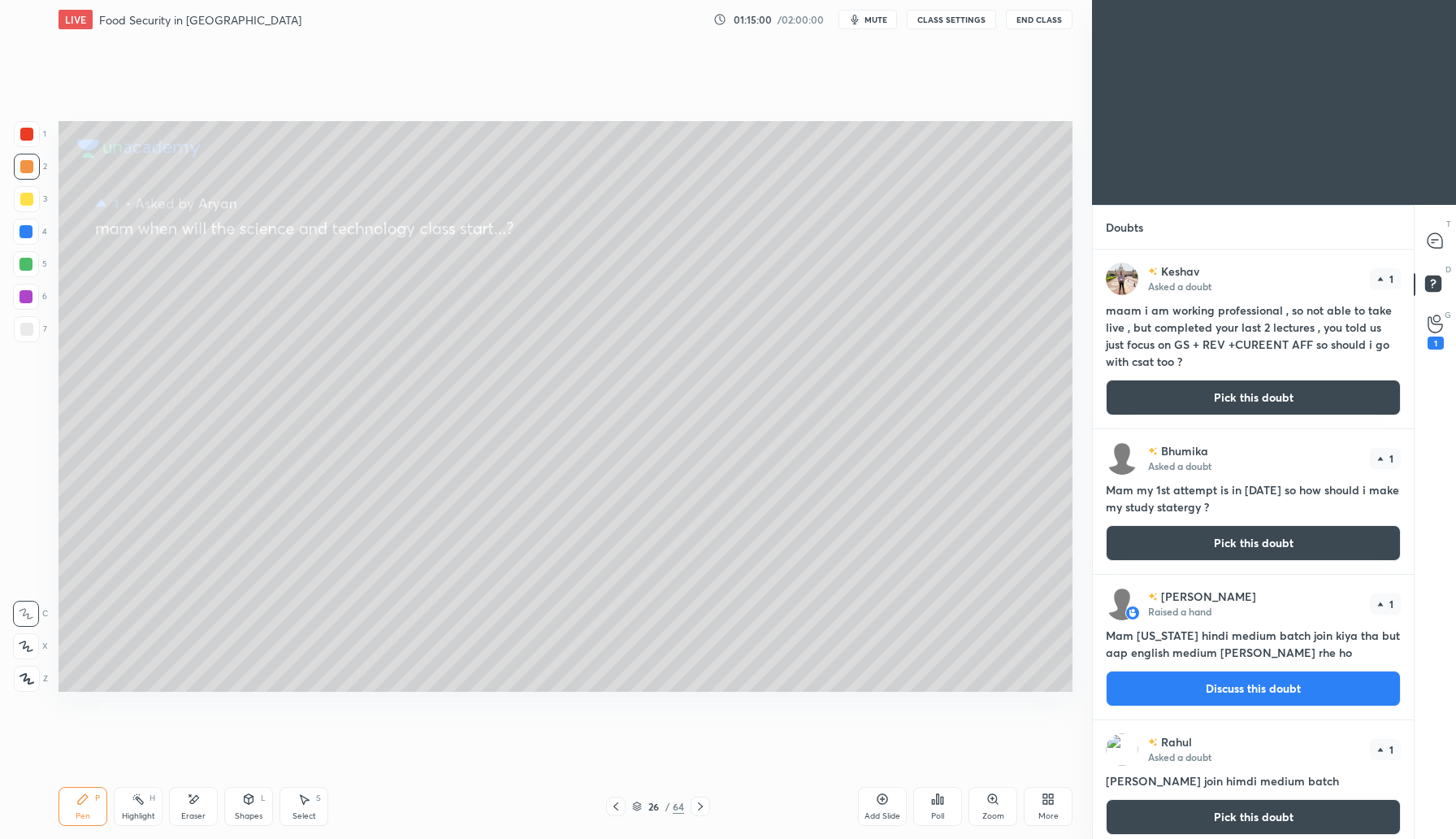
click at [1248, 550] on button "Pick this doubt" at bounding box center [1253, 542] width 295 height 36
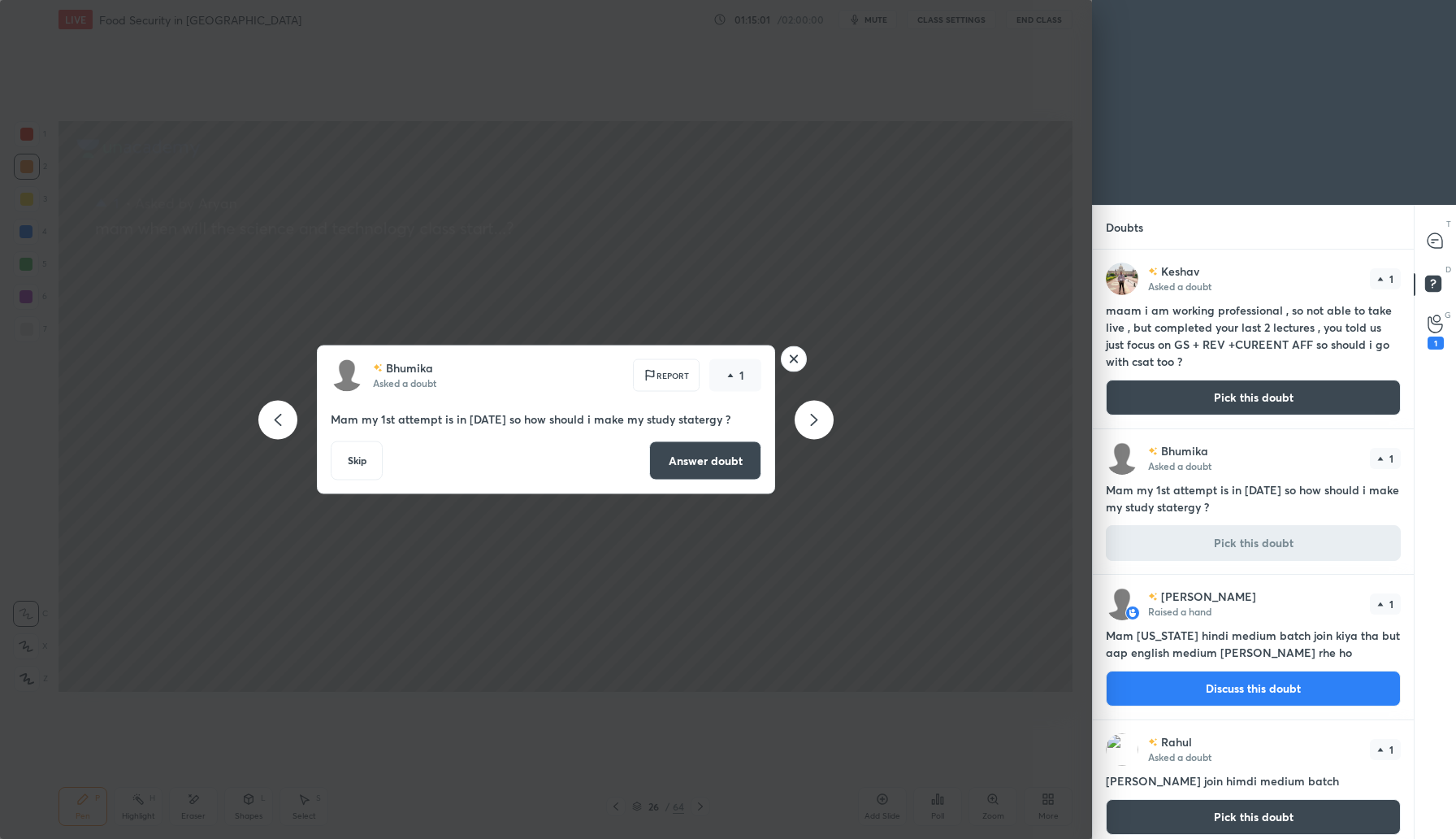
click at [731, 455] on button "Answer doubt" at bounding box center [705, 461] width 112 height 39
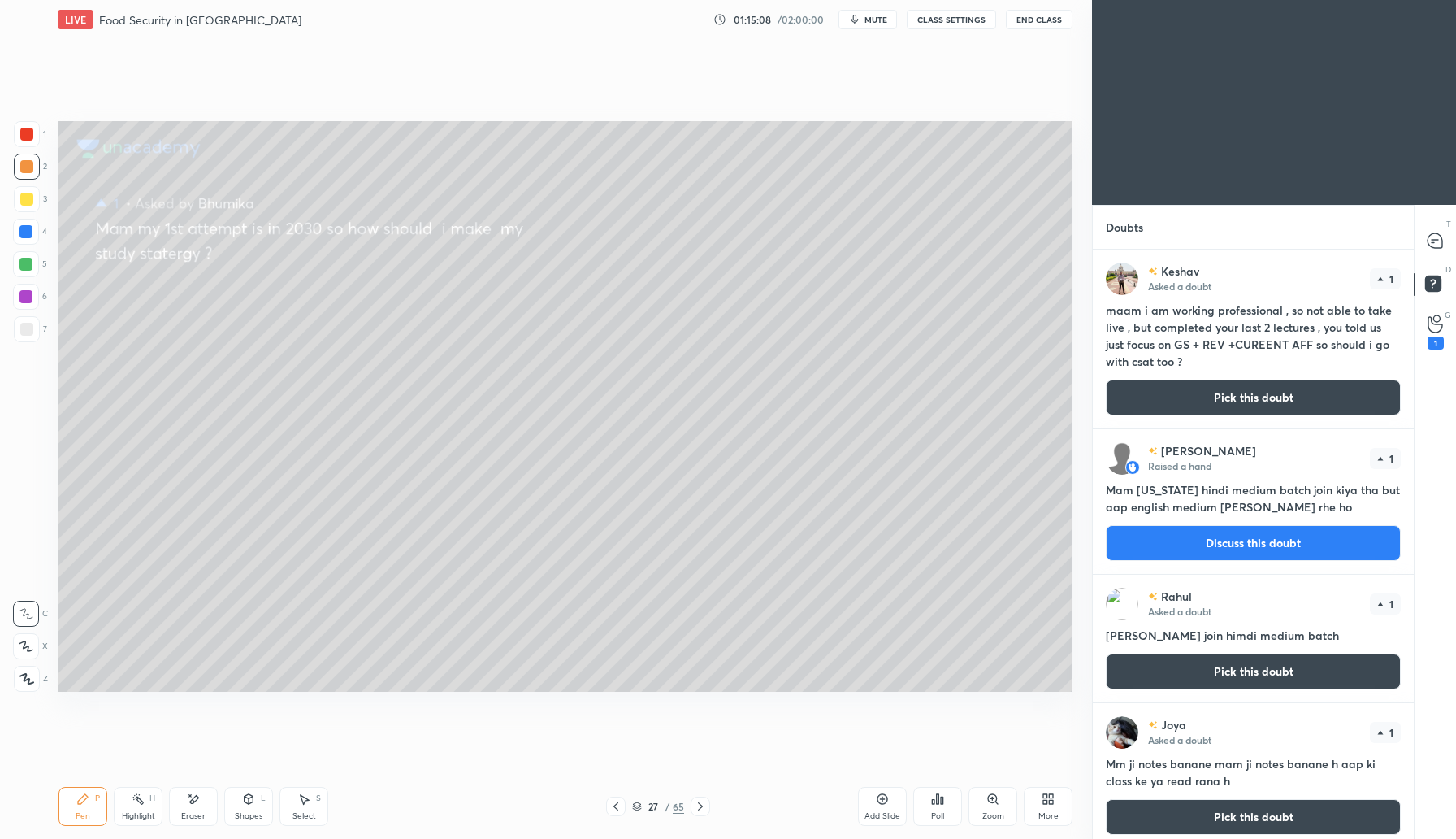
click at [1231, 543] on button "Discuss this doubt" at bounding box center [1253, 542] width 295 height 36
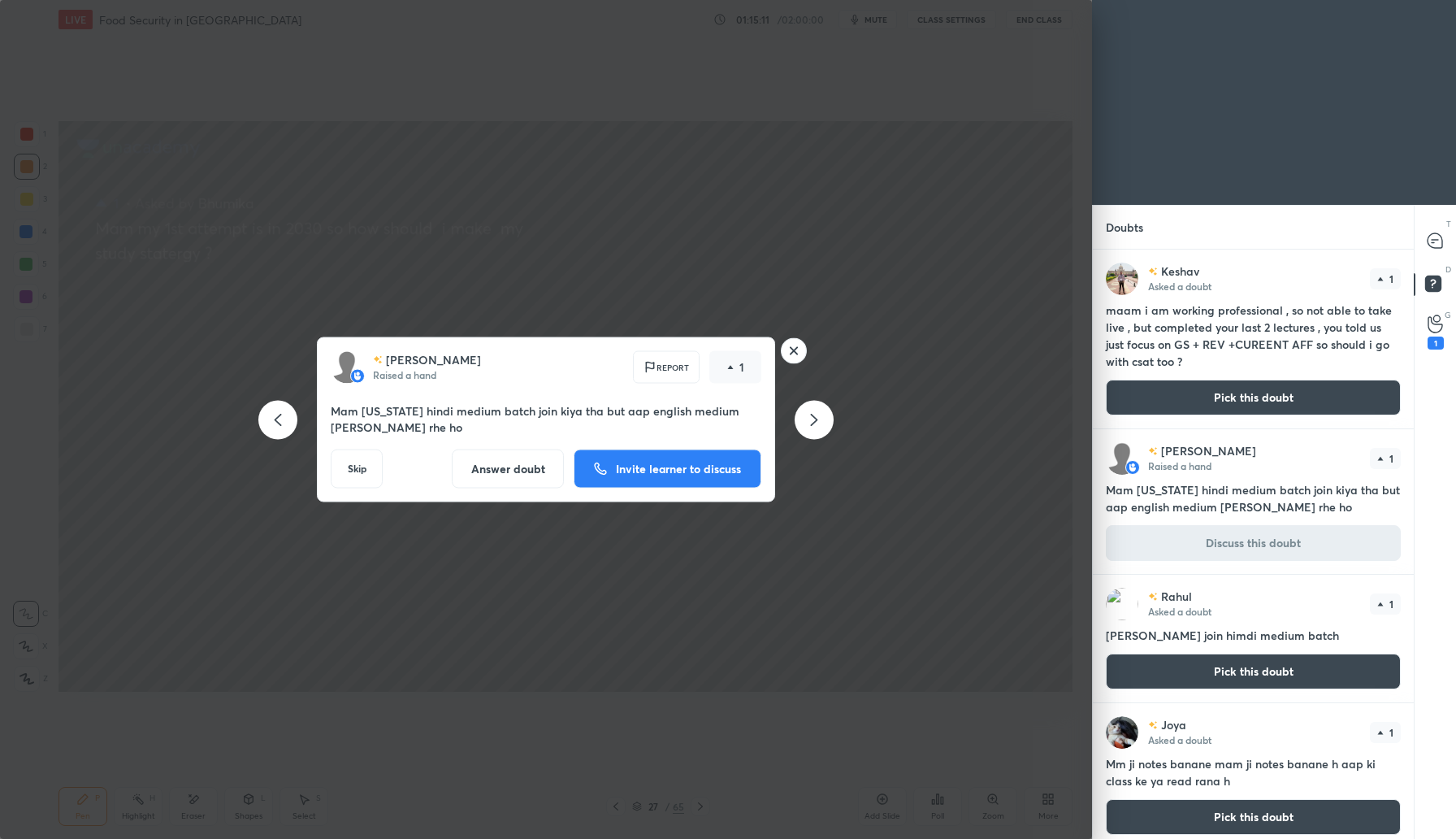
click at [519, 455] on button "Answer doubt" at bounding box center [507, 469] width 112 height 39
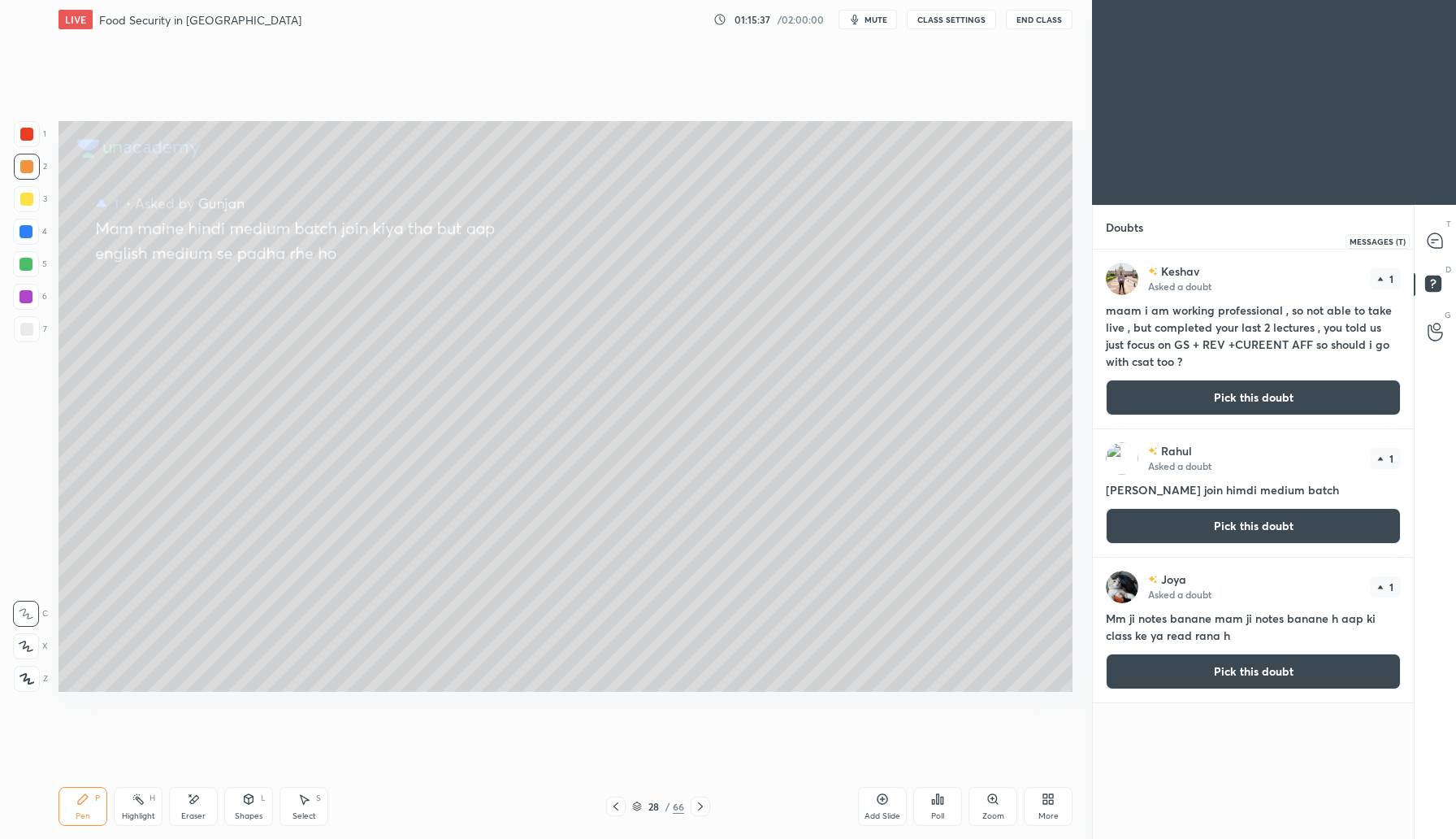
click at [1435, 243] on icon at bounding box center [1434, 240] width 15 height 15
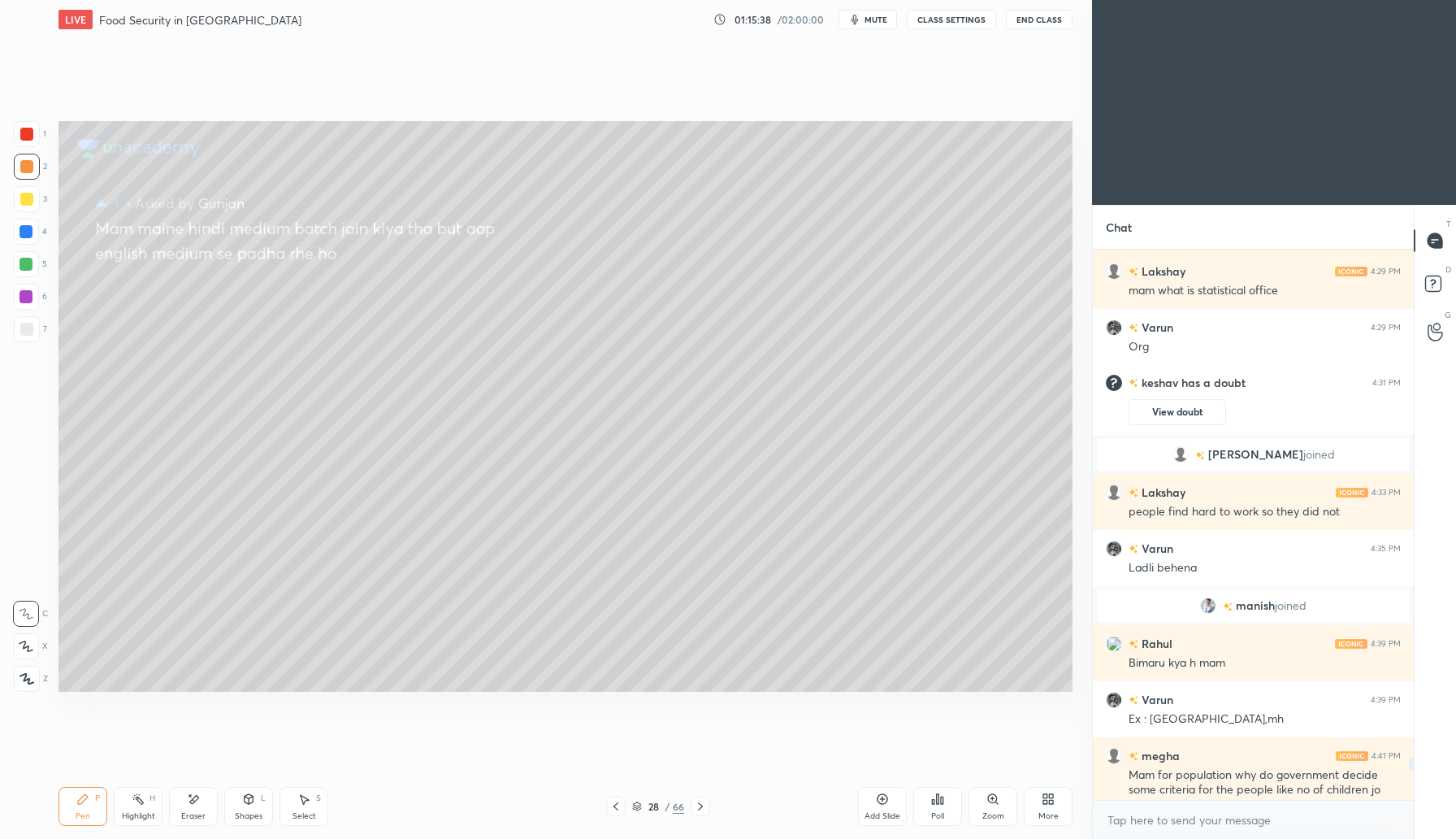
scroll to position [7834, 0]
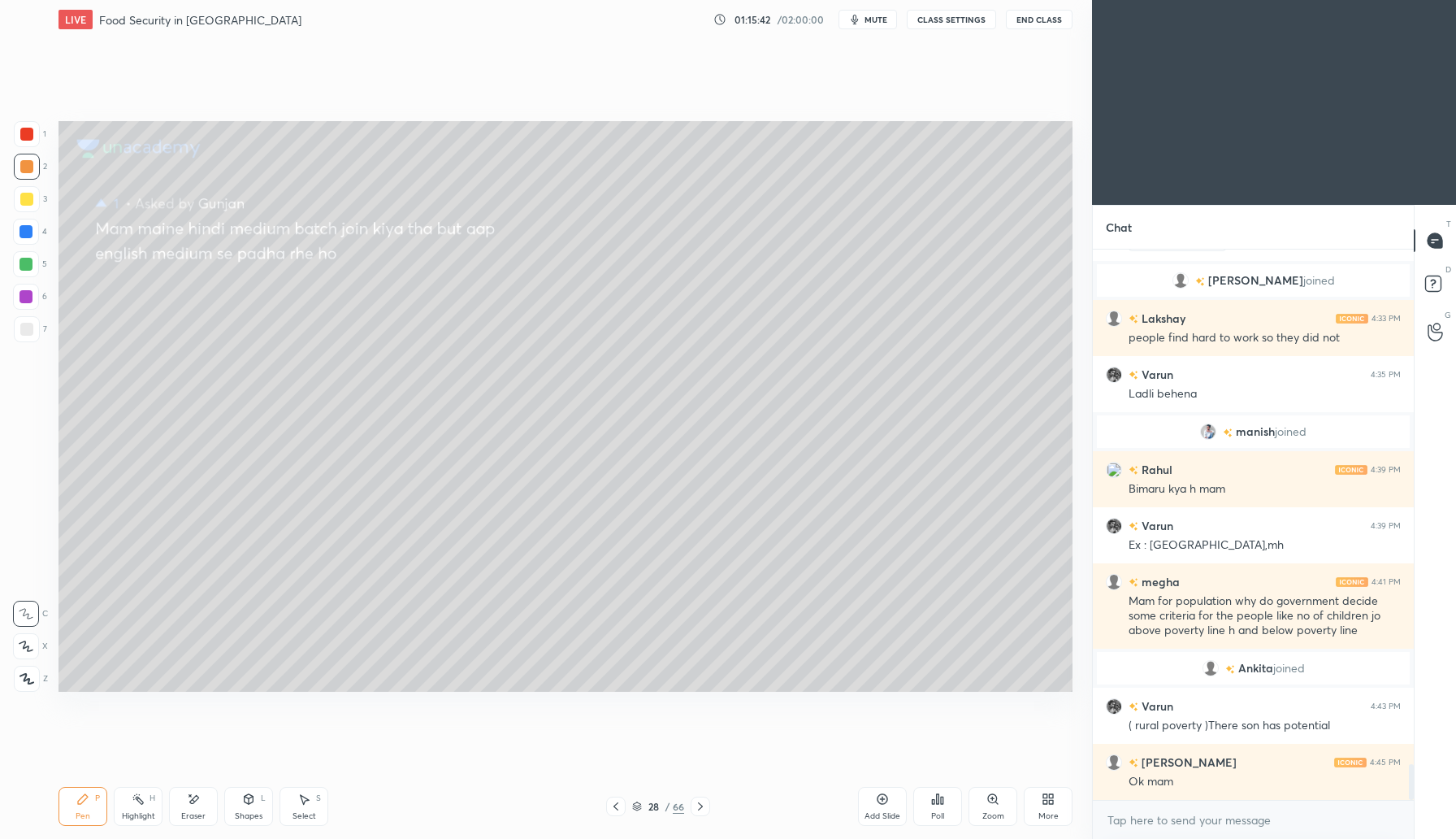
click at [702, 807] on icon at bounding box center [700, 806] width 13 height 13
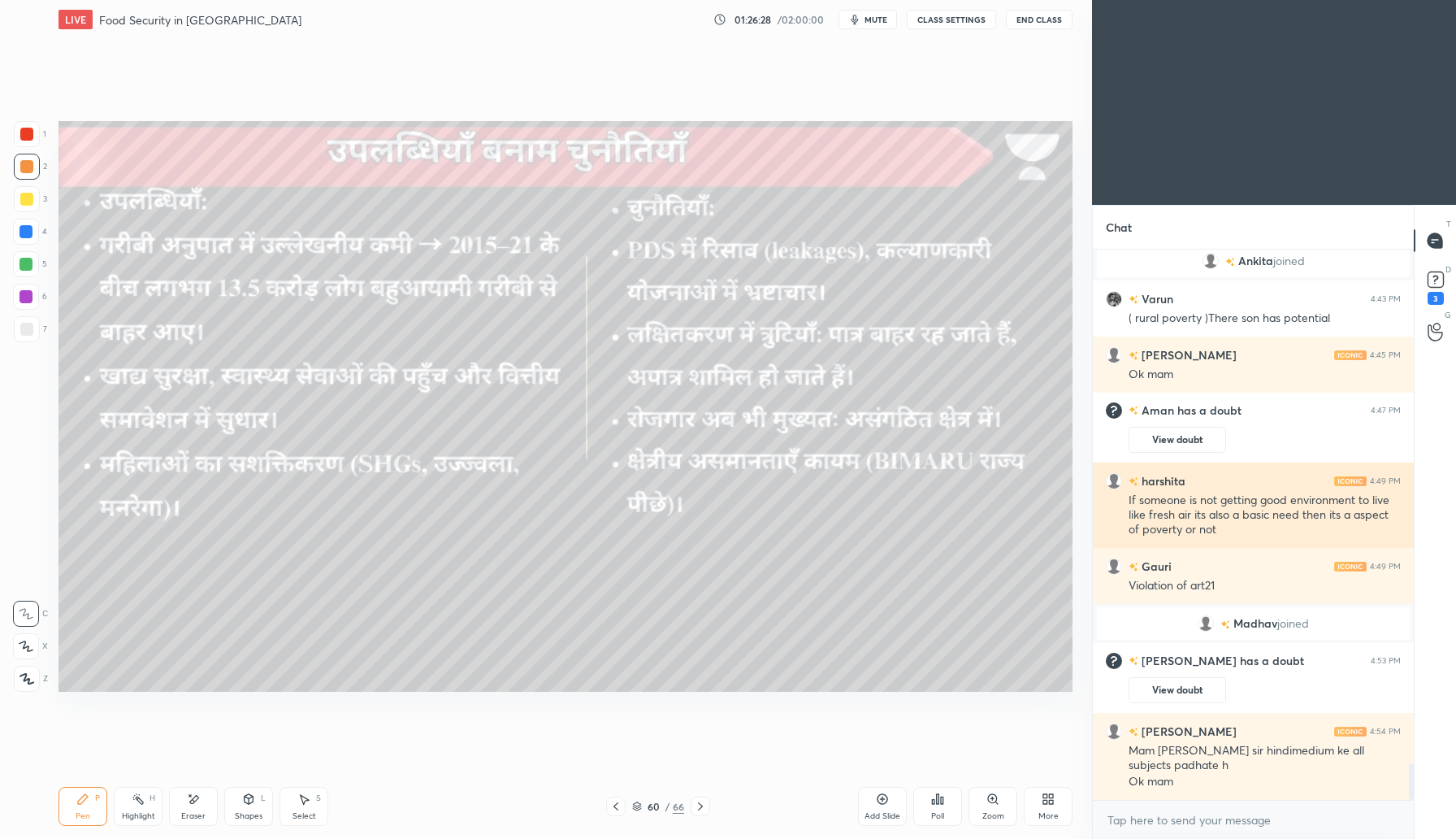
scroll to position [7669, 0]
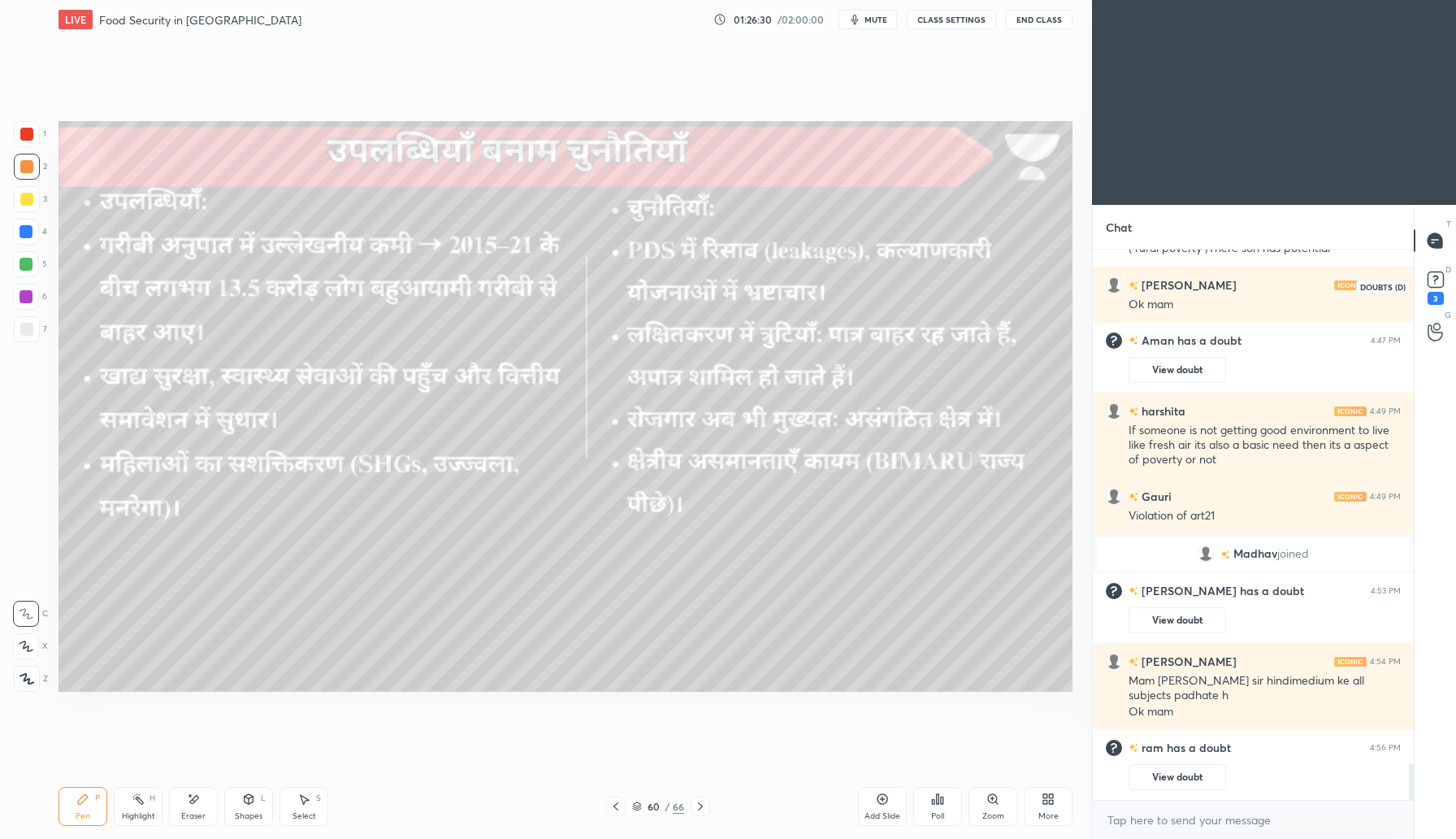
click at [1434, 281] on icon at bounding box center [1435, 279] width 6 height 6
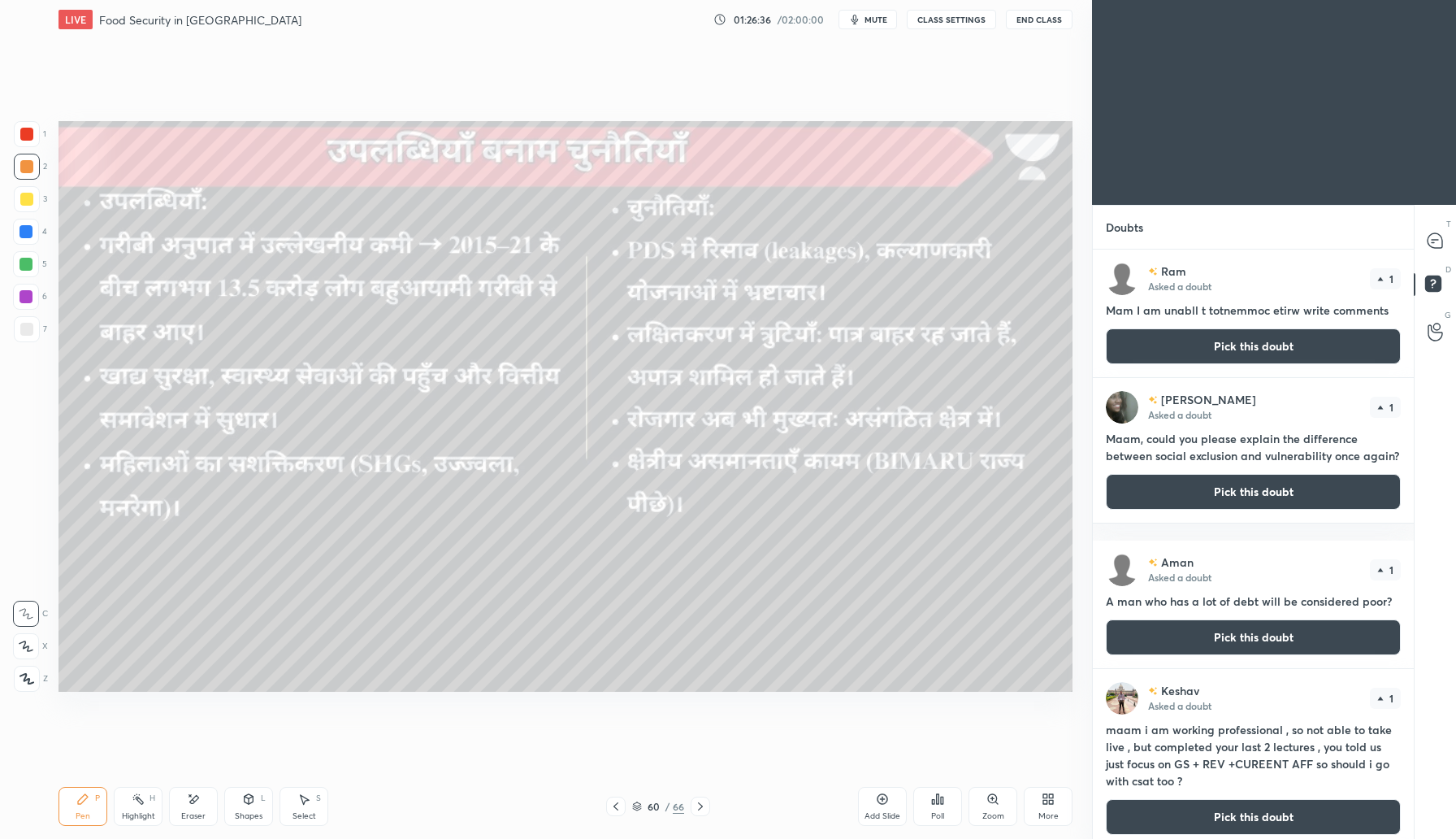
click at [1261, 346] on button "Pick this doubt" at bounding box center [1253, 345] width 295 height 36
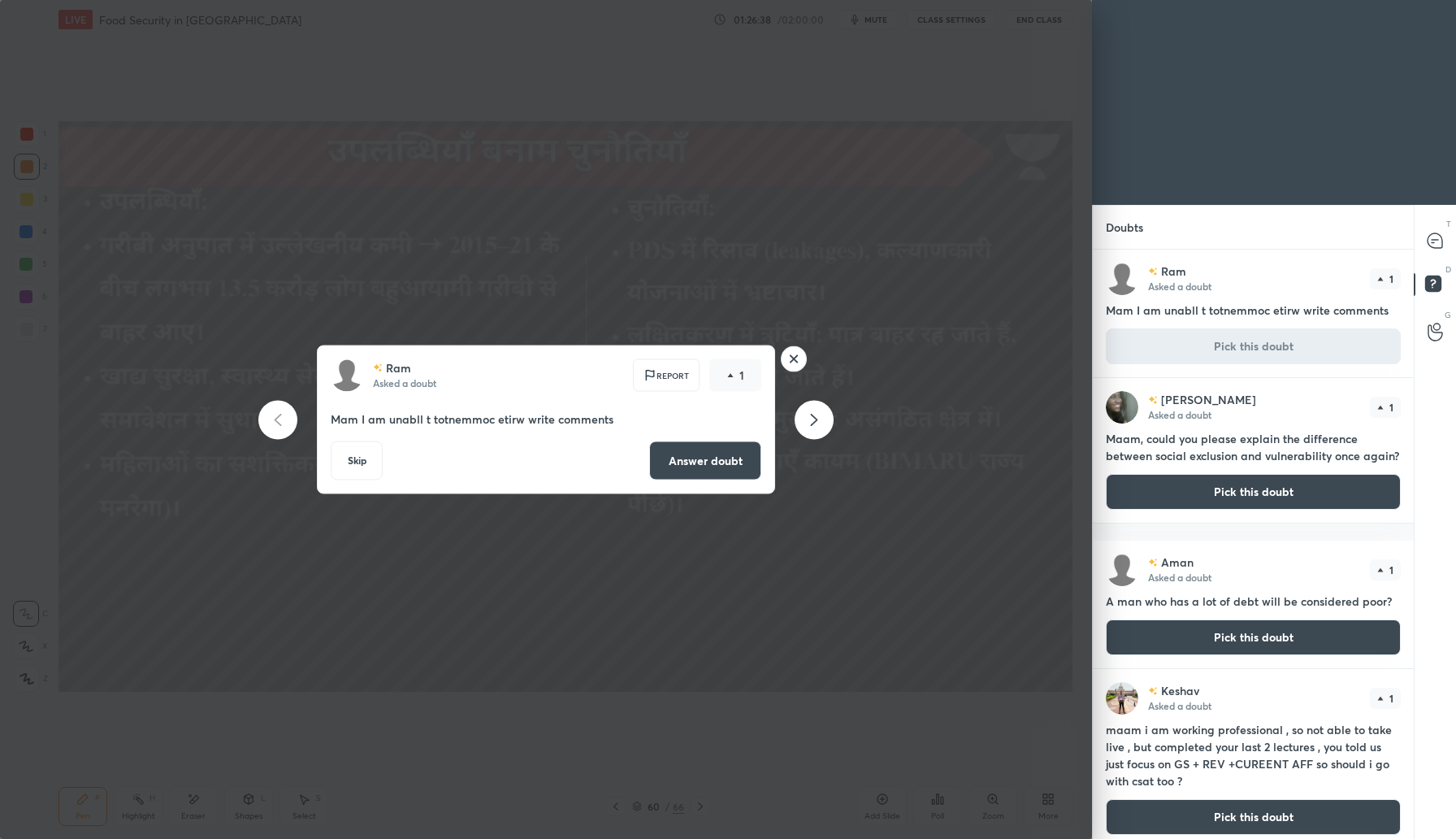
click at [715, 457] on button "Answer doubt" at bounding box center [705, 461] width 112 height 39
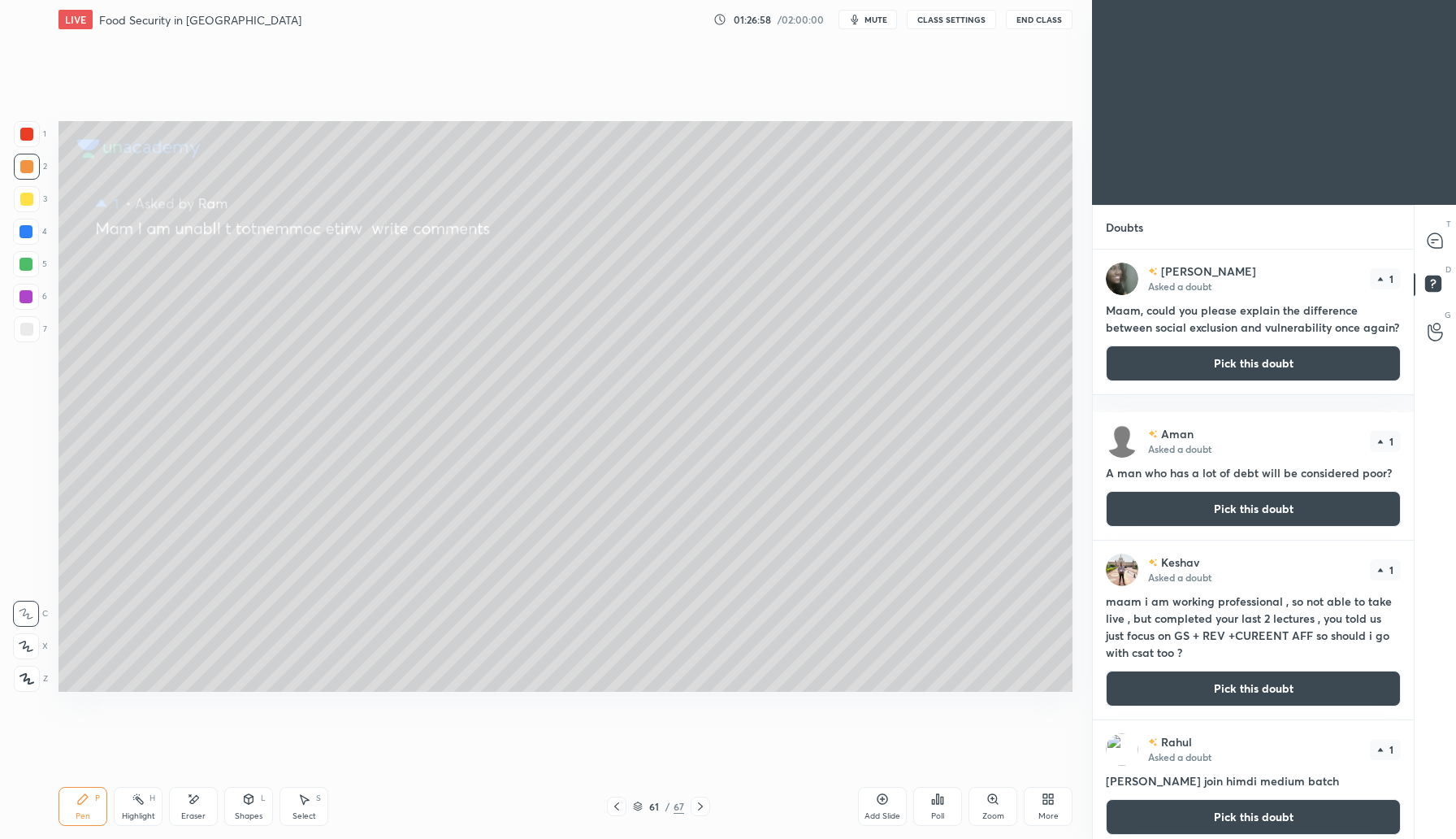
drag, startPoint x: 1231, startPoint y: 385, endPoint x: 1242, endPoint y: 386, distance: 11.0
click at [1231, 381] on button "Pick this doubt" at bounding box center [1253, 363] width 295 height 36
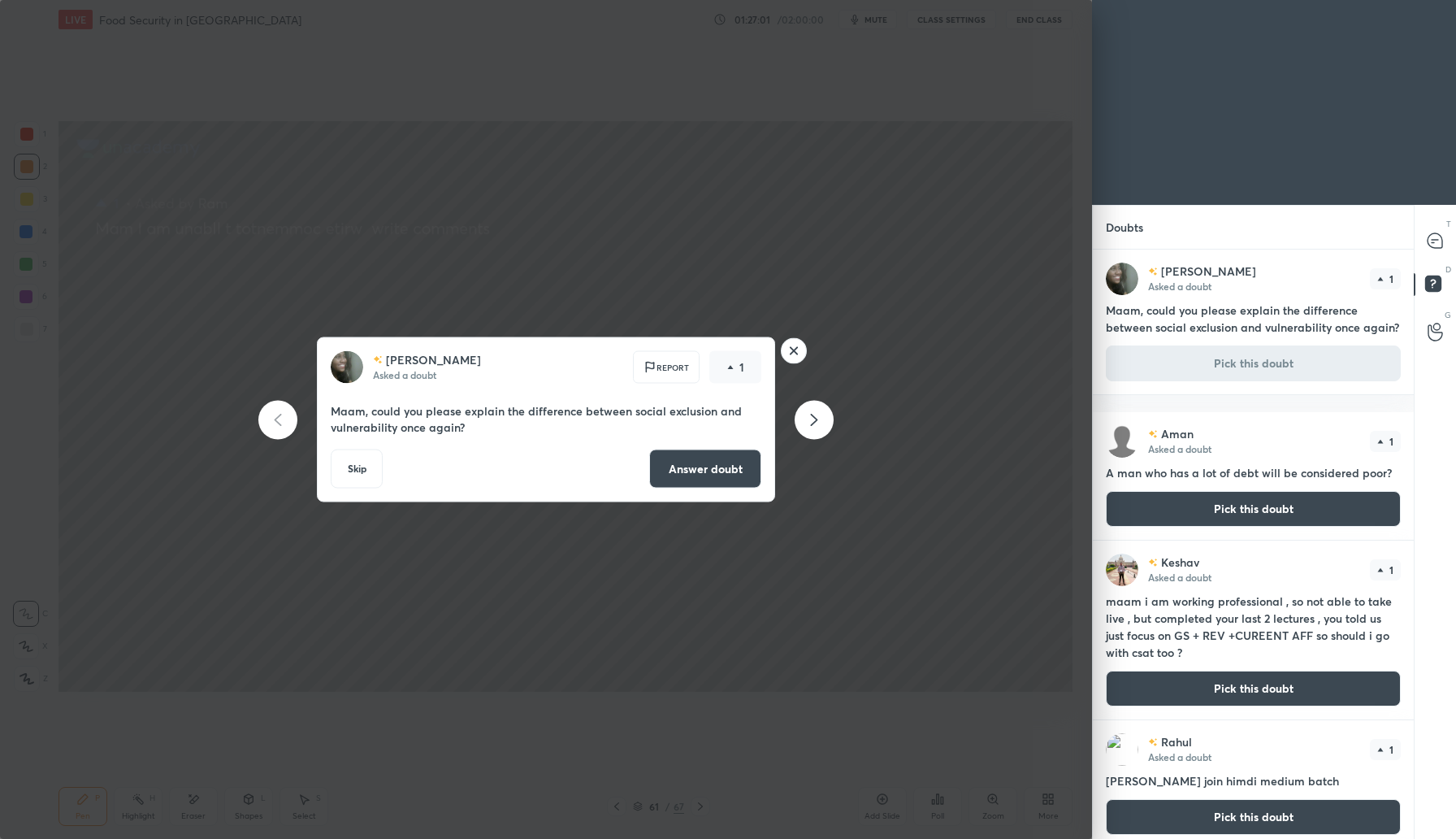
drag, startPoint x: 715, startPoint y: 472, endPoint x: 723, endPoint y: 471, distance: 8.1
click at [715, 472] on button "Answer doubt" at bounding box center [705, 469] width 112 height 39
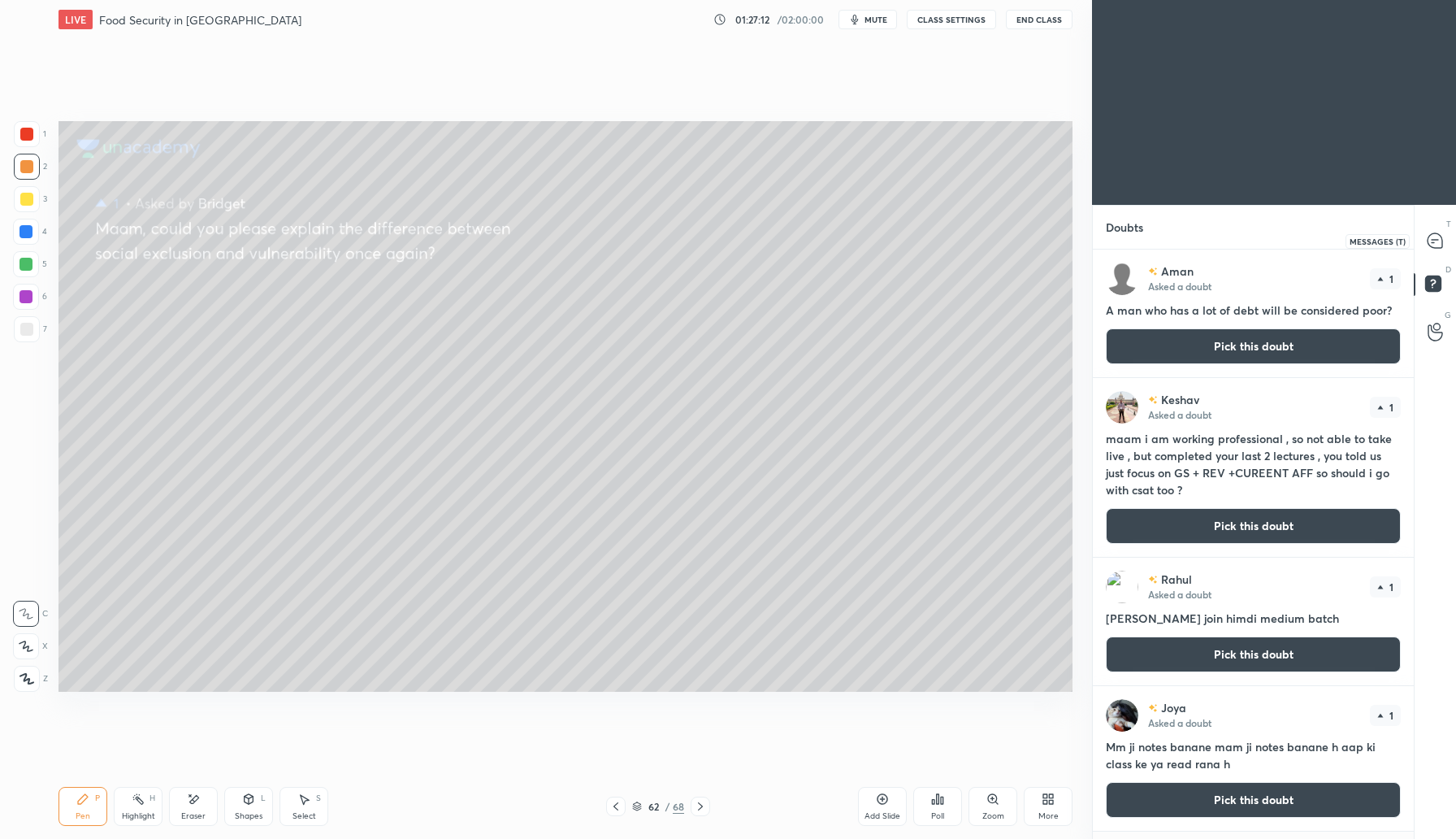
click at [1426, 238] on div at bounding box center [1435, 240] width 32 height 29
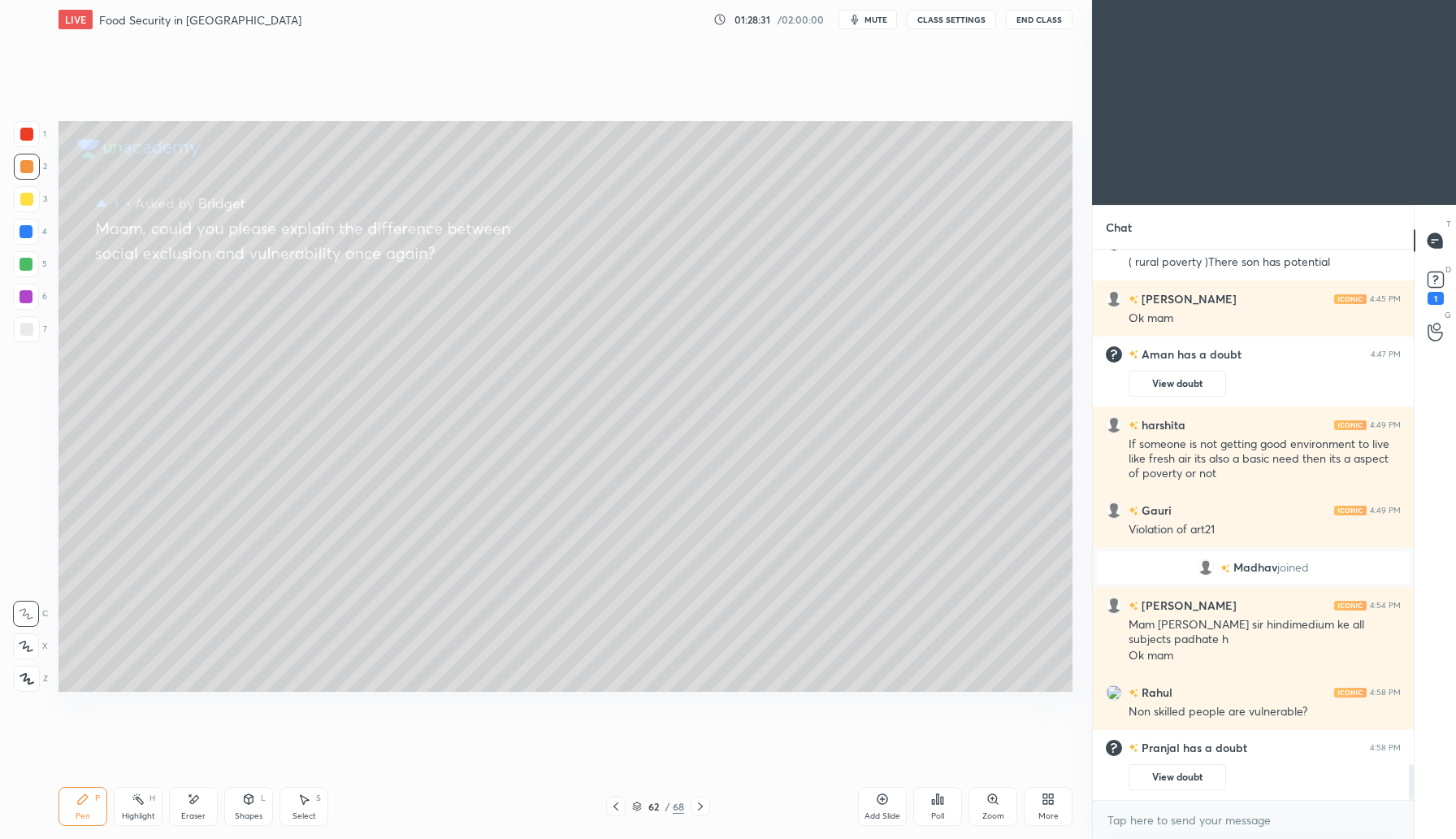
scroll to position [7680, 0]
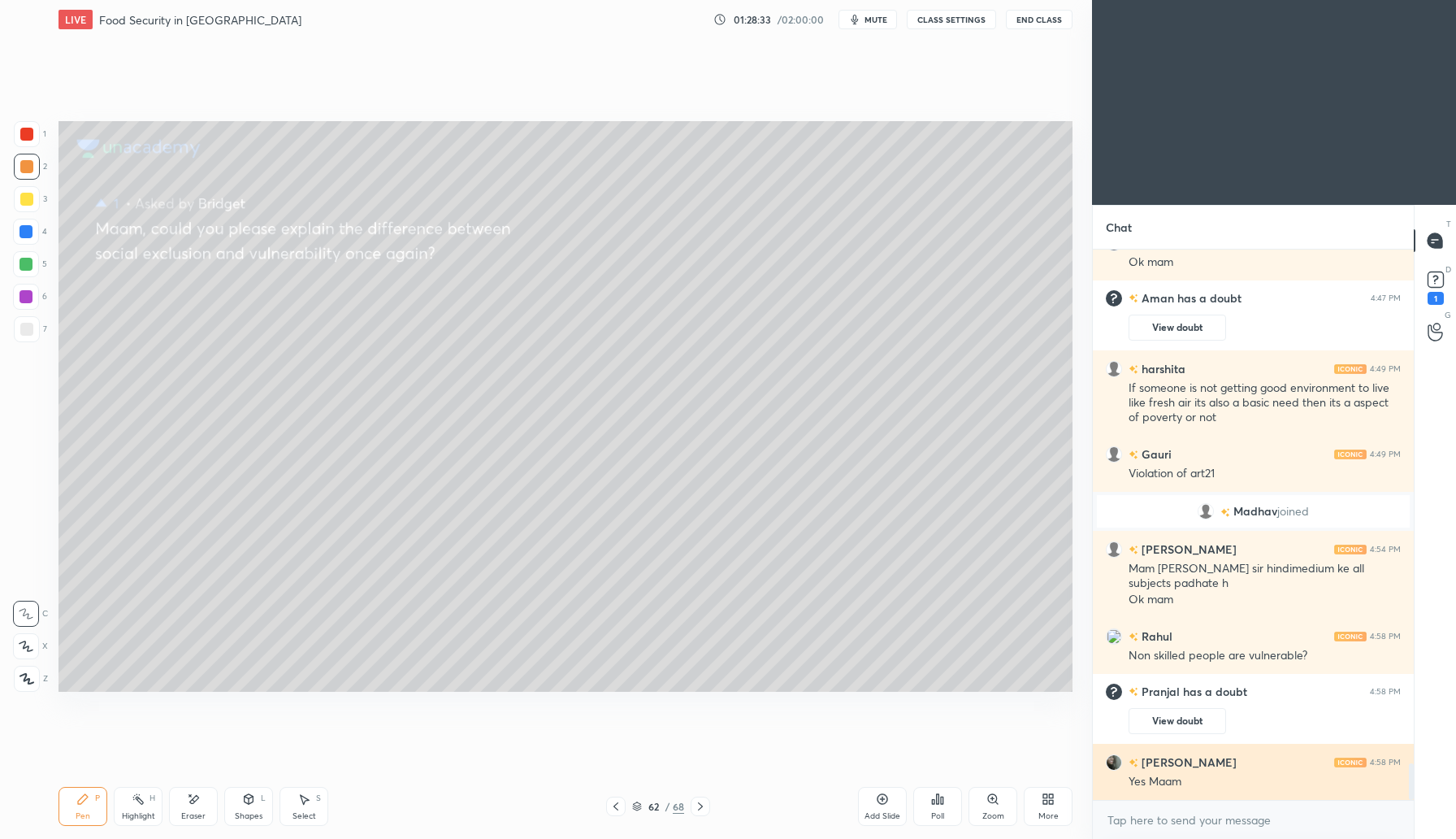
click at [1115, 759] on img "grid" at bounding box center [1113, 762] width 16 height 16
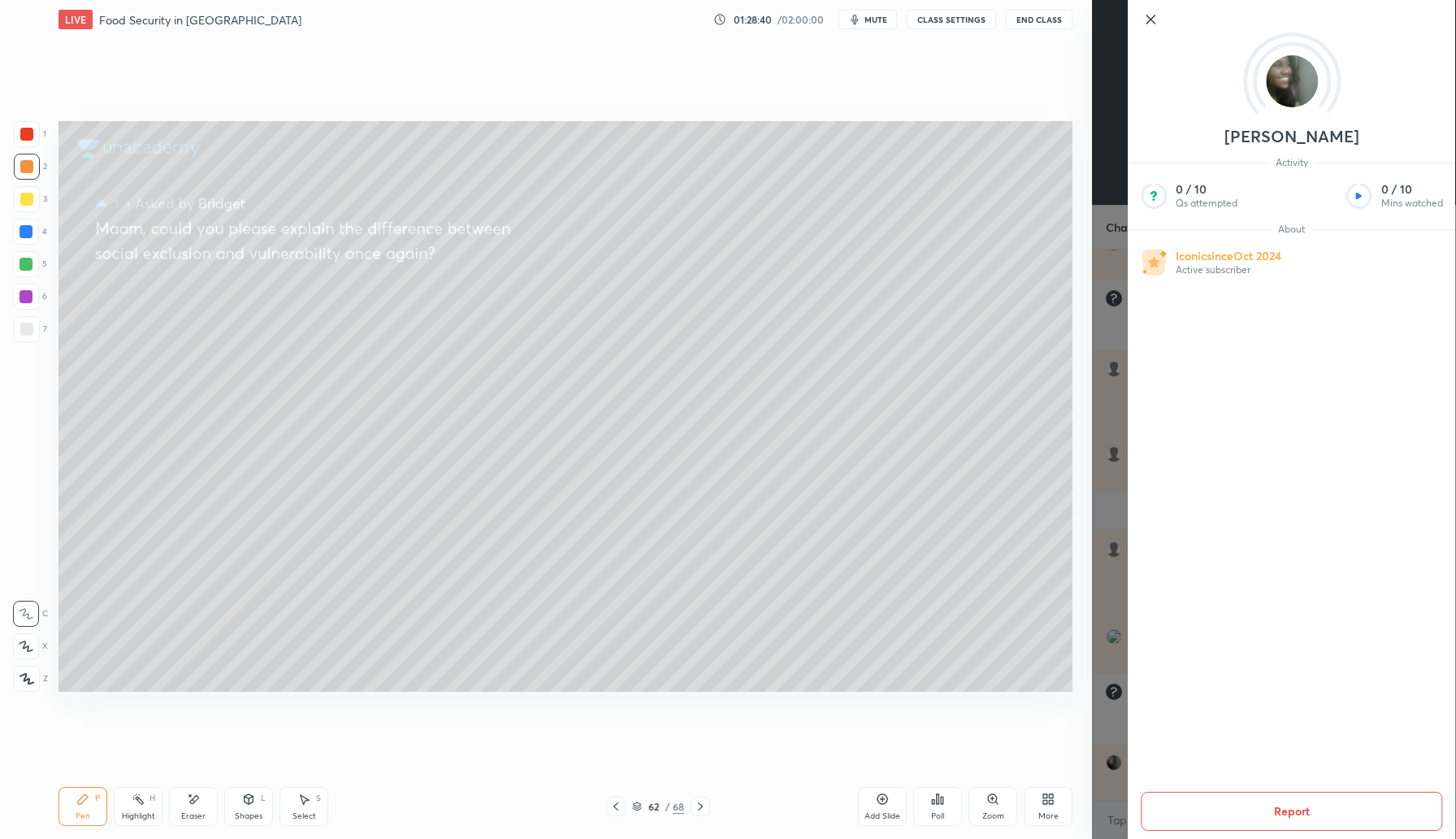
click at [1154, 17] on icon at bounding box center [1150, 19] width 19 height 19
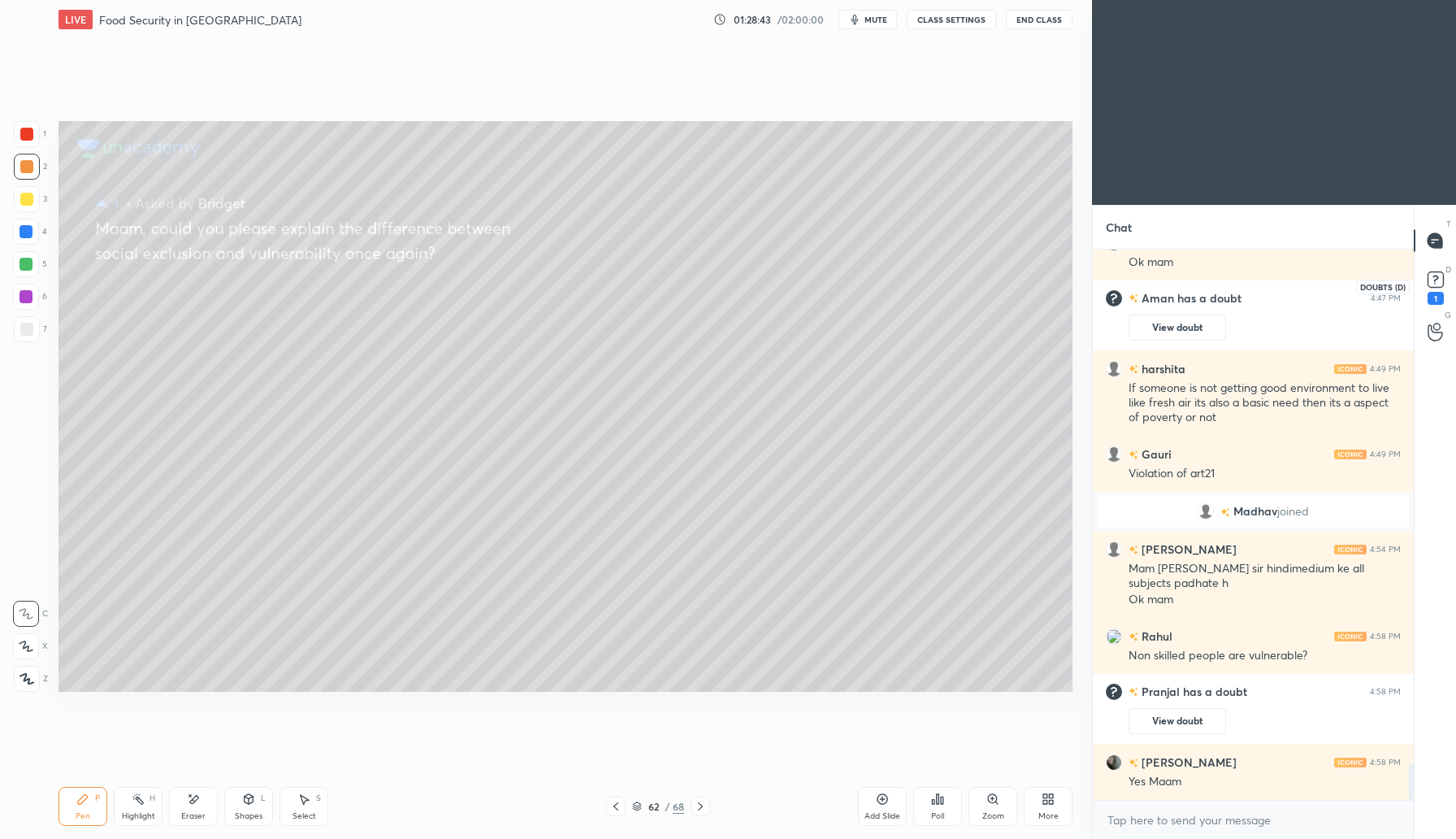
click at [1437, 285] on rect at bounding box center [1435, 280] width 16 height 16
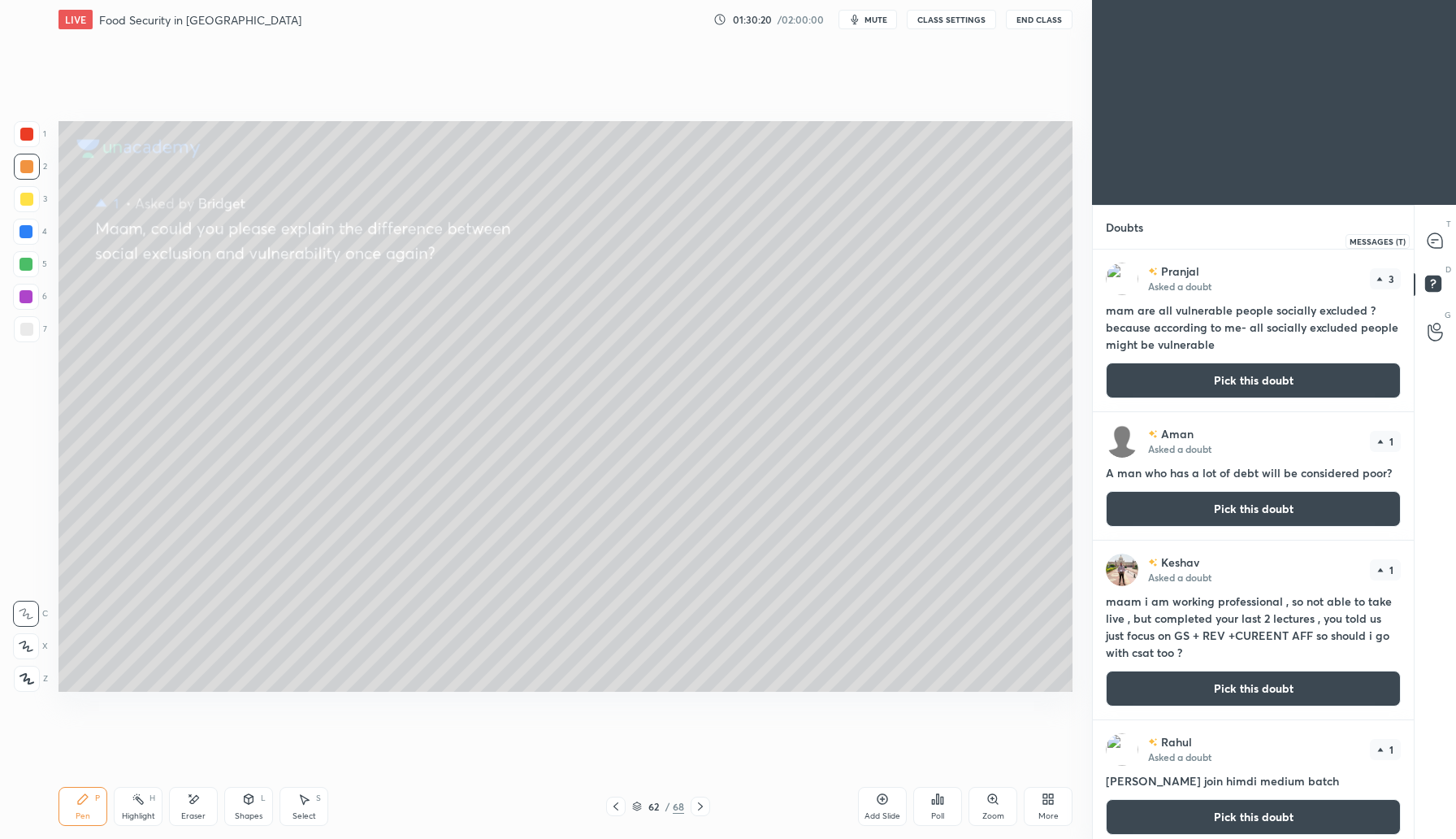
click at [1436, 248] on icon at bounding box center [1435, 241] width 17 height 17
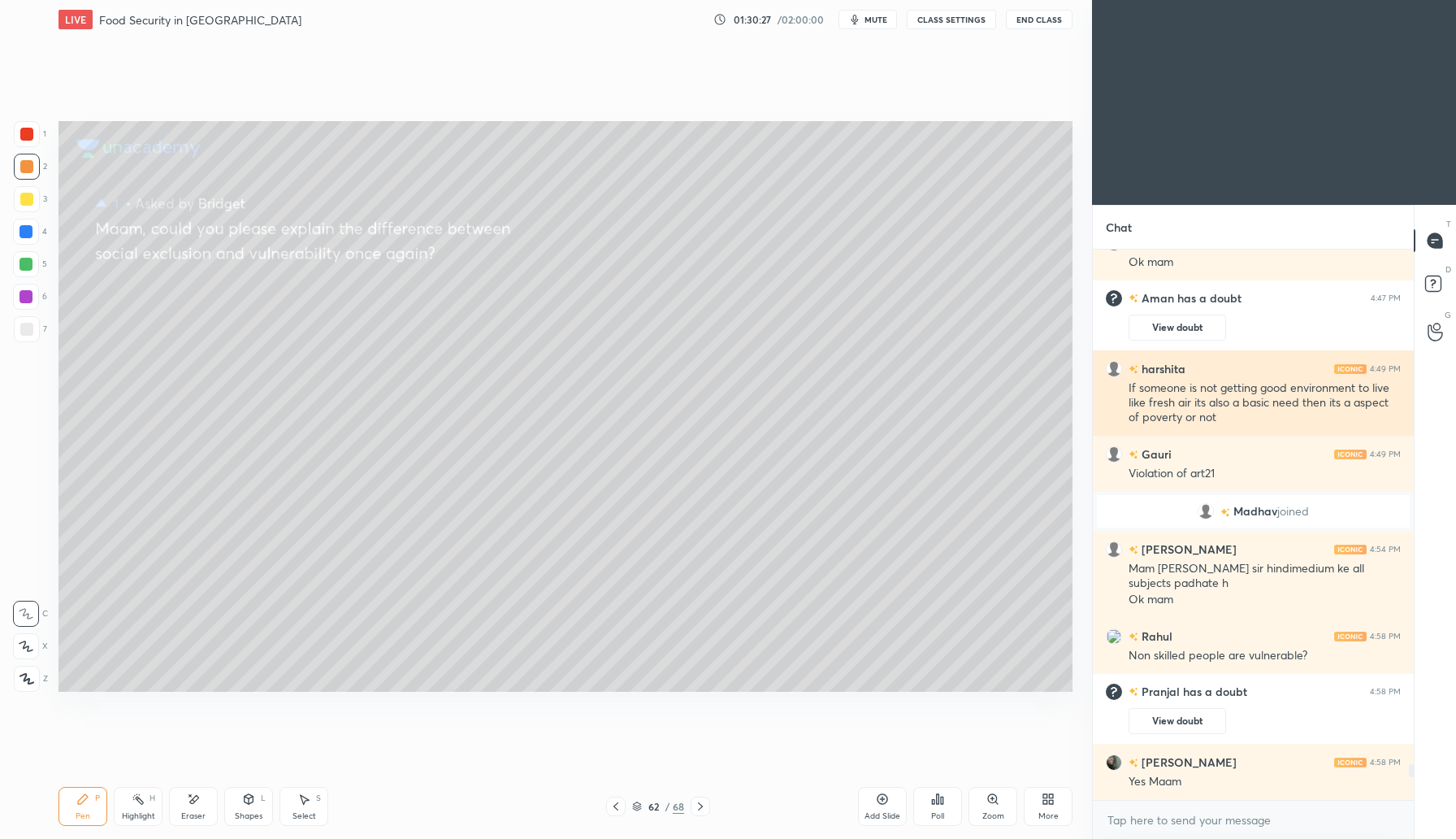
scroll to position [7989, 0]
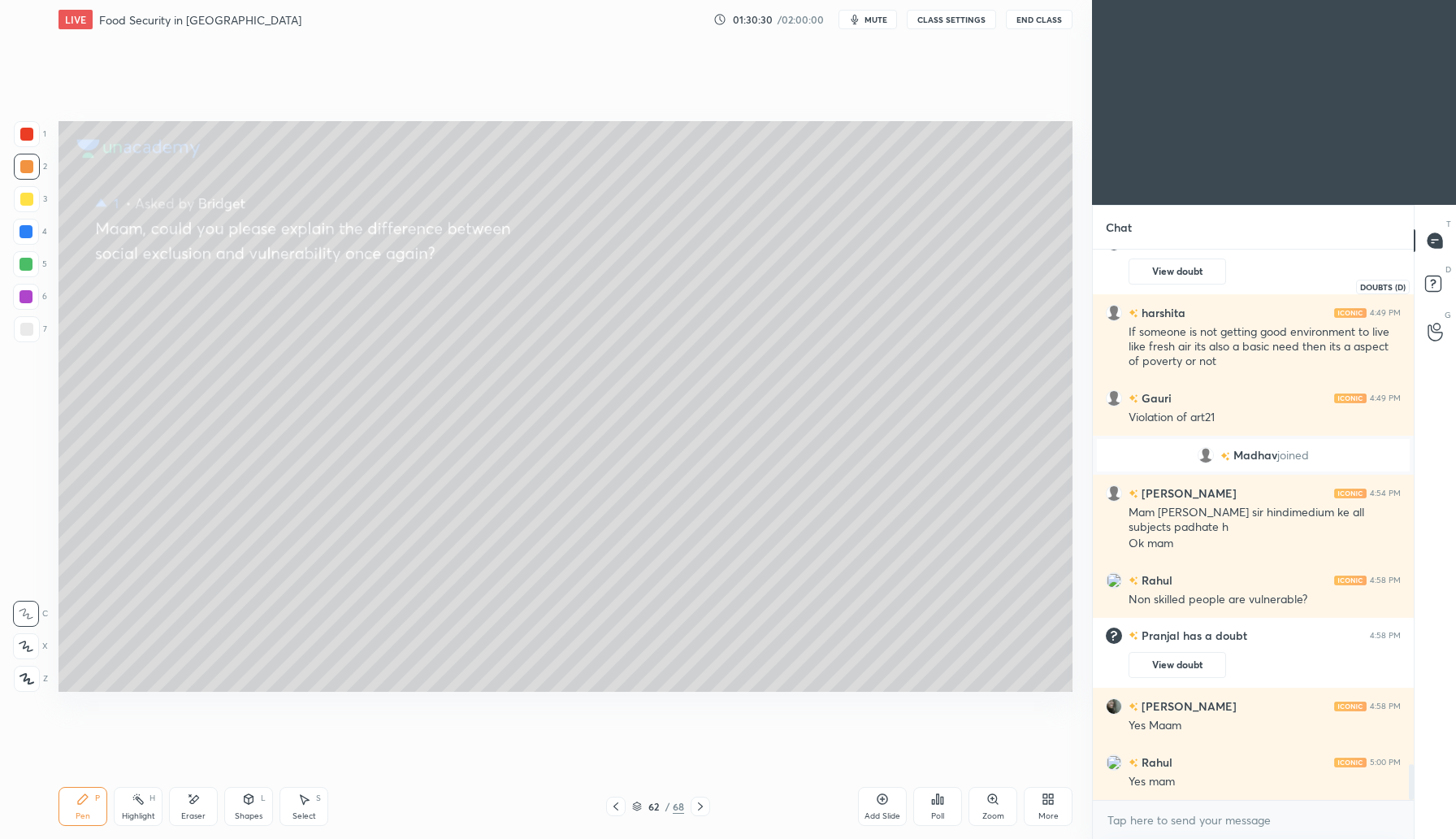
click at [1427, 285] on rect at bounding box center [1433, 285] width 16 height 16
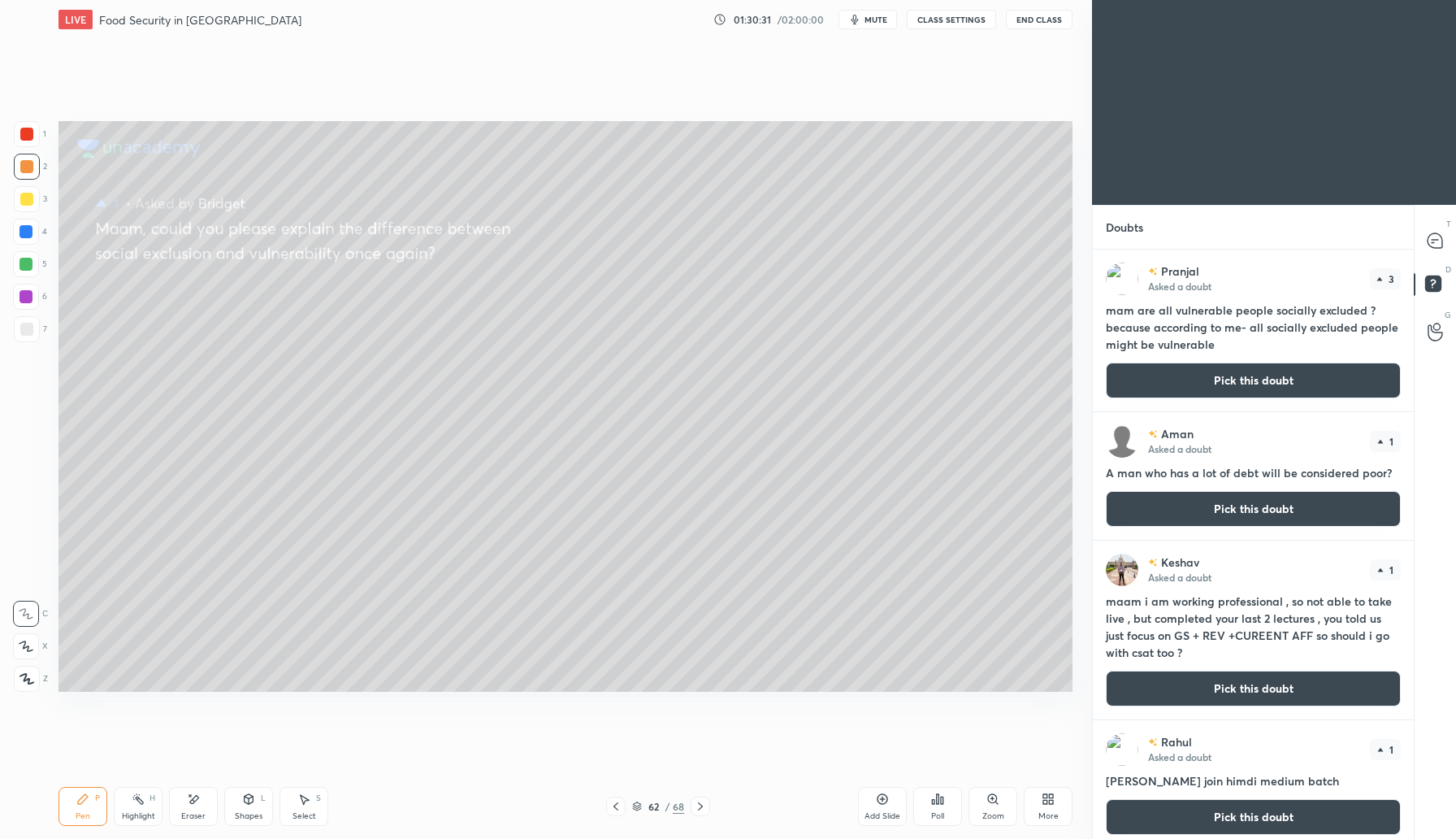
click at [1255, 372] on button "Pick this doubt" at bounding box center [1253, 380] width 295 height 36
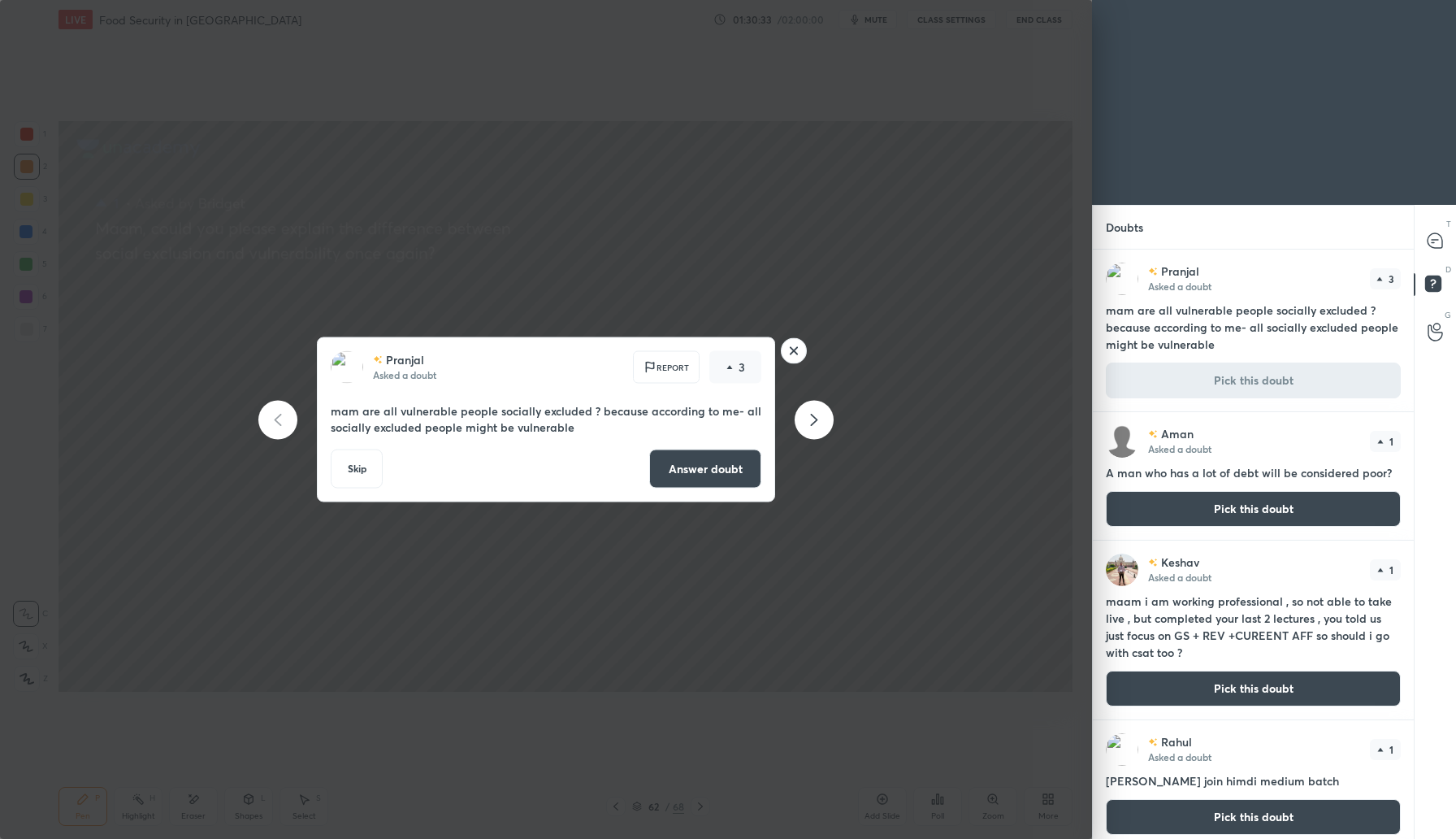
click at [702, 462] on button "Answer doubt" at bounding box center [705, 469] width 112 height 39
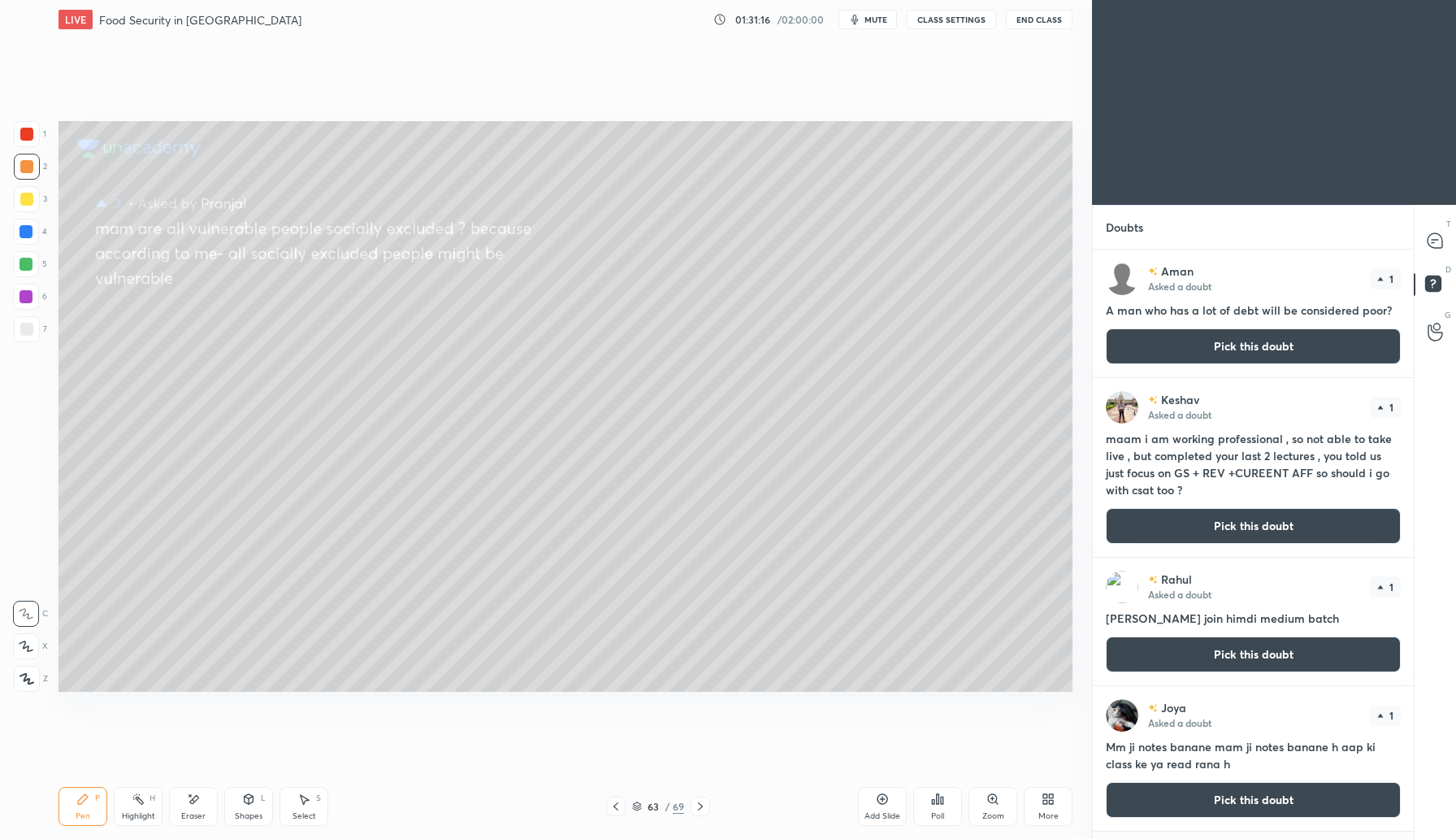
click at [1233, 340] on button "Pick this doubt" at bounding box center [1253, 345] width 295 height 36
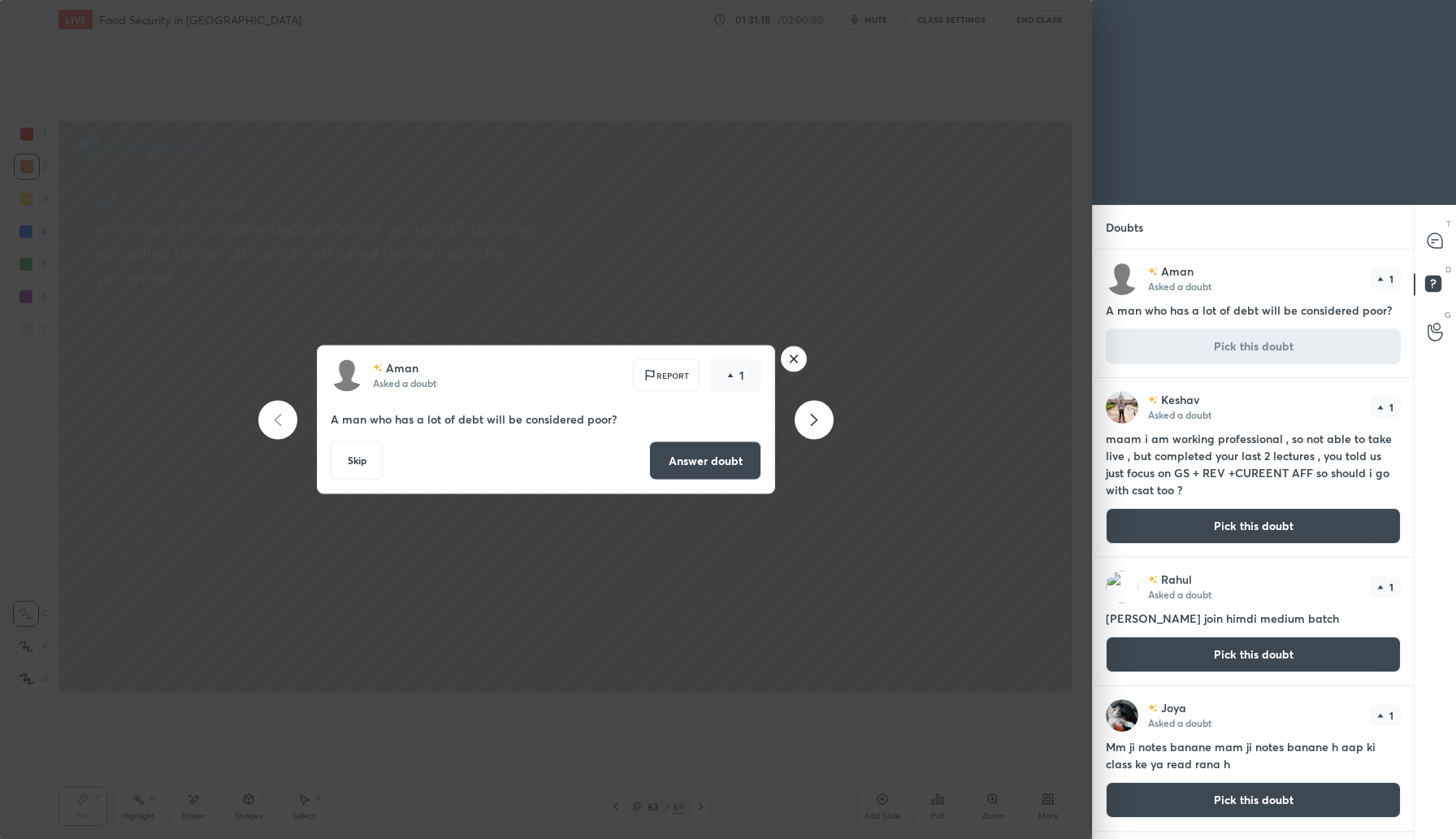
click at [727, 469] on button "Answer doubt" at bounding box center [705, 461] width 112 height 39
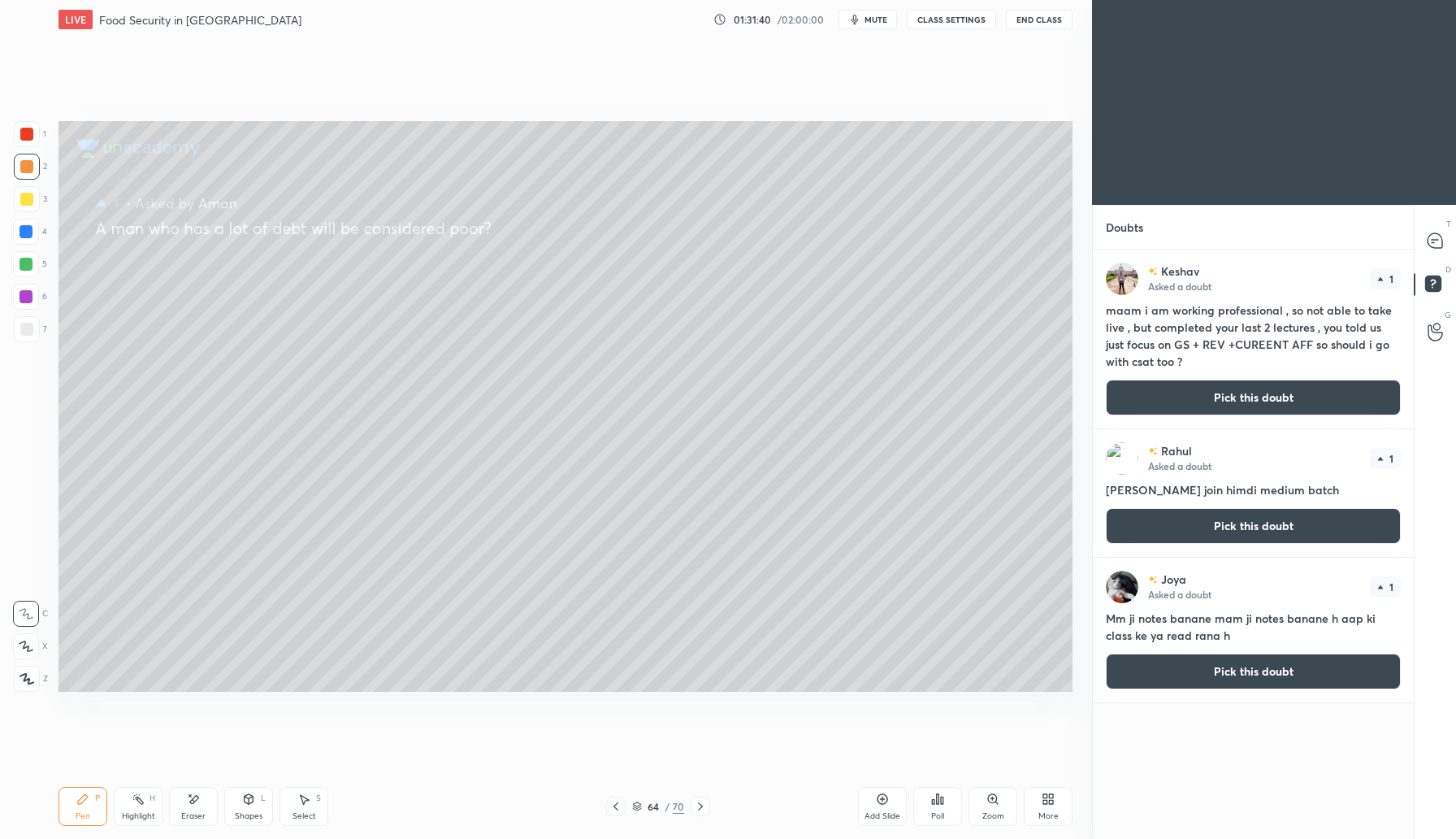
click at [1239, 398] on button "Pick this doubt" at bounding box center [1253, 397] width 295 height 36
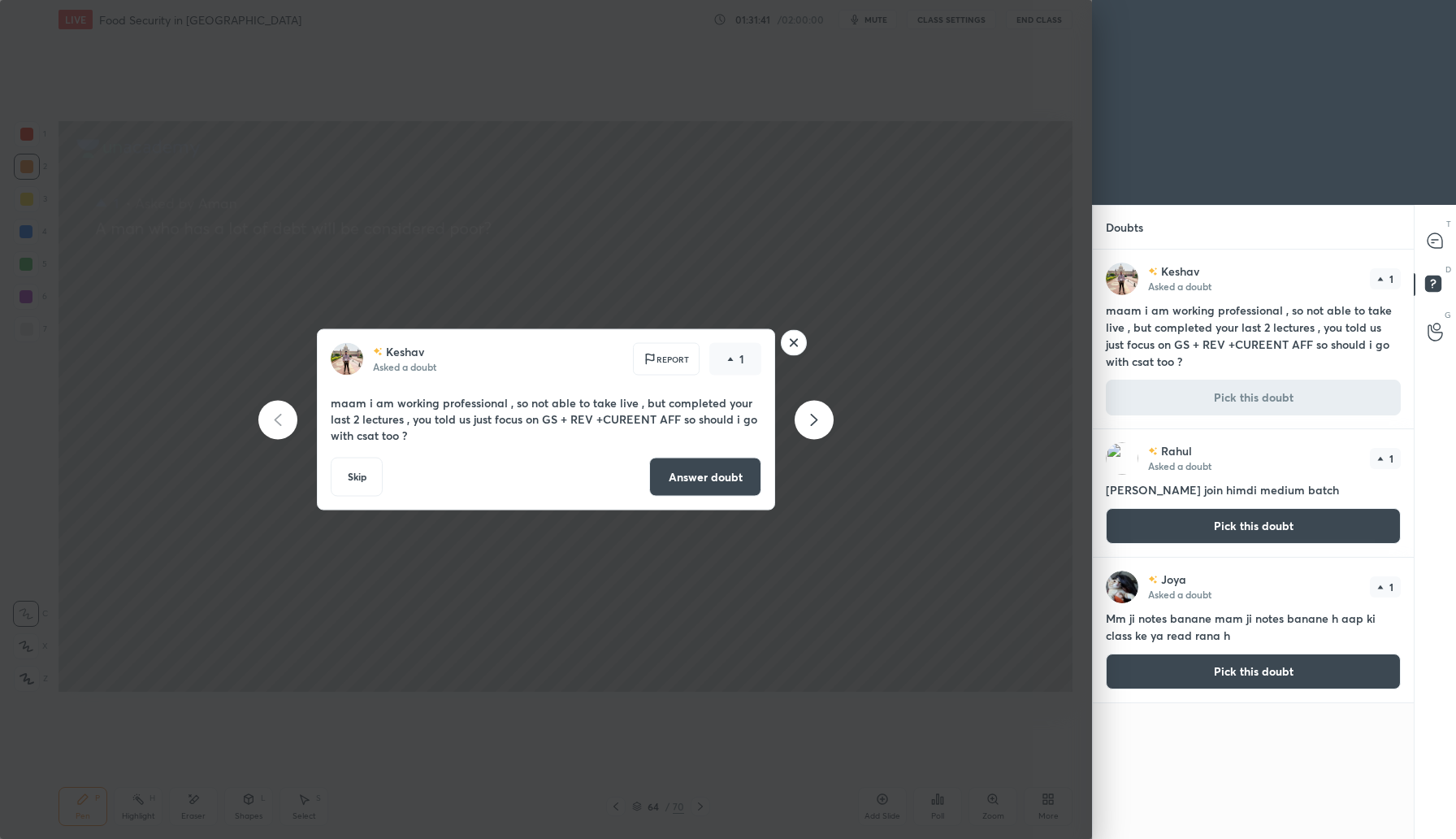
click at [753, 467] on button "Answer doubt" at bounding box center [705, 476] width 112 height 39
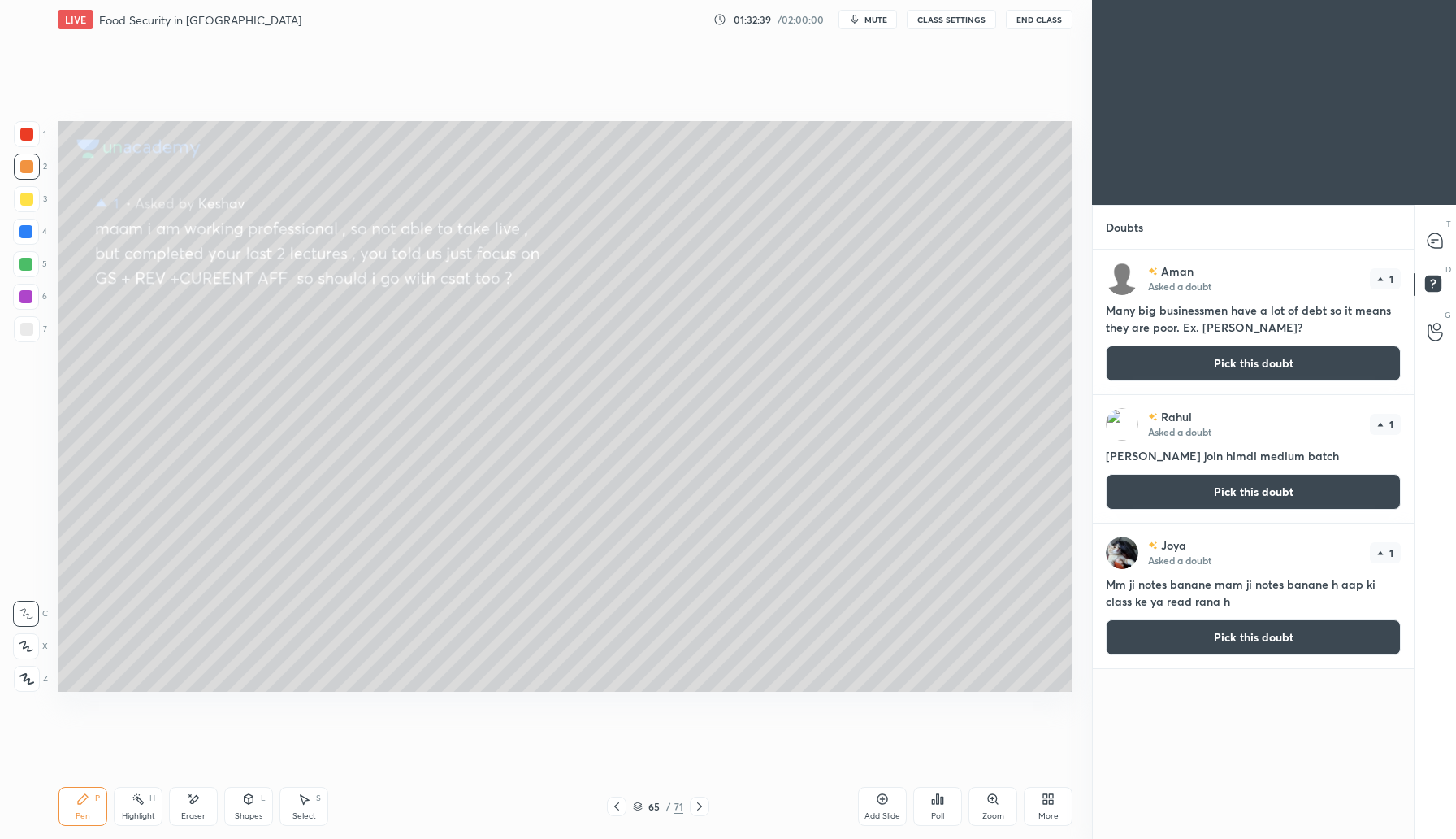
click at [1236, 644] on button "Pick this doubt" at bounding box center [1253, 637] width 295 height 36
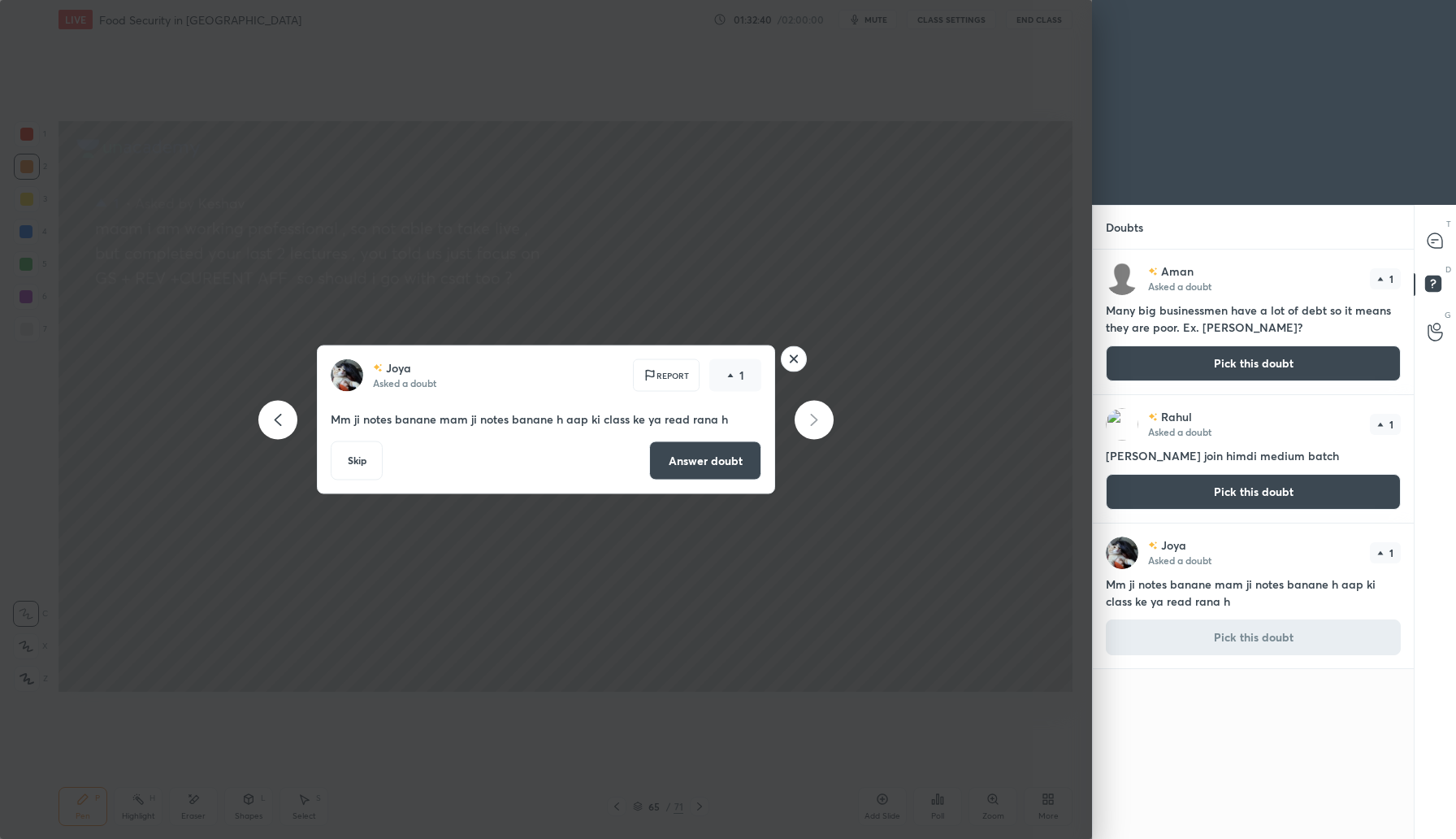
click at [693, 448] on button "Answer doubt" at bounding box center [705, 461] width 112 height 39
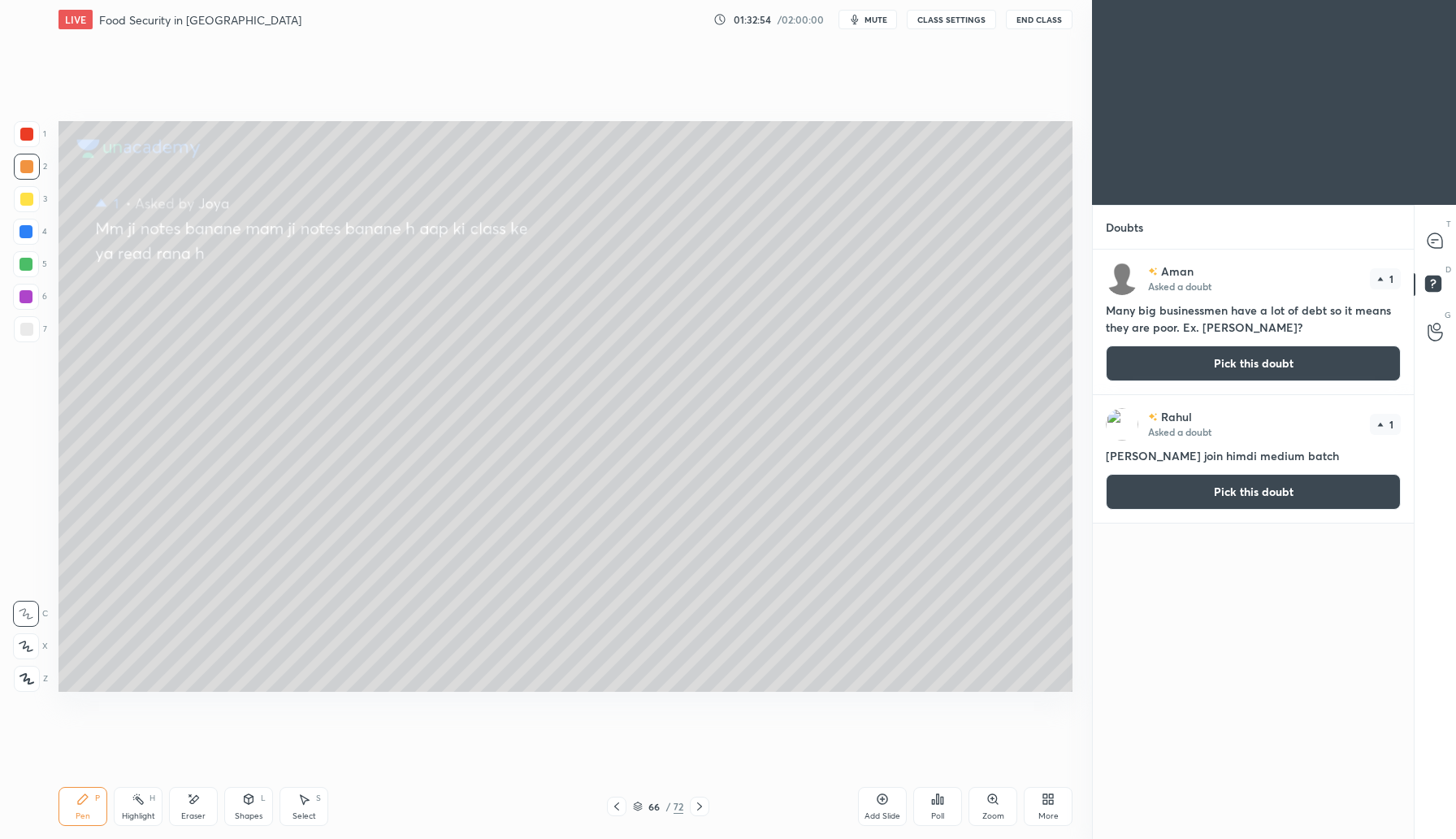
click at [1216, 368] on button "Pick this doubt" at bounding box center [1253, 363] width 295 height 36
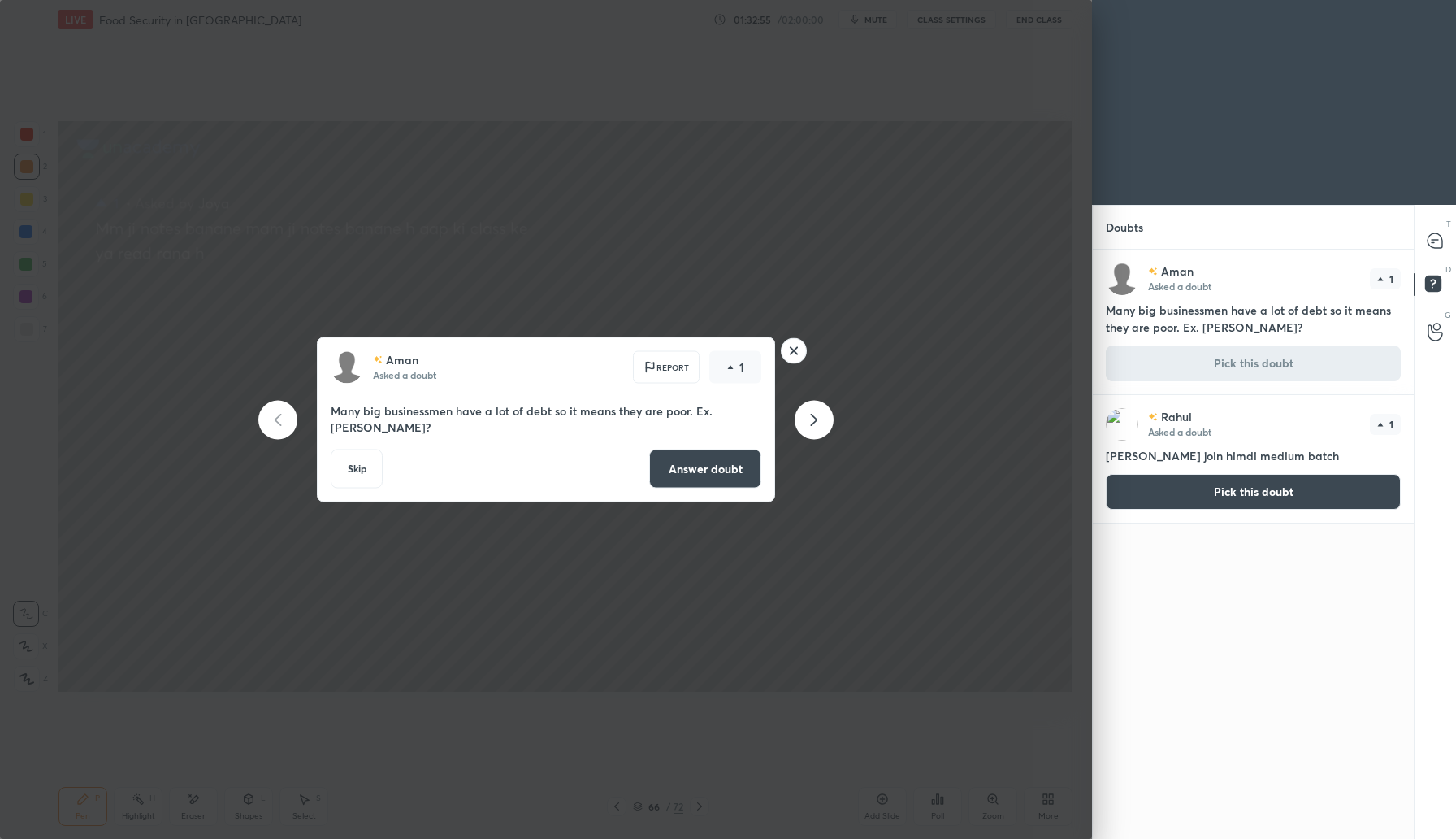
click at [691, 467] on button "Answer doubt" at bounding box center [705, 469] width 112 height 39
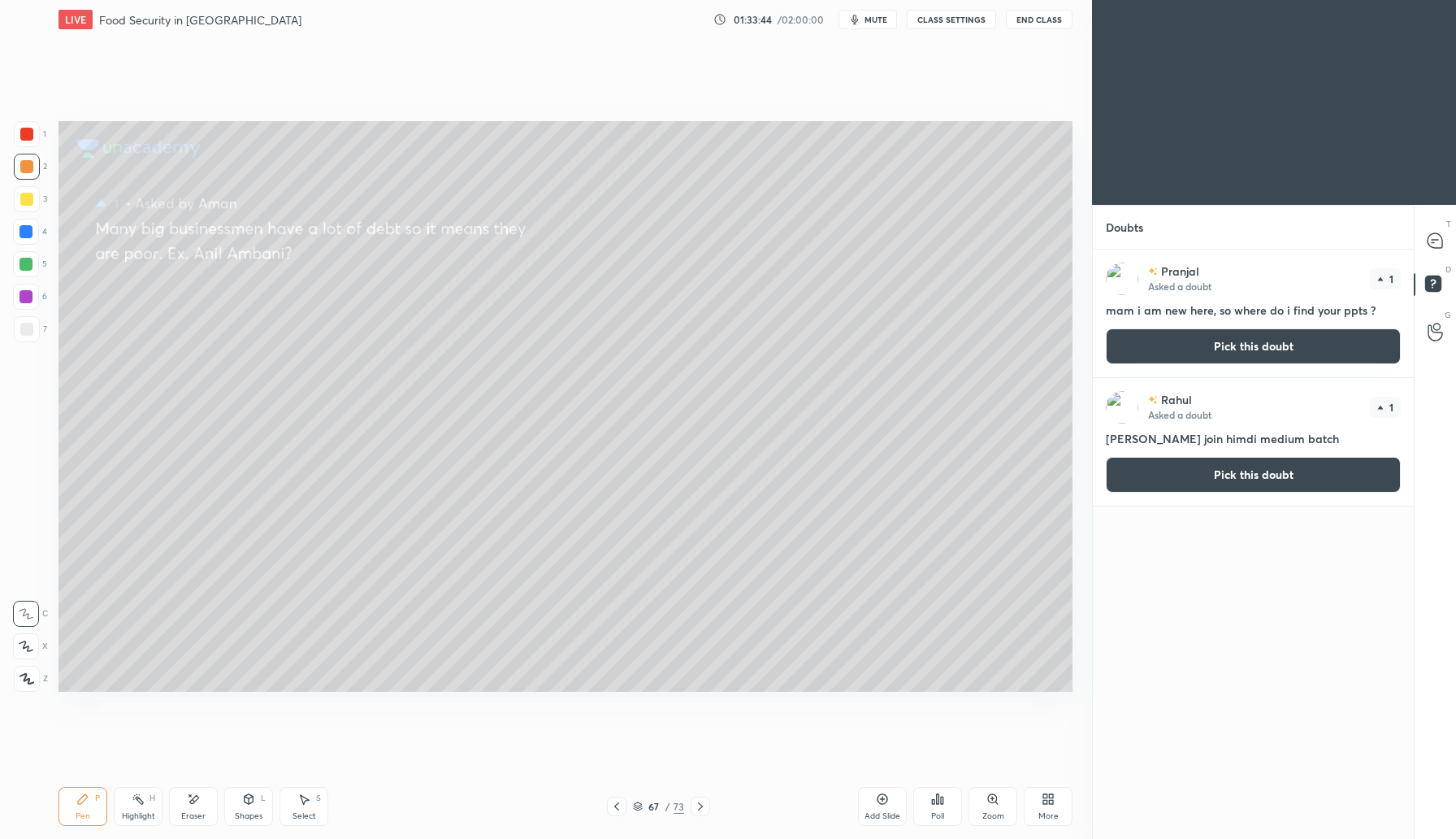
click at [1218, 363] on button "Pick this doubt" at bounding box center [1253, 345] width 295 height 36
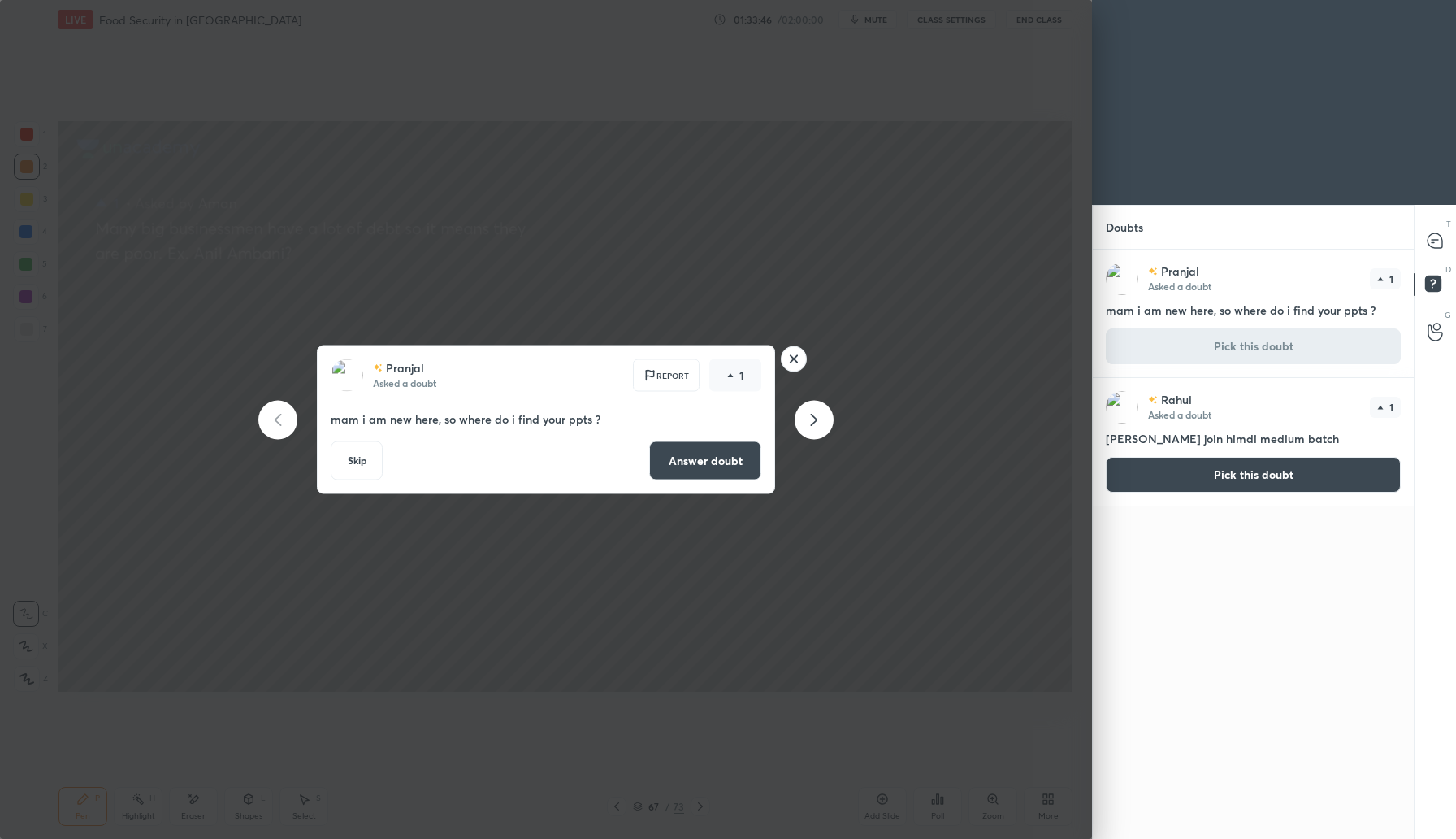
click at [725, 469] on button "Answer doubt" at bounding box center [705, 461] width 112 height 39
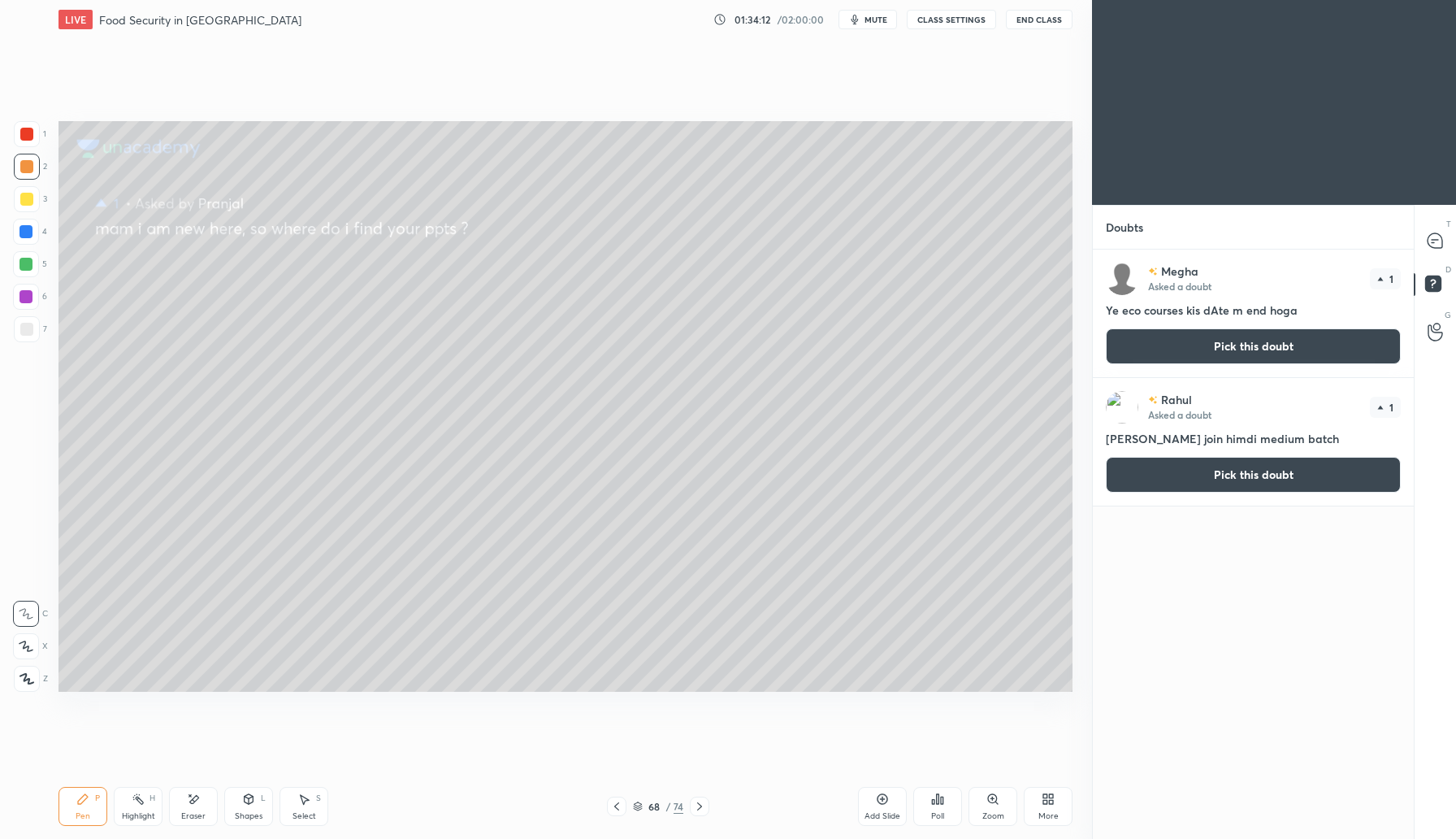
click at [1220, 352] on button "Pick this doubt" at bounding box center [1253, 345] width 295 height 36
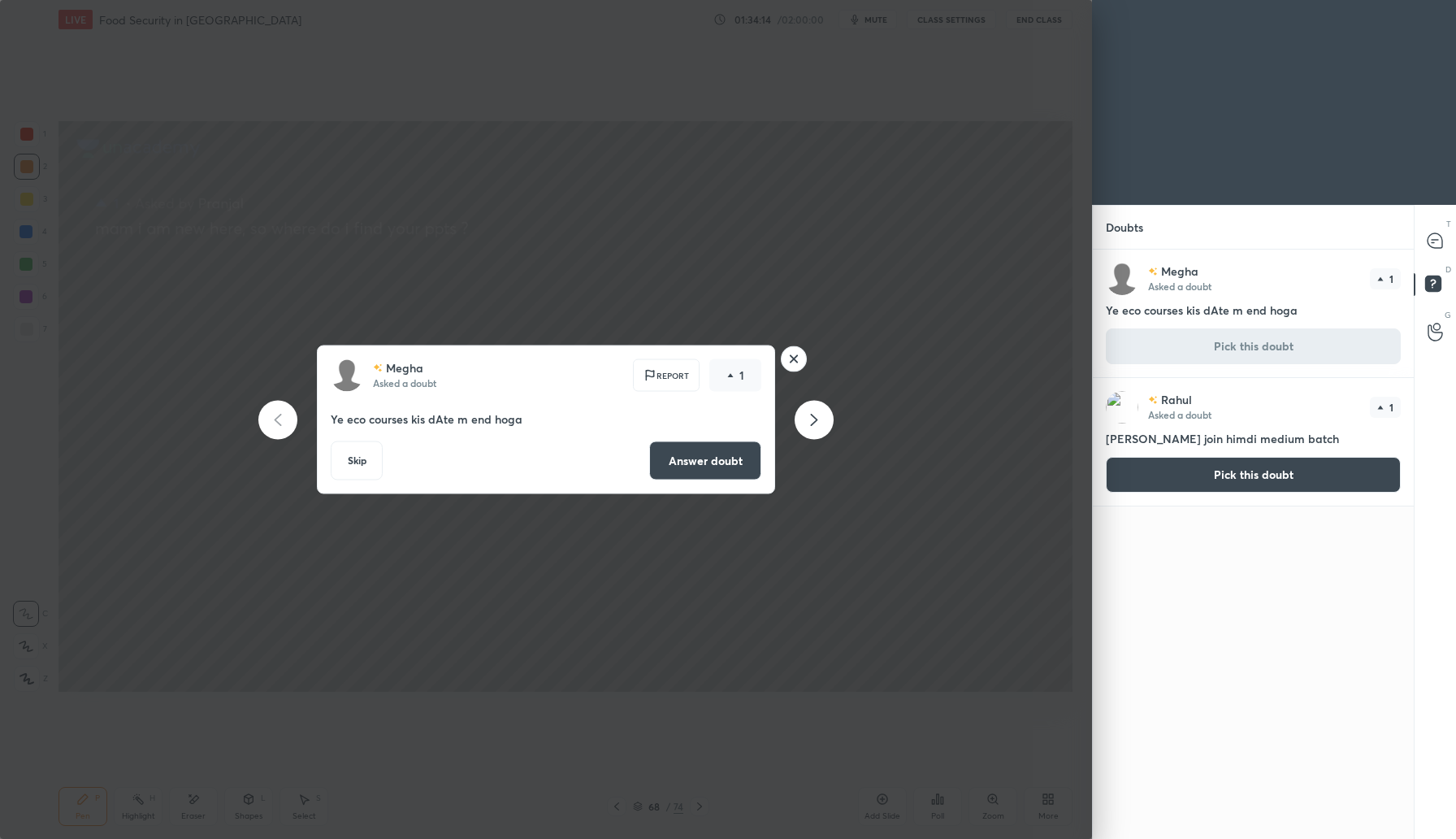
click at [720, 469] on button "Answer doubt" at bounding box center [705, 461] width 112 height 39
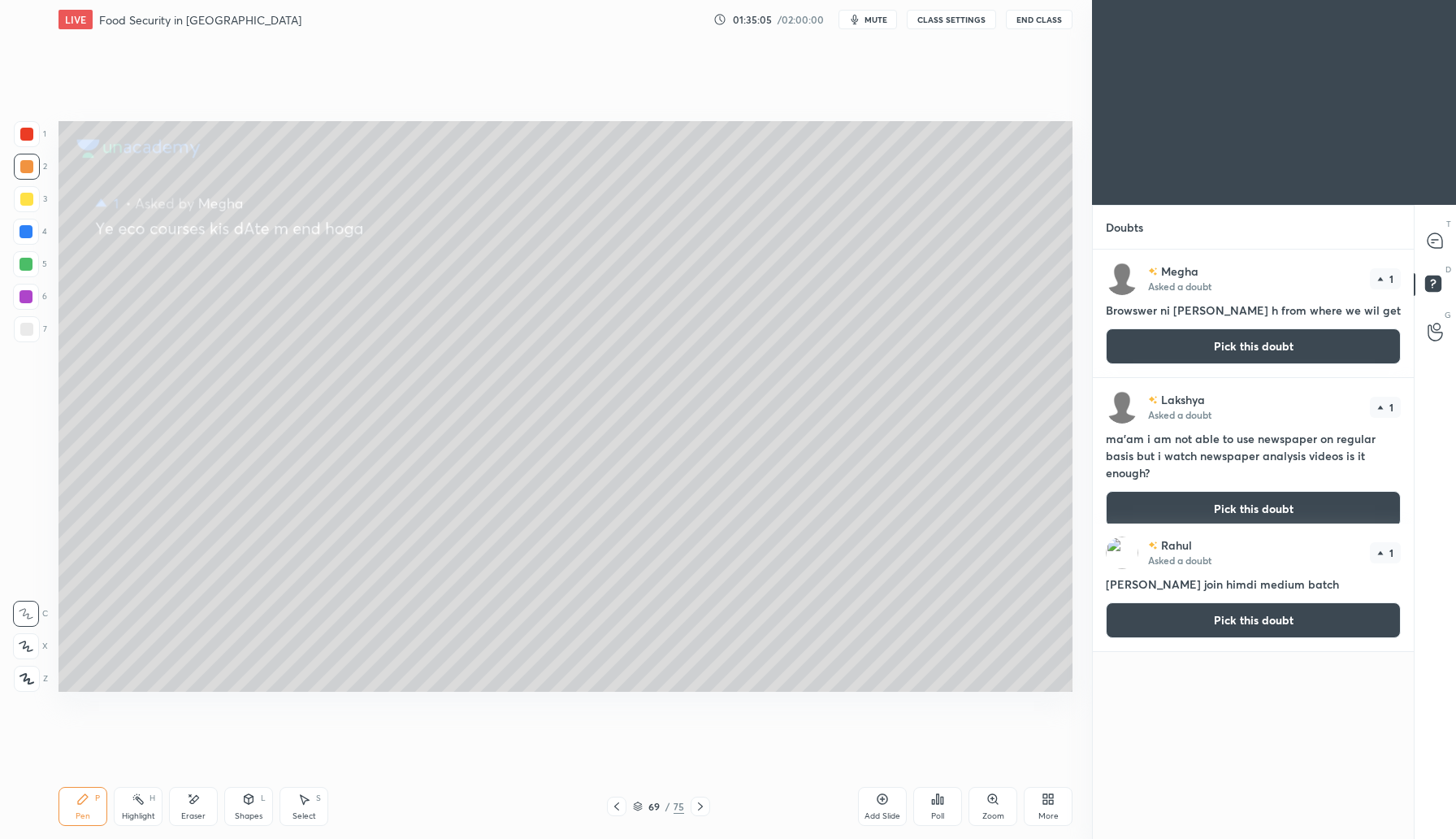
click at [1253, 356] on button "Pick this doubt" at bounding box center [1253, 345] width 295 height 36
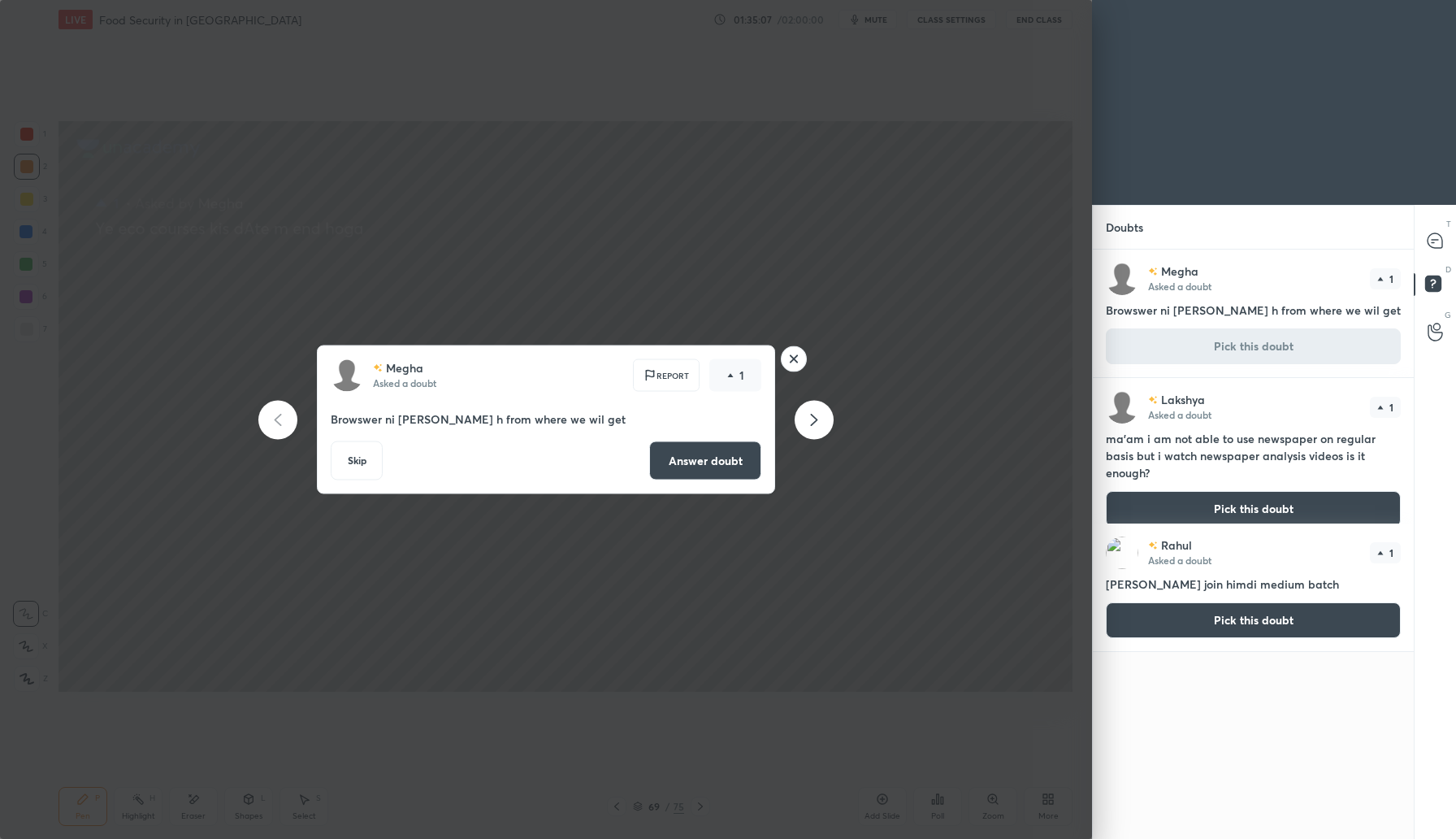
click at [686, 459] on button "Answer doubt" at bounding box center [705, 461] width 112 height 39
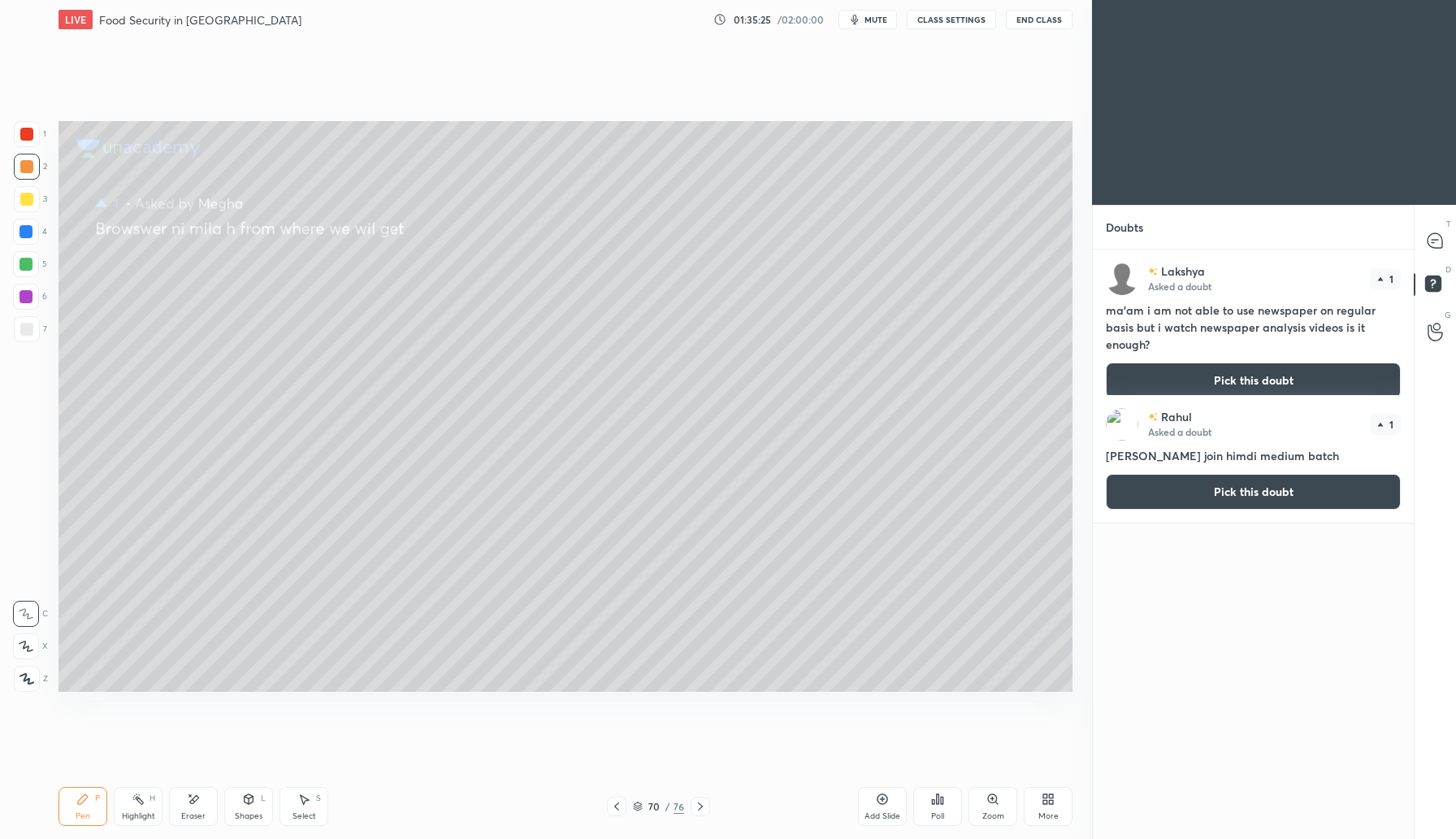
click at [1267, 363] on button "Pick this doubt" at bounding box center [1253, 380] width 295 height 36
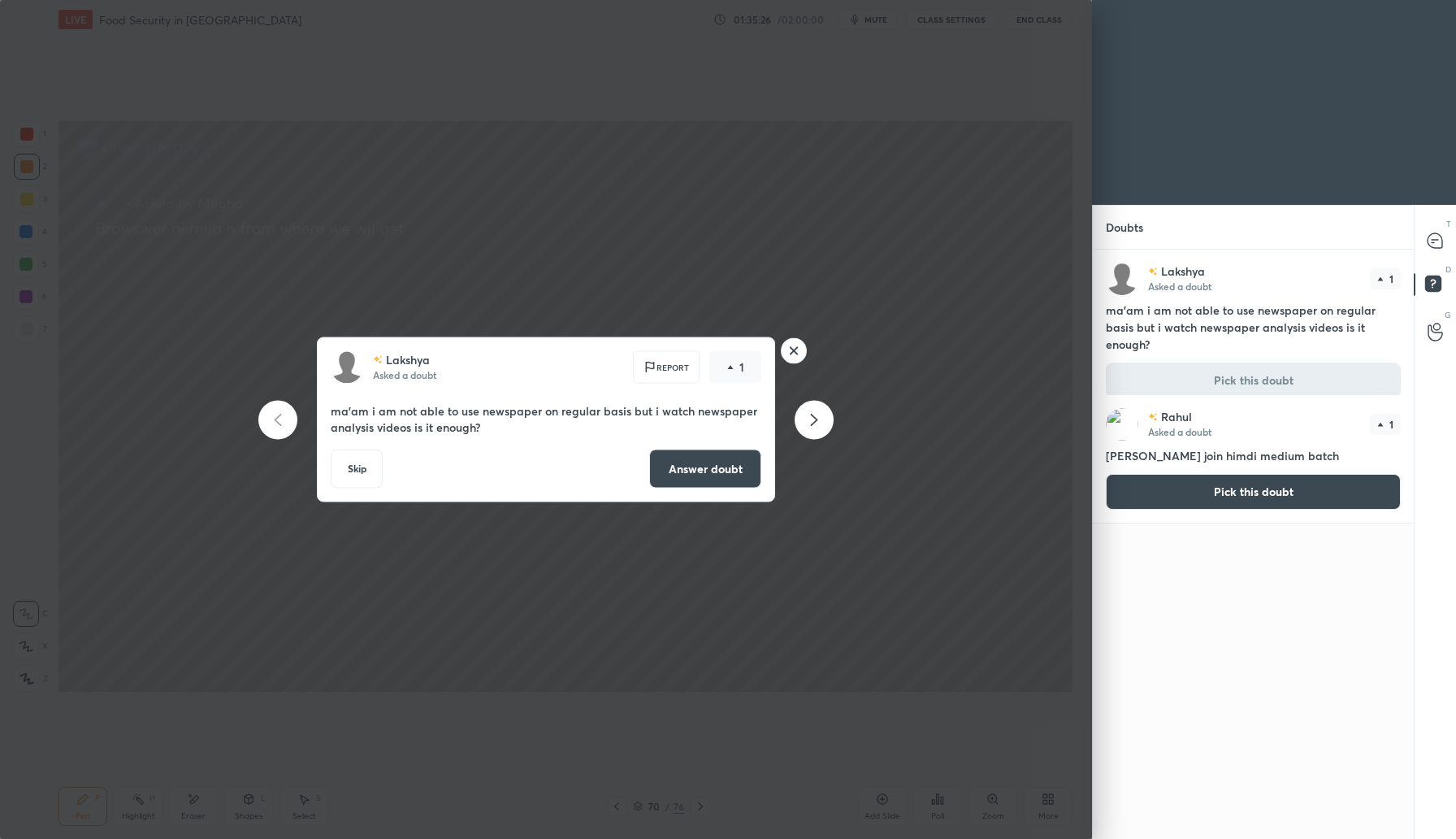
drag, startPoint x: 712, startPoint y: 475, endPoint x: 729, endPoint y: 477, distance: 17.1
click at [713, 475] on button "Answer doubt" at bounding box center [705, 469] width 112 height 39
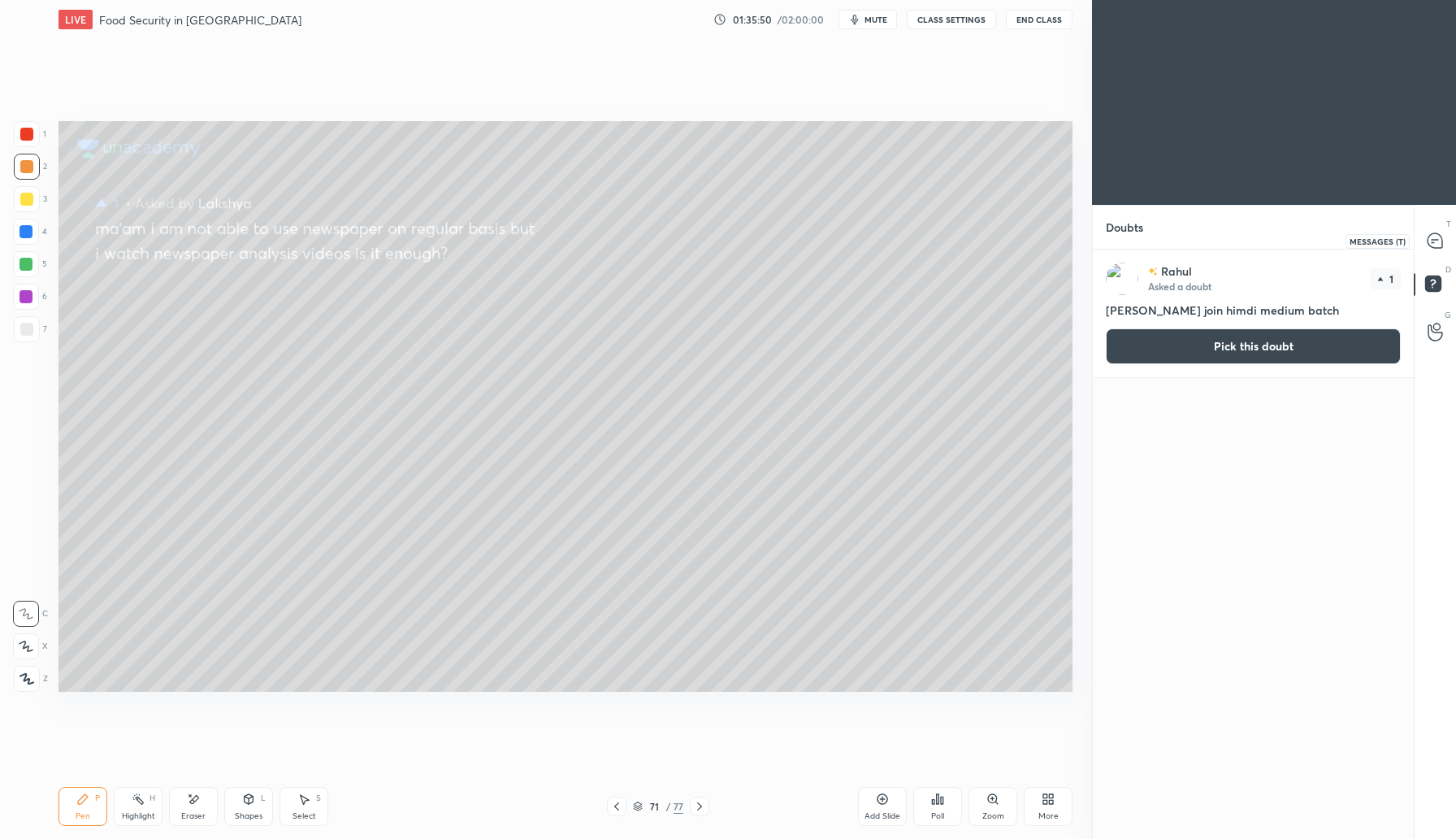
click at [1434, 239] on icon at bounding box center [1434, 239] width 6 height 0
type textarea "x"
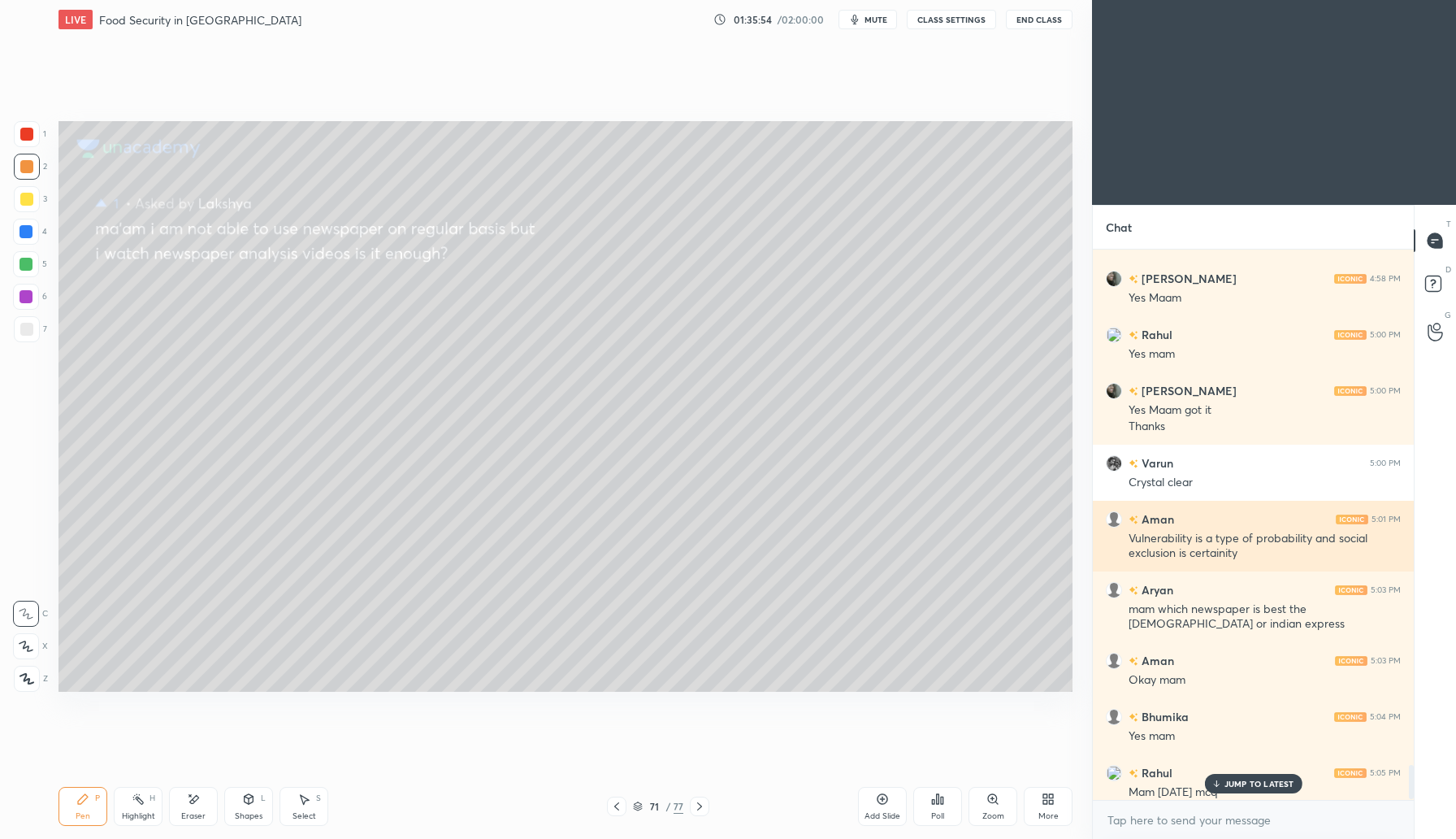
scroll to position [8247, 0]
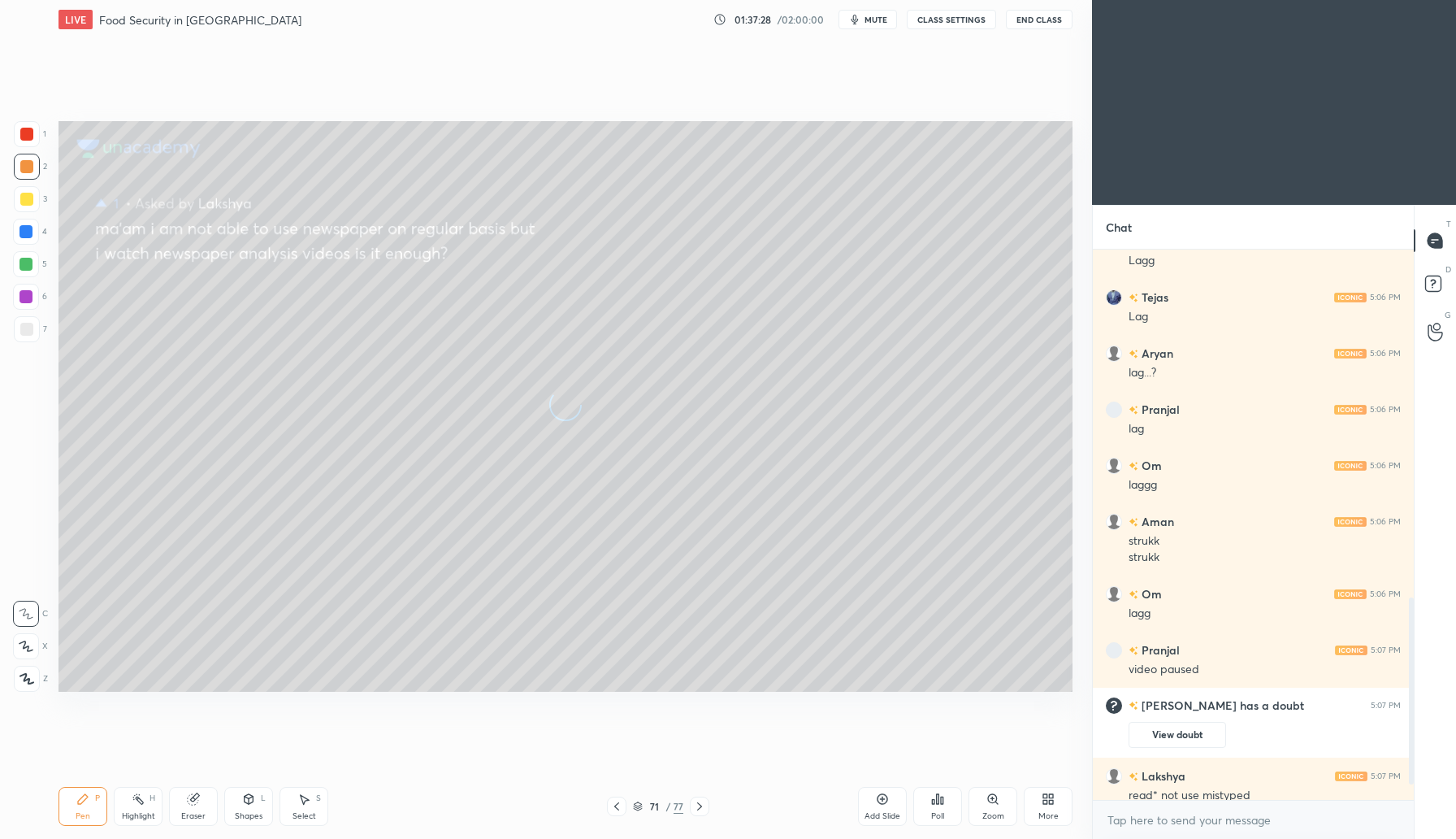
scroll to position [80549, 80214]
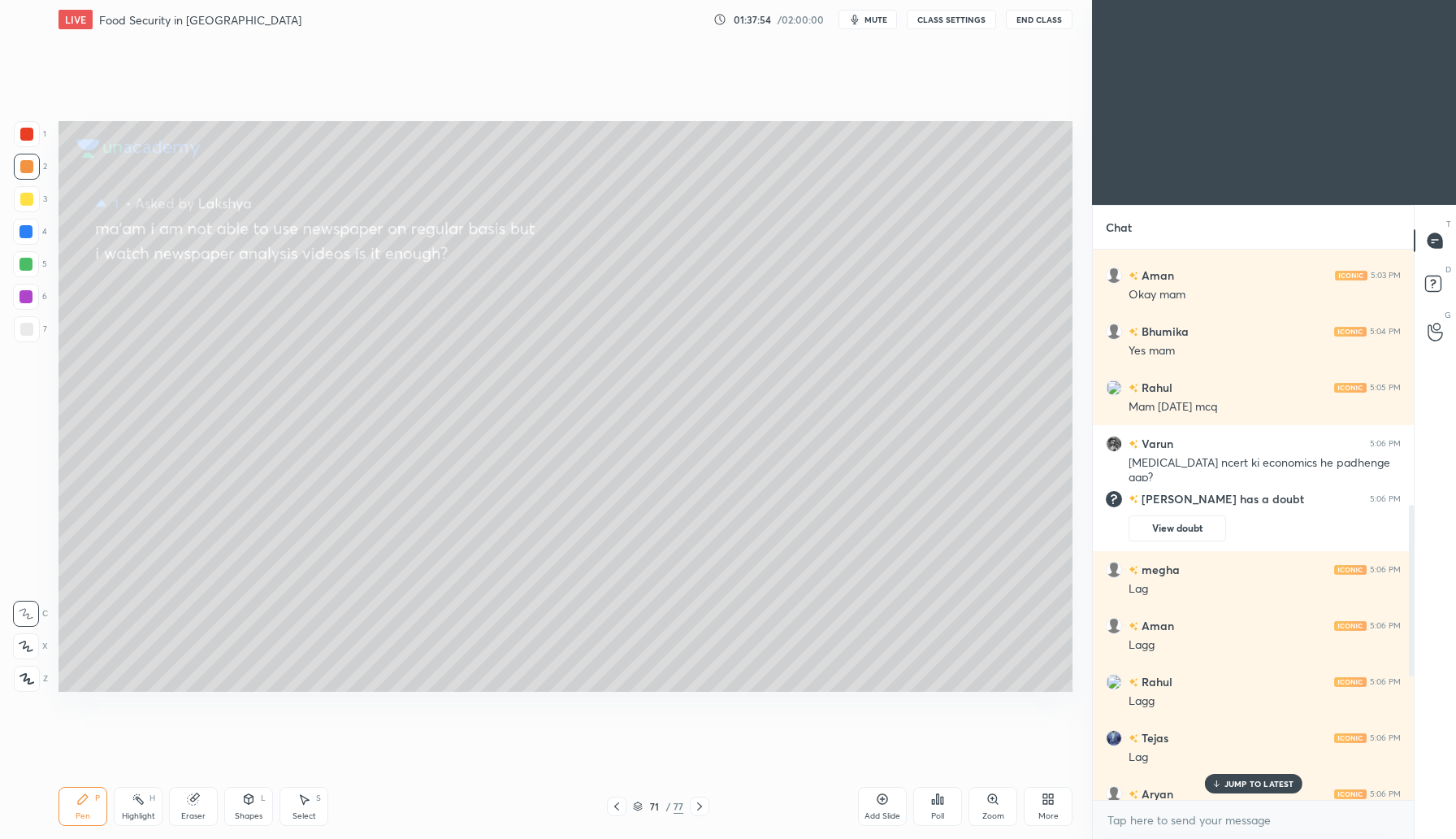
scroll to position [689, 0]
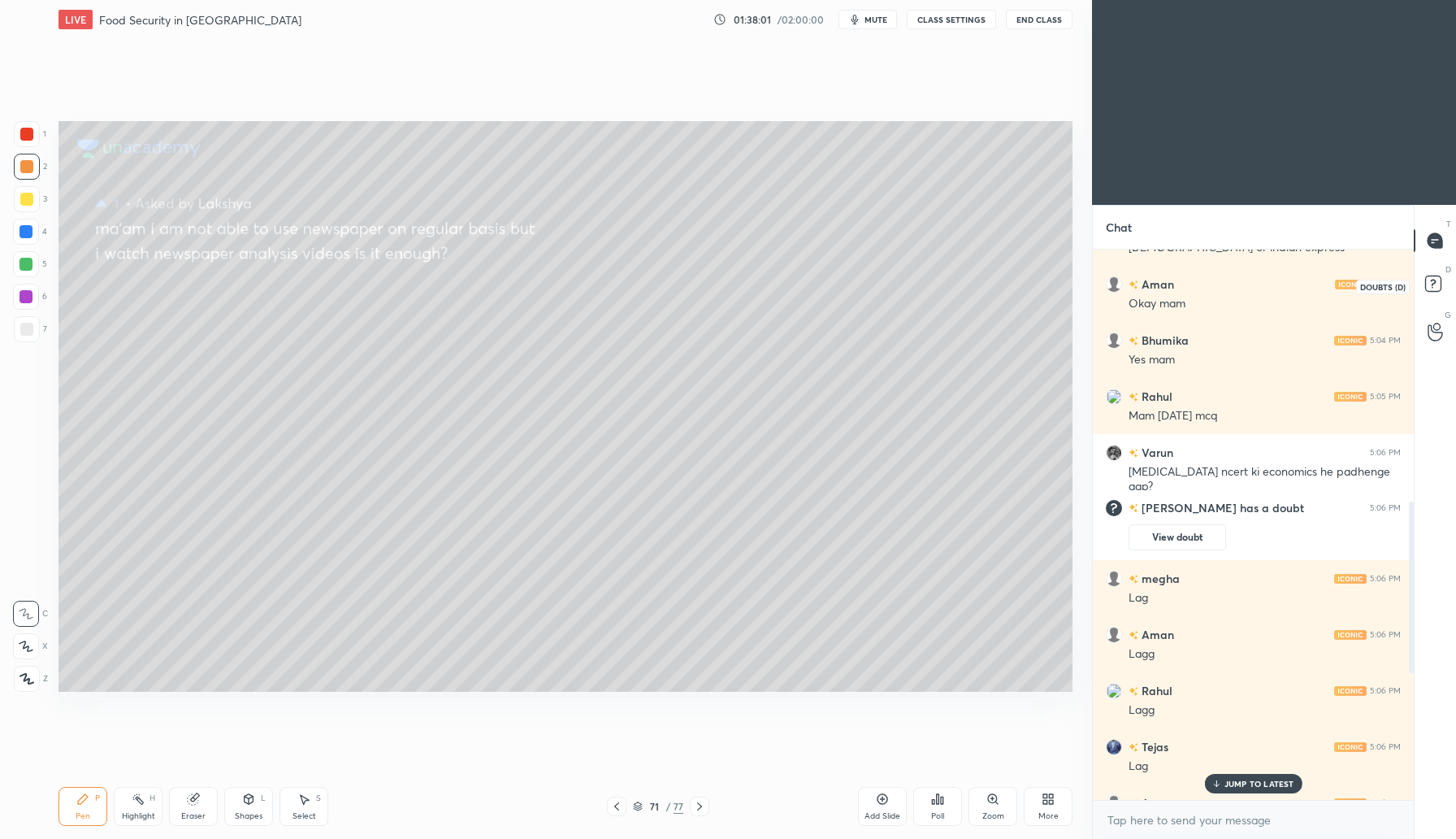
click at [1430, 287] on rect at bounding box center [1433, 285] width 16 height 16
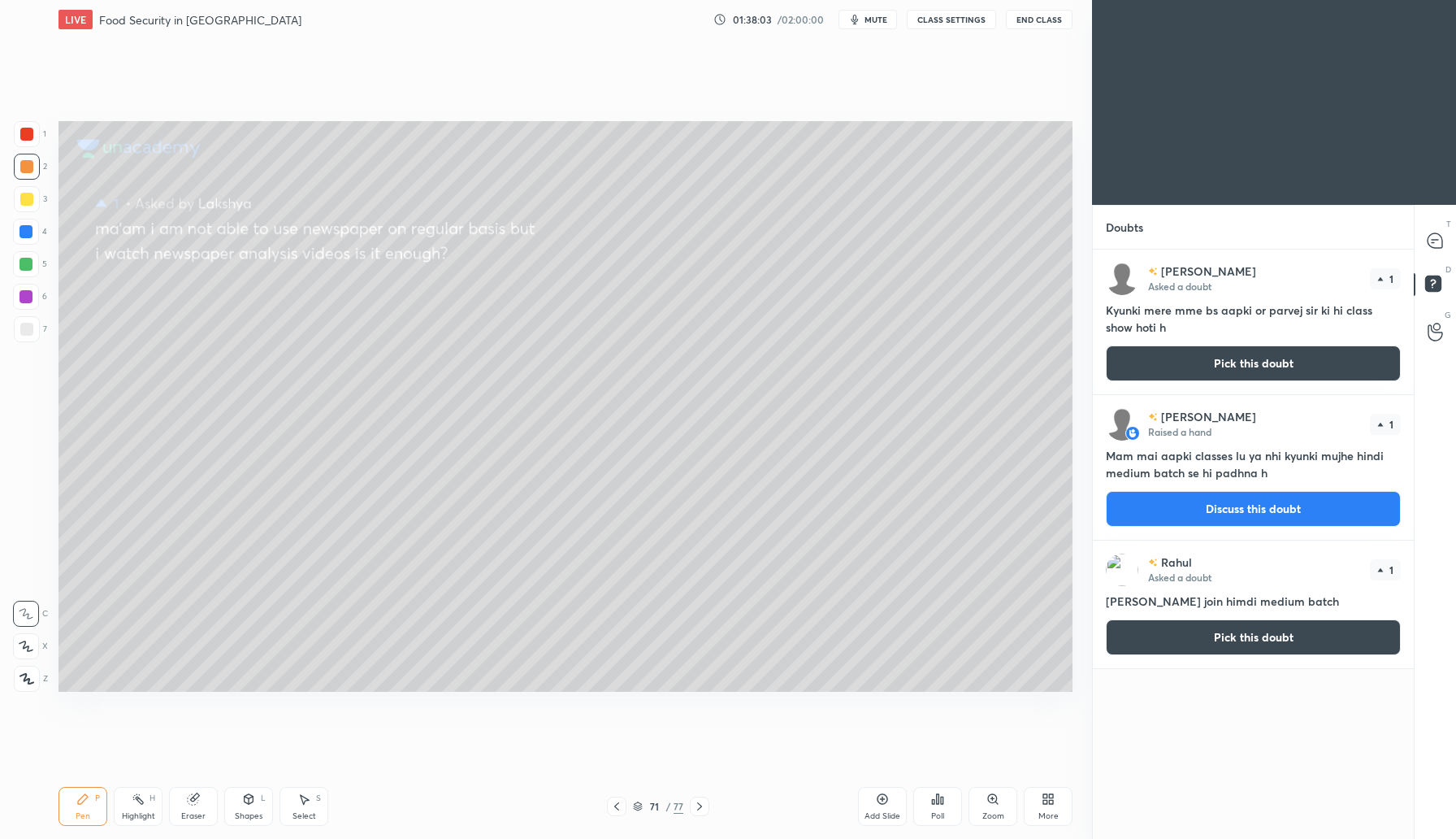
click at [1224, 363] on button "Pick this doubt" at bounding box center [1253, 363] width 295 height 36
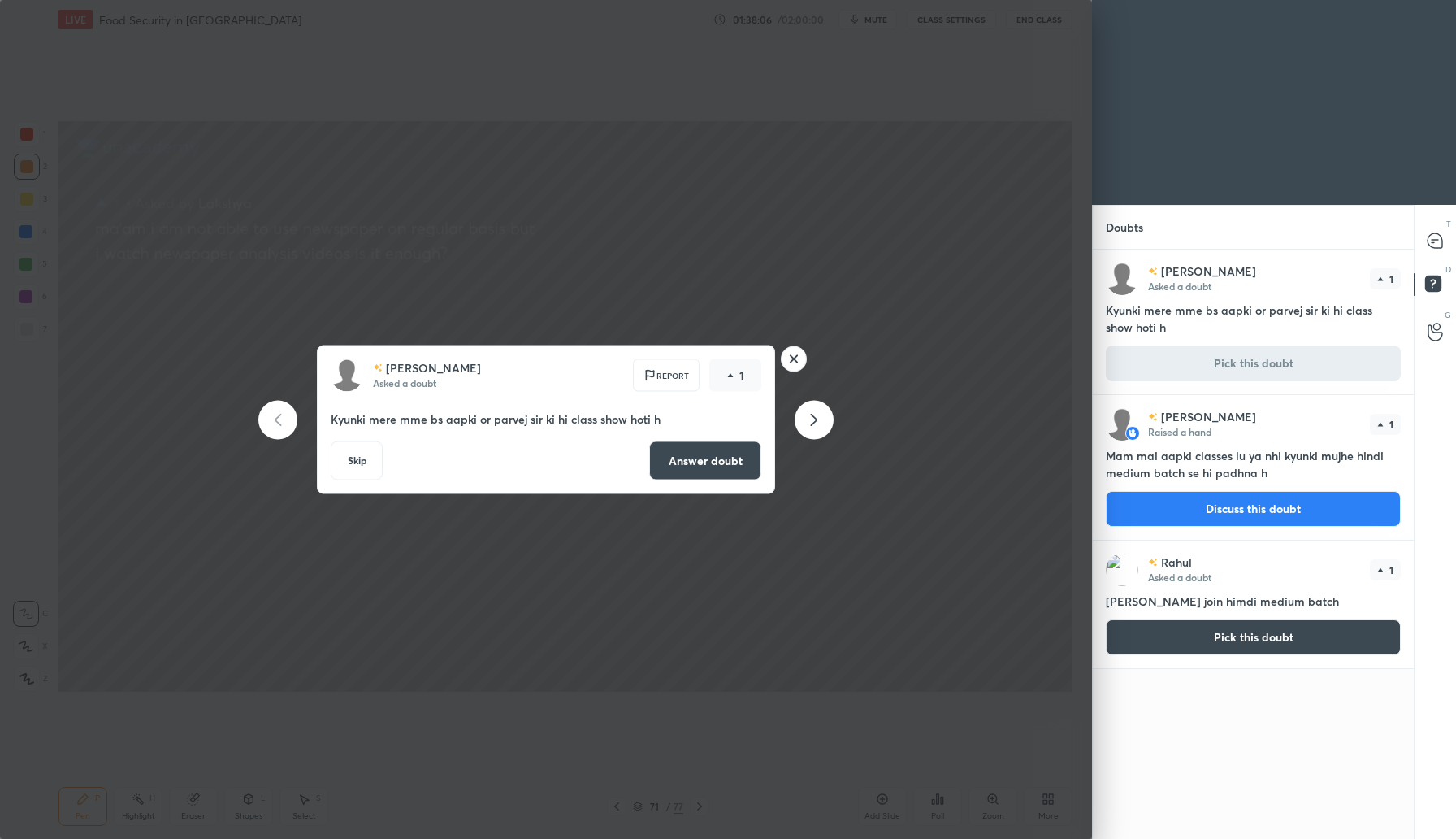
click at [714, 462] on button "Answer doubt" at bounding box center [705, 461] width 112 height 39
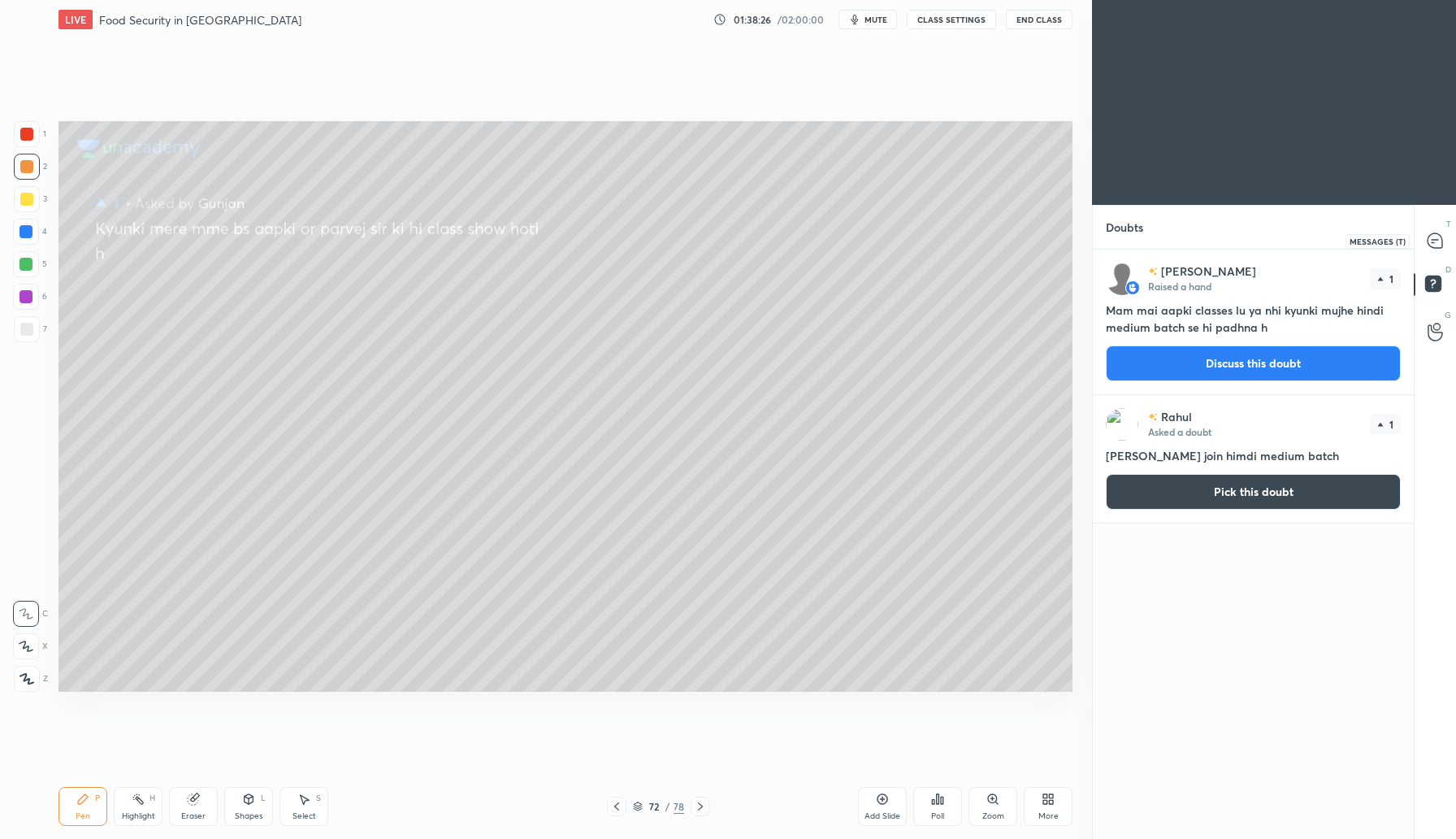
click at [1434, 244] on icon at bounding box center [1434, 240] width 15 height 15
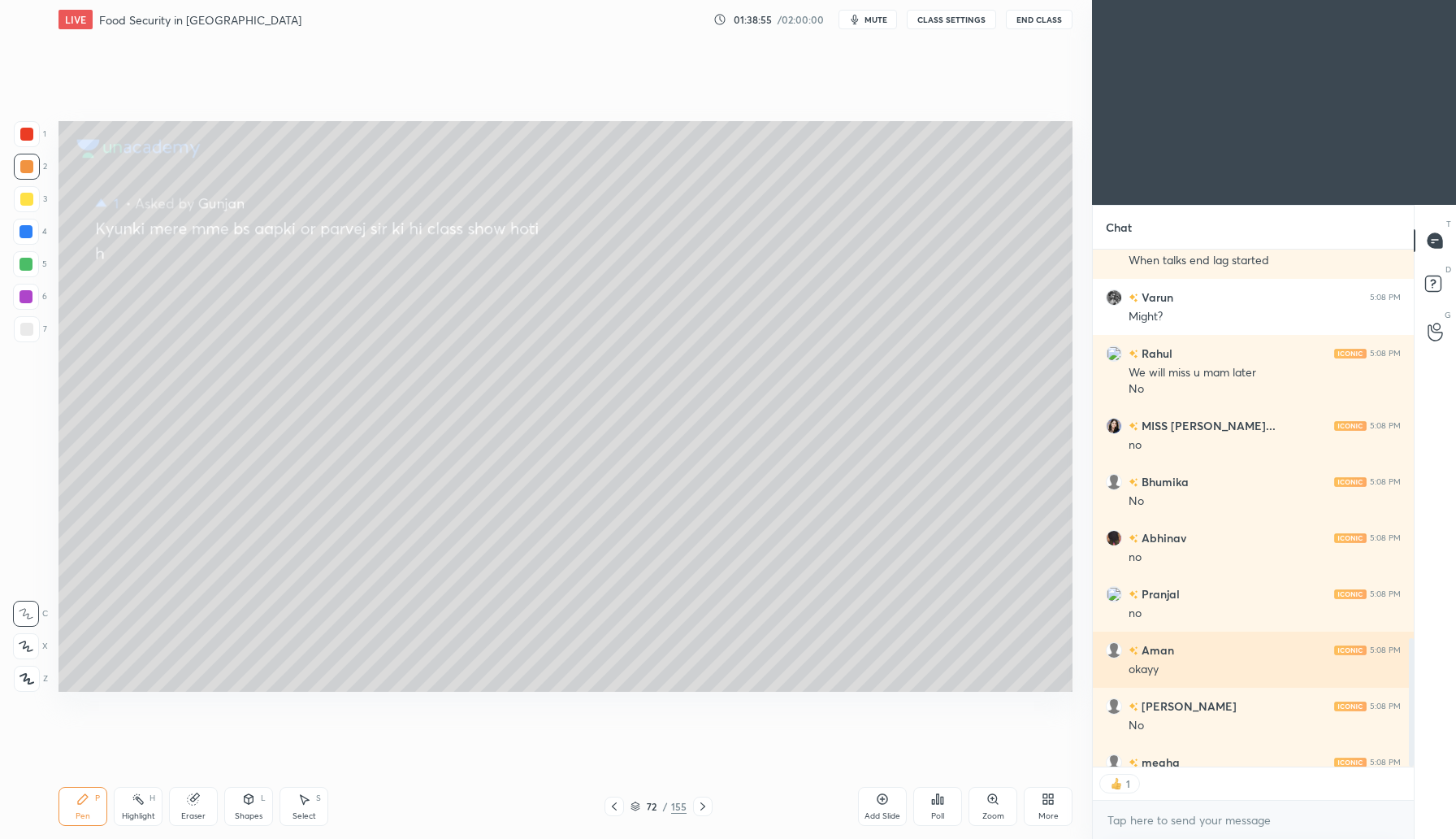
scroll to position [1693, 0]
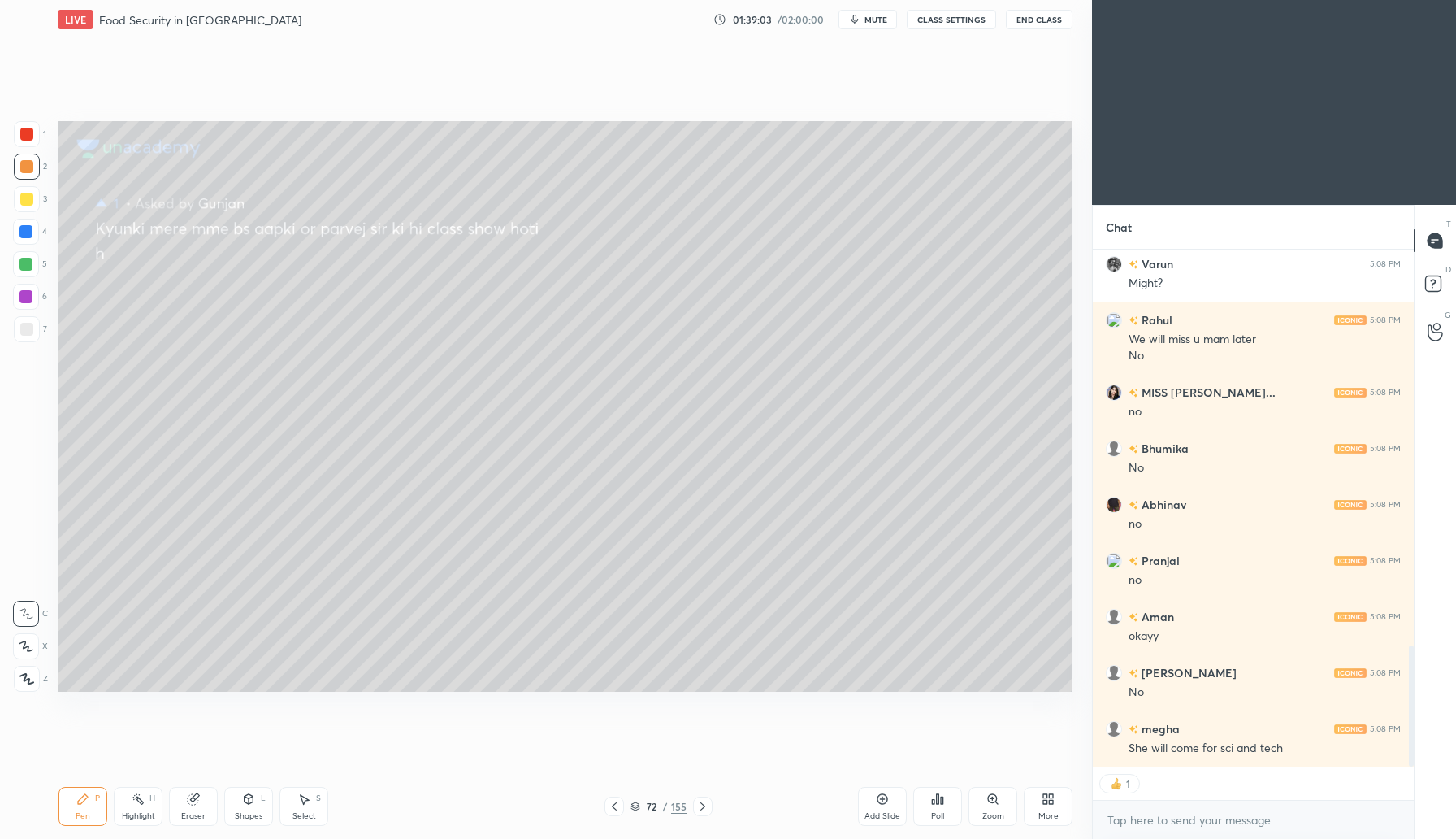
click at [704, 810] on icon at bounding box center [702, 806] width 13 height 13
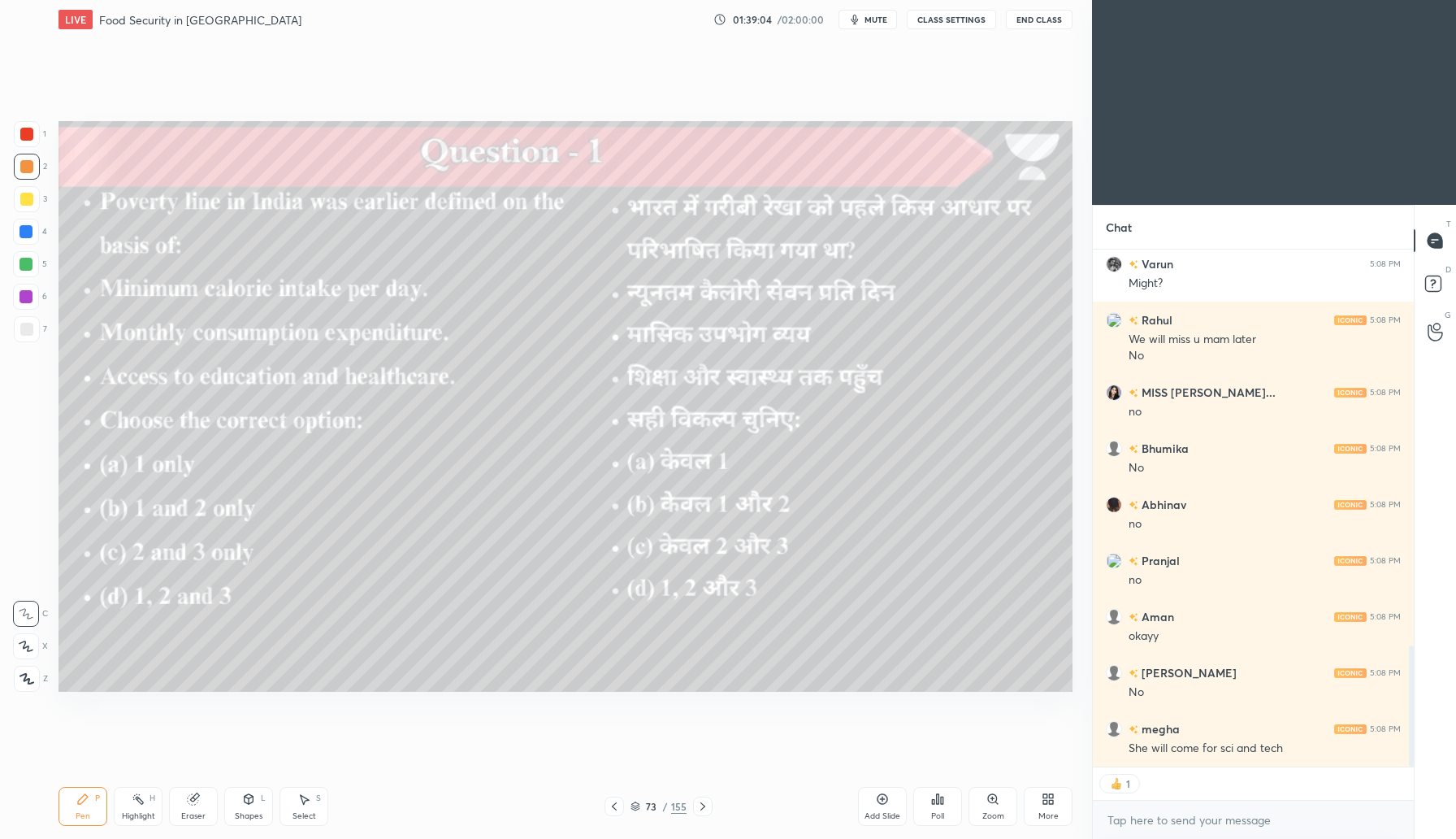
type textarea "x"
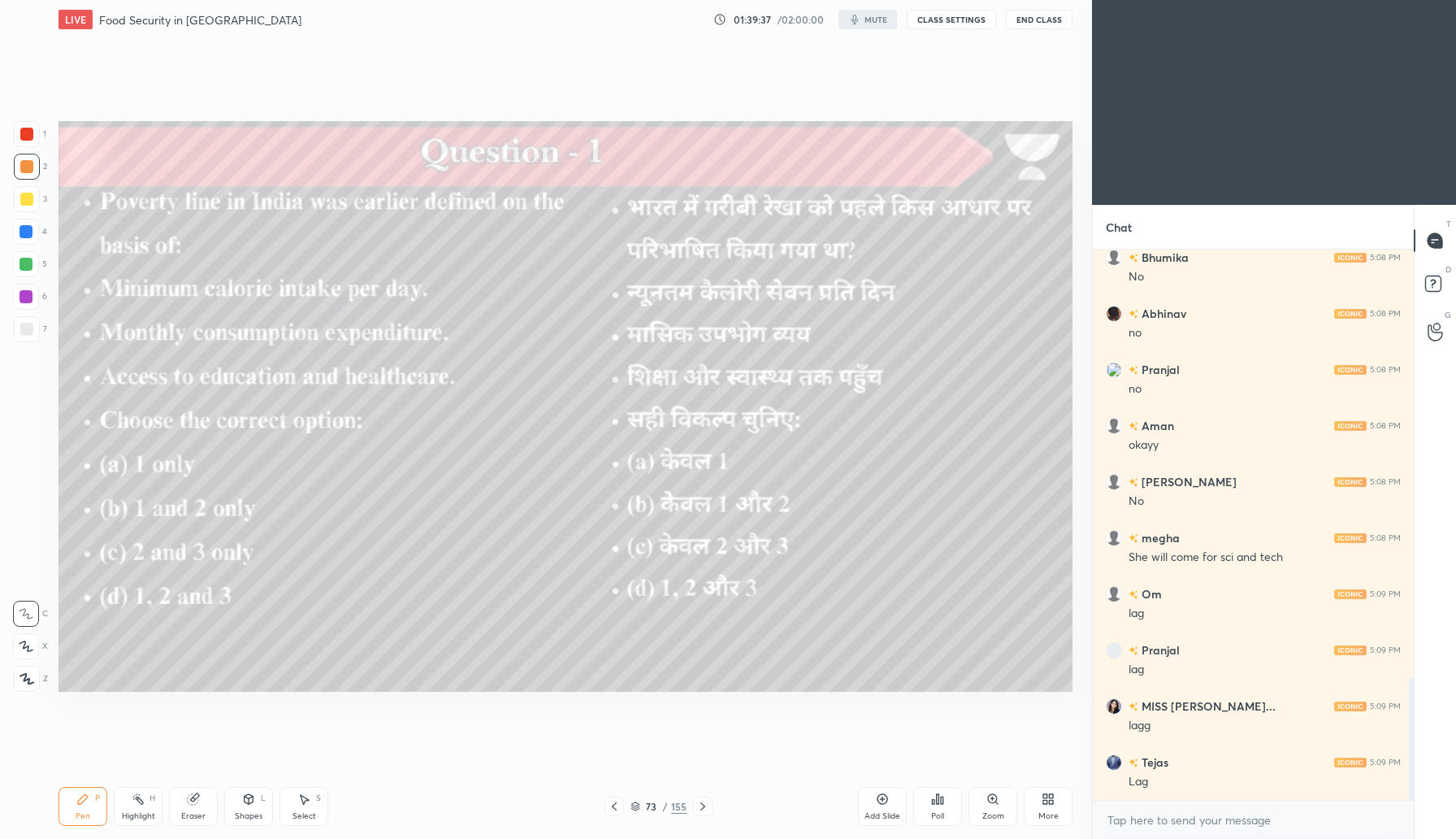
scroll to position [1940, 0]
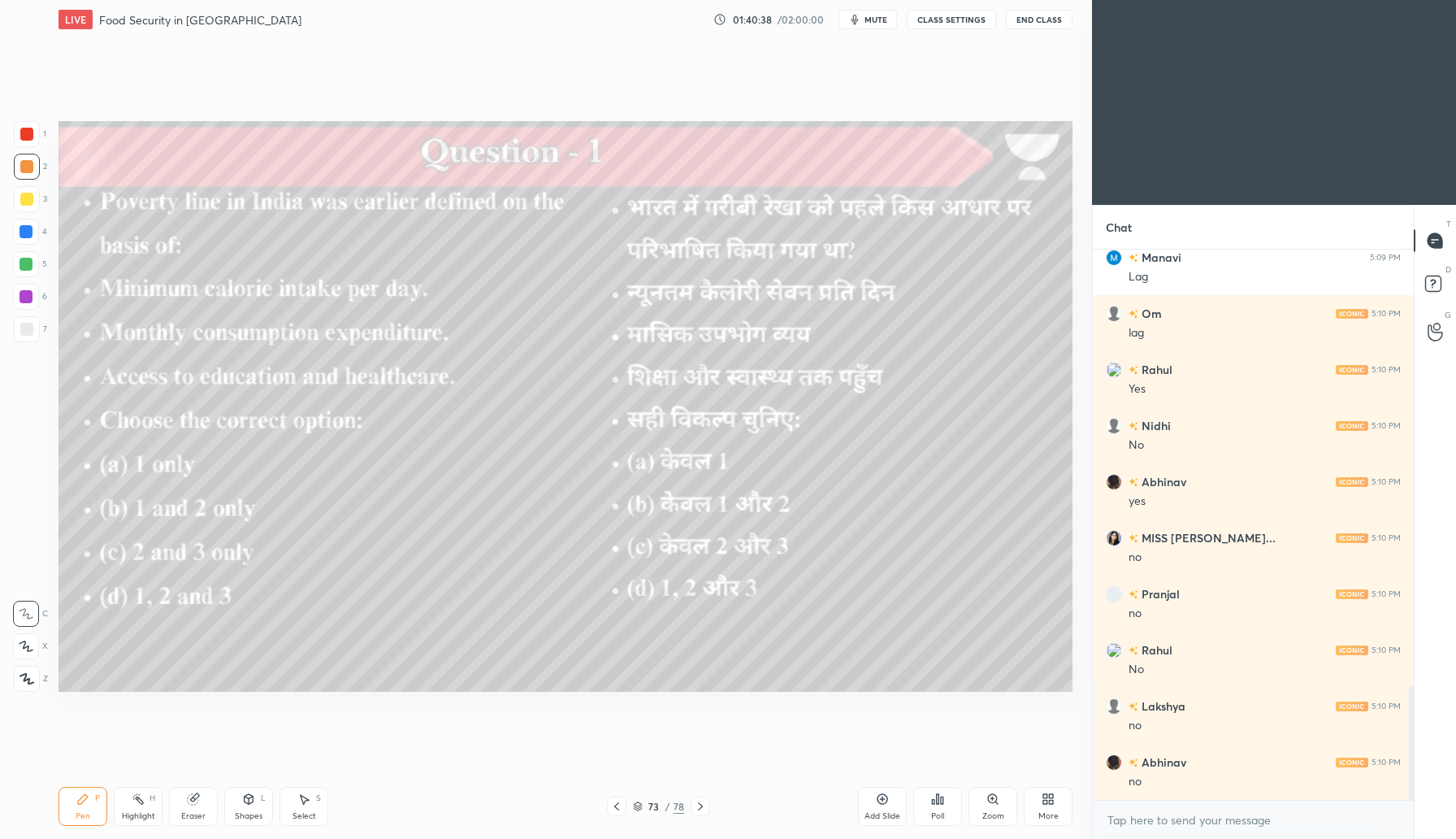
scroll to position [2220, 0]
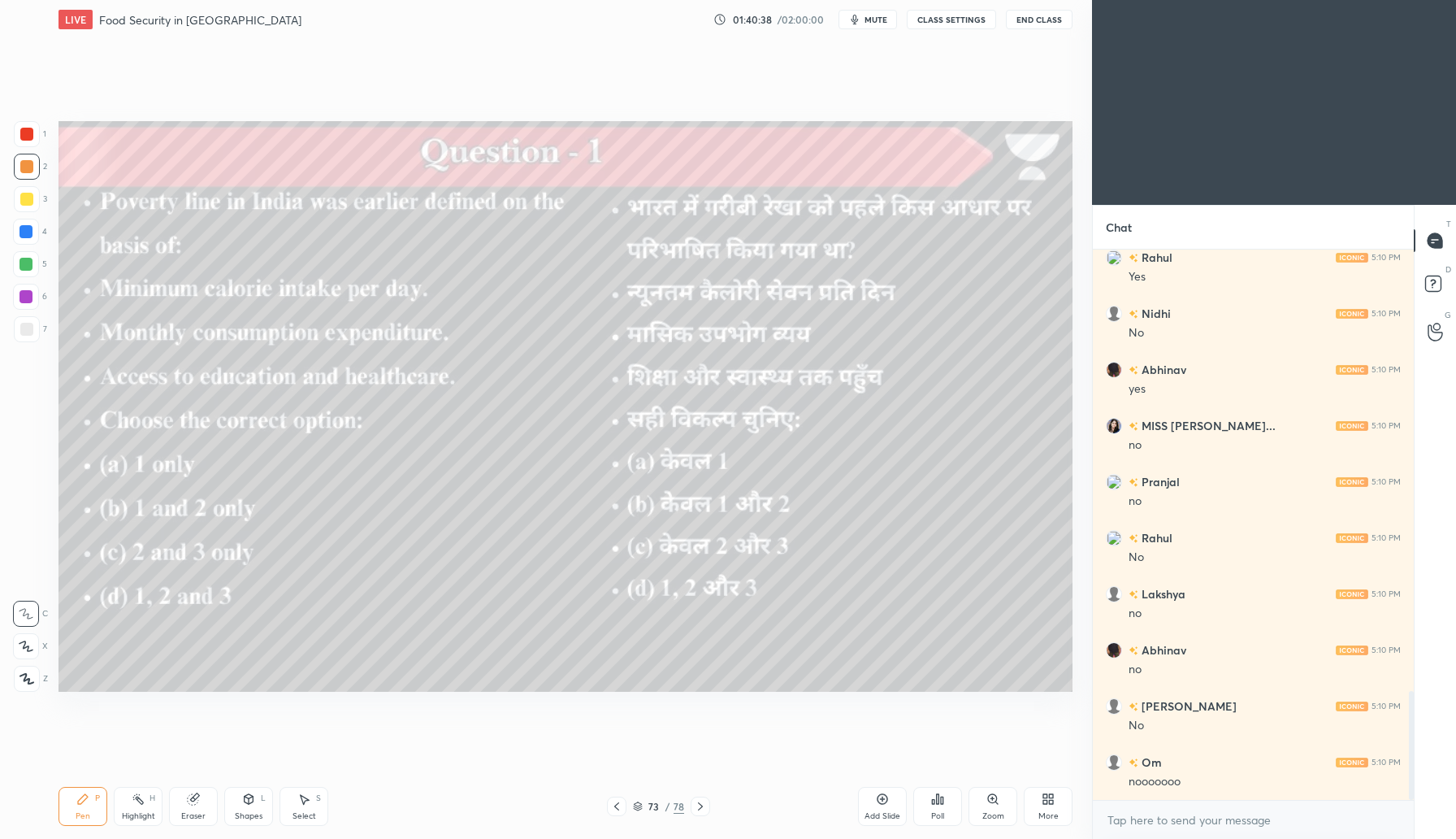
click at [1178, 829] on body "1 2 3 4 5 6 7 C X Z C X Z E E Erase all H H LIVE Food Security in [GEOGRAPHIC_D…" at bounding box center [728, 419] width 1456 height 839
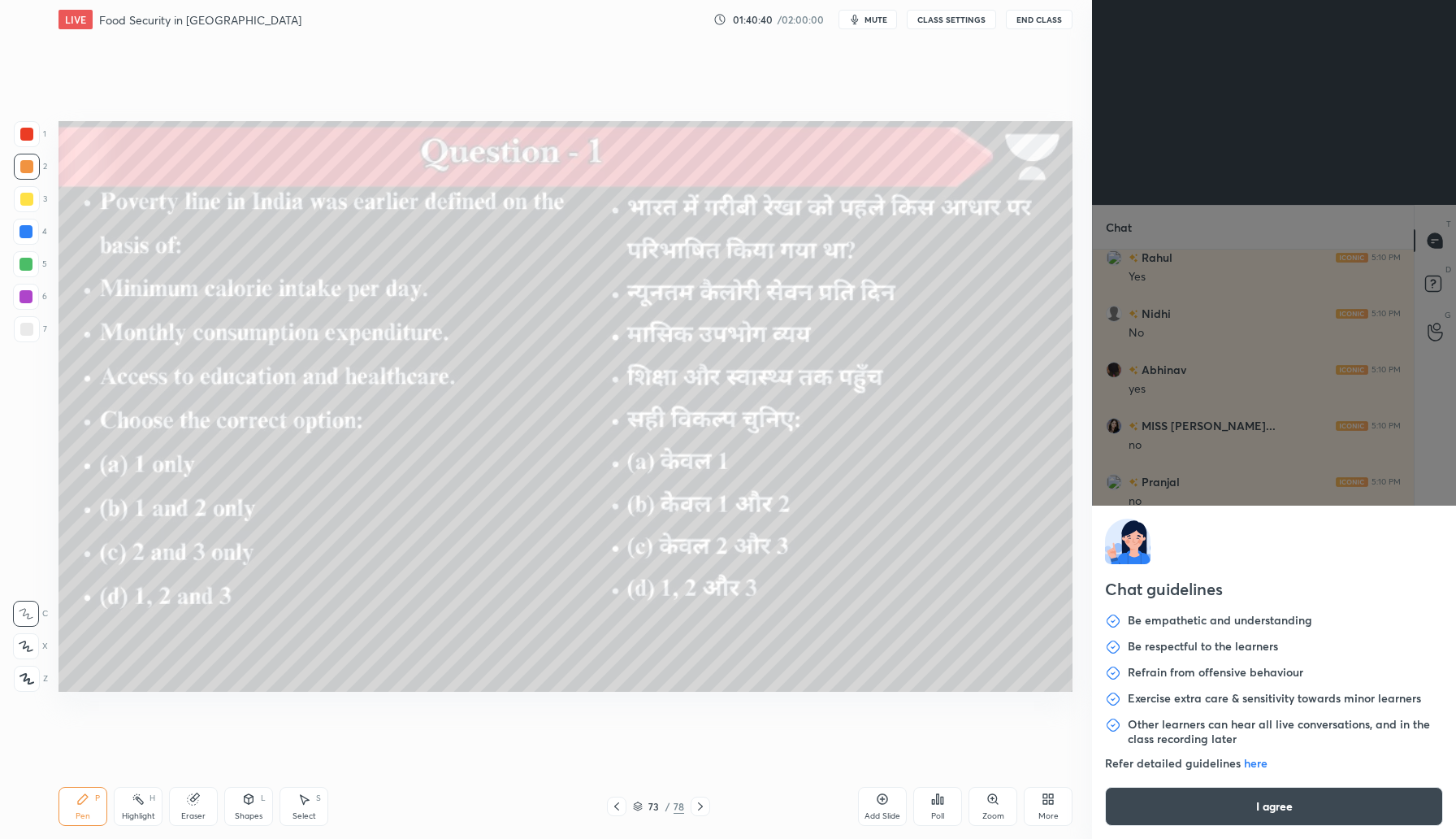
click at [1220, 817] on button "I agree" at bounding box center [1274, 806] width 338 height 39
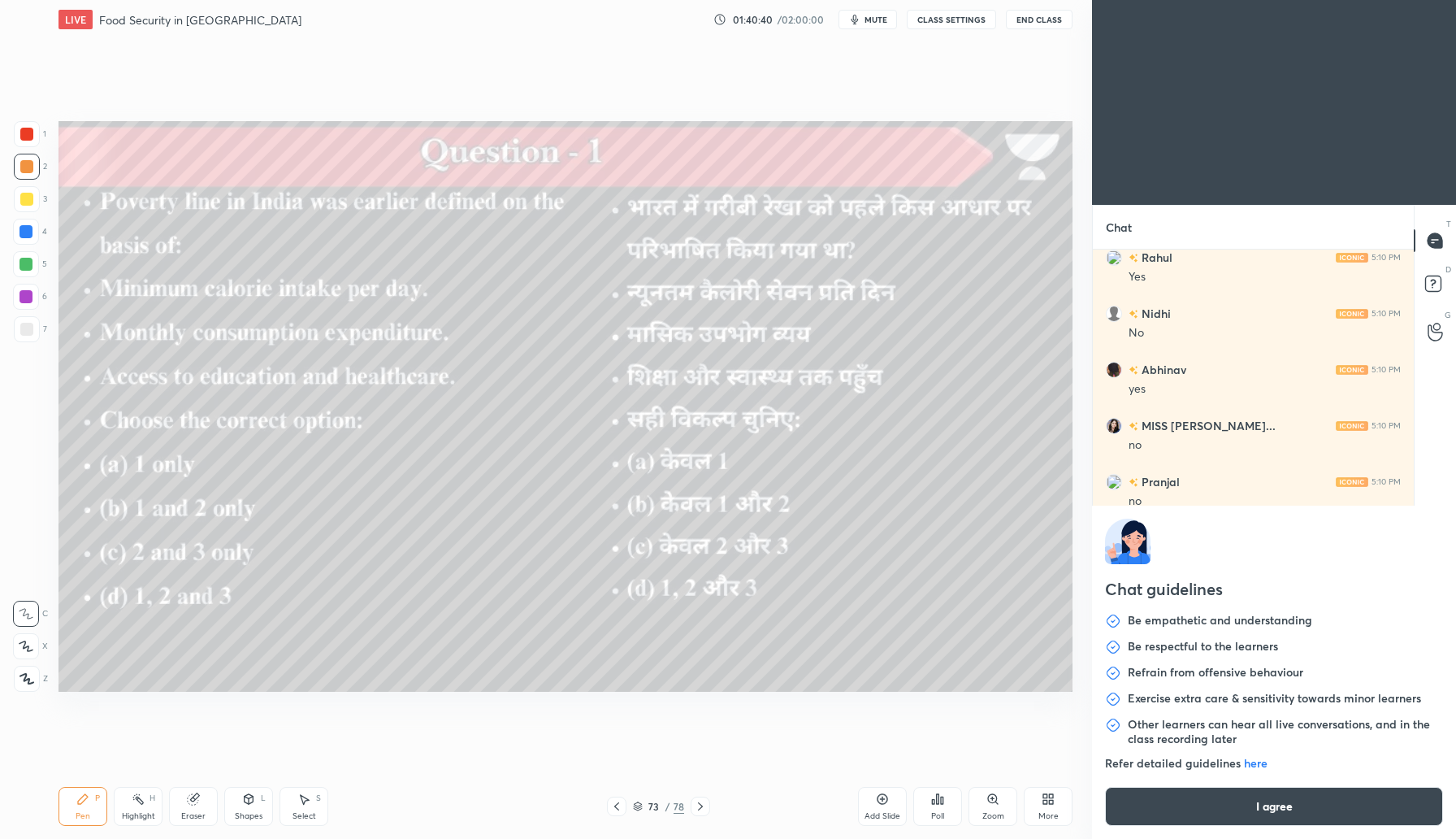
type textarea "x"
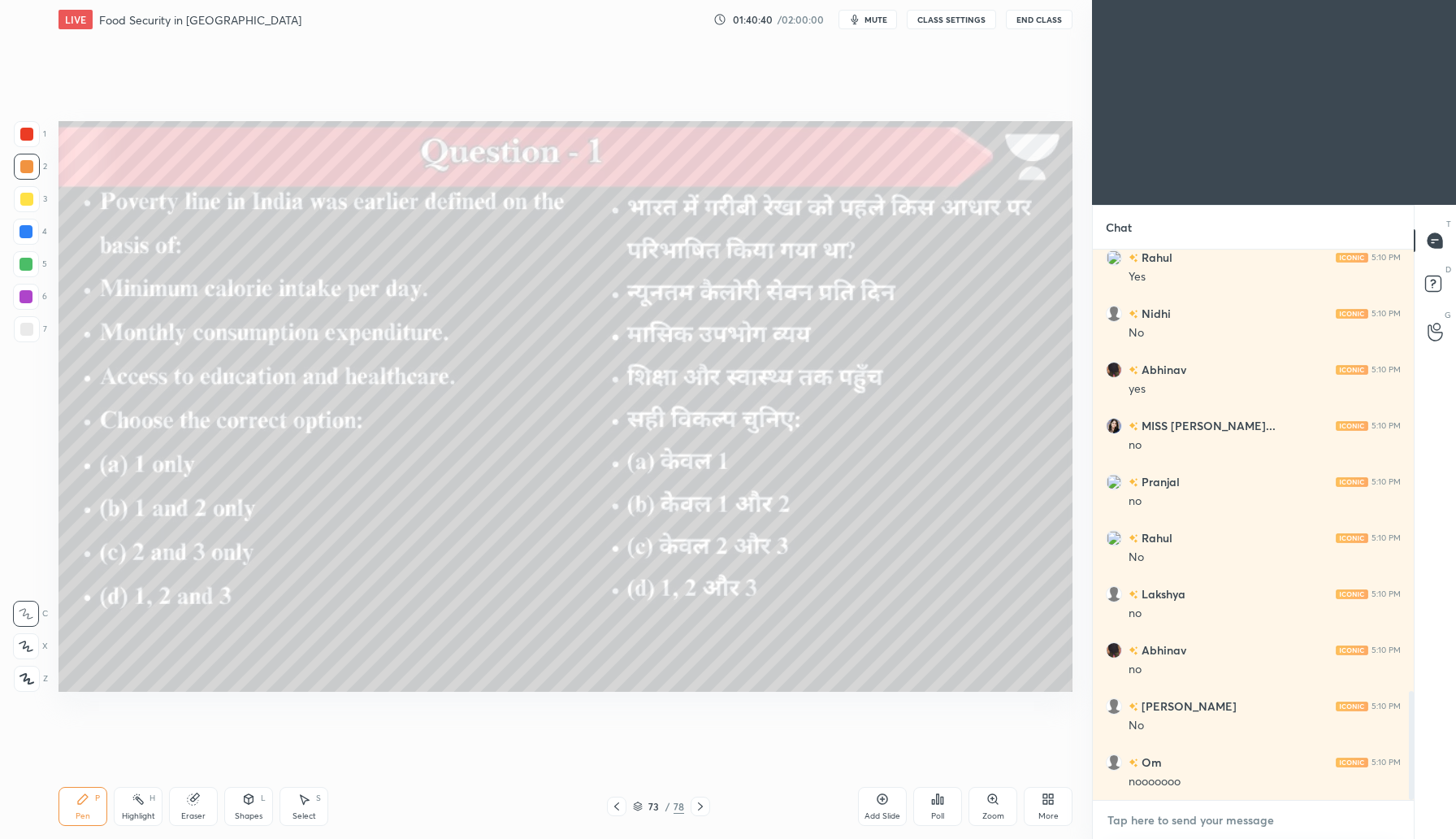
click at [1204, 819] on textarea at bounding box center [1253, 820] width 295 height 26
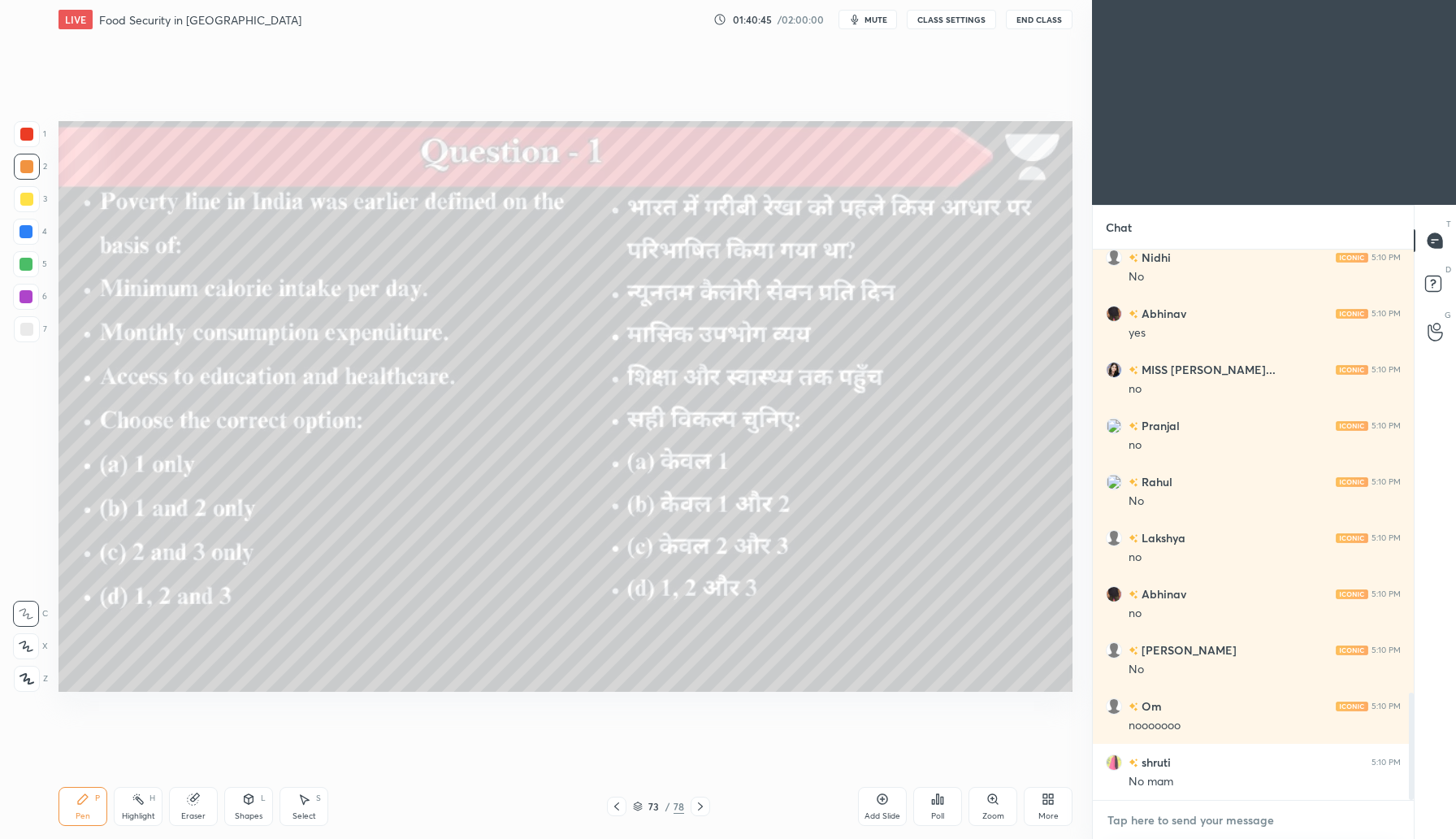
type textarea "l"
type textarea "x"
type textarea "le"
type textarea "x"
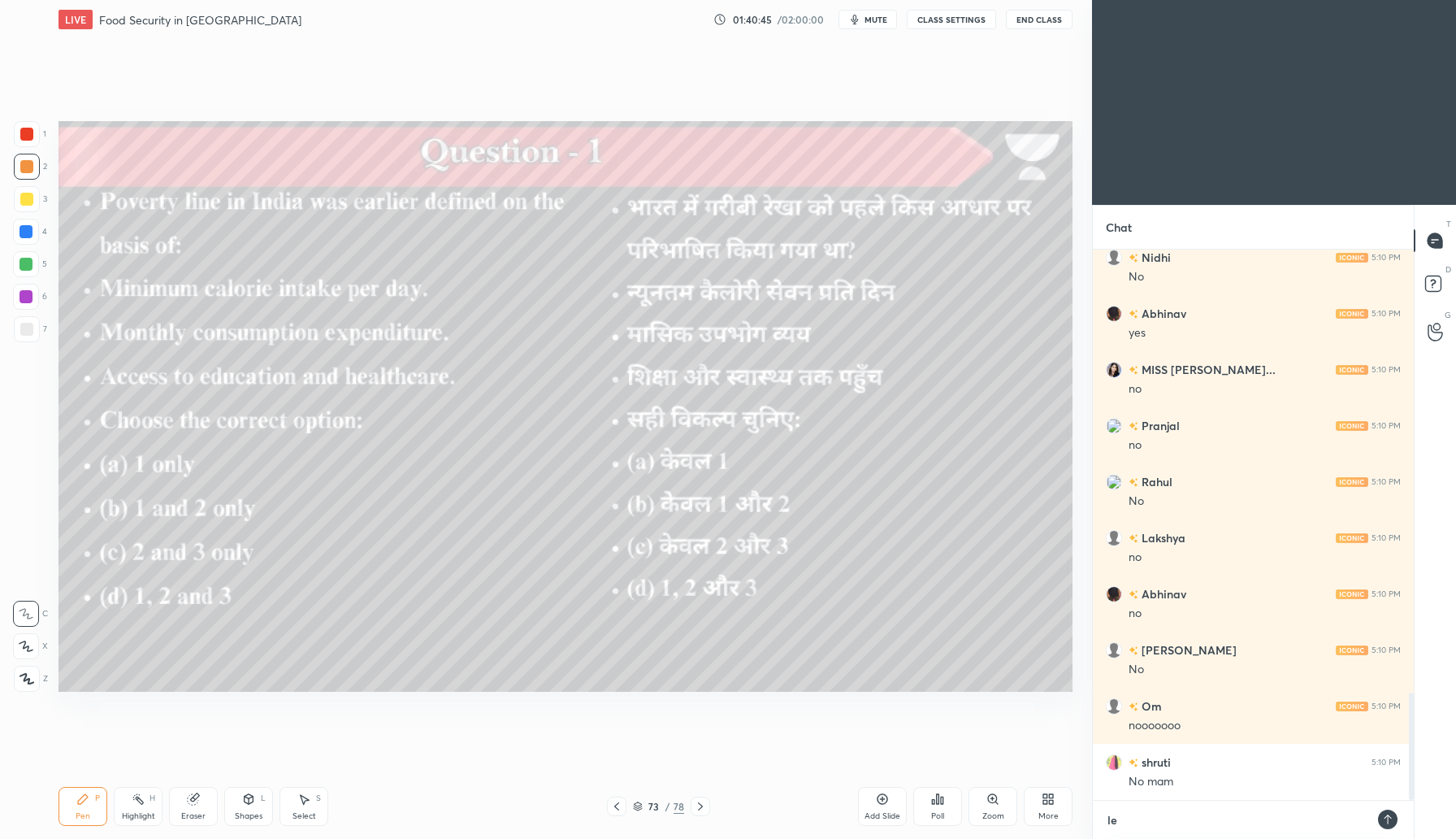
scroll to position [585, 316]
type textarea "lee"
type textarea "x"
type textarea "leet"
type textarea "x"
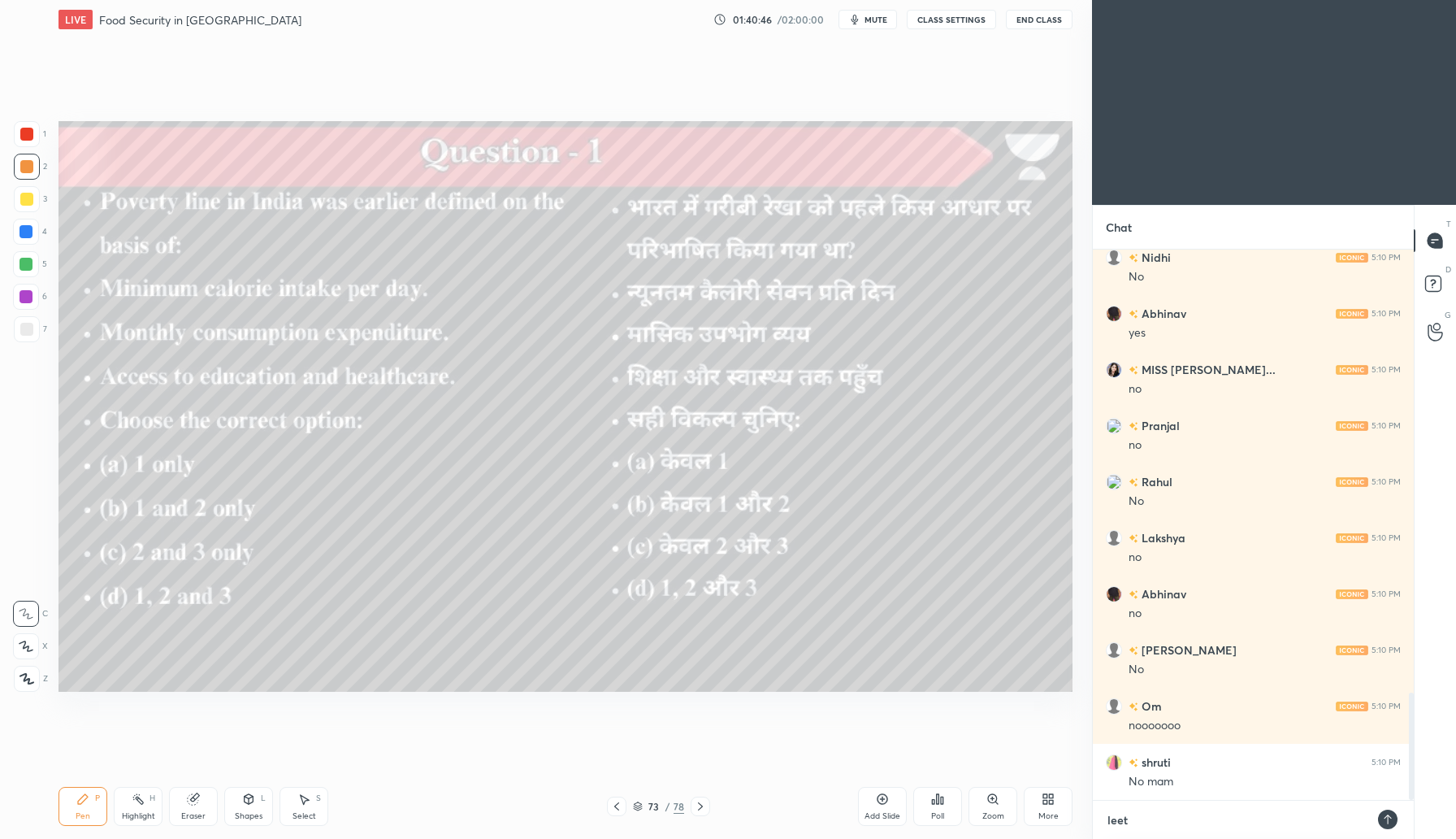
type textarea "leets"
type textarea "x"
type textarea "leets"
type textarea "x"
type textarea "leets d"
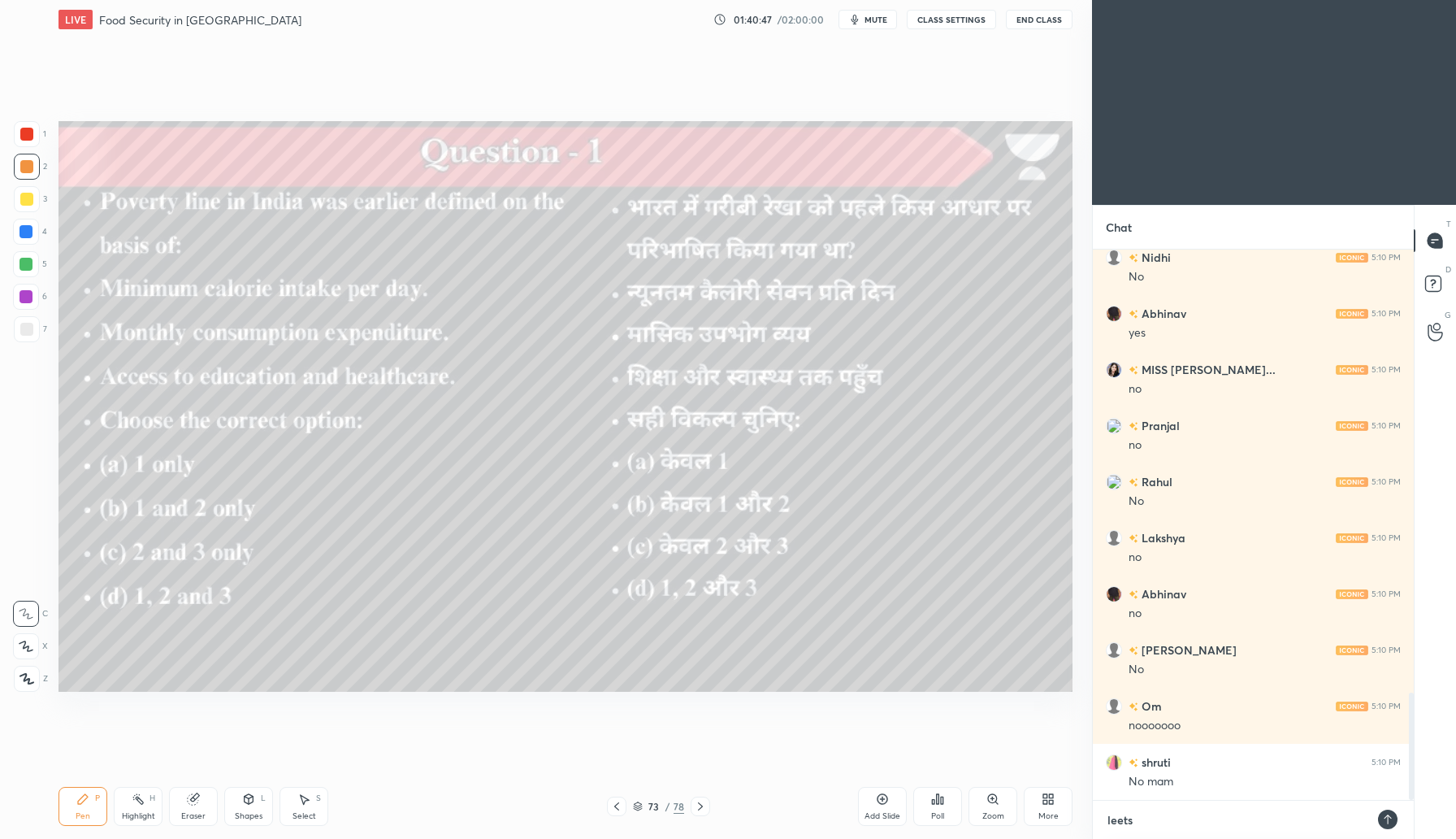
type textarea "x"
type textarea "leets do"
type textarea "x"
type textarea "leets do"
type textarea "x"
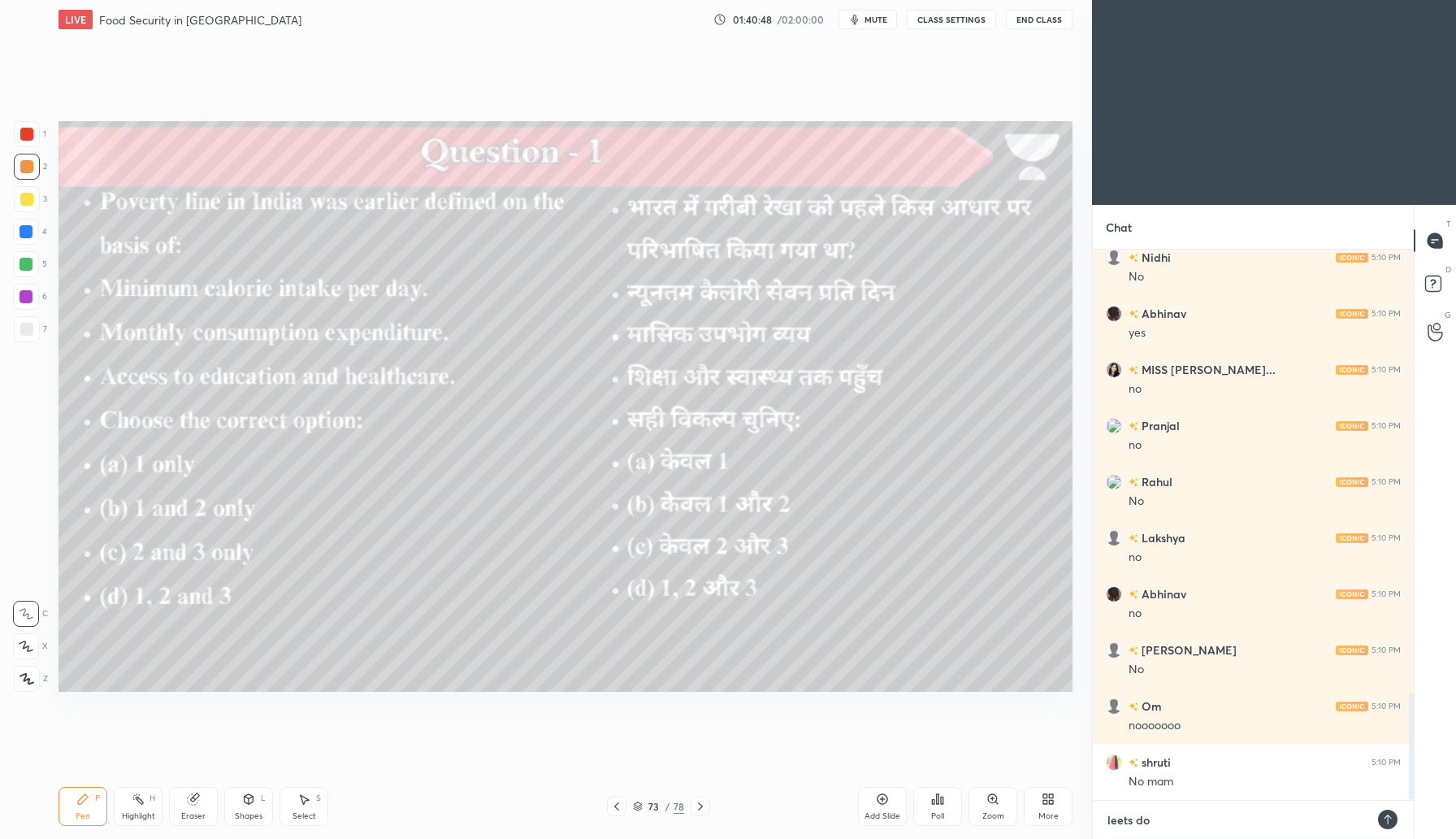
type textarea "leets do i"
type textarea "x"
type textarea "leets do it"
type textarea "x"
type textarea "leets do it"
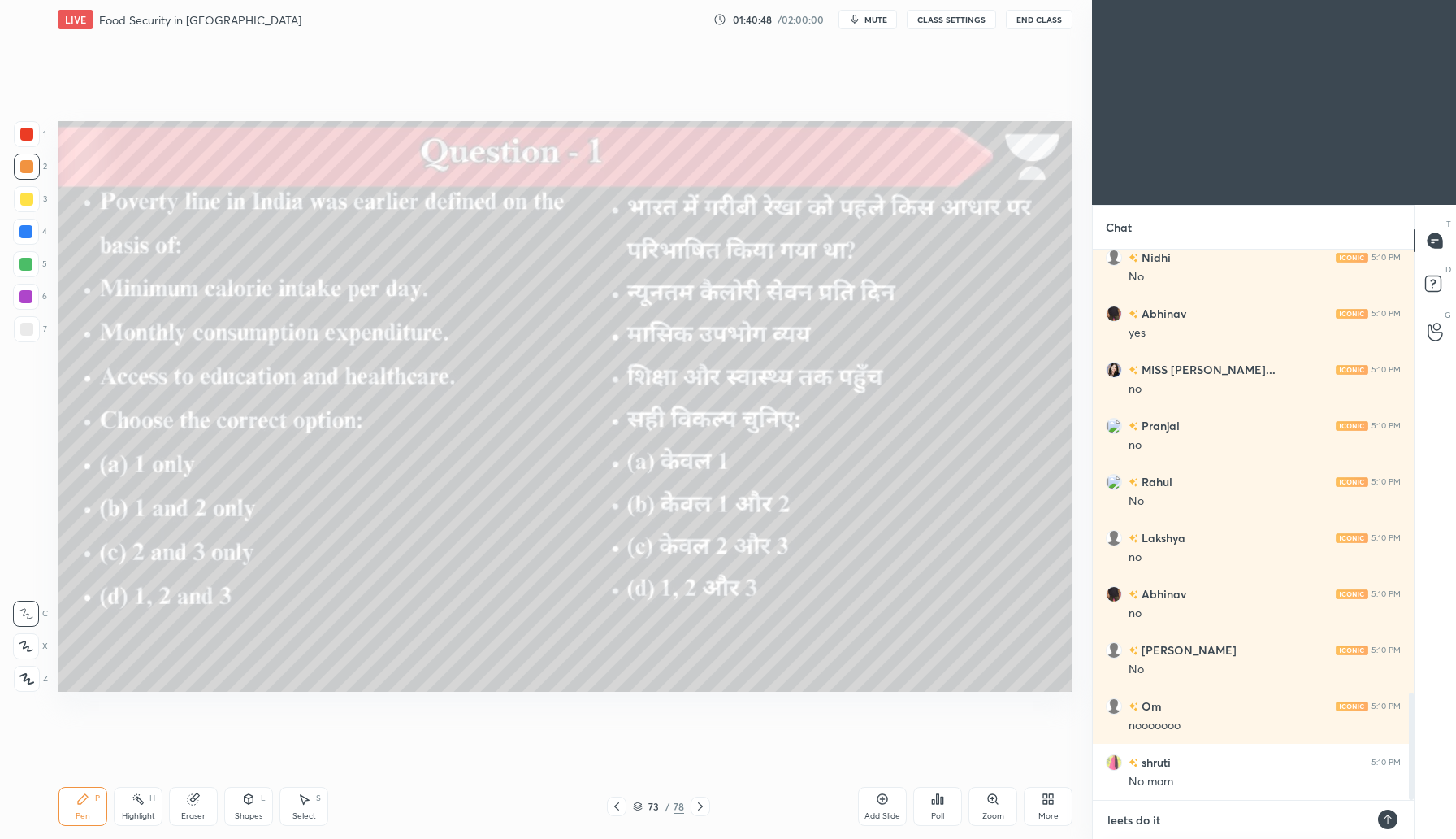
type textarea "x"
type textarea "leets do it t"
type textarea "x"
type textarea "leets do it tm"
type textarea "x"
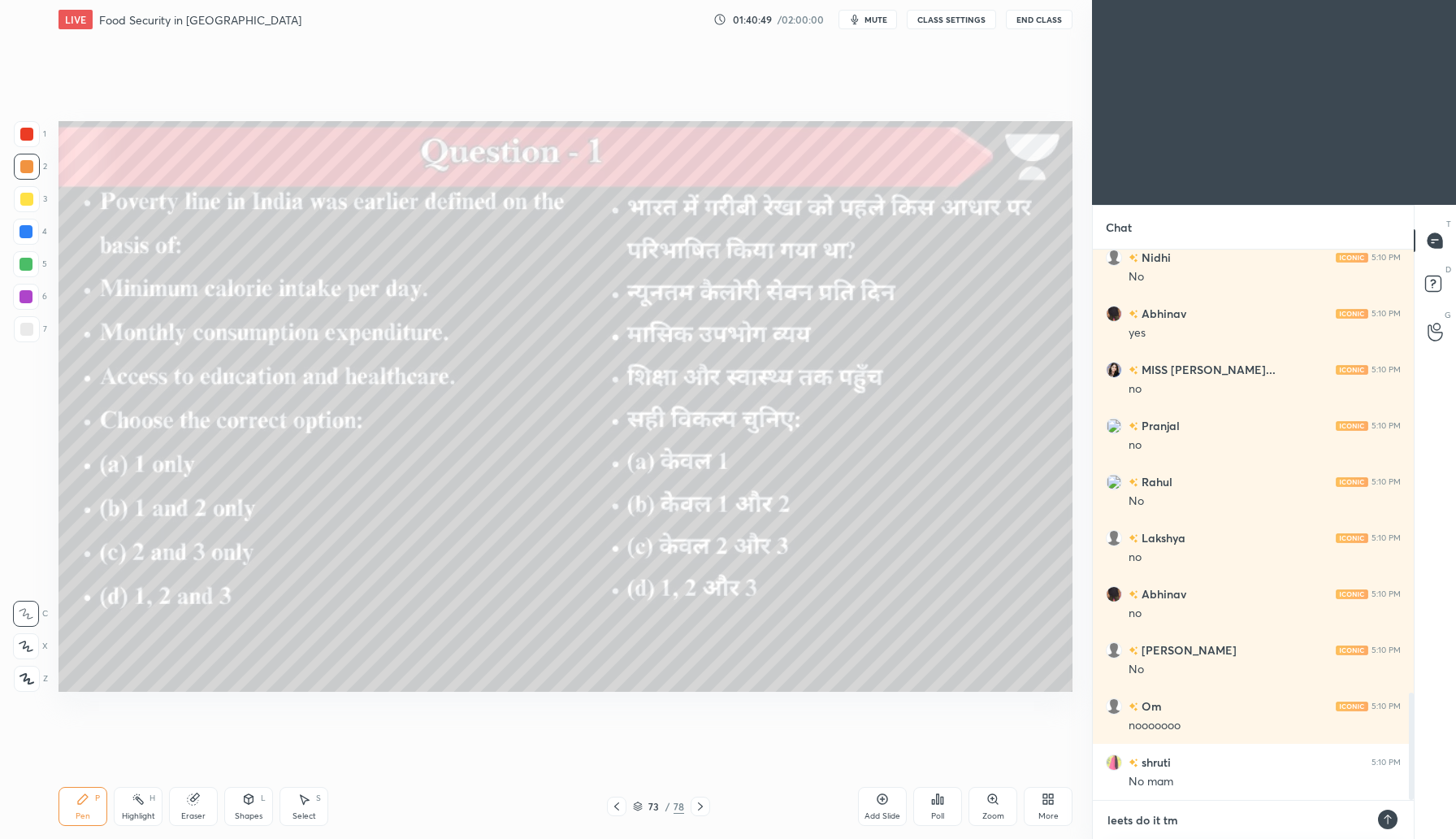
type textarea "leets do it tmr"
type textarea "x"
type textarea "leets do it tmrw"
type textarea "x"
type textarea "leets do it tmrw,"
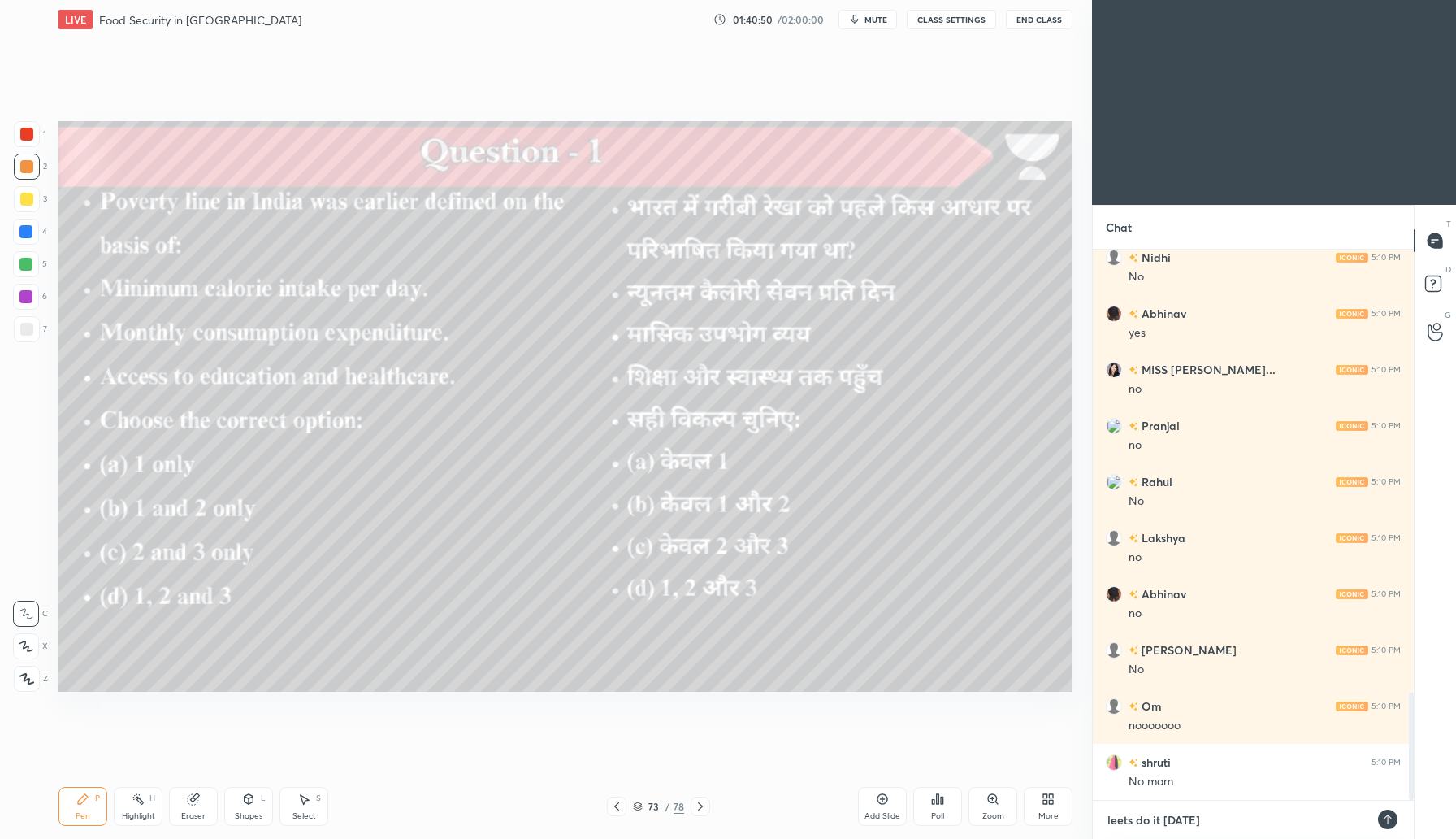
type textarea "x"
type textarea "leets do it tmrw,w"
type textarea "x"
type textarea "leets do it tmrw,wi"
type textarea "x"
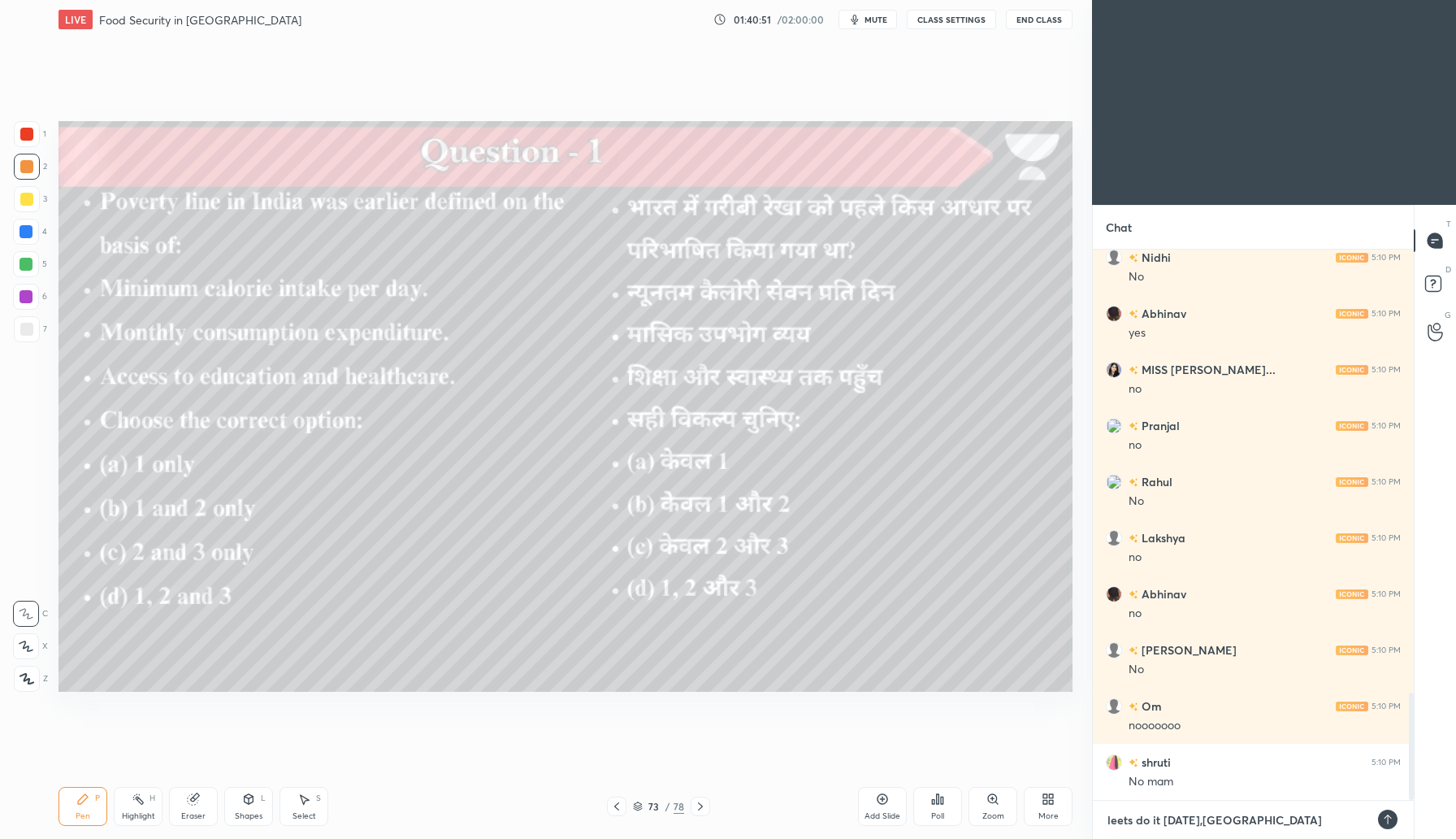
type textarea "leets do it tmrw,wil"
type textarea "x"
type textarea "leets do it tmrw,will"
type textarea "x"
type textarea "leets do it tmrw,will"
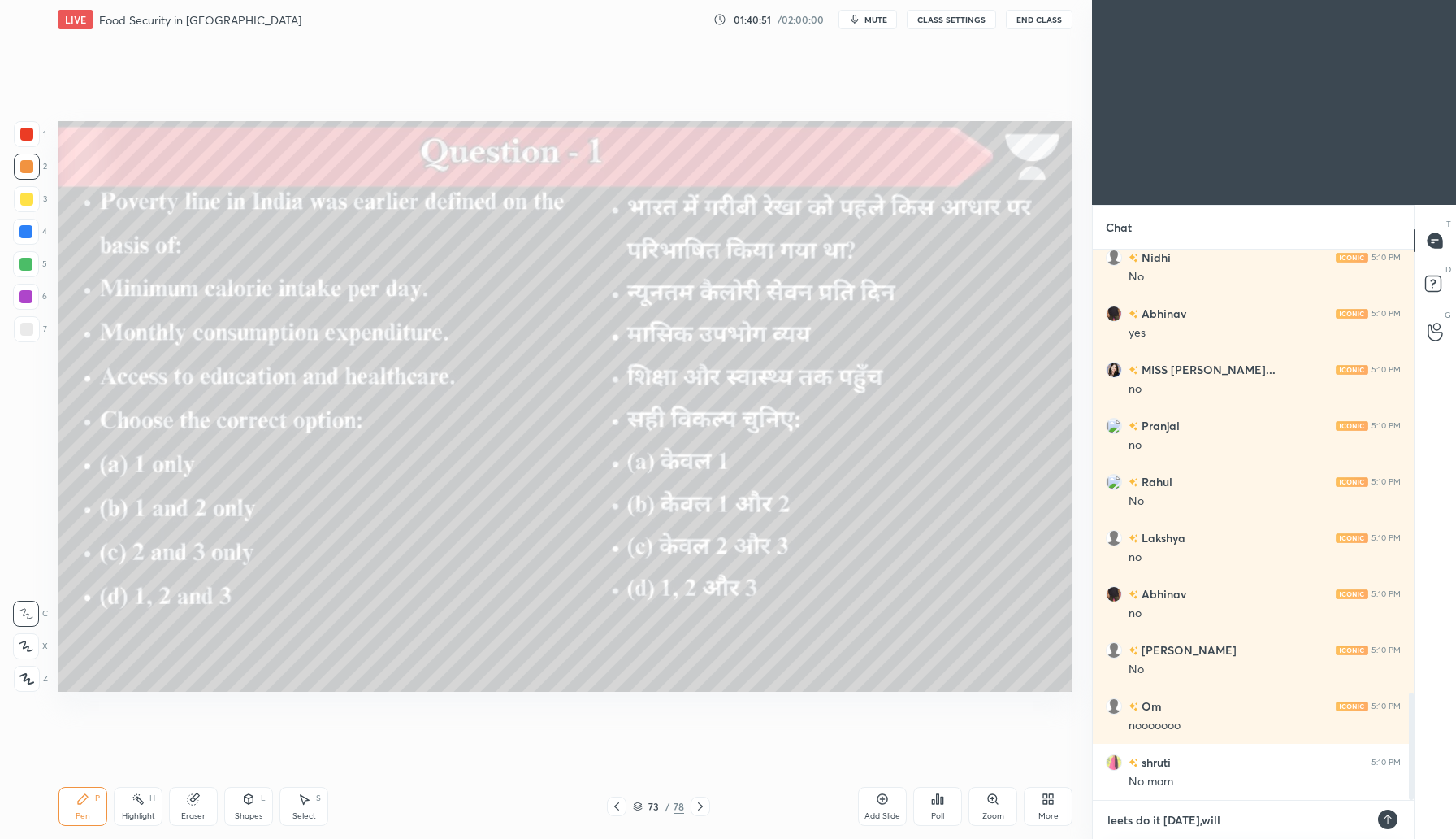
type textarea "x"
type textarea "leets do it tmrw,will s"
type textarea "x"
type textarea "leets do it tmrw,will st"
type textarea "x"
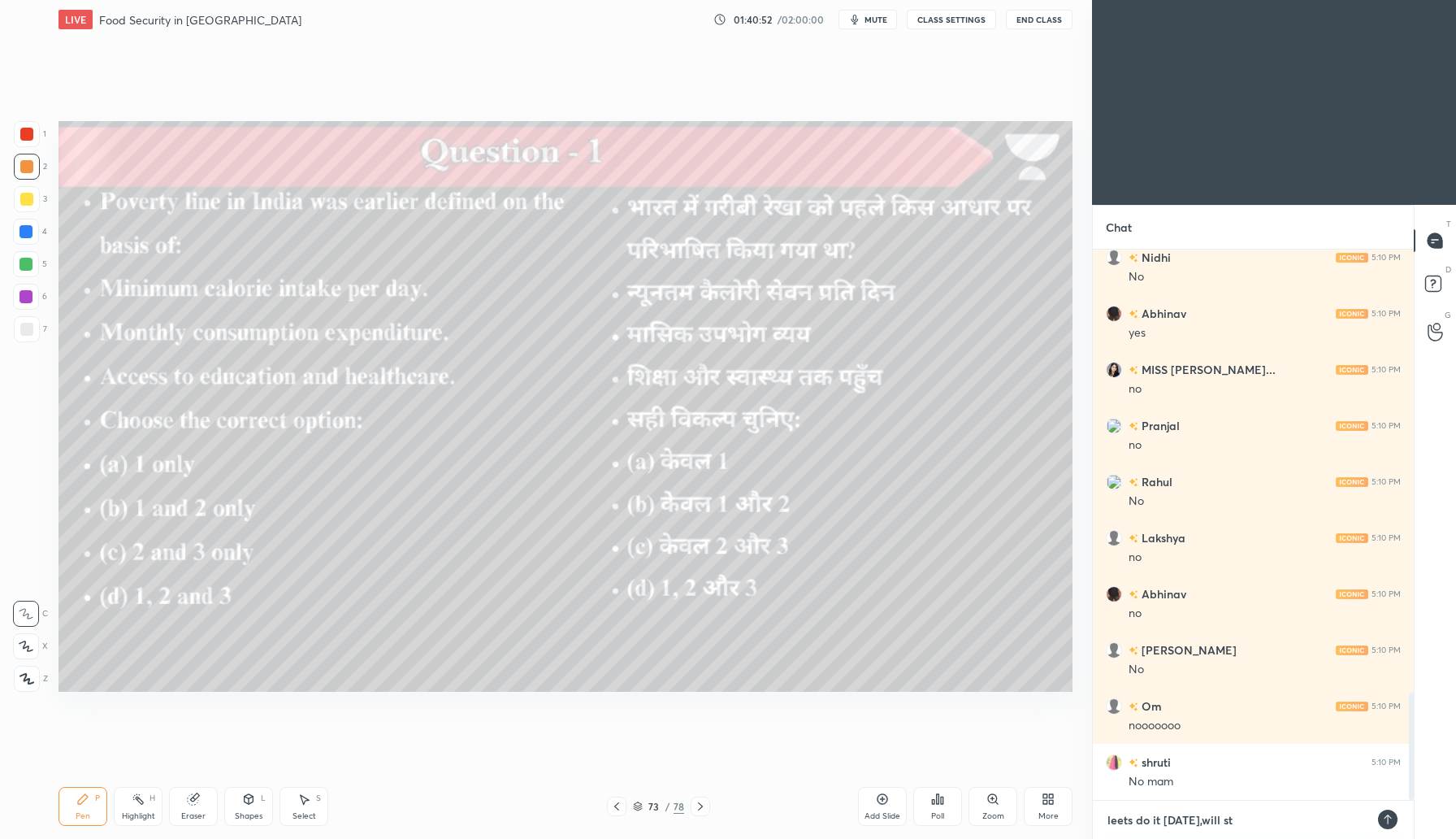
type textarea "leets do it tmrw,will sta"
type textarea "x"
type textarea "leets do it tmrw,will star"
type textarea "x"
type textarea "leets do it tmrw,will start"
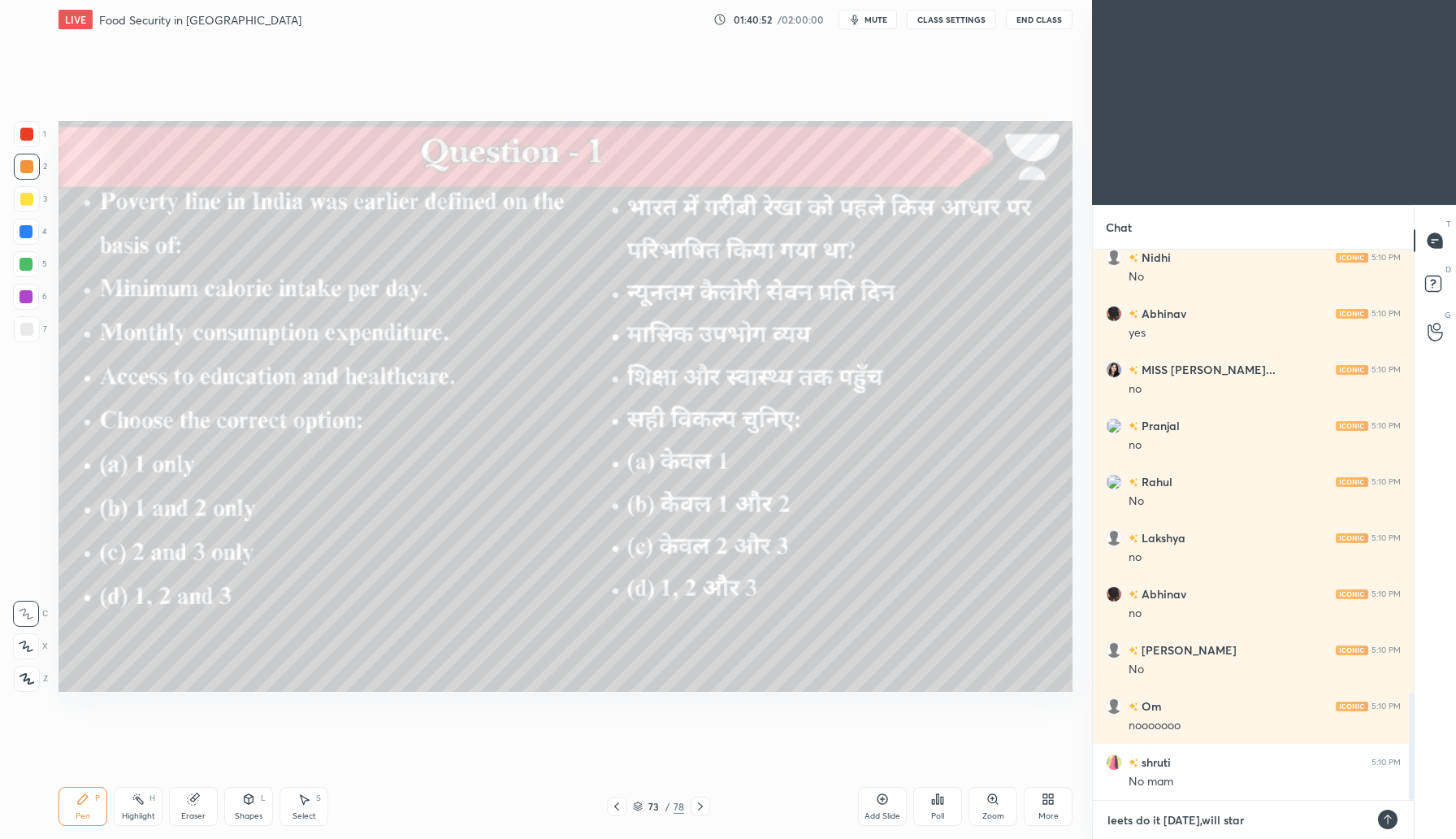
type textarea "x"
type textarea "leets do it tmrw,will start"
type textarea "x"
type textarea "leets do it tmrw,will start f"
type textarea "x"
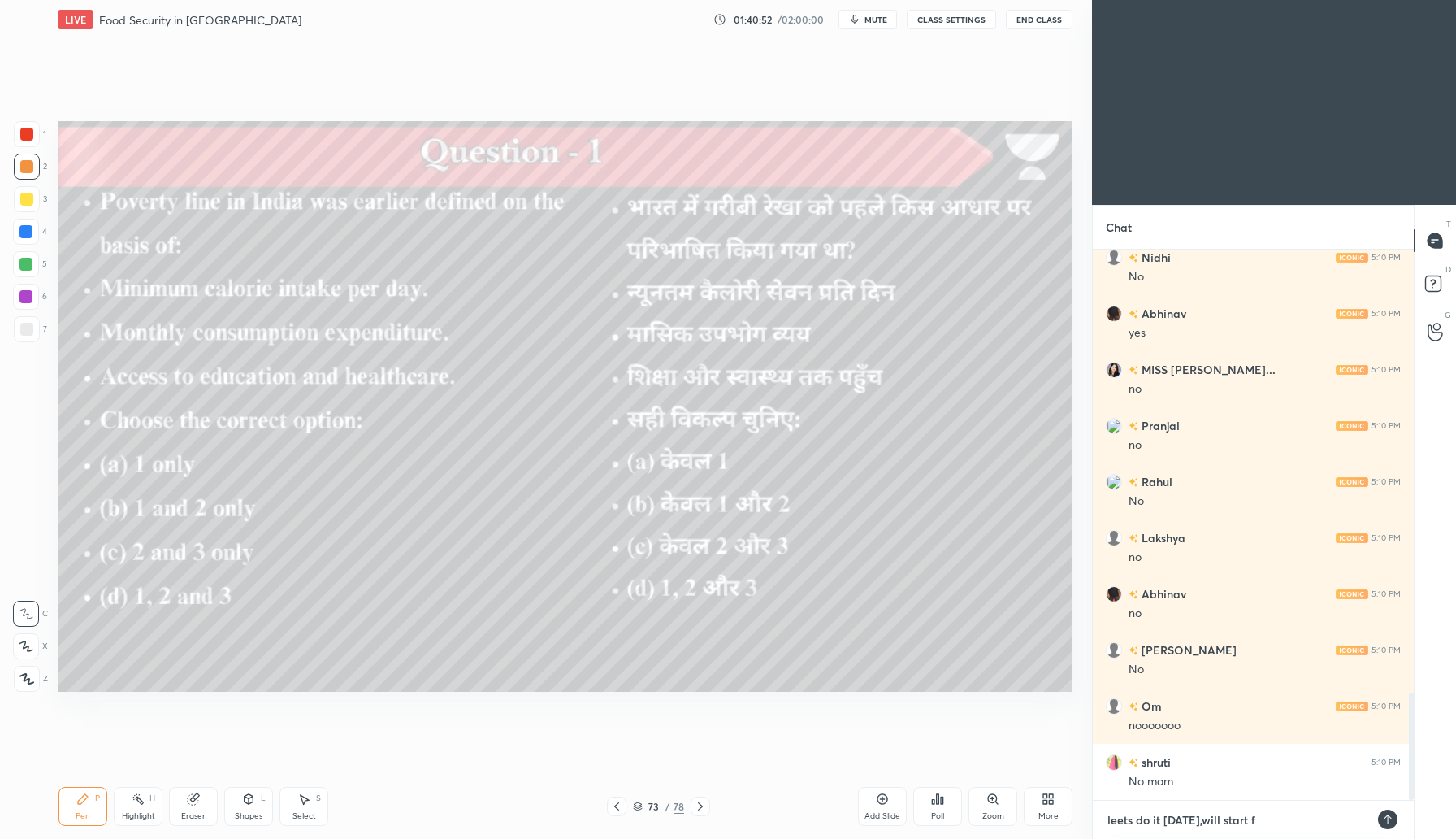
type textarea "leets do it tmrw,will start fr"
type textarea "x"
type textarea "leets do it tmrw,will start fro"
type textarea "x"
type textarea "leets do it tmrw,will start from"
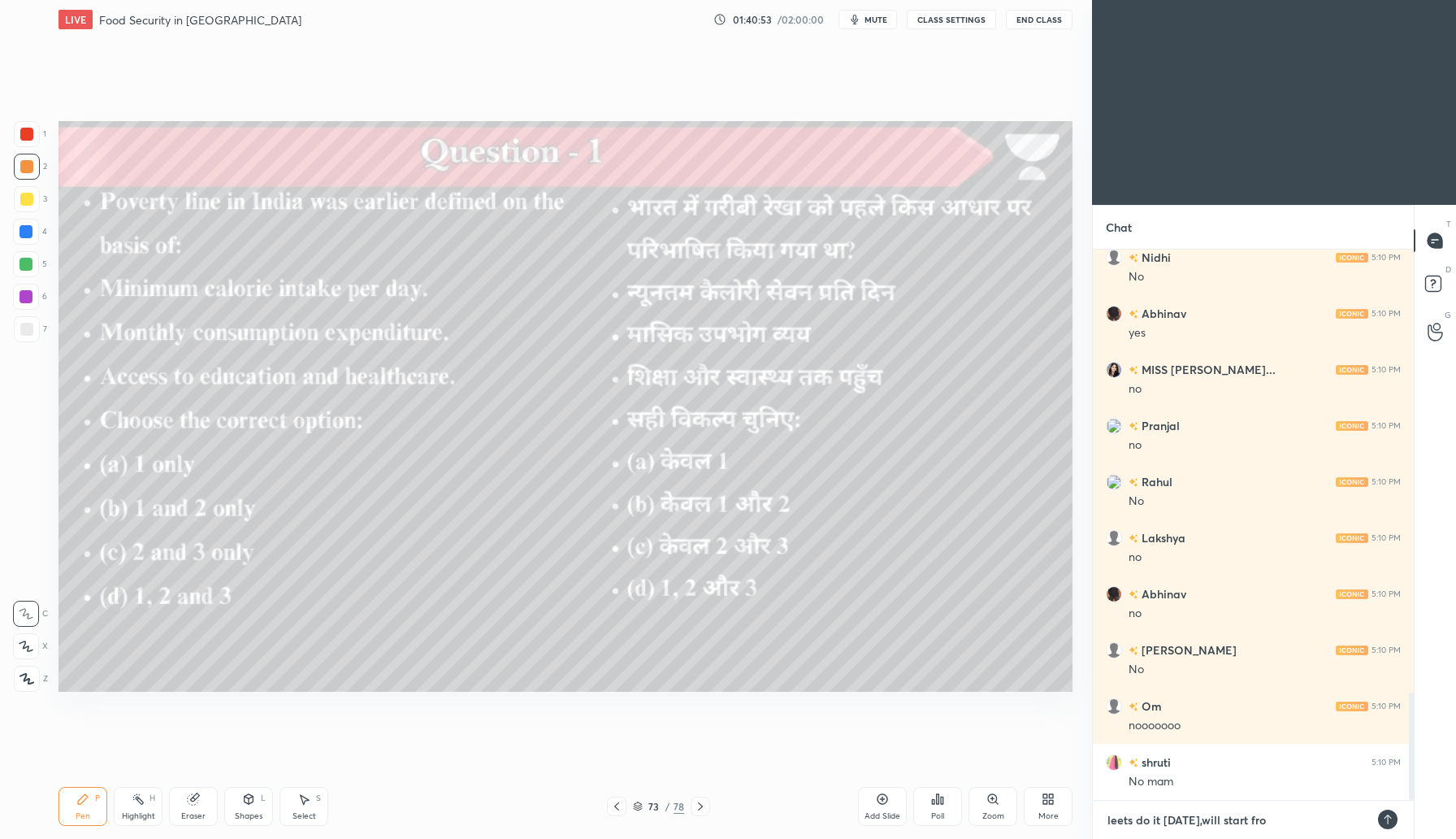
type textarea "x"
type textarea "leets do it tmrw,will start from"
type textarea "x"
type textarea "leets do it tmrw,will start from m"
type textarea "x"
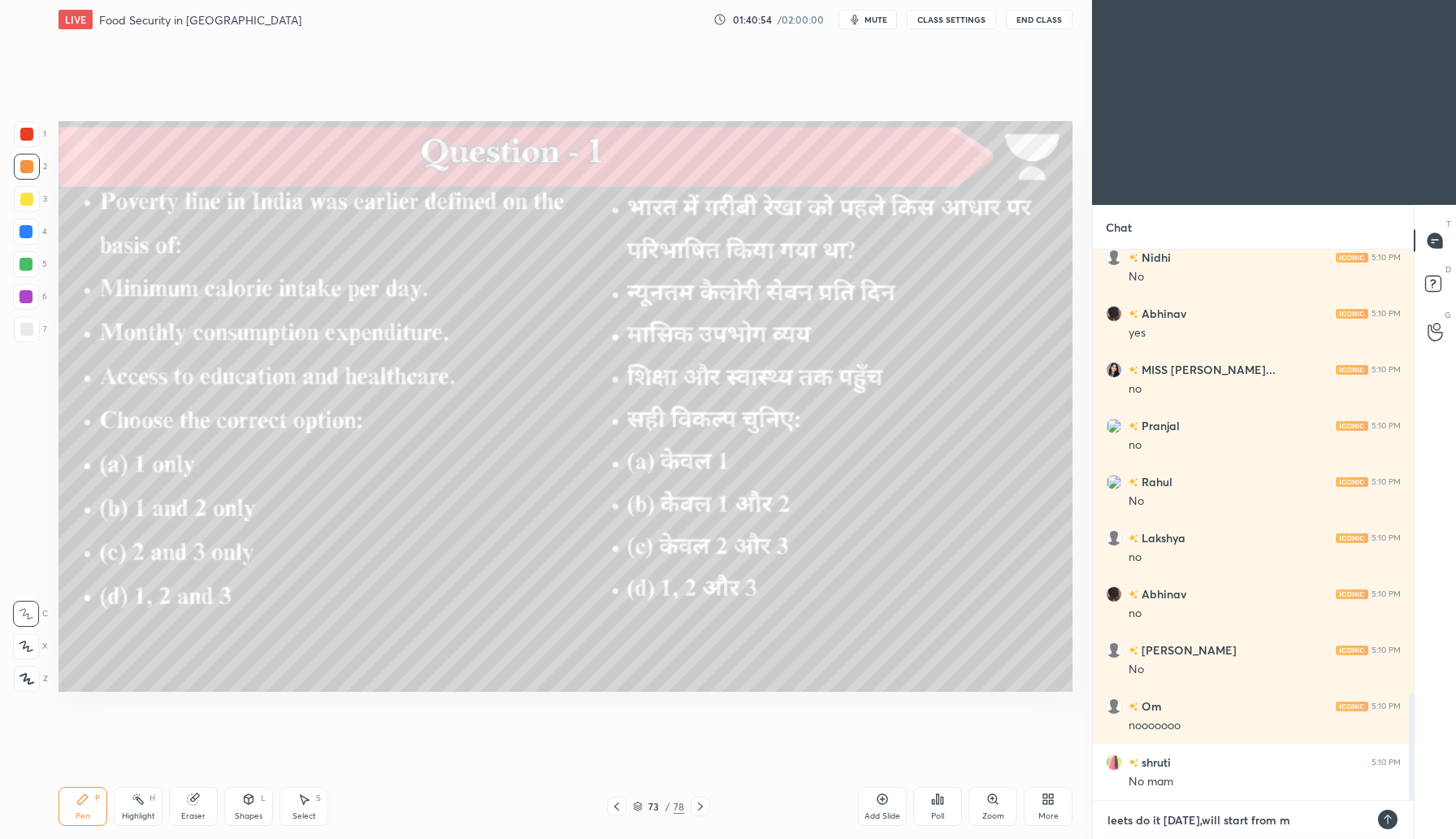
type textarea "leets do it tmrw,will start from mc"
type textarea "x"
type textarea "leets do it tmrw,will start from mcq"
type textarea "x"
type textarea "leets do it tmrw,will start from mcqs"
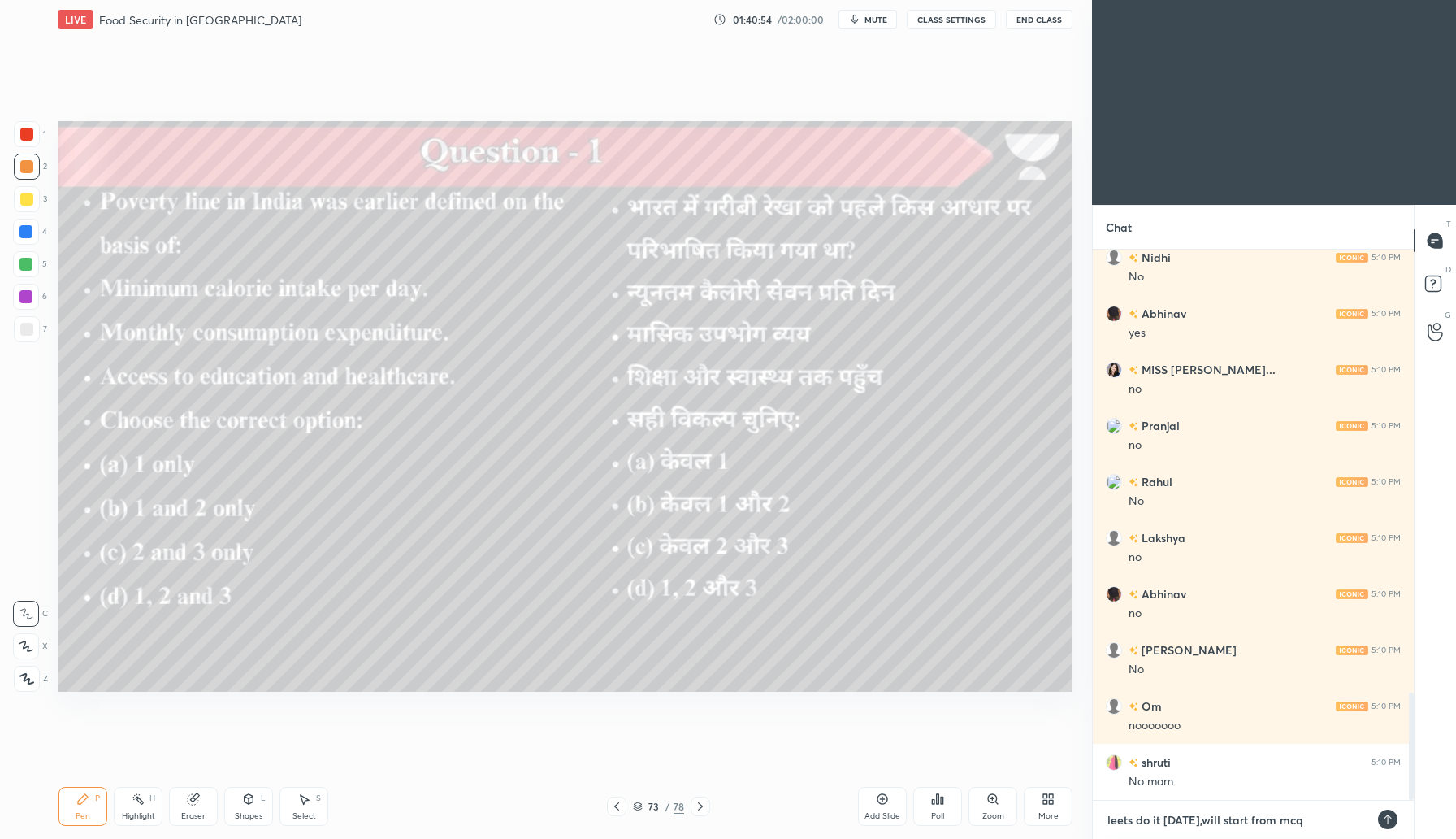
type textarea "x"
type textarea "leets do it tmrw,will start from mcqs?"
type textarea "x"
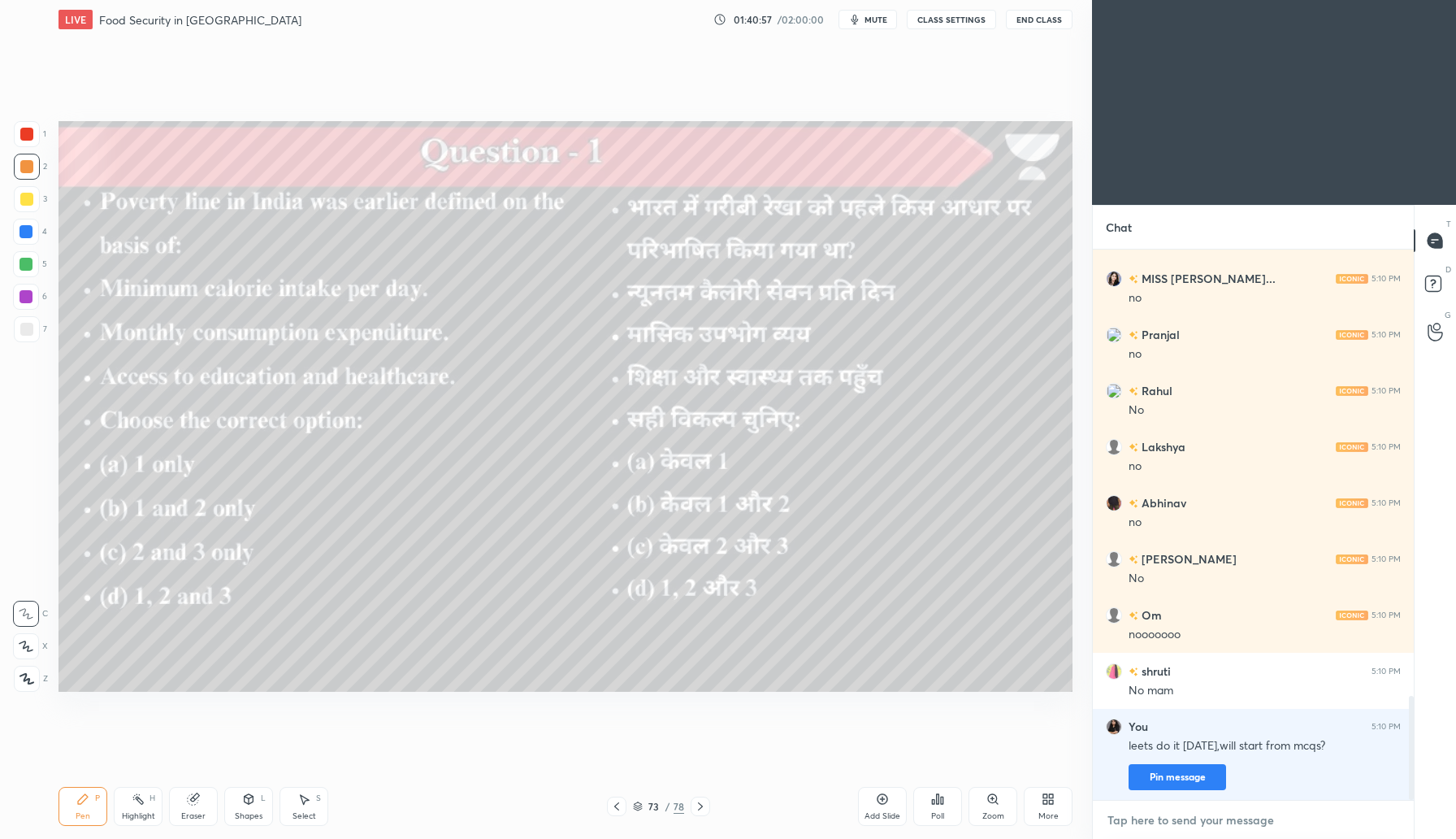
type textarea "o"
type textarea "x"
type textarea "ok"
type textarea "x"
type textarea "oka"
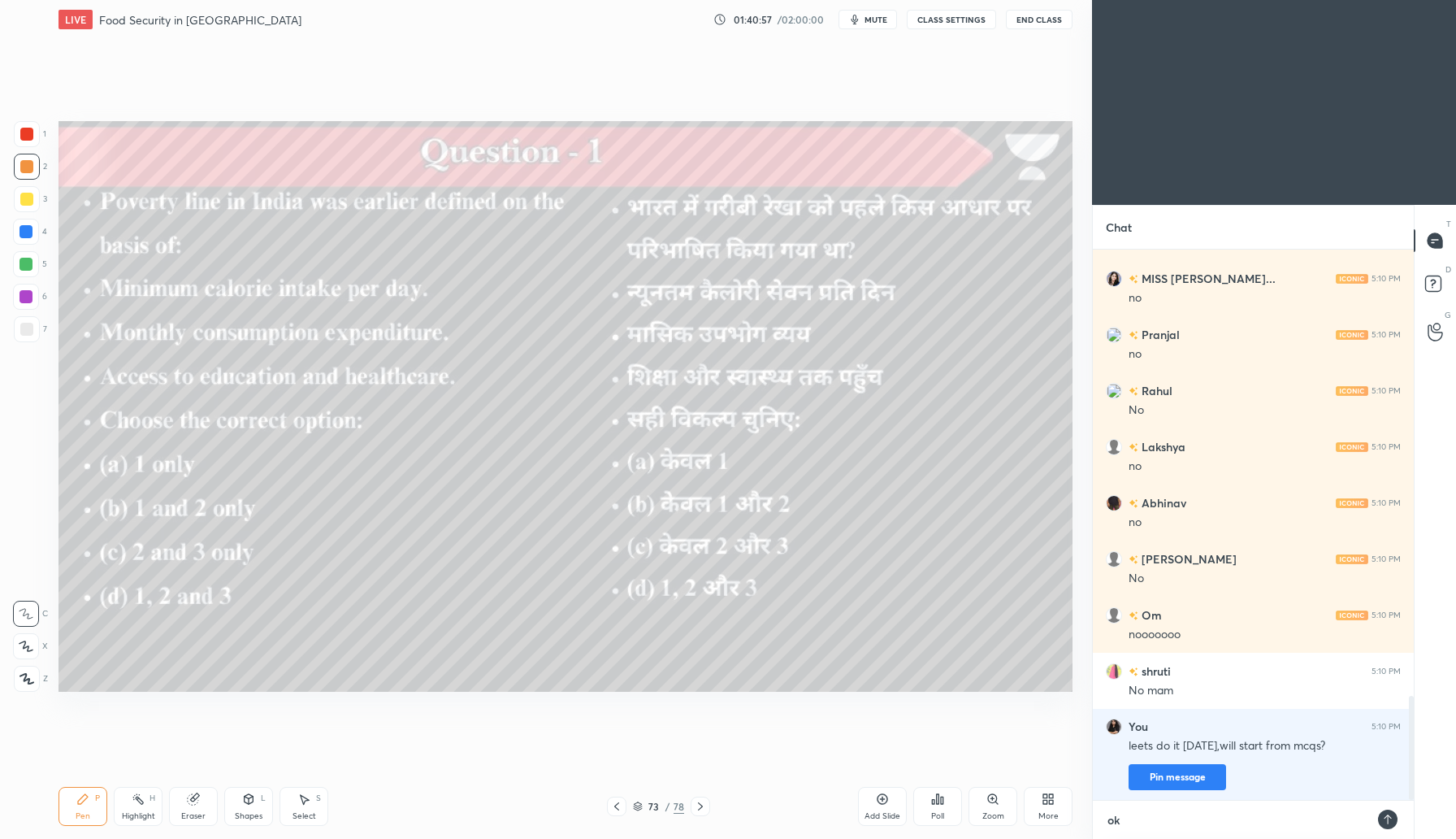
type textarea "x"
type textarea "okay"
type textarea "x"
type textarea "okay?"
type textarea "x"
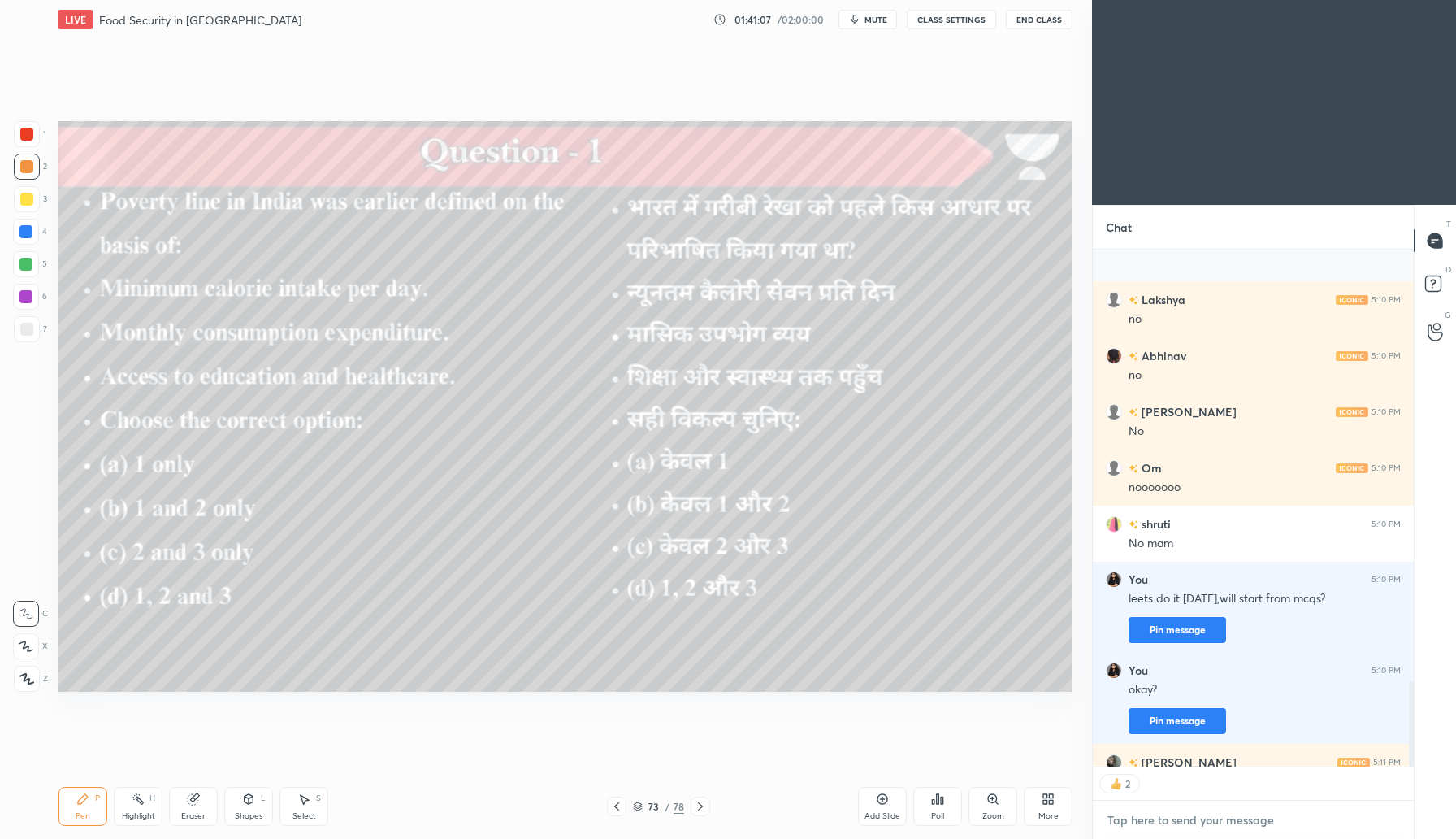
scroll to position [2604, 0]
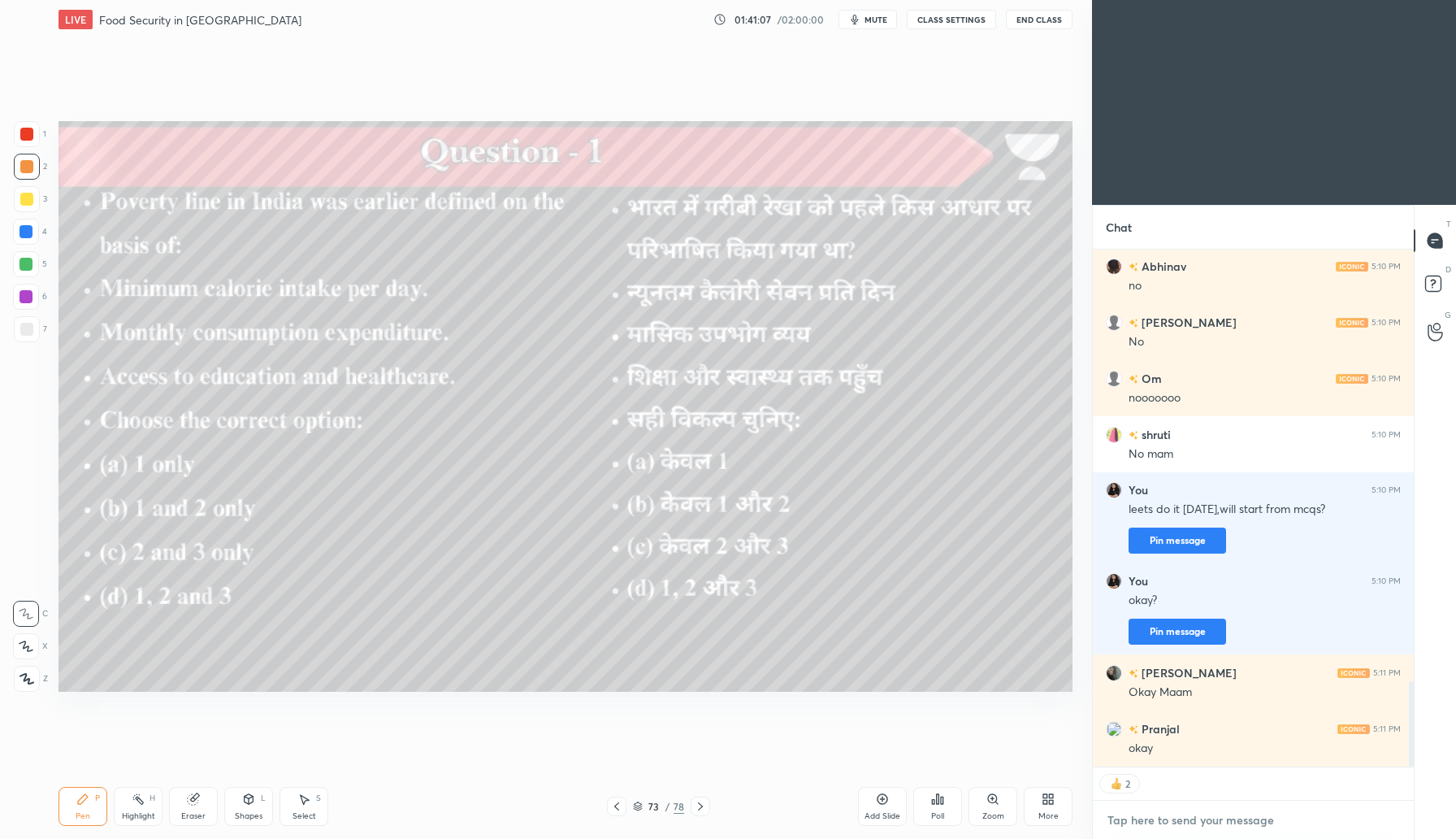
type textarea "x"
type textarea "t"
type textarea "x"
type textarea "ta"
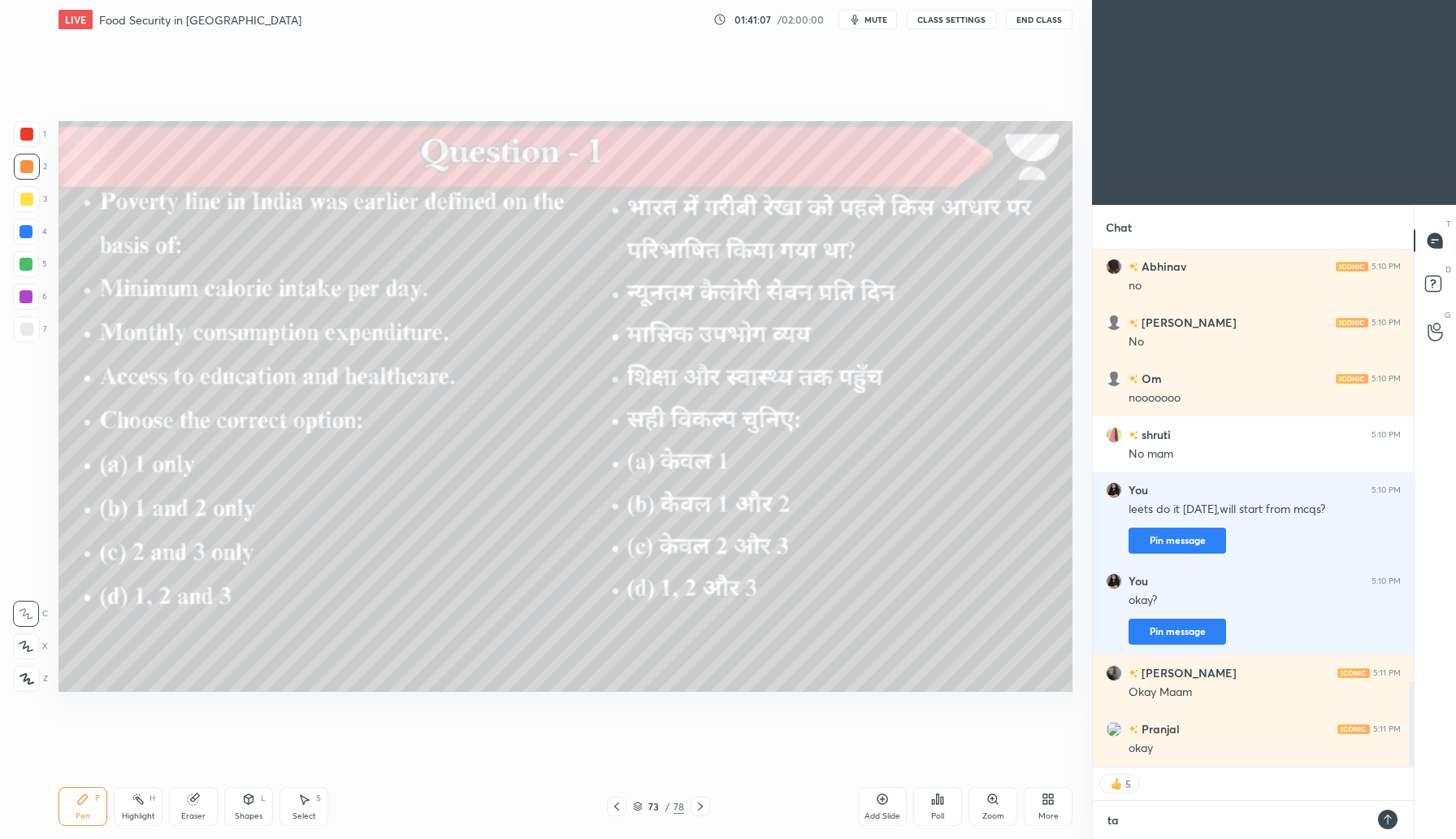
type textarea "x"
type textarea "taj"
type textarea "x"
type textarea "ta"
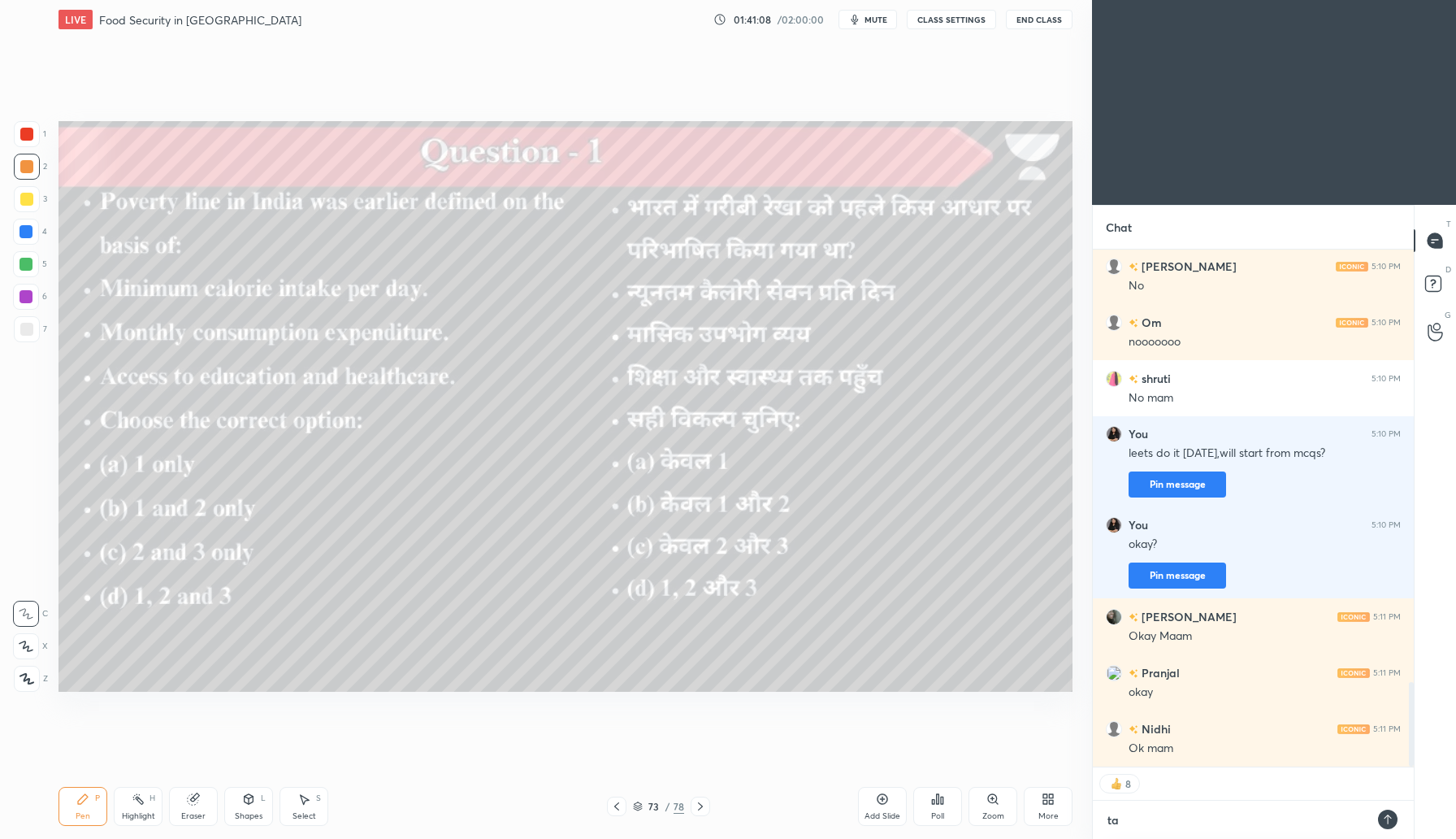
type textarea "x"
type textarea "tak"
type textarea "x"
type textarea "take"
type textarea "x"
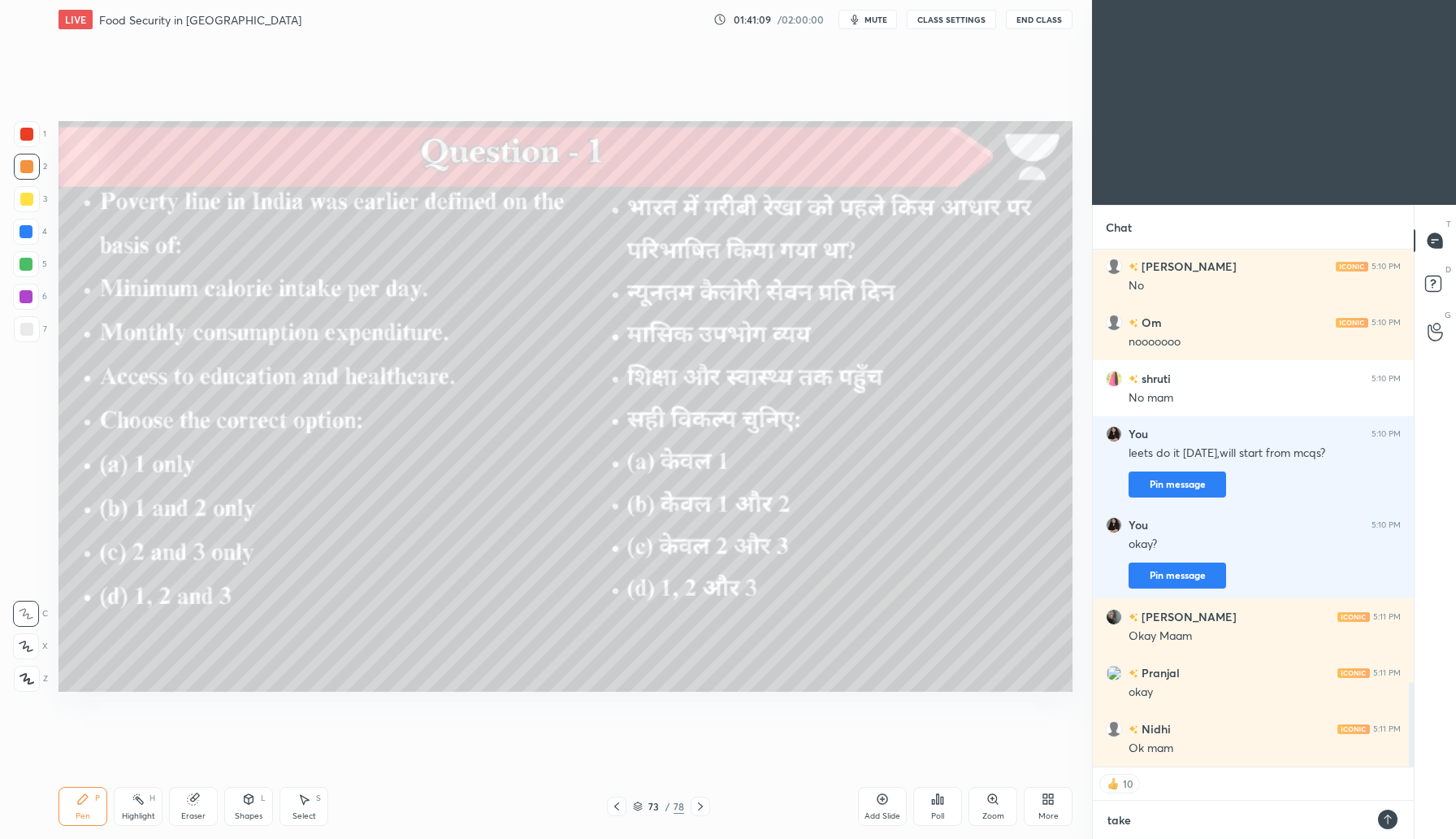
type textarea "take"
type textarea "x"
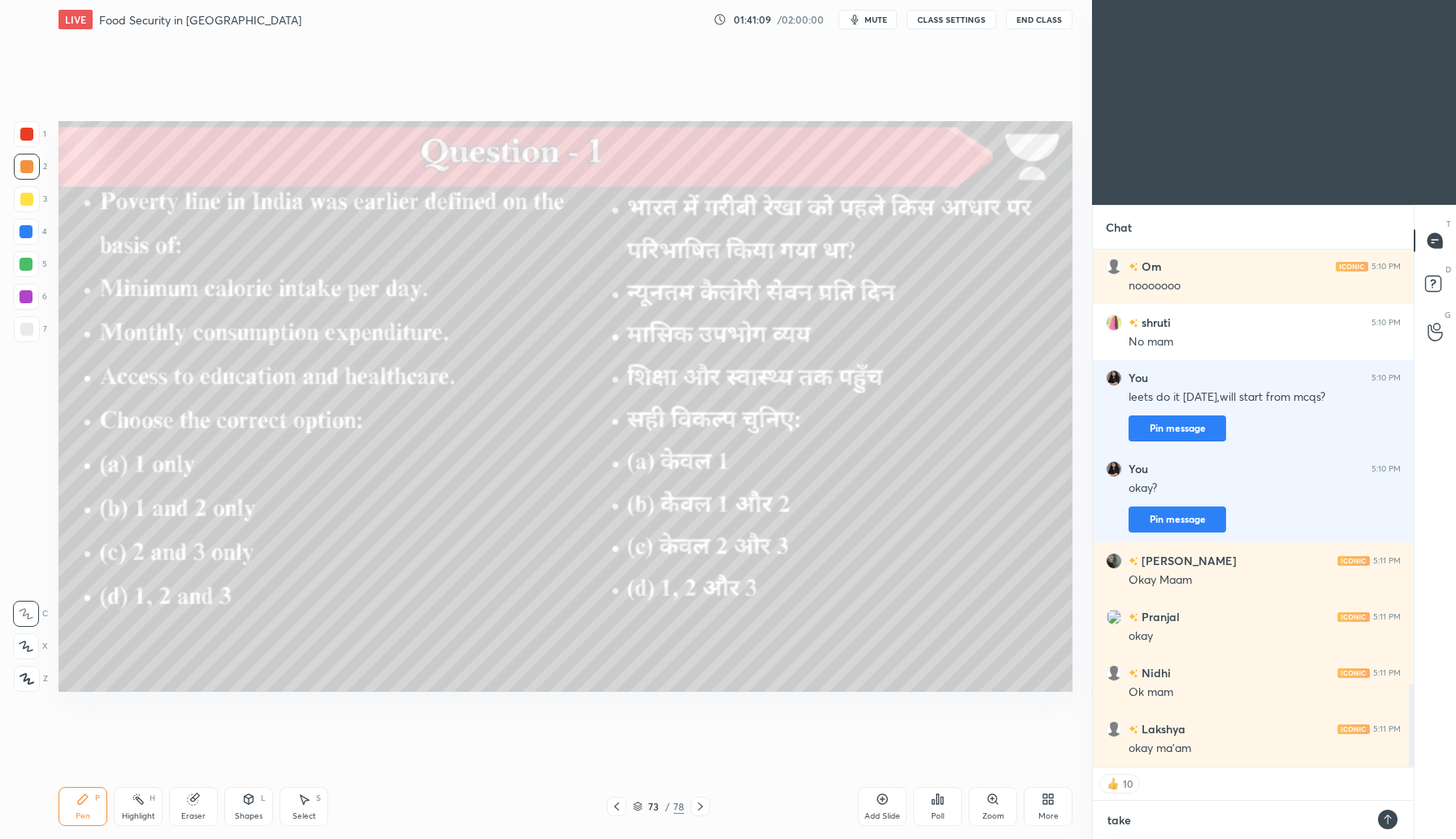
type textarea "take c"
type textarea "x"
type textarea "take ca"
type textarea "x"
type textarea "take car"
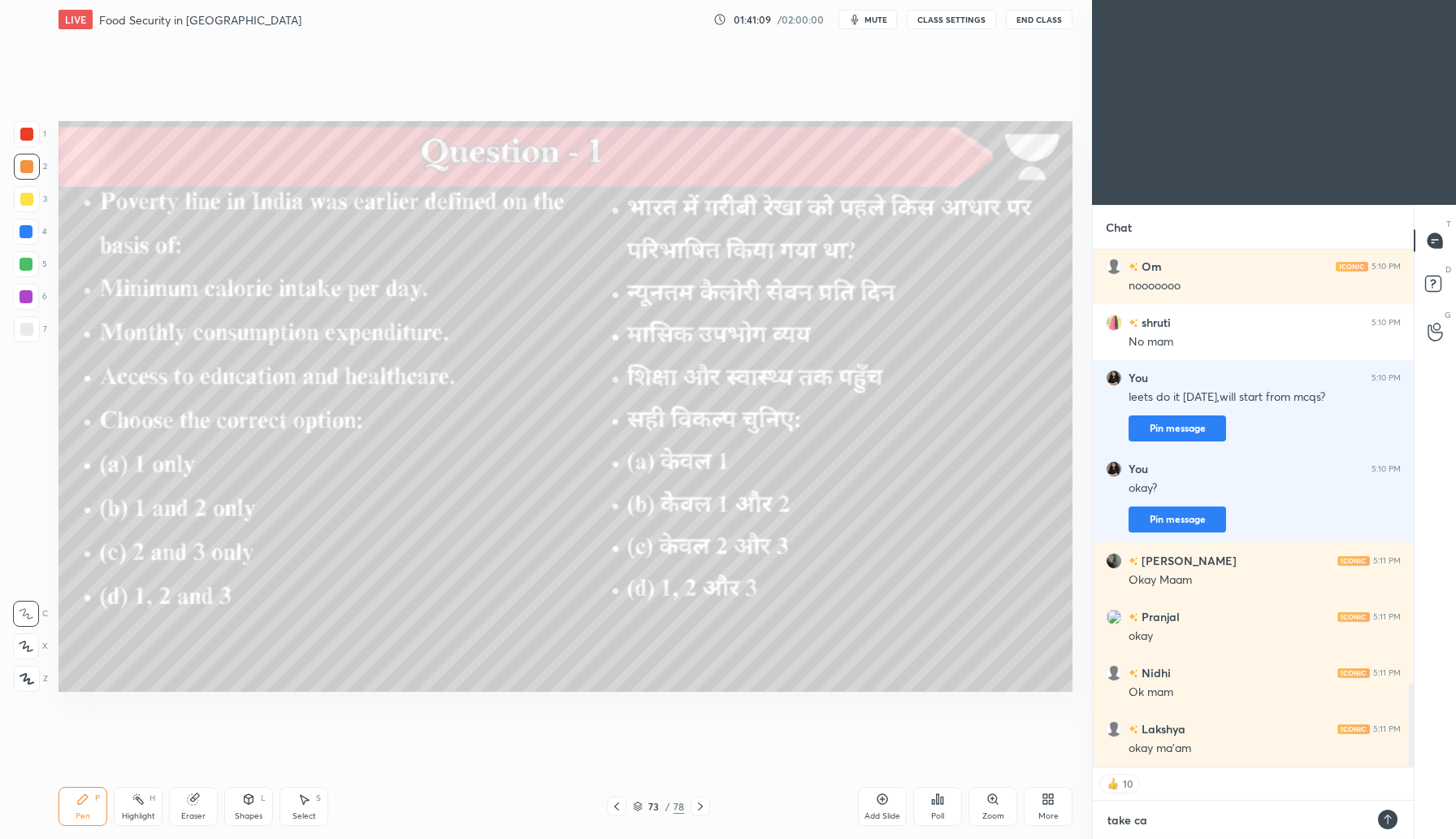
type textarea "x"
type textarea "take care"
type textarea "x"
type textarea "take care"
type textarea "x"
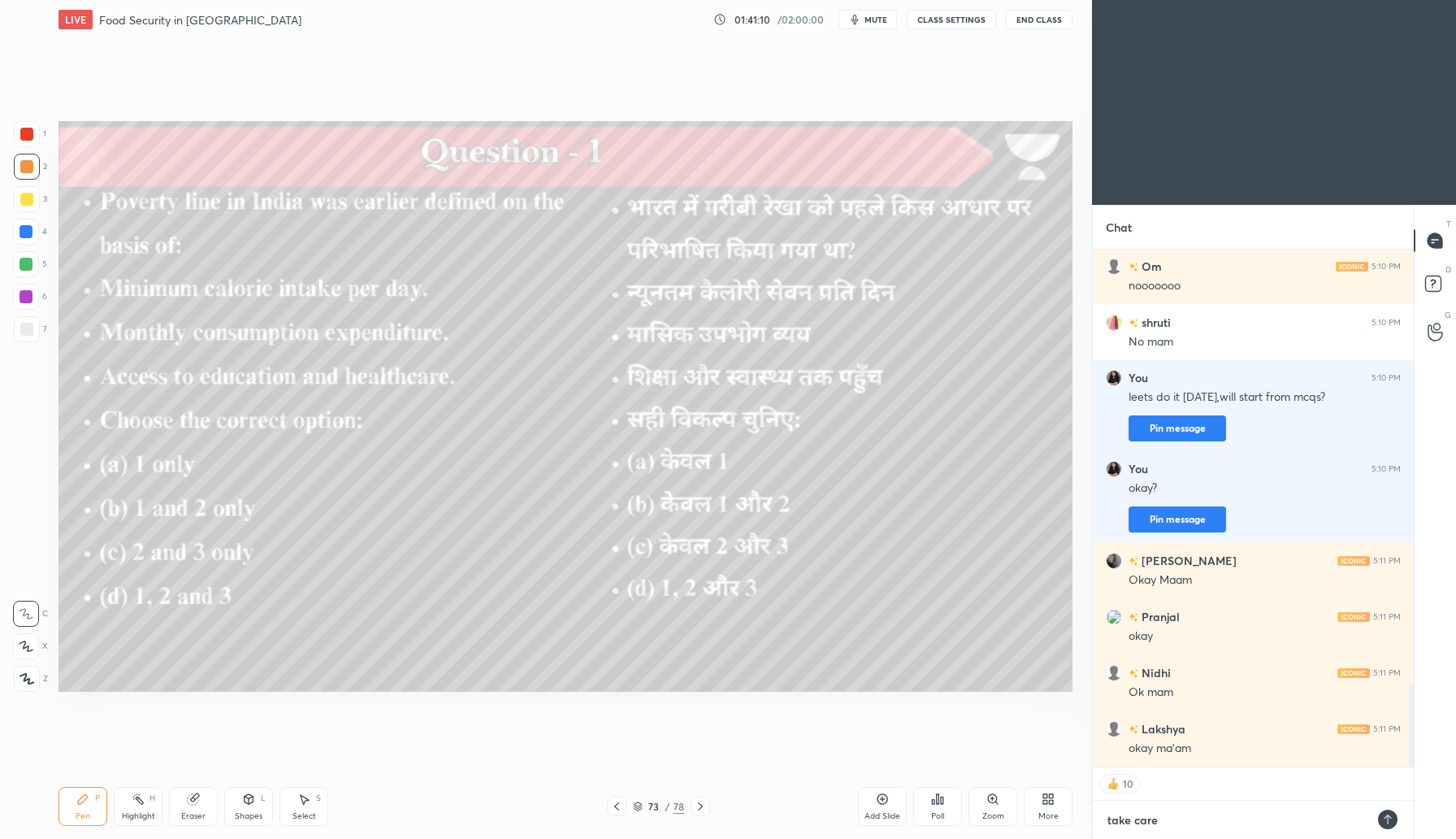
type textarea "take care y"
type textarea "x"
type textarea "take care y'"
type textarea "x"
type textarea "take care y'a"
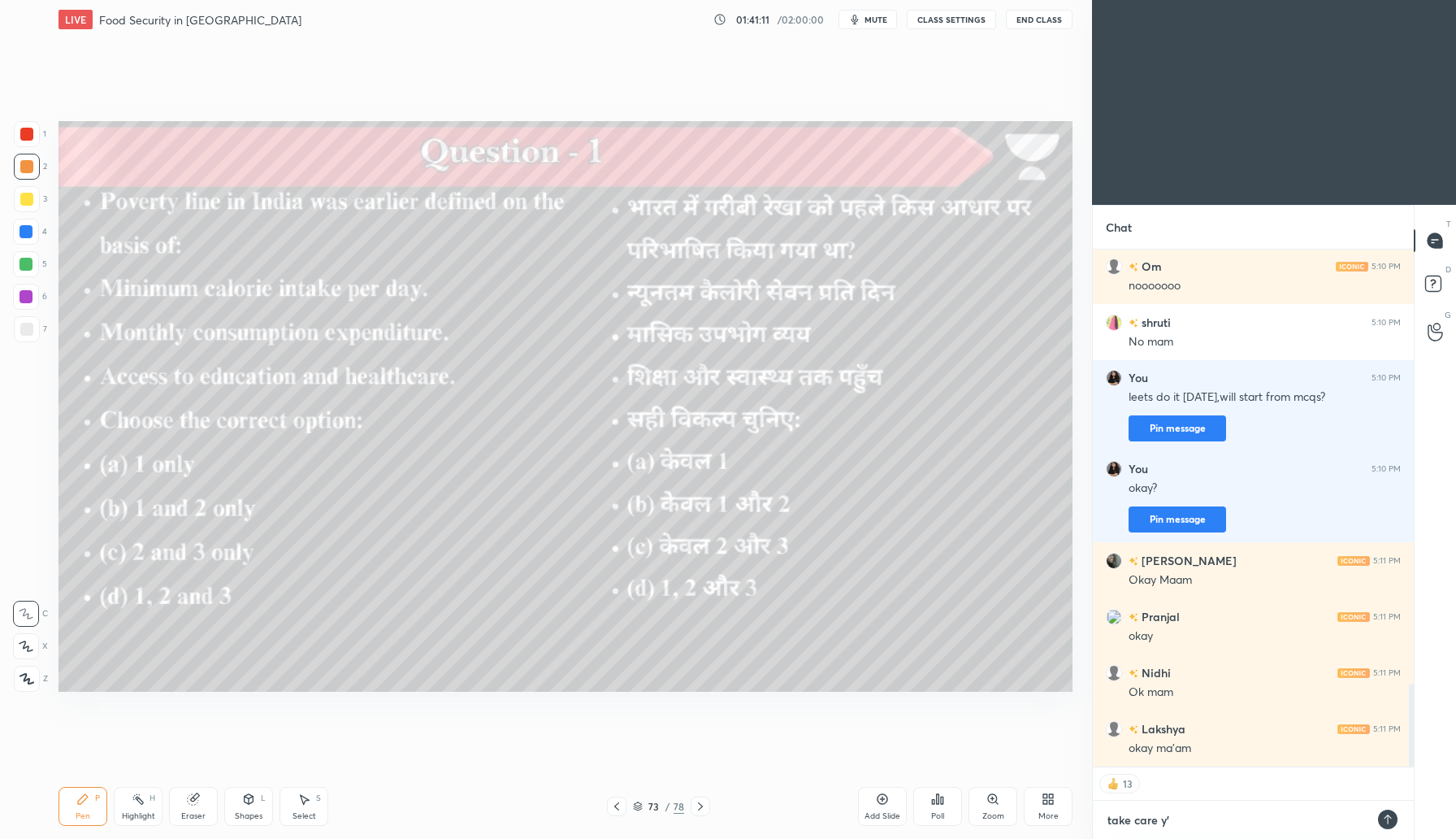
type textarea "x"
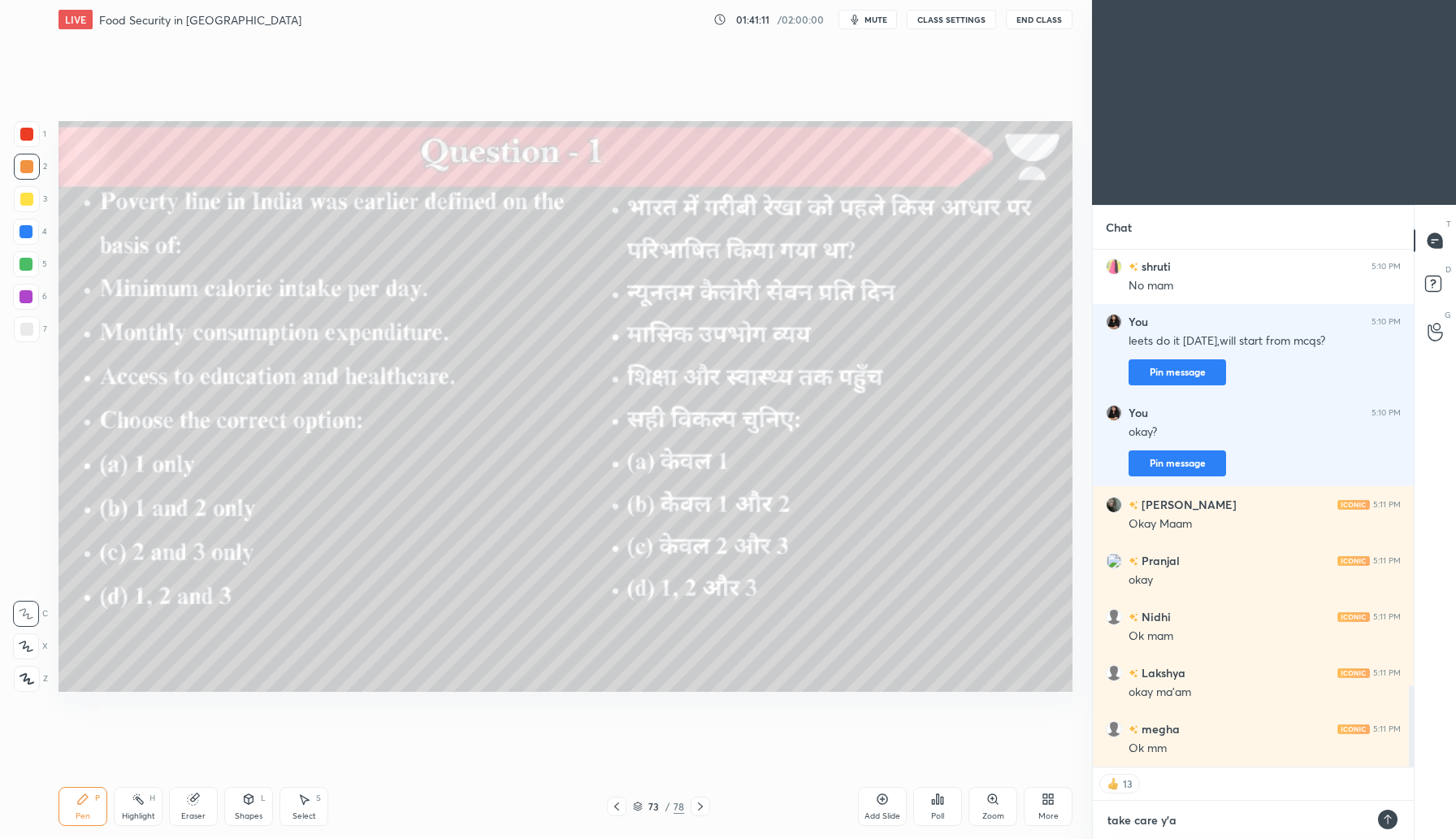
type textarea "take care y'al"
type textarea "x"
type textarea "take care y'all"
type textarea "x"
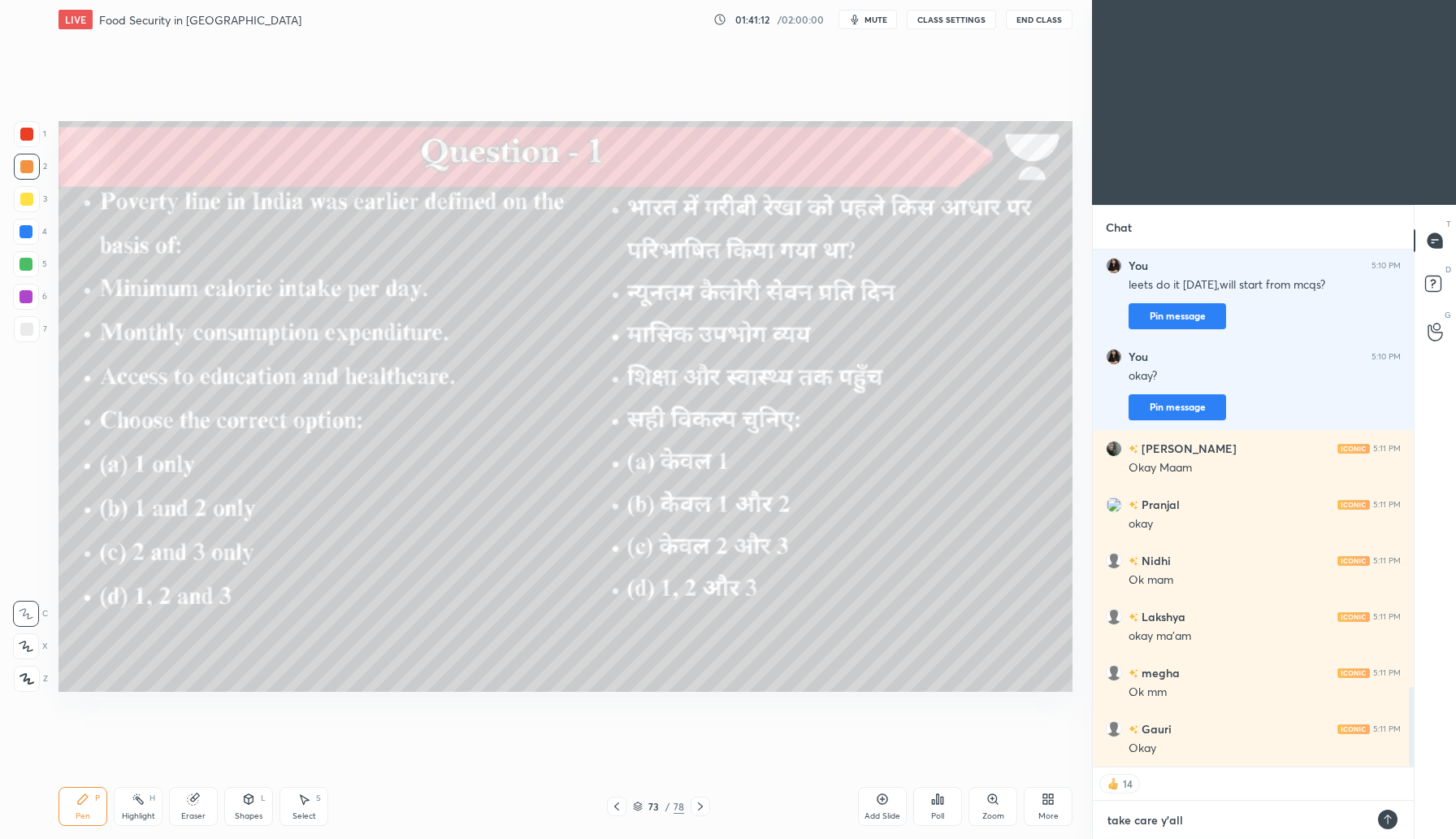
type textarea "take care y'all!"
type textarea "x"
type textarea "take care y'all!!"
type textarea "x"
type textarea "take care y'all!!!"
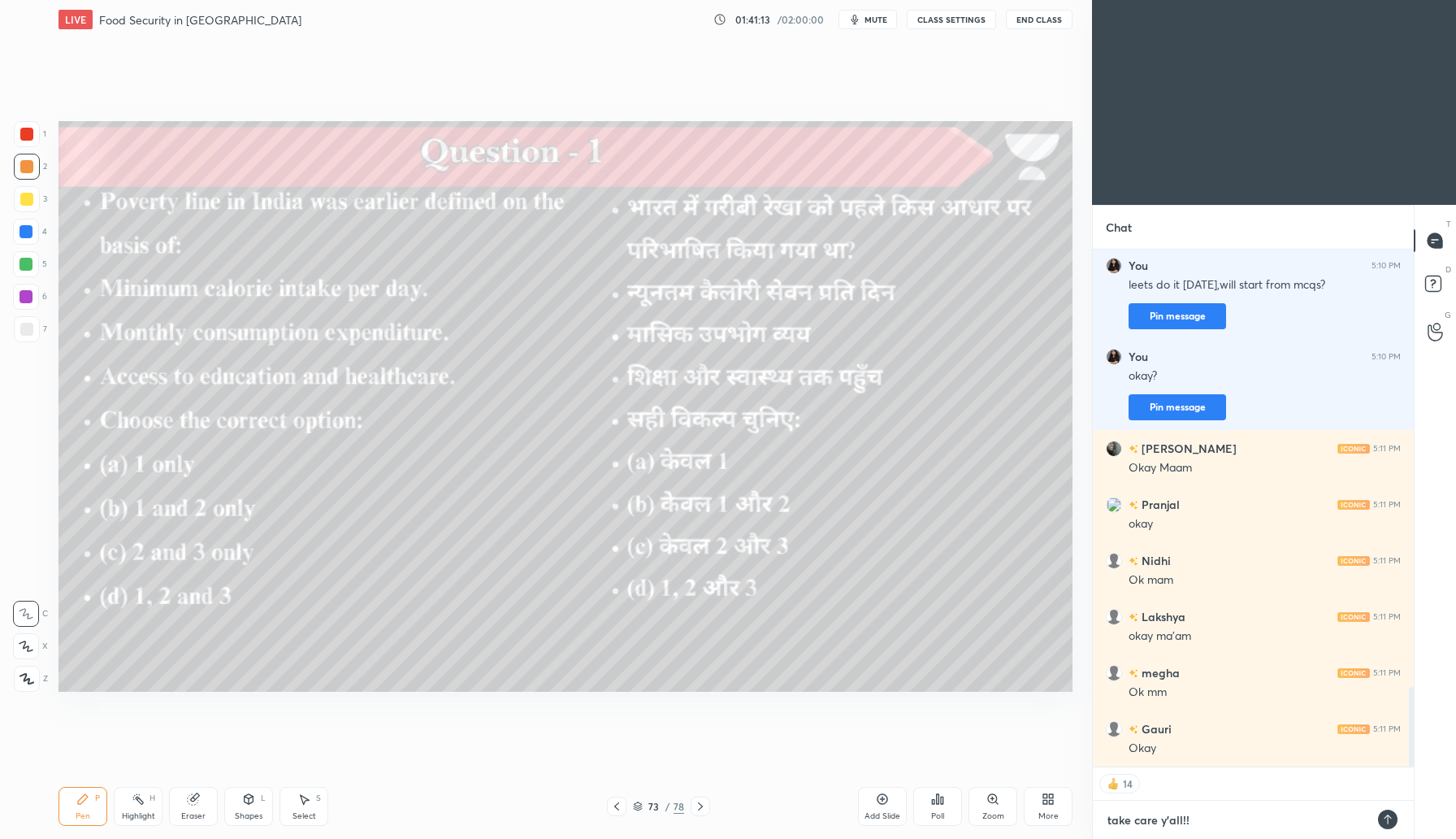
type textarea "x"
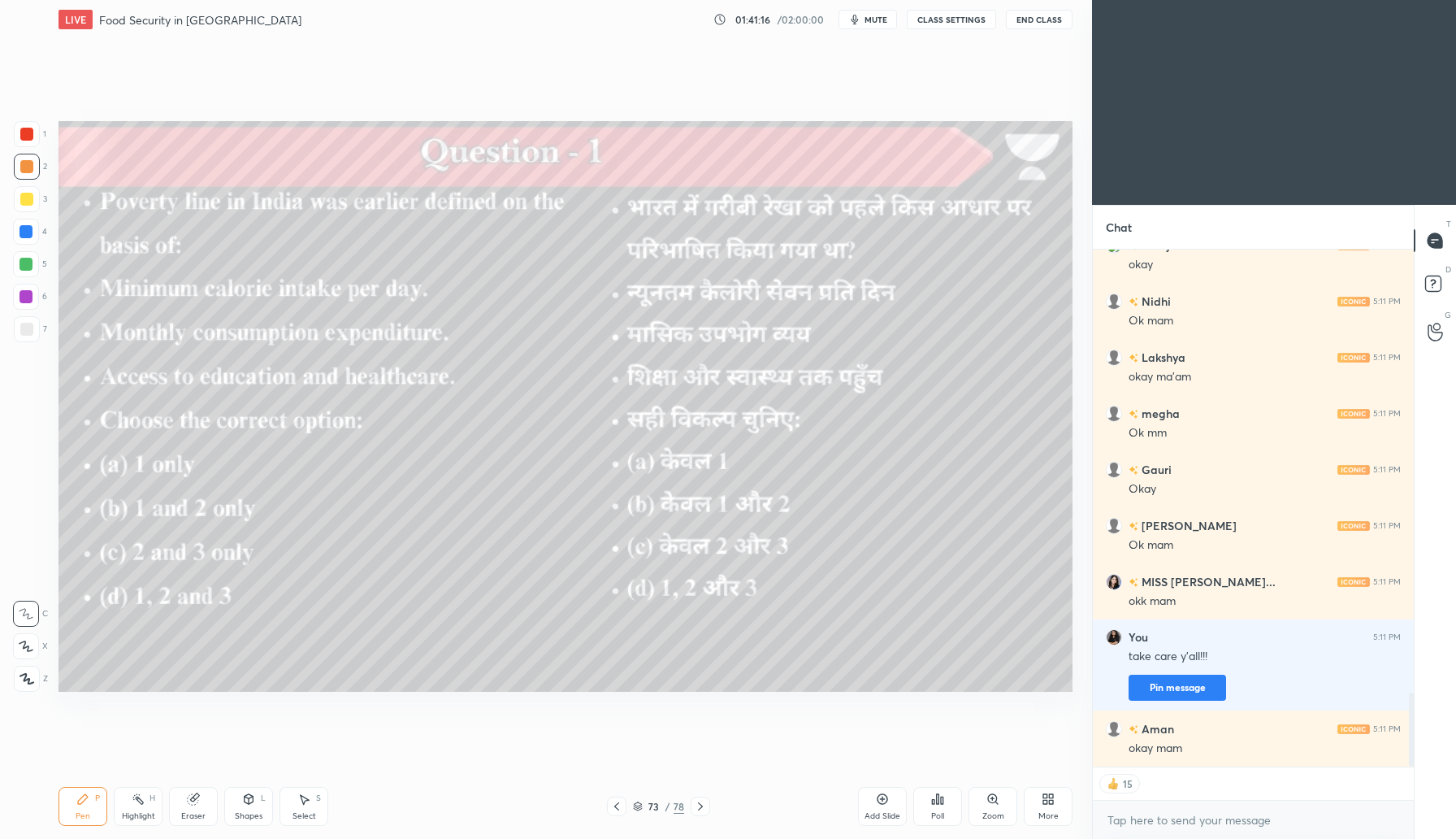
click at [1042, 15] on button "End Class" at bounding box center [1039, 19] width 67 height 19
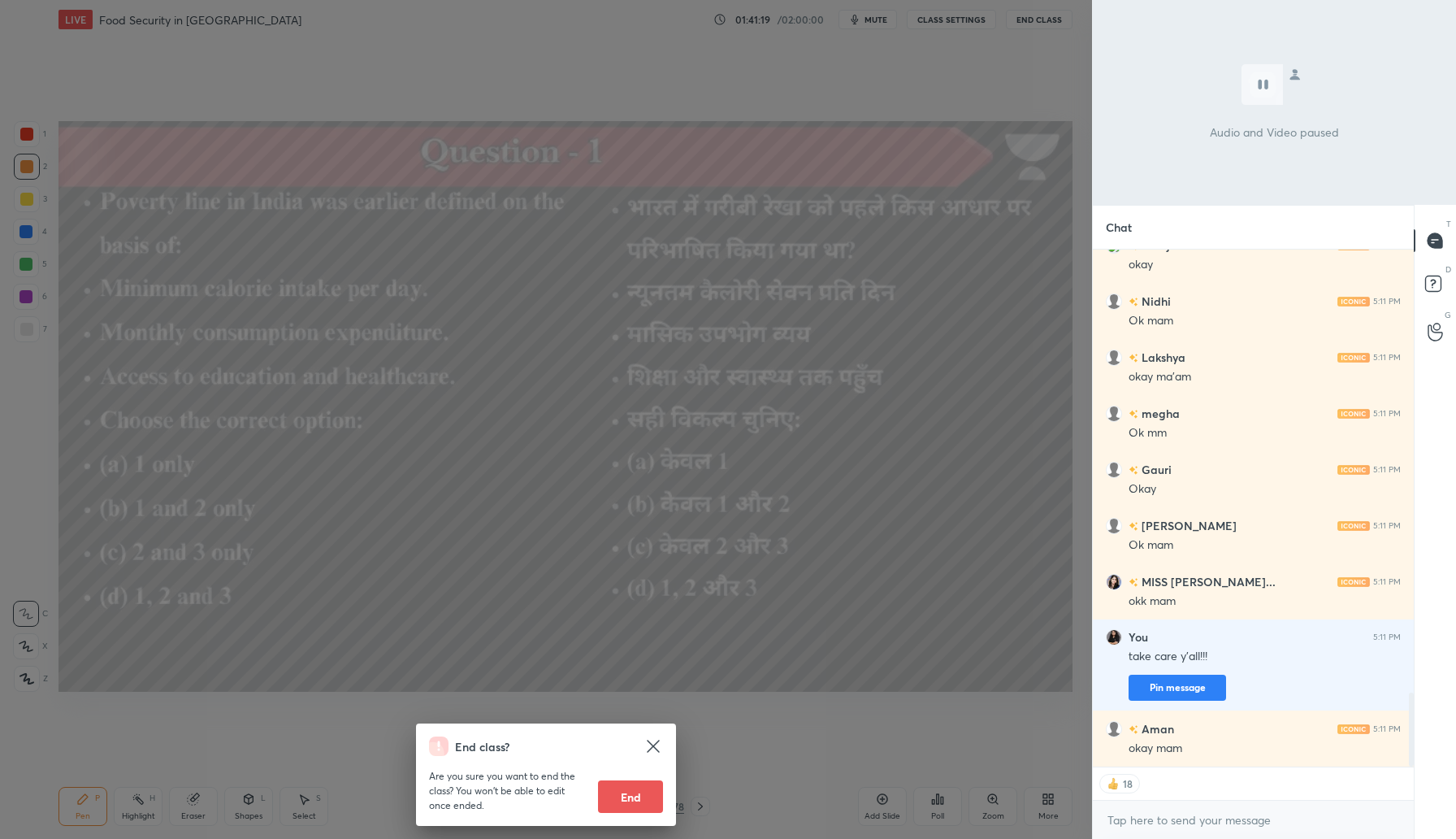
click at [631, 790] on button "End" at bounding box center [630, 796] width 65 height 32
type textarea "x"
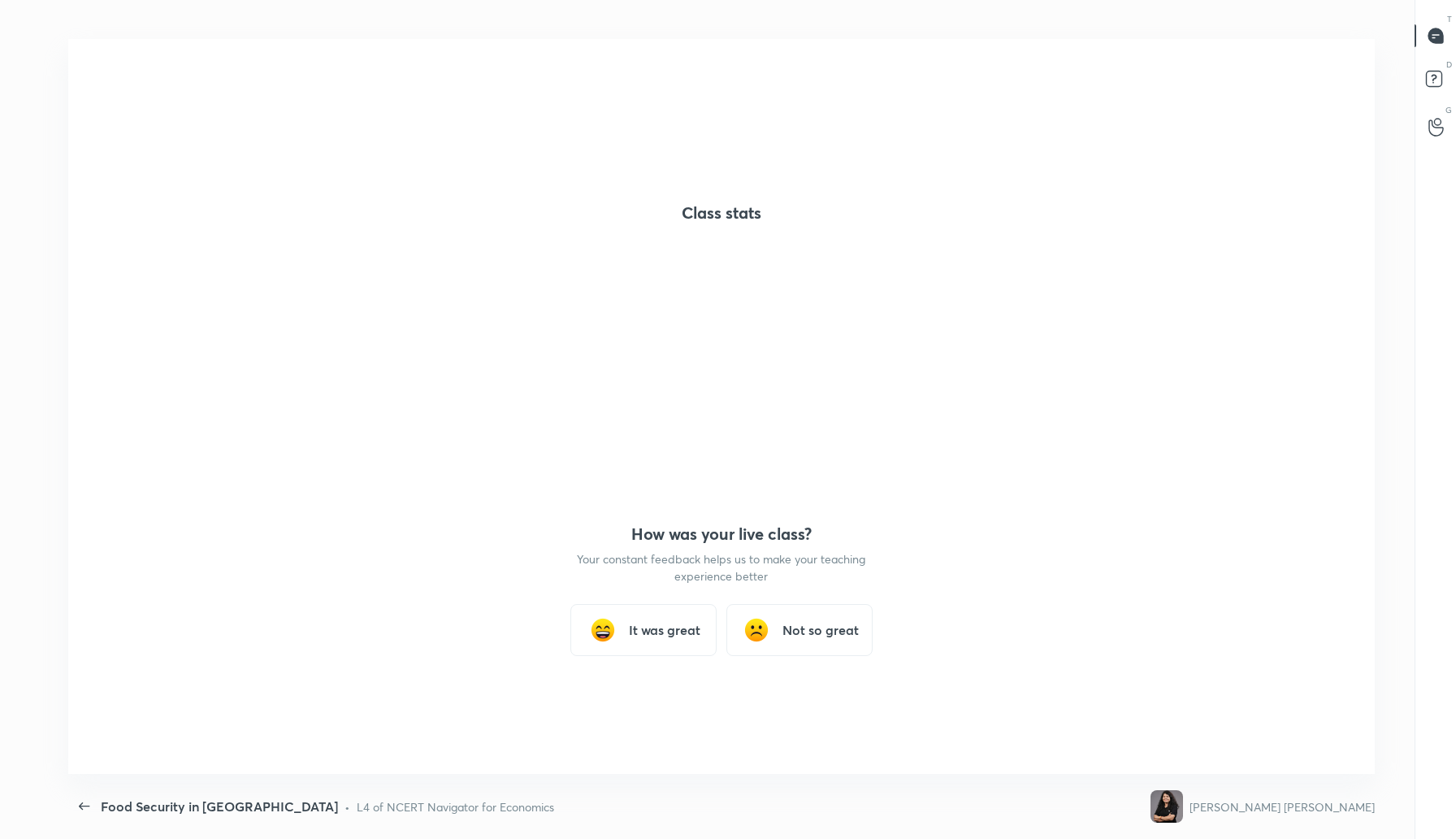
scroll to position [6, 1]
